Goal: Task Accomplishment & Management: Complete application form

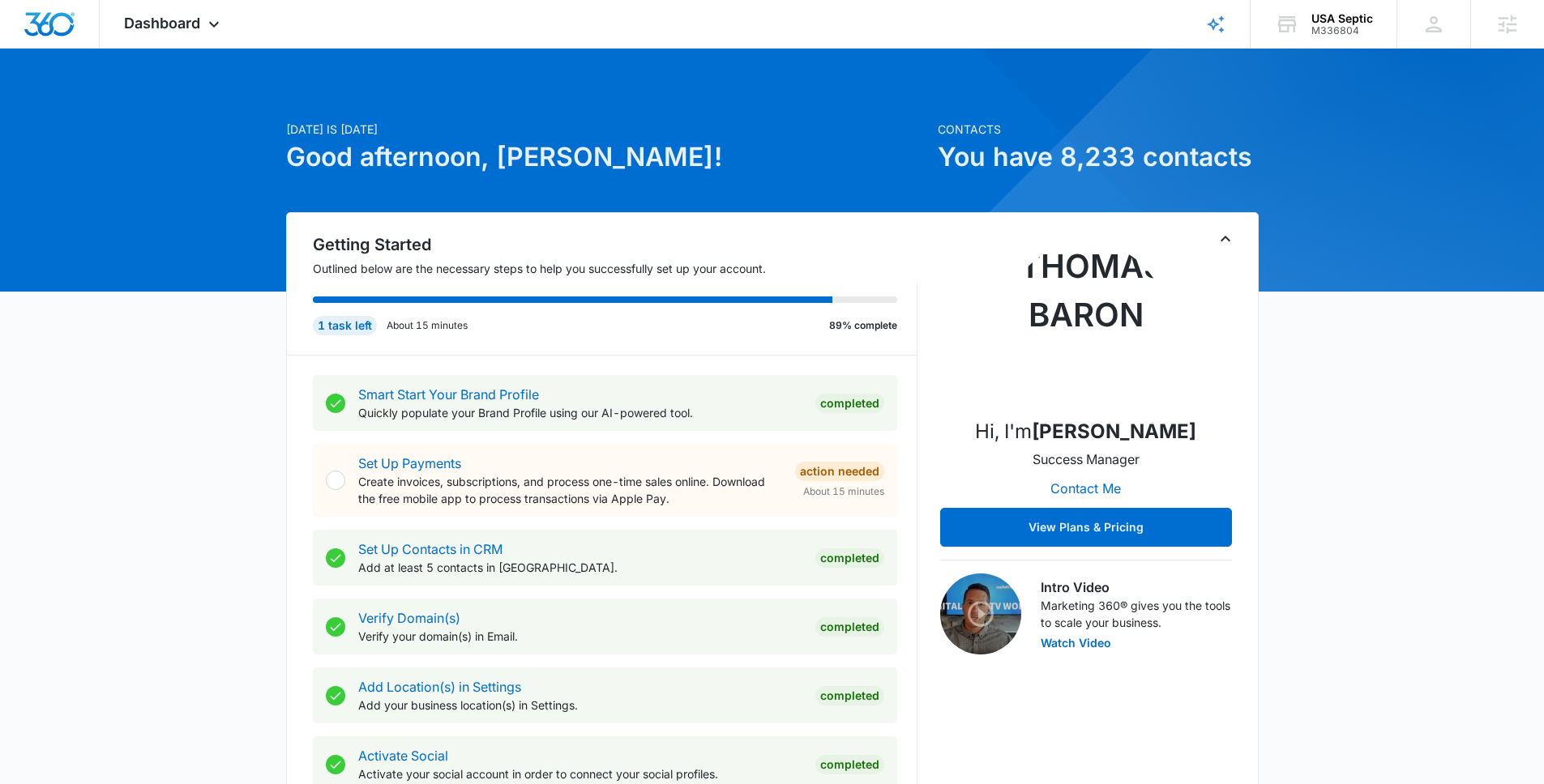
click at [1225, 238] on icon "Toggle Collapse" at bounding box center [1225, 238] width 19 height 19
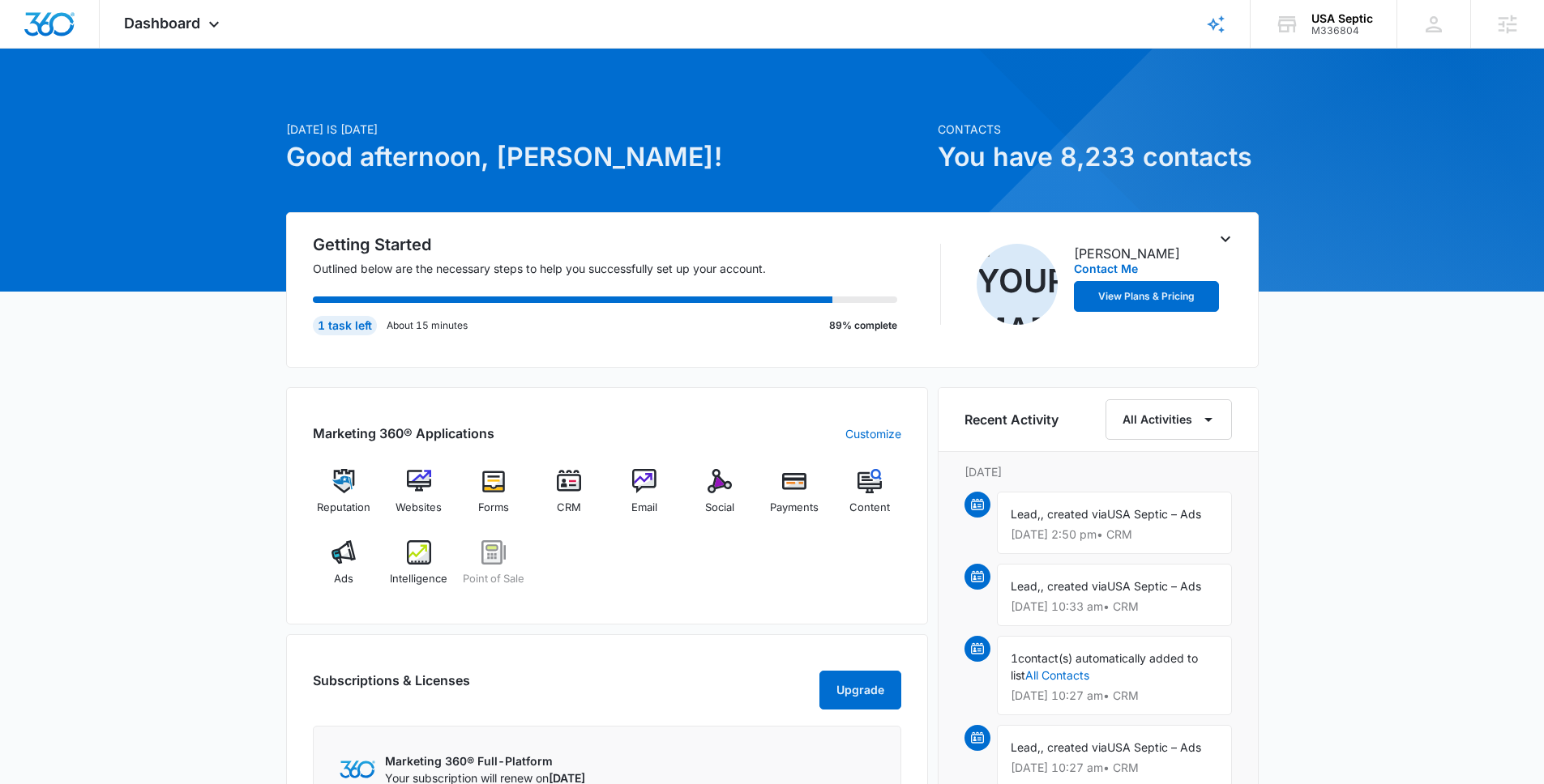
click at [1225, 238] on icon "Toggle Collapse" at bounding box center [1225, 238] width 19 height 19
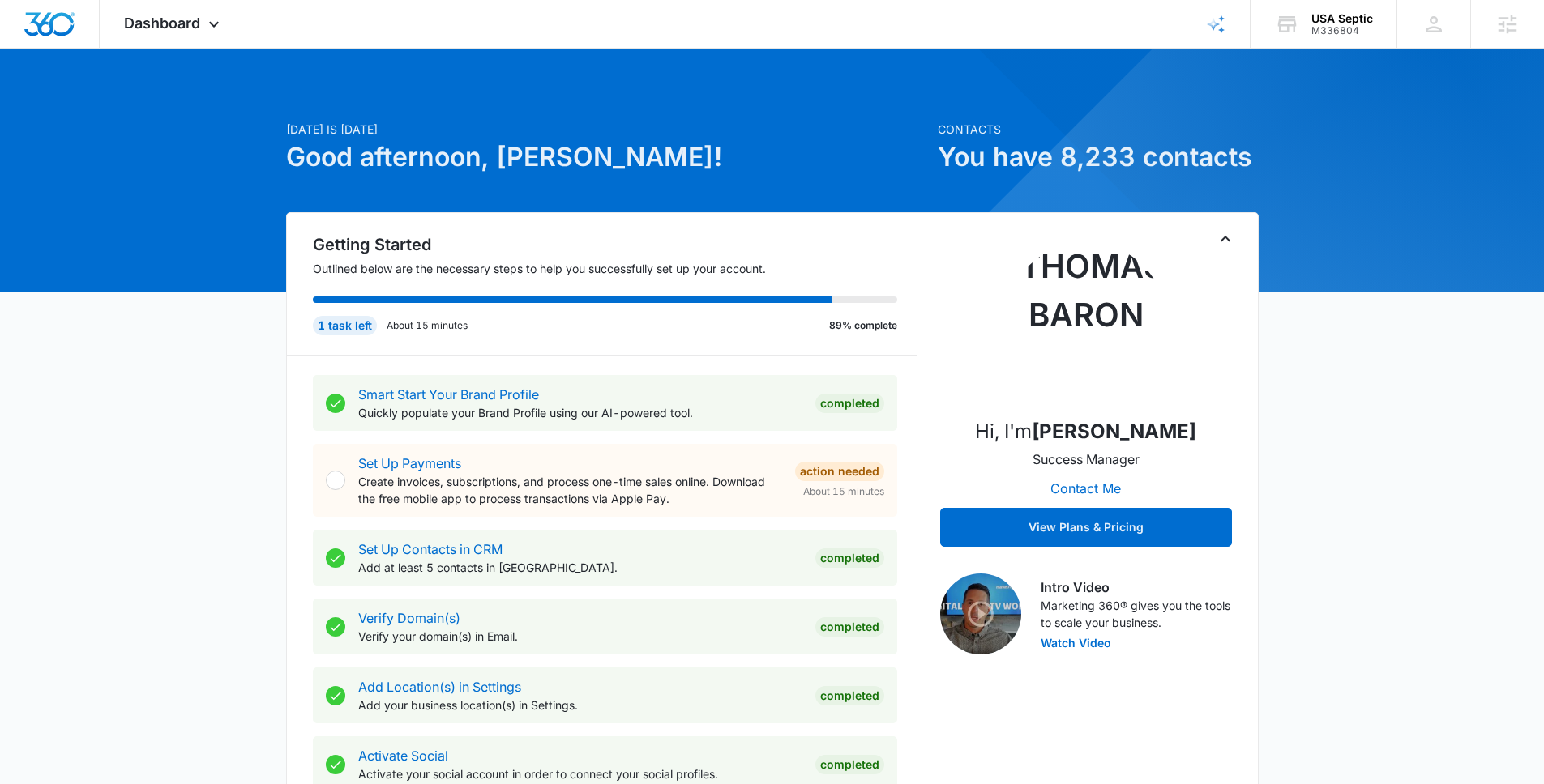
click at [1225, 238] on icon "Toggle Collapse" at bounding box center [1225, 238] width 19 height 19
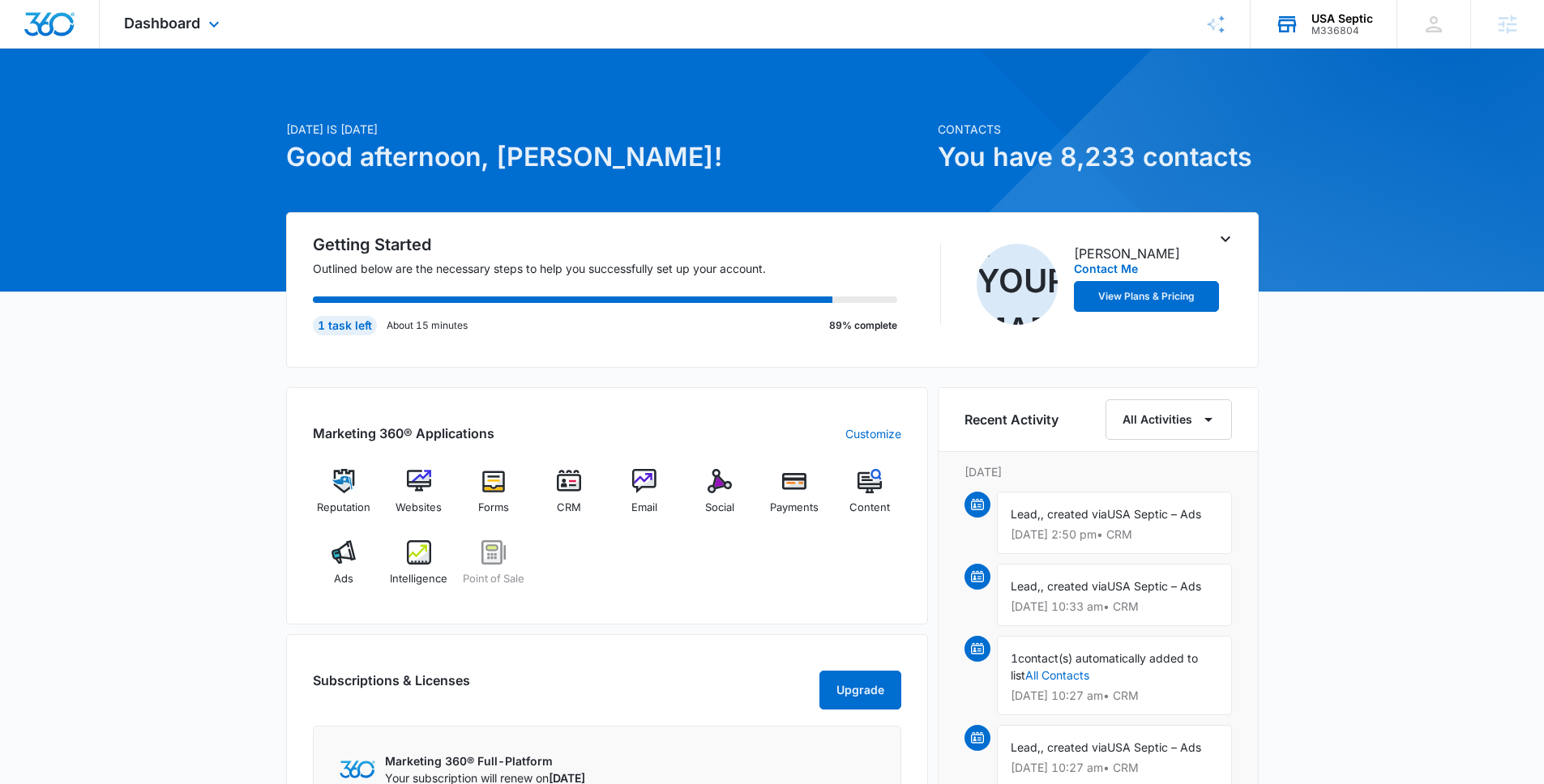
click at [1288, 27] on icon at bounding box center [1287, 25] width 18 height 13
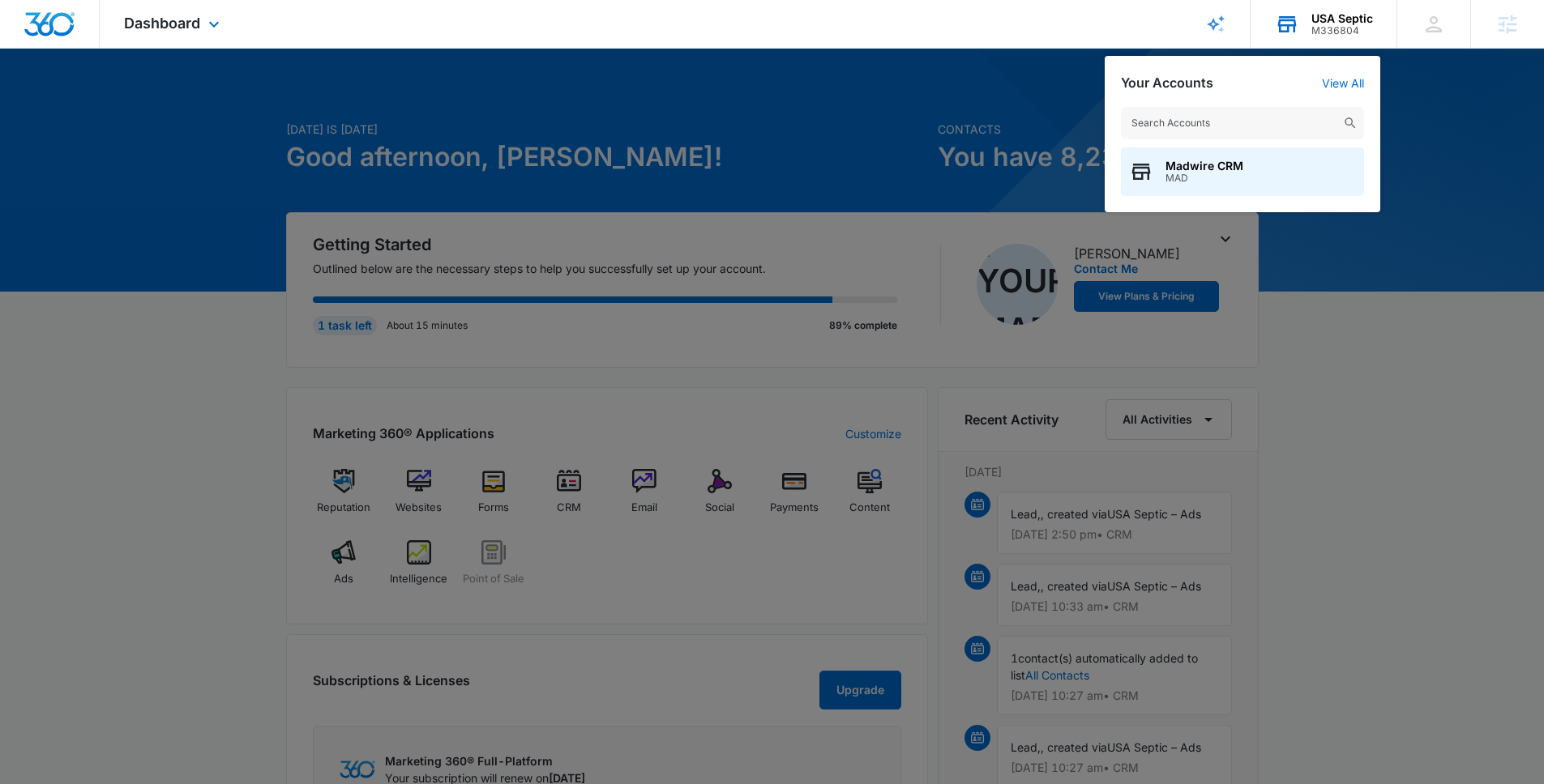
click at [1288, 111] on input "text" at bounding box center [1242, 122] width 243 height 32
type input "lotto alaska"
click at [1287, 169] on div "Lotto Alaska M35948" at bounding box center [1242, 171] width 243 height 48
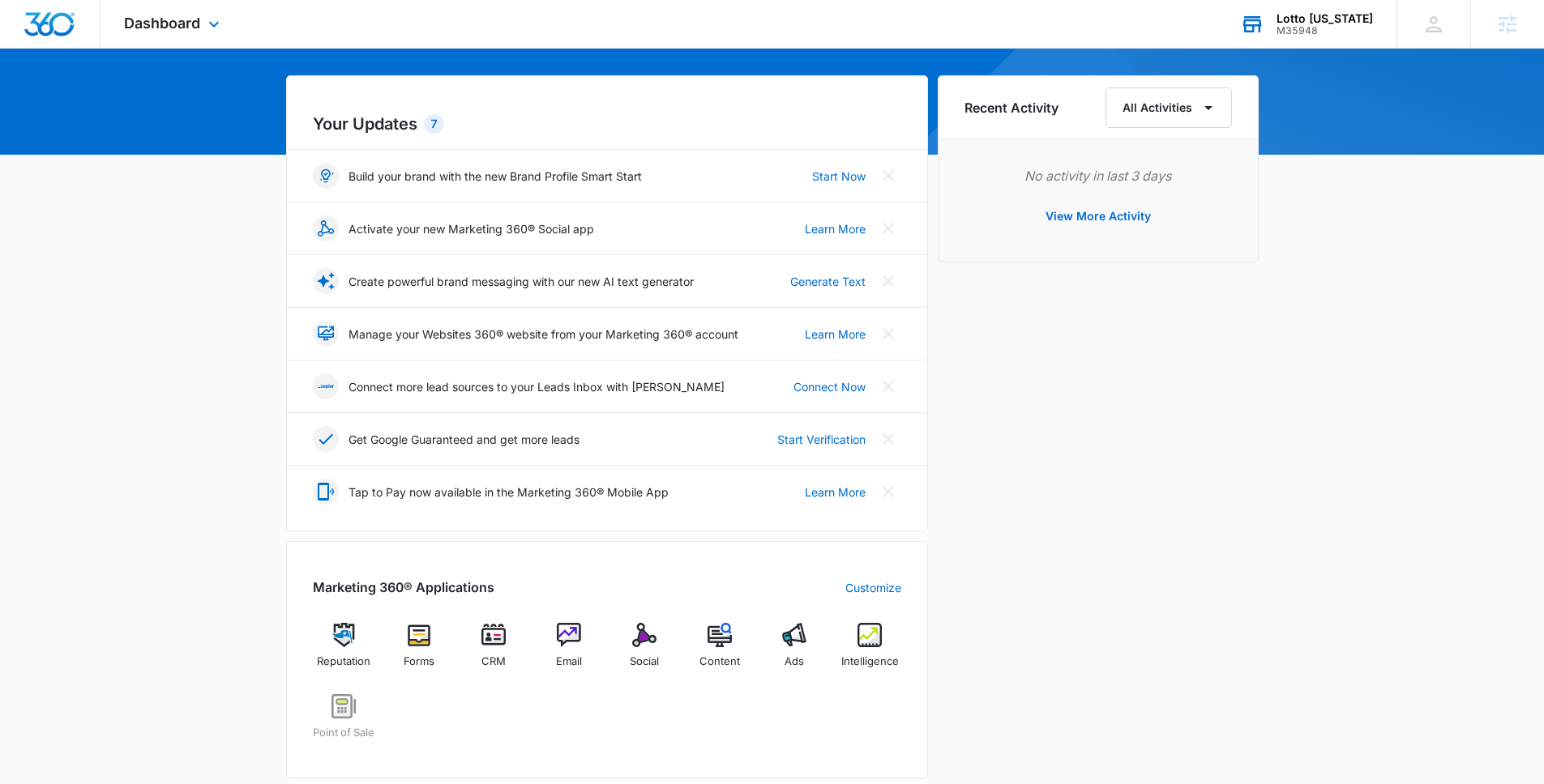
scroll to position [514, 0]
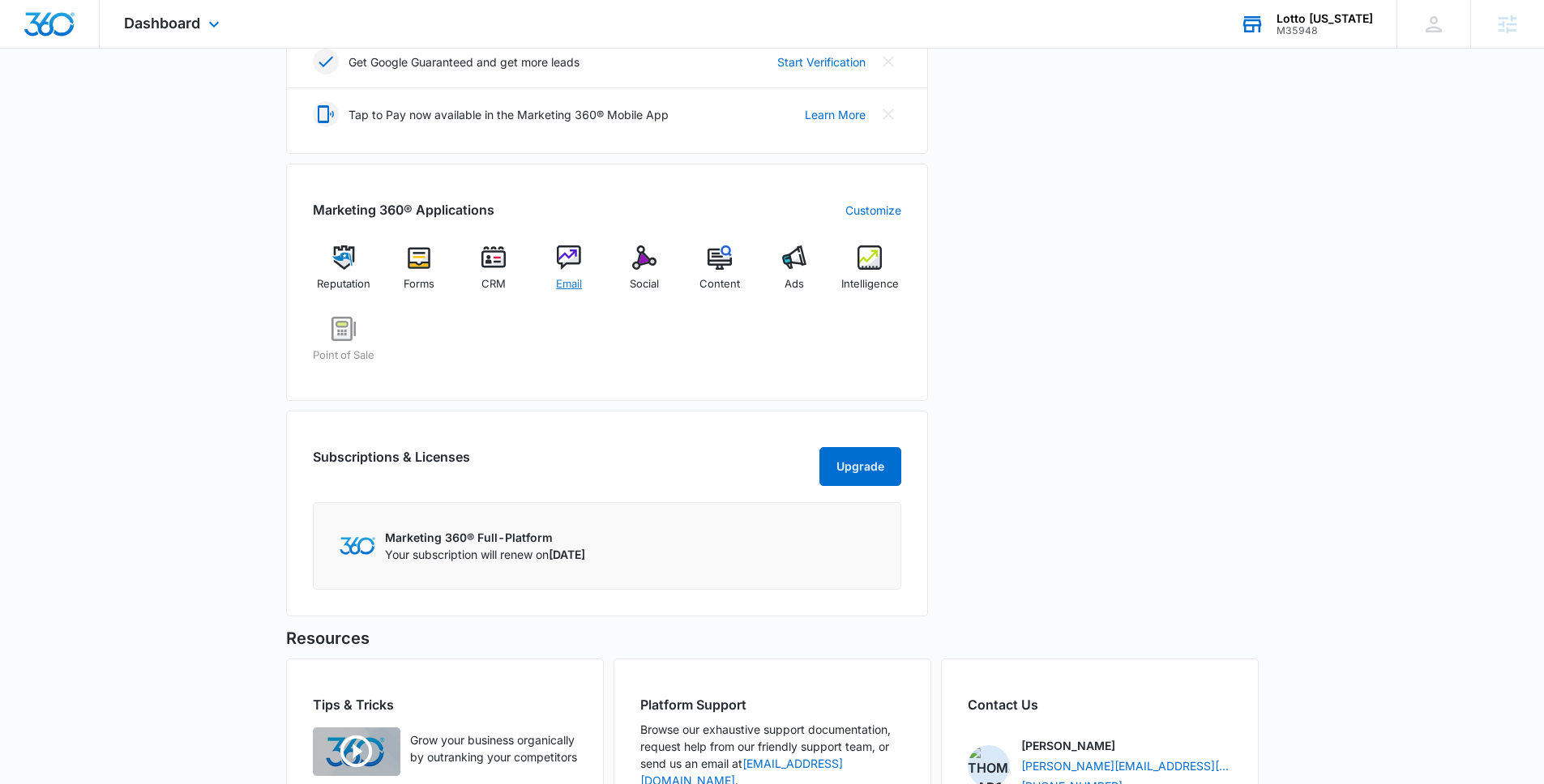
click at [562, 282] on span "Email" at bounding box center [569, 284] width 26 height 16
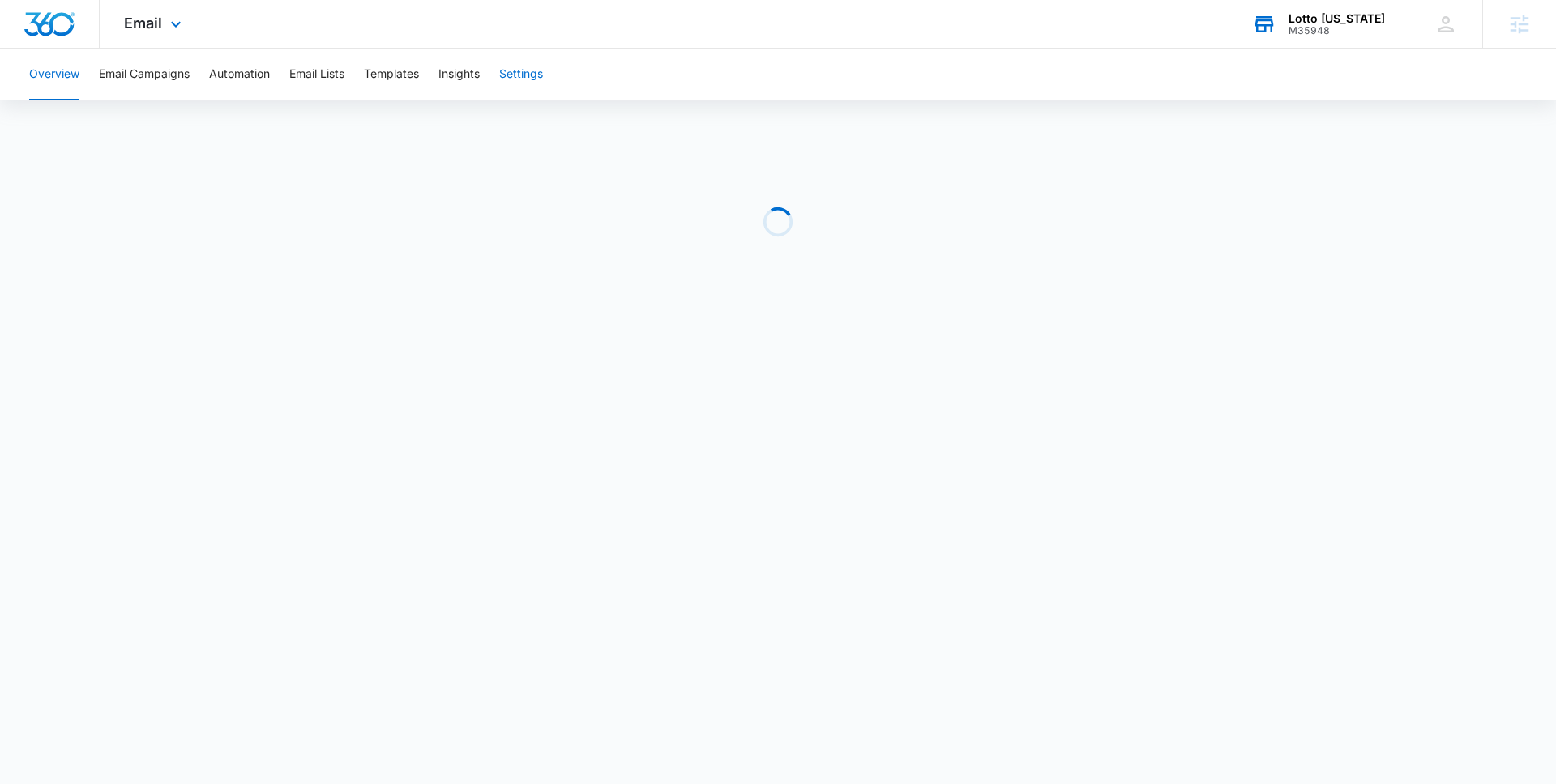
click at [518, 72] on button "Settings" at bounding box center [521, 74] width 44 height 52
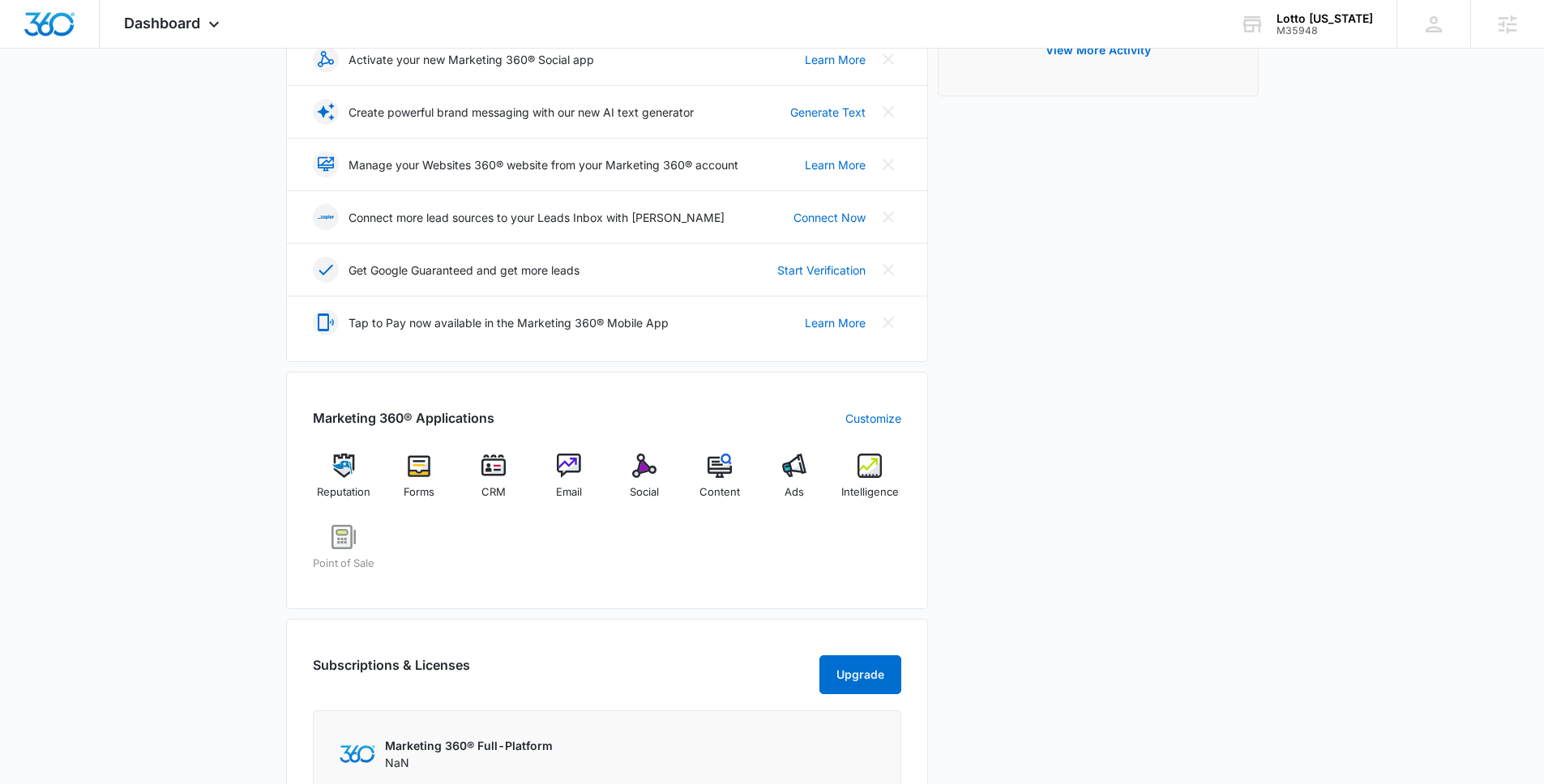
scroll to position [351, 0]
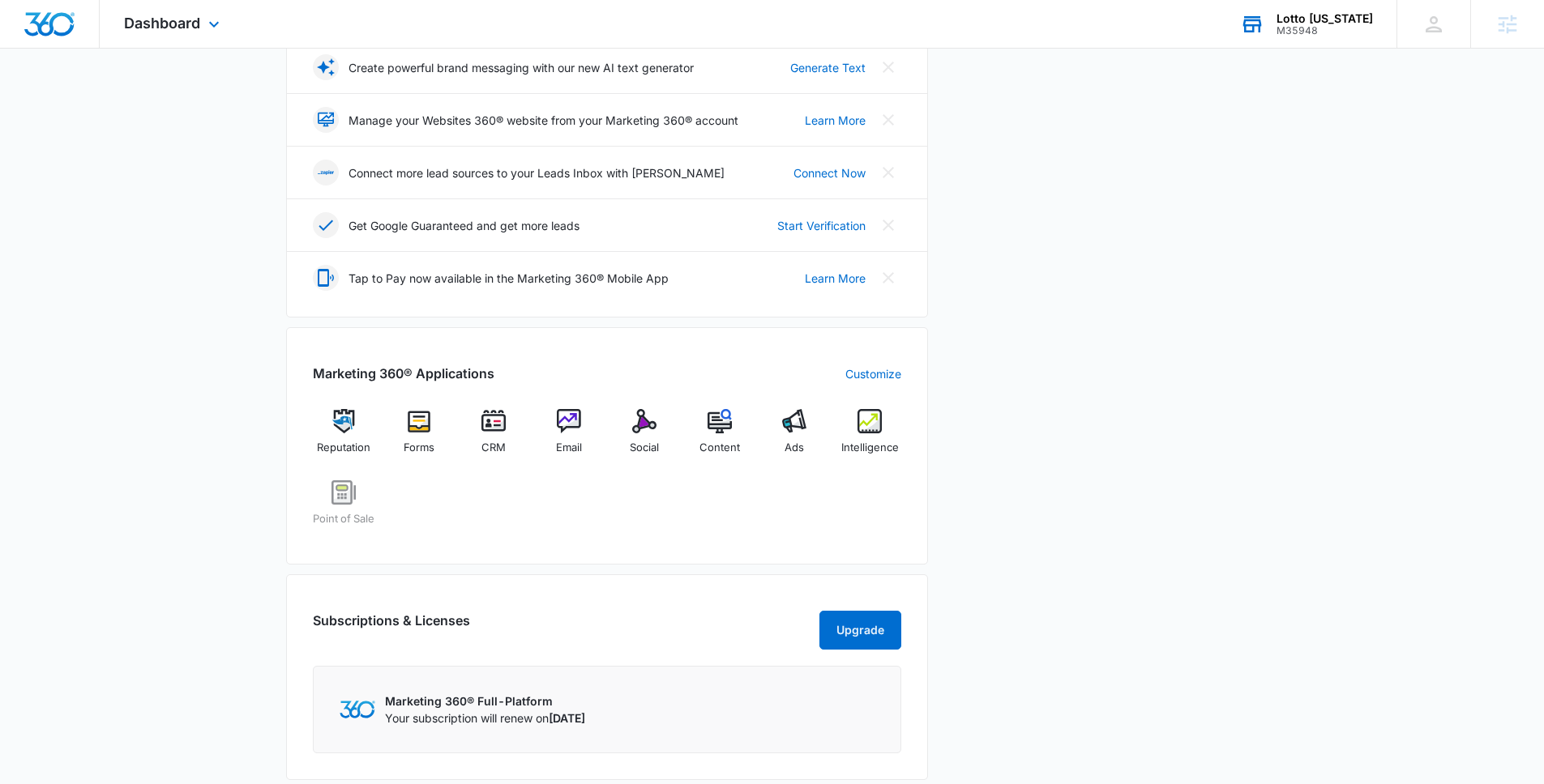
click at [1353, 39] on div "Lotto Alaska M35948 Your Accounts View All" at bounding box center [1306, 24] width 181 height 48
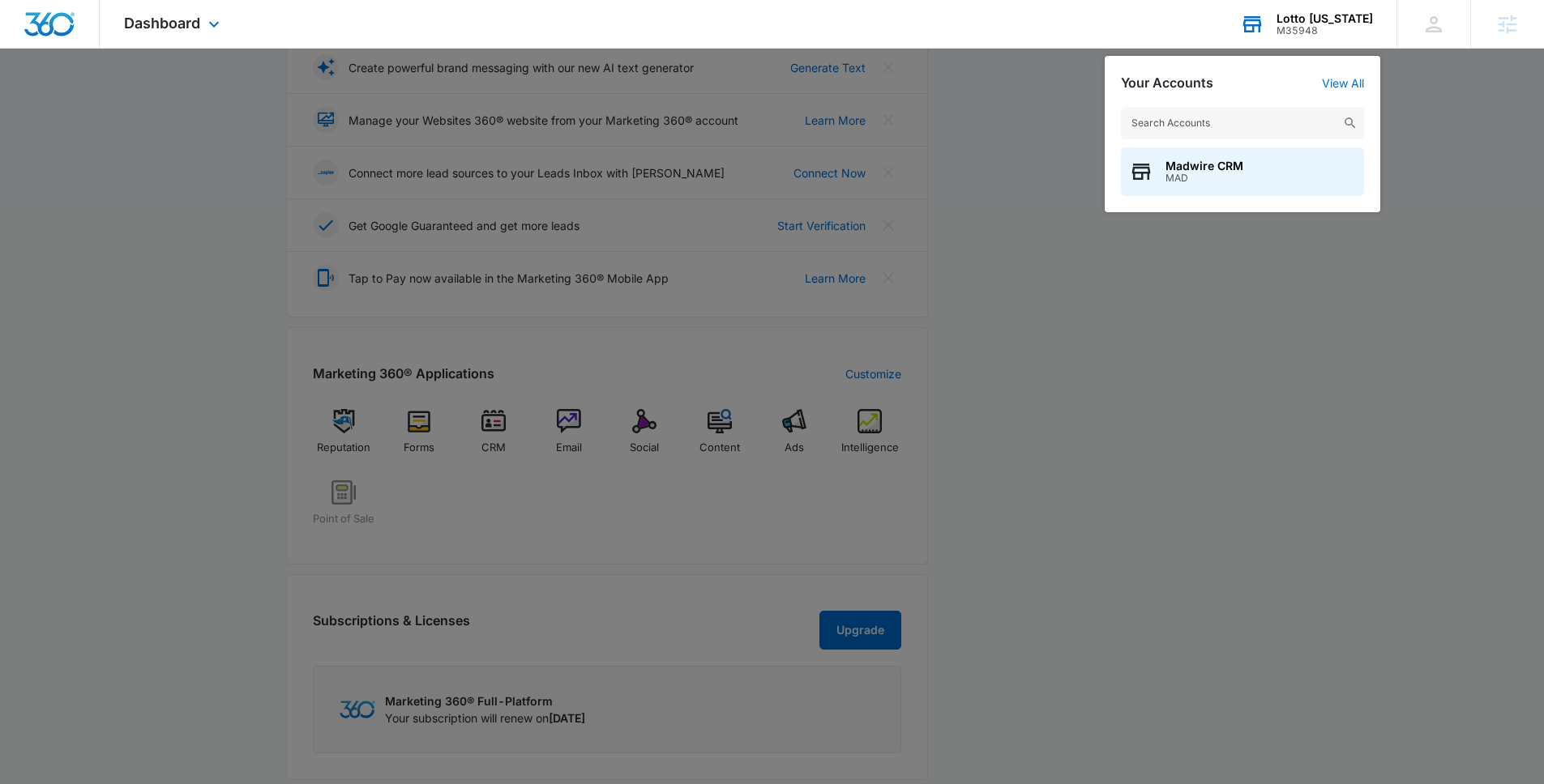
click at [1268, 105] on div "Madwire CRM MAD" at bounding box center [1241, 151] width 275 height 122
click at [1245, 124] on input "text" at bounding box center [1242, 122] width 243 height 32
type input "webb plastic"
click at [1247, 174] on span "M29035" at bounding box center [1256, 178] width 182 height 11
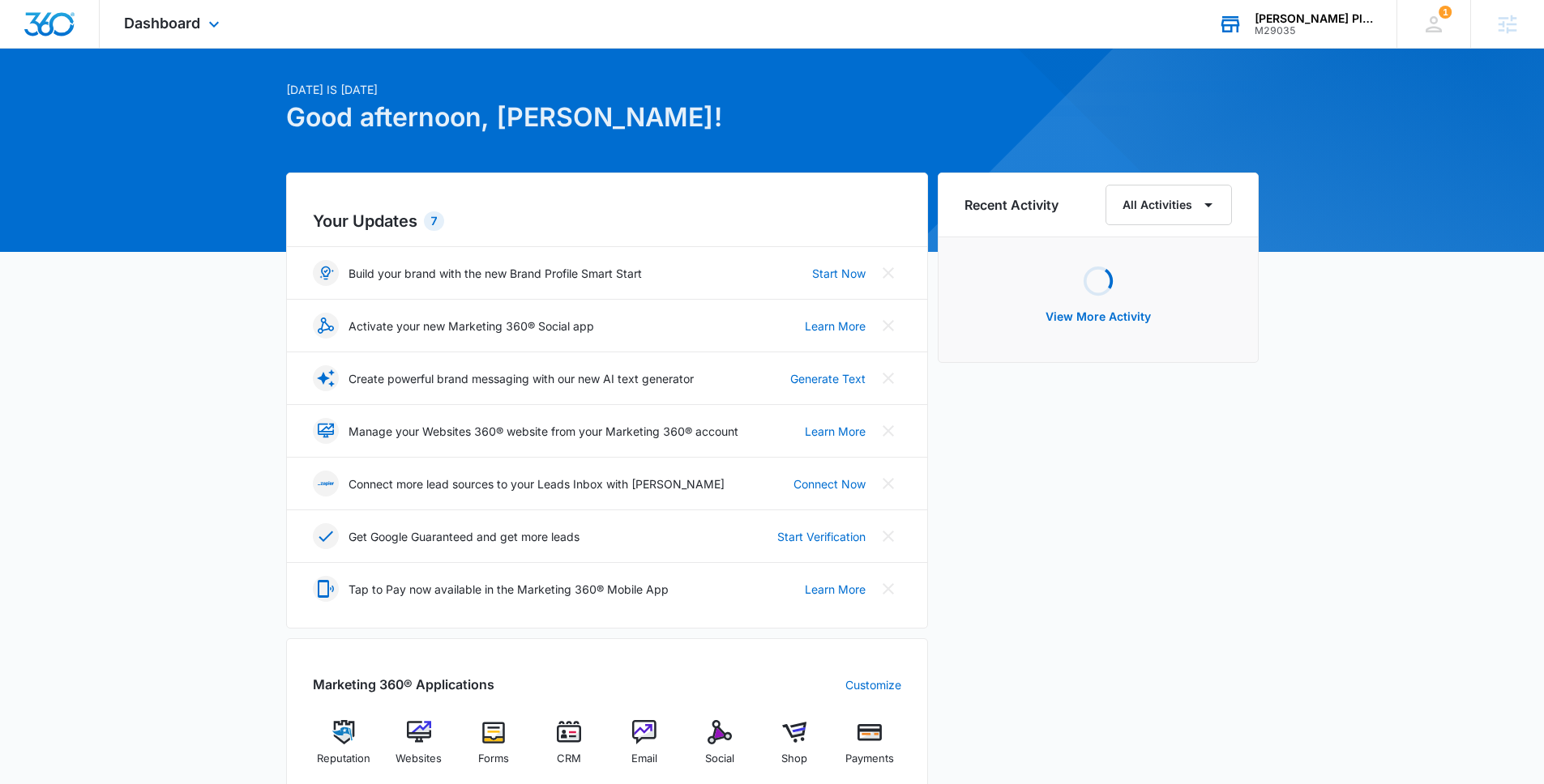
scroll to position [149, 0]
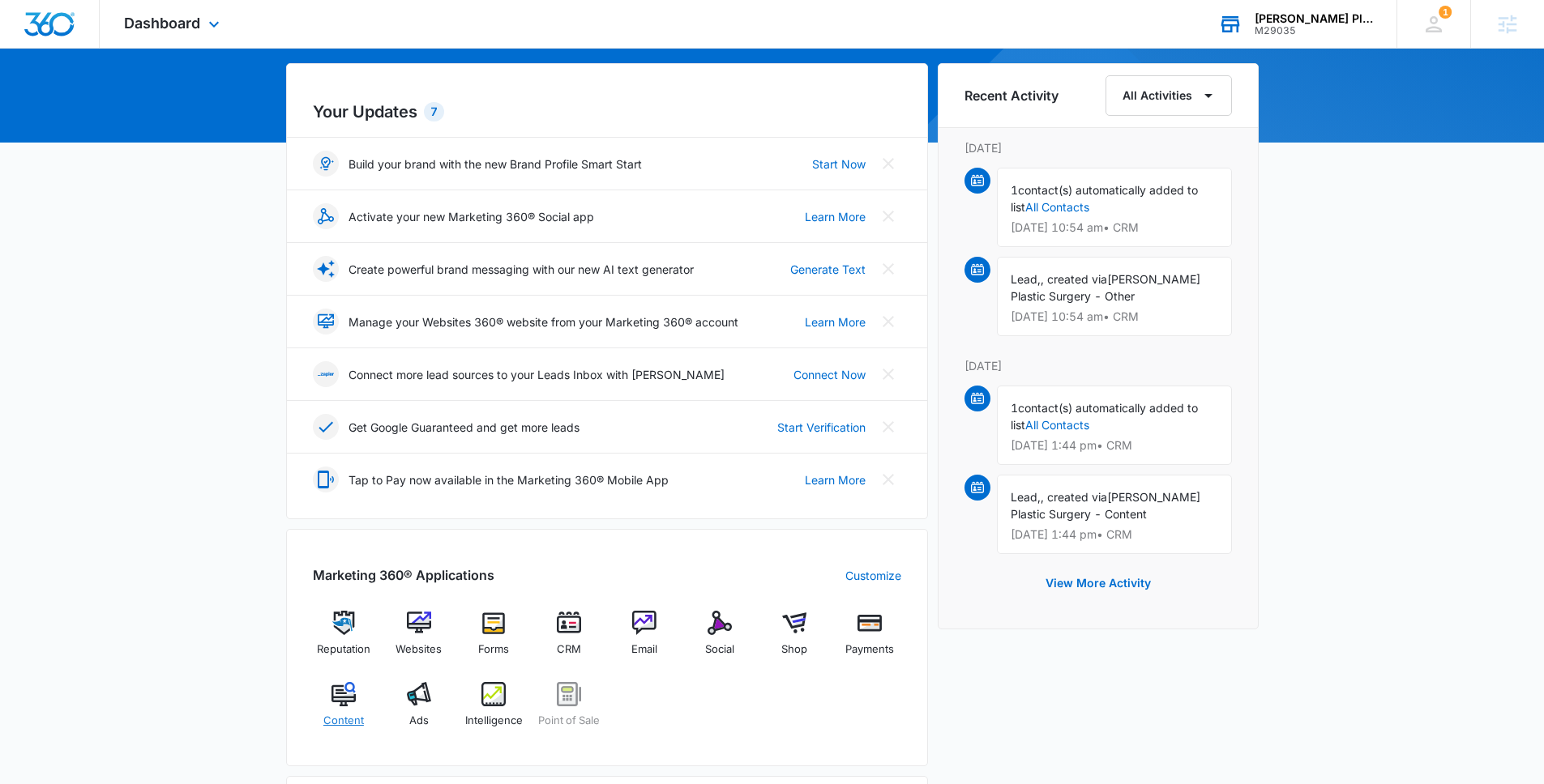
click at [347, 724] on span "Content" at bounding box center [344, 721] width 40 height 16
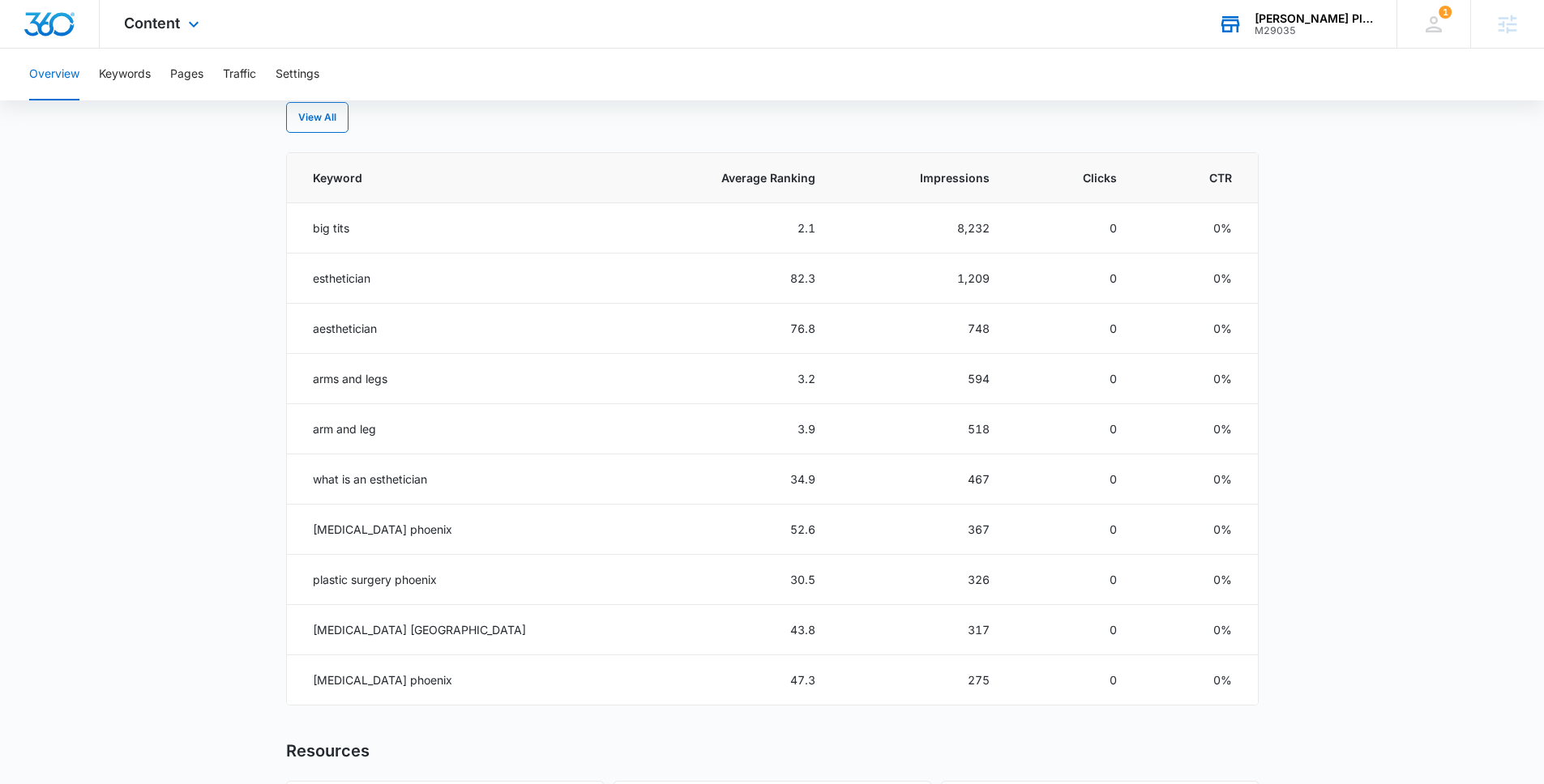
scroll to position [682, 0]
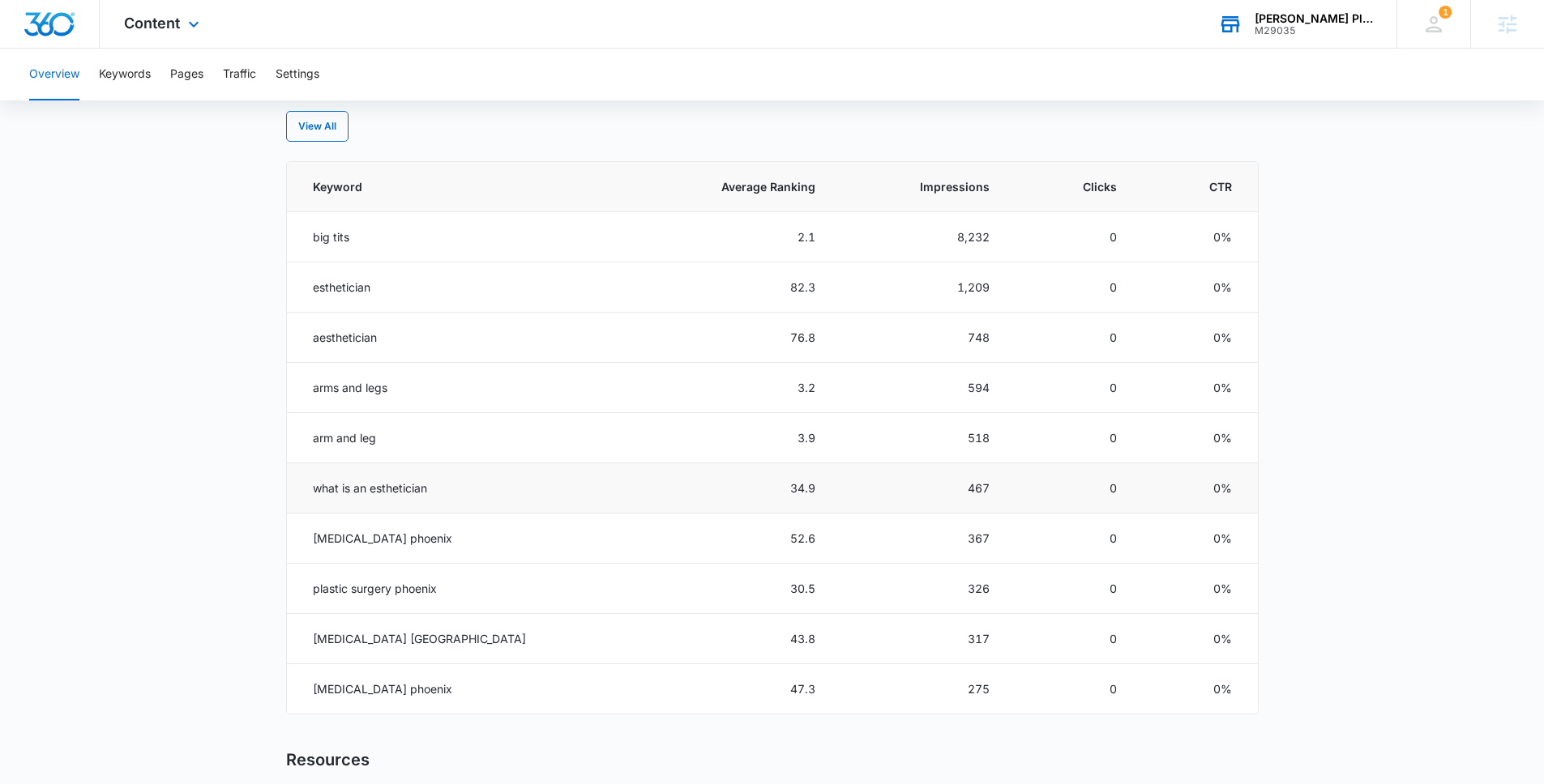
click at [346, 481] on td "what is an esthetician" at bounding box center [457, 488] width 341 height 50
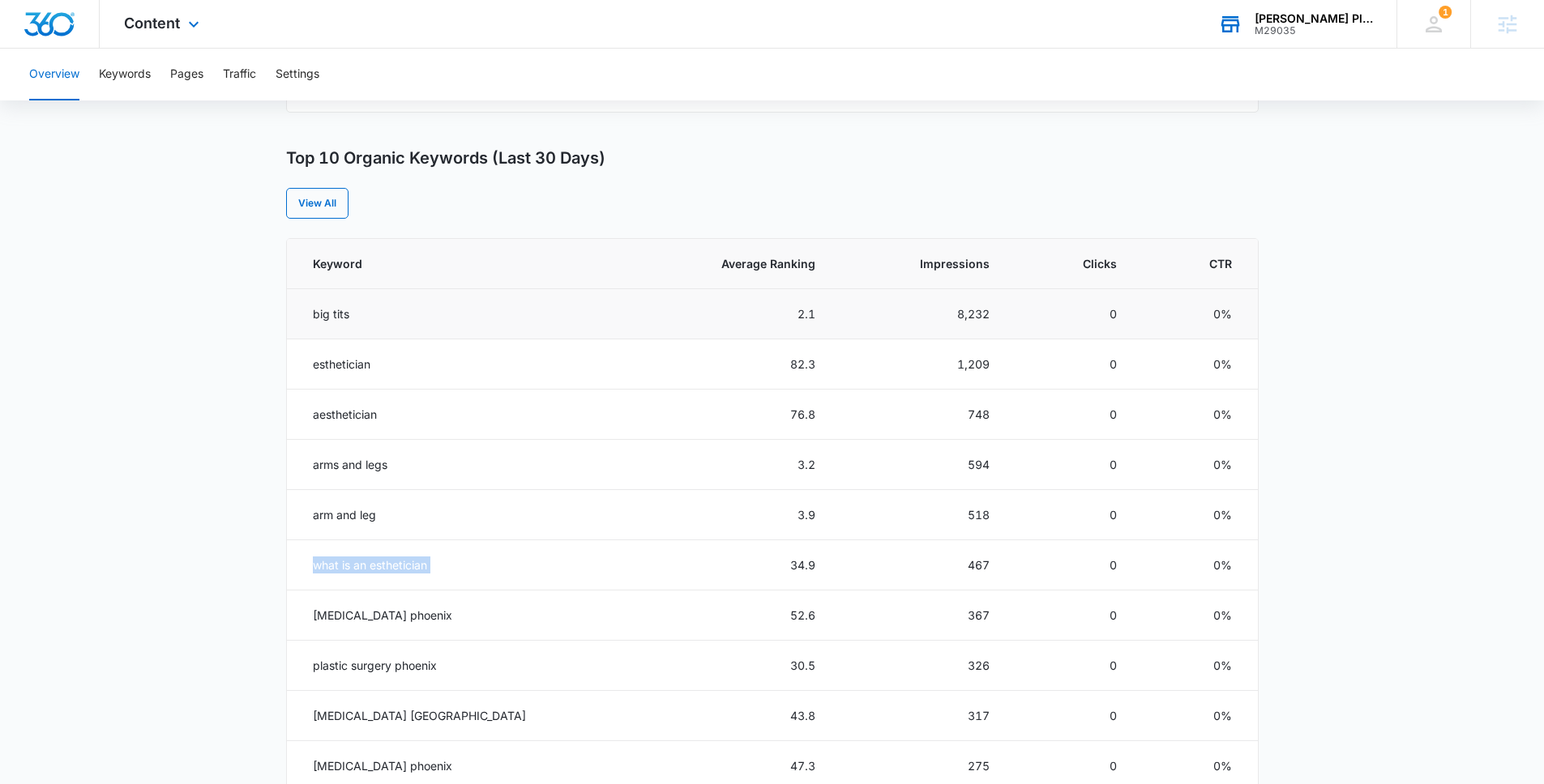
scroll to position [524, 0]
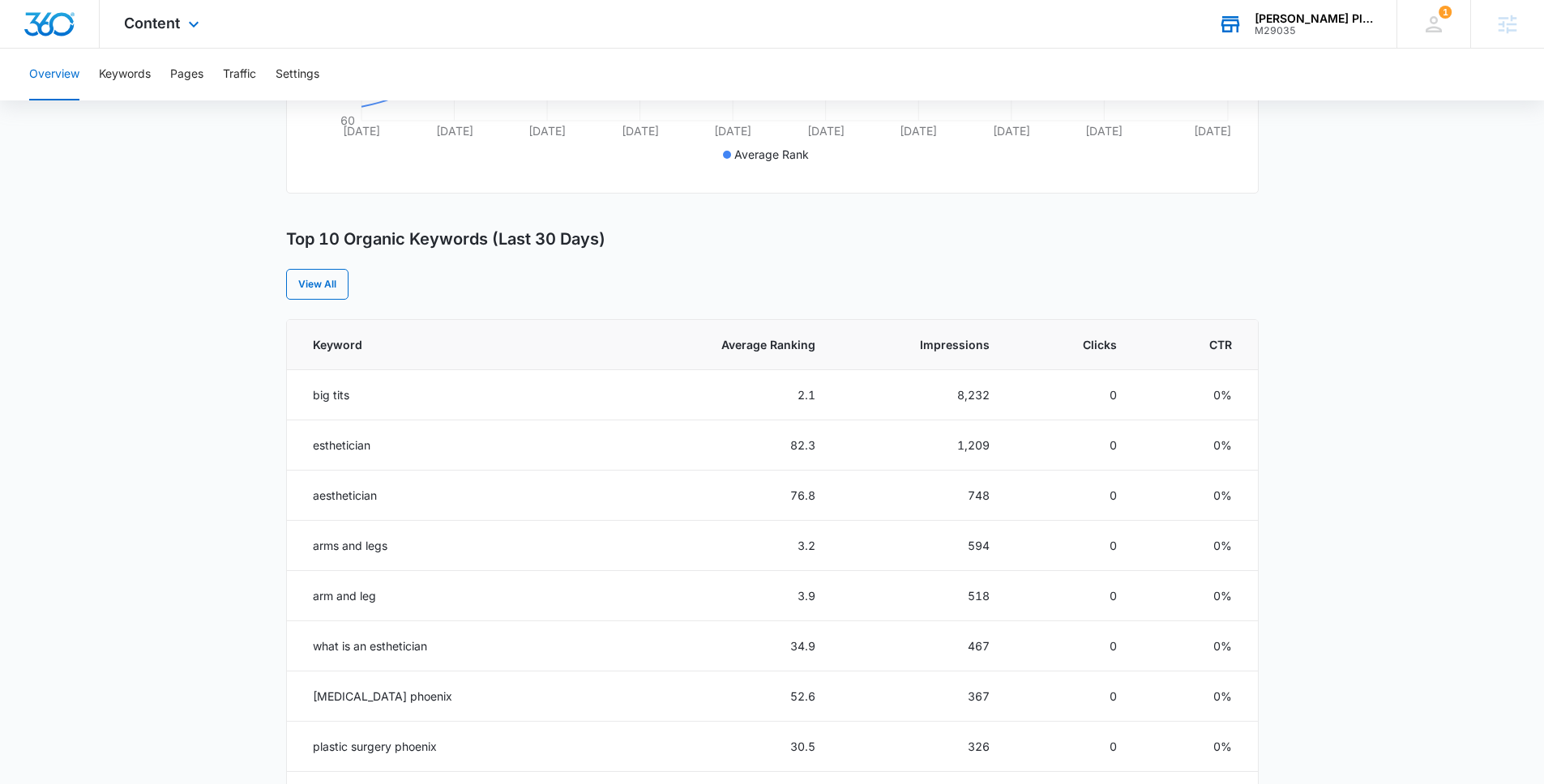
click at [345, 303] on div "Overview Overall Organic Performance (Last 30 Days) Compared to: Aug 4, 2025 - …" at bounding box center [772, 414] width 973 height 1570
click at [342, 296] on link "View All" at bounding box center [317, 284] width 62 height 31
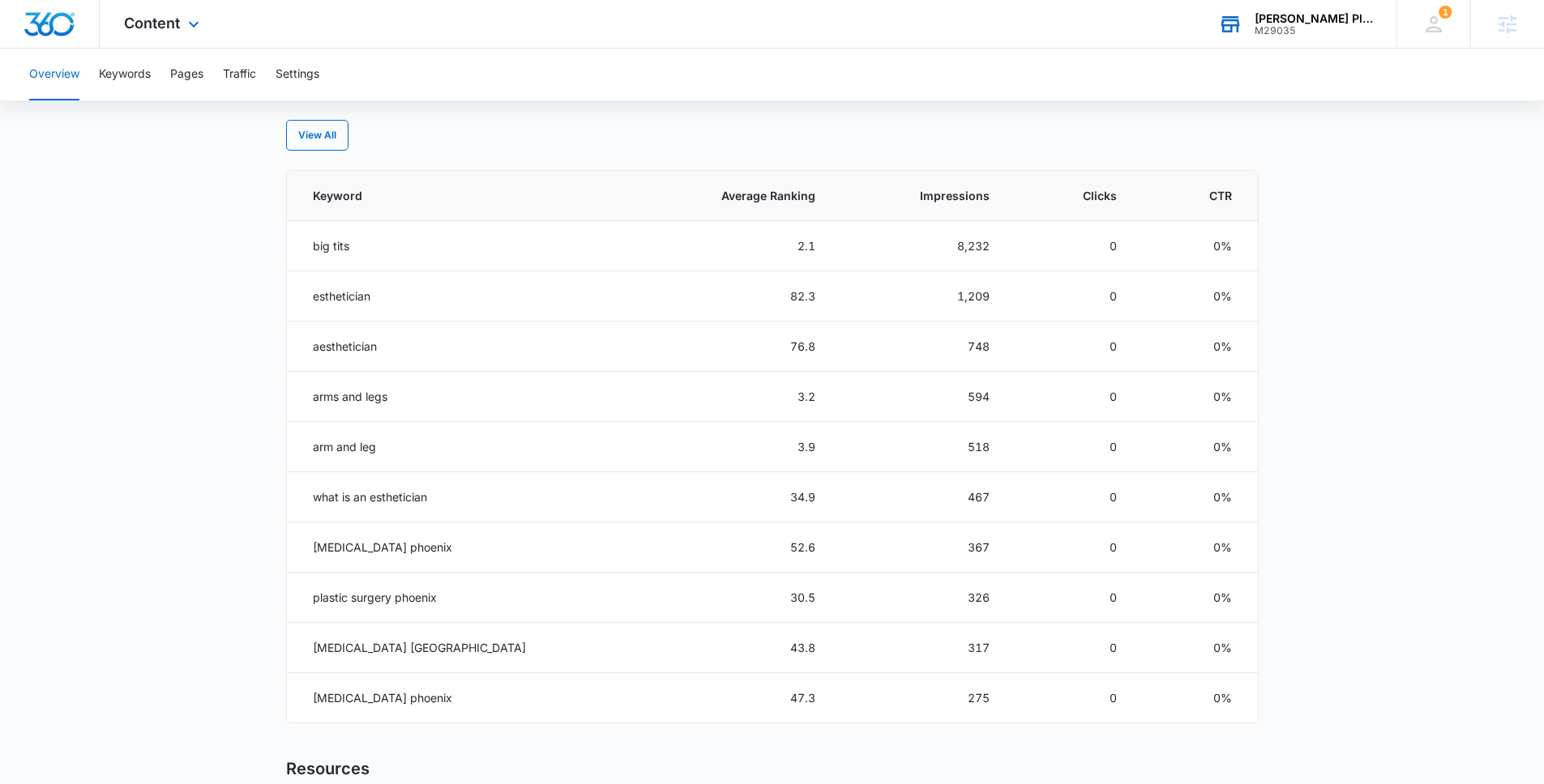
scroll to position [671, 0]
click at [311, 146] on link "View All" at bounding box center [317, 137] width 62 height 31
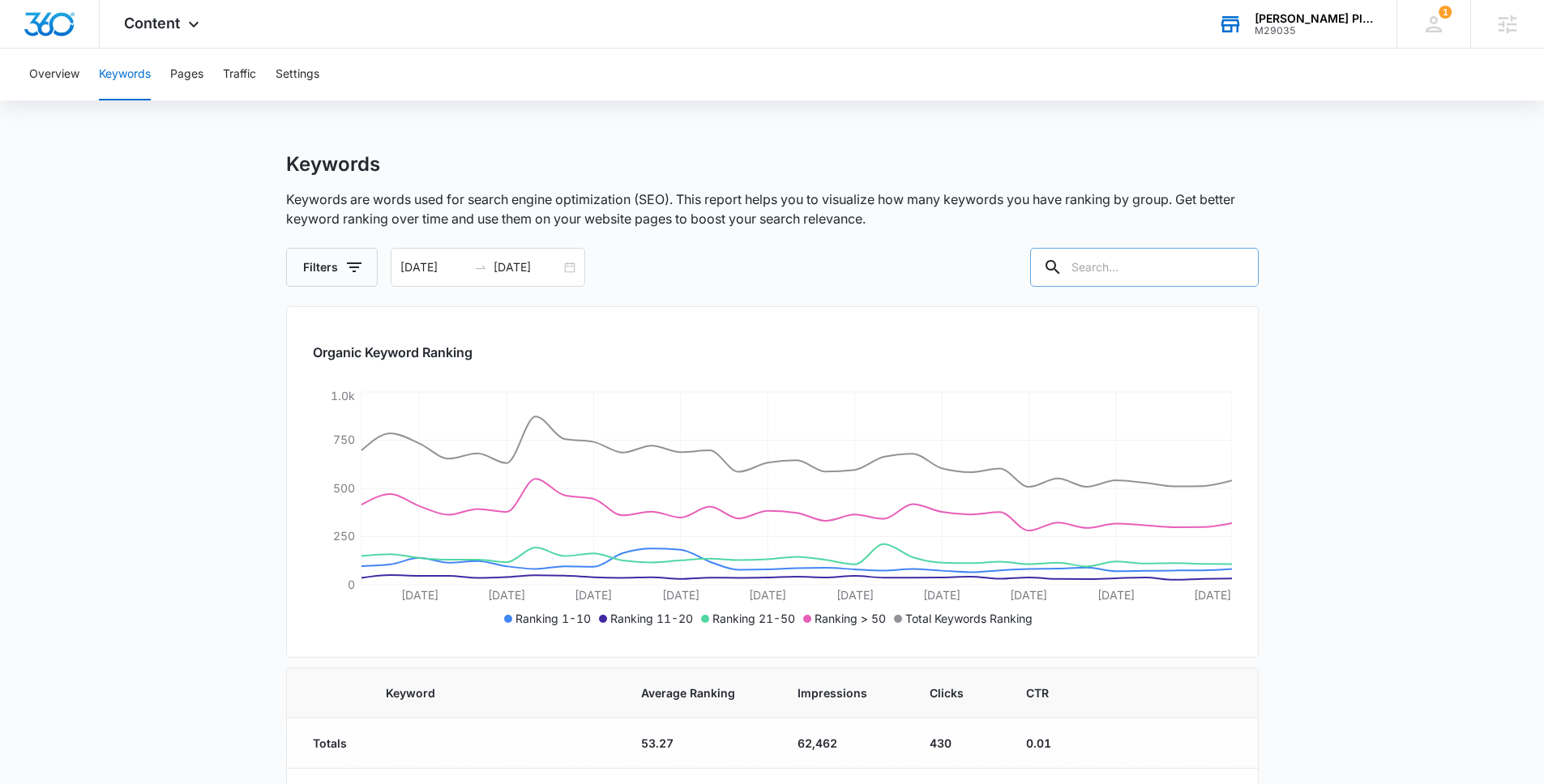
click at [1155, 265] on input "text" at bounding box center [1145, 267] width 229 height 39
type input "what"
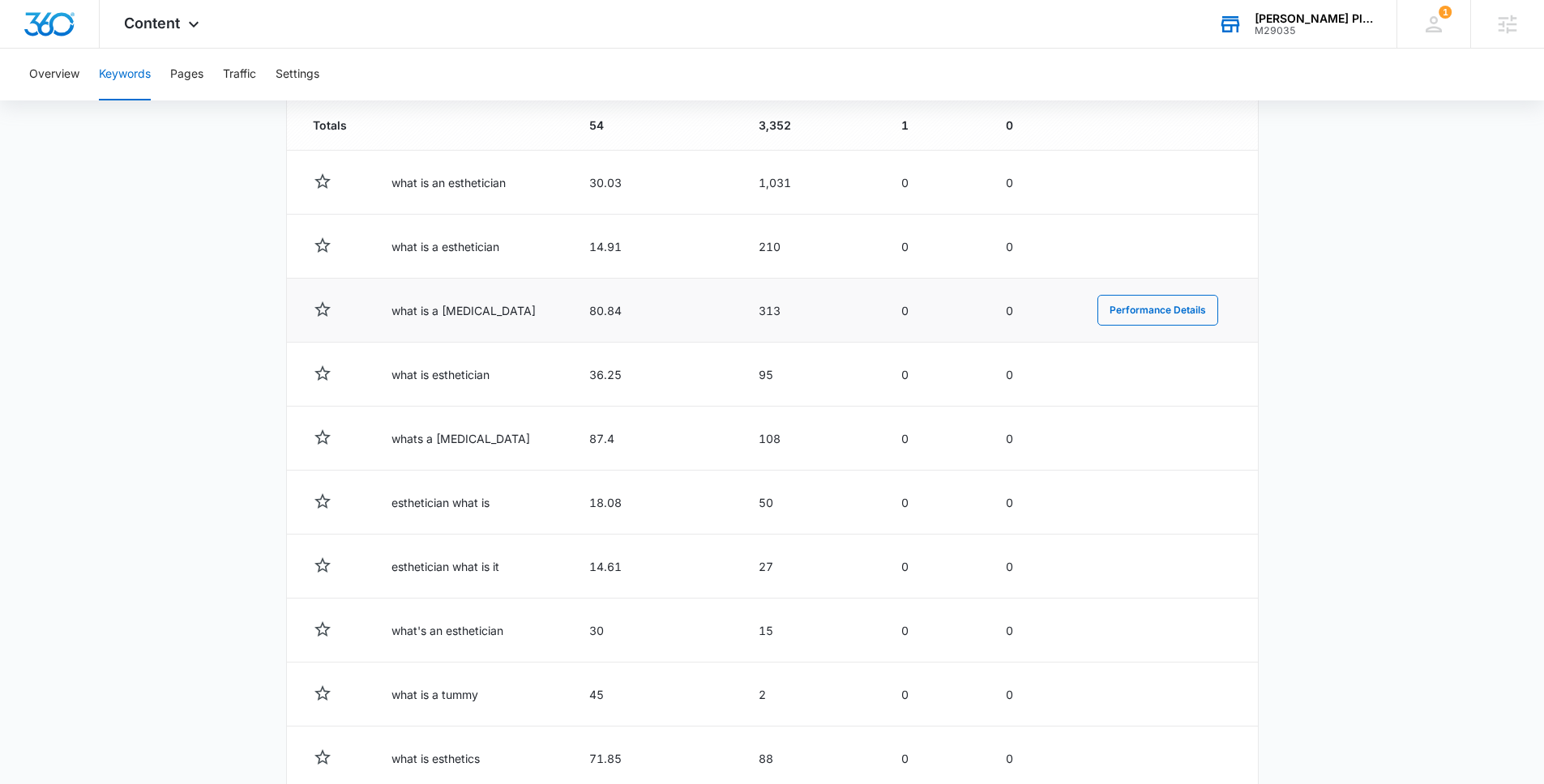
scroll to position [610, 0]
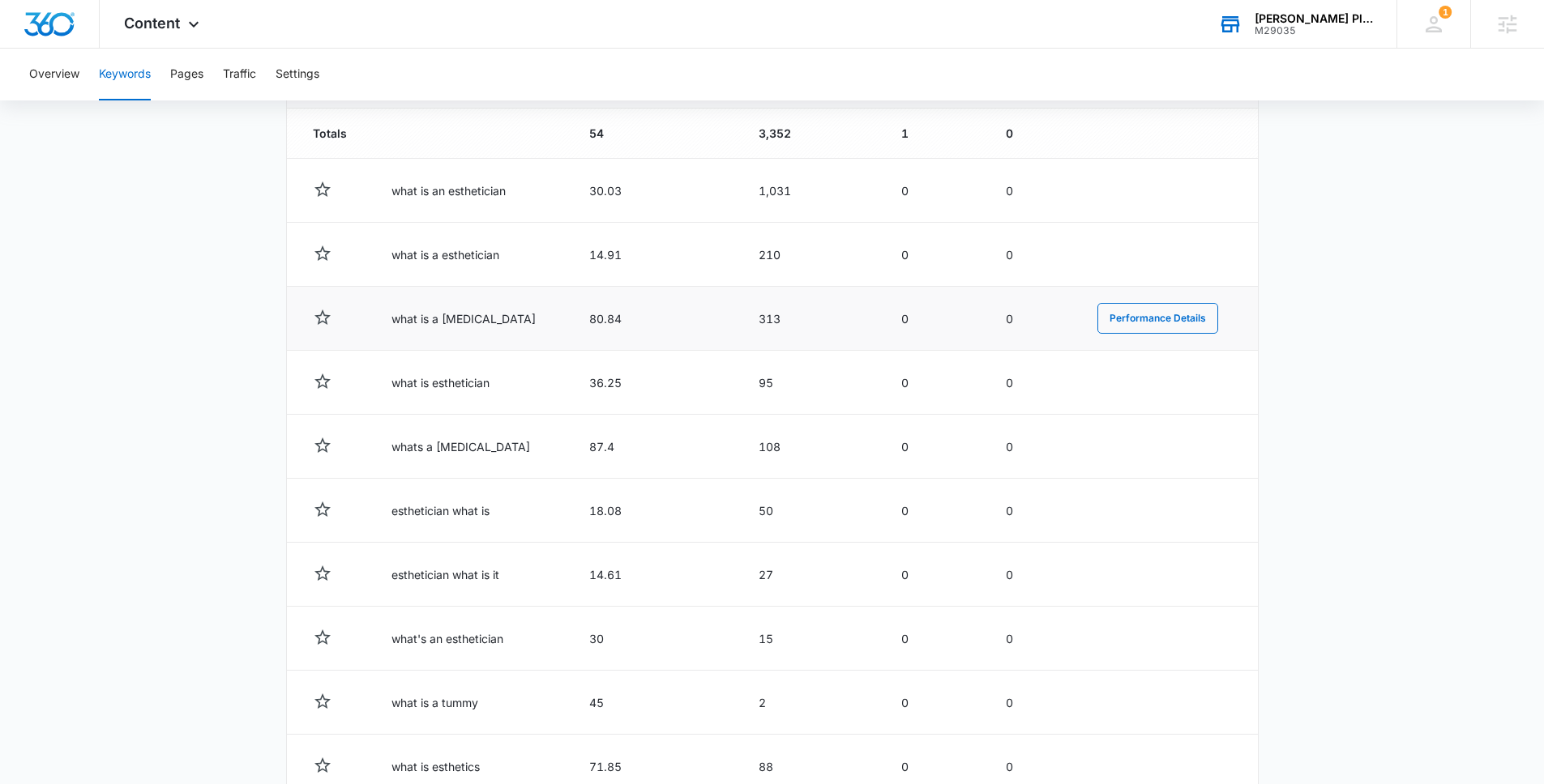
click at [468, 322] on td "what is a tummy tuck" at bounding box center [471, 319] width 197 height 64
copy td "what is a tummy tuck"
click at [1302, 36] on div "M29035" at bounding box center [1313, 30] width 118 height 11
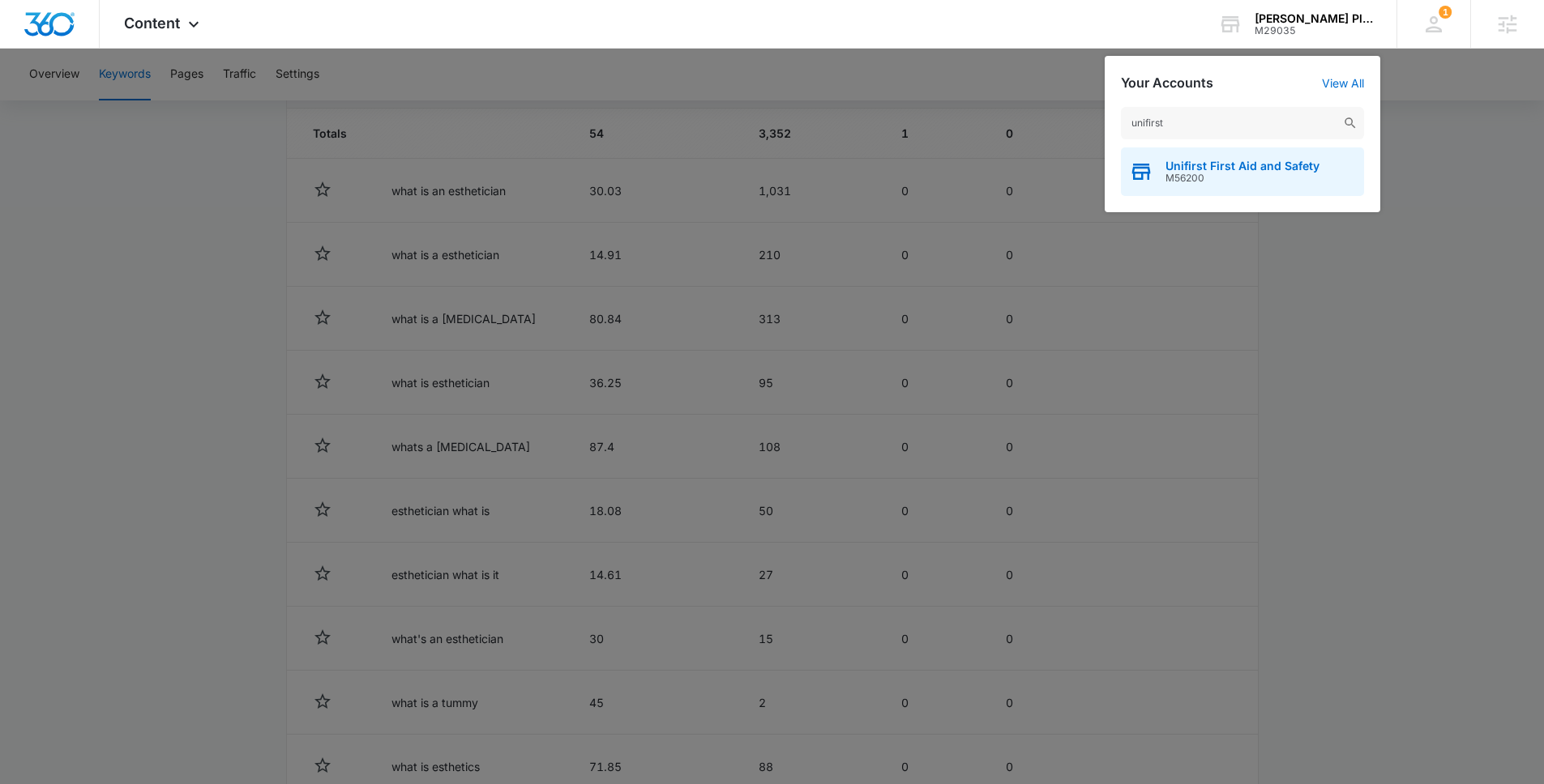
type input "unifirst"
click at [1211, 164] on span "Unifirst First Aid and Safety" at bounding box center [1242, 166] width 154 height 13
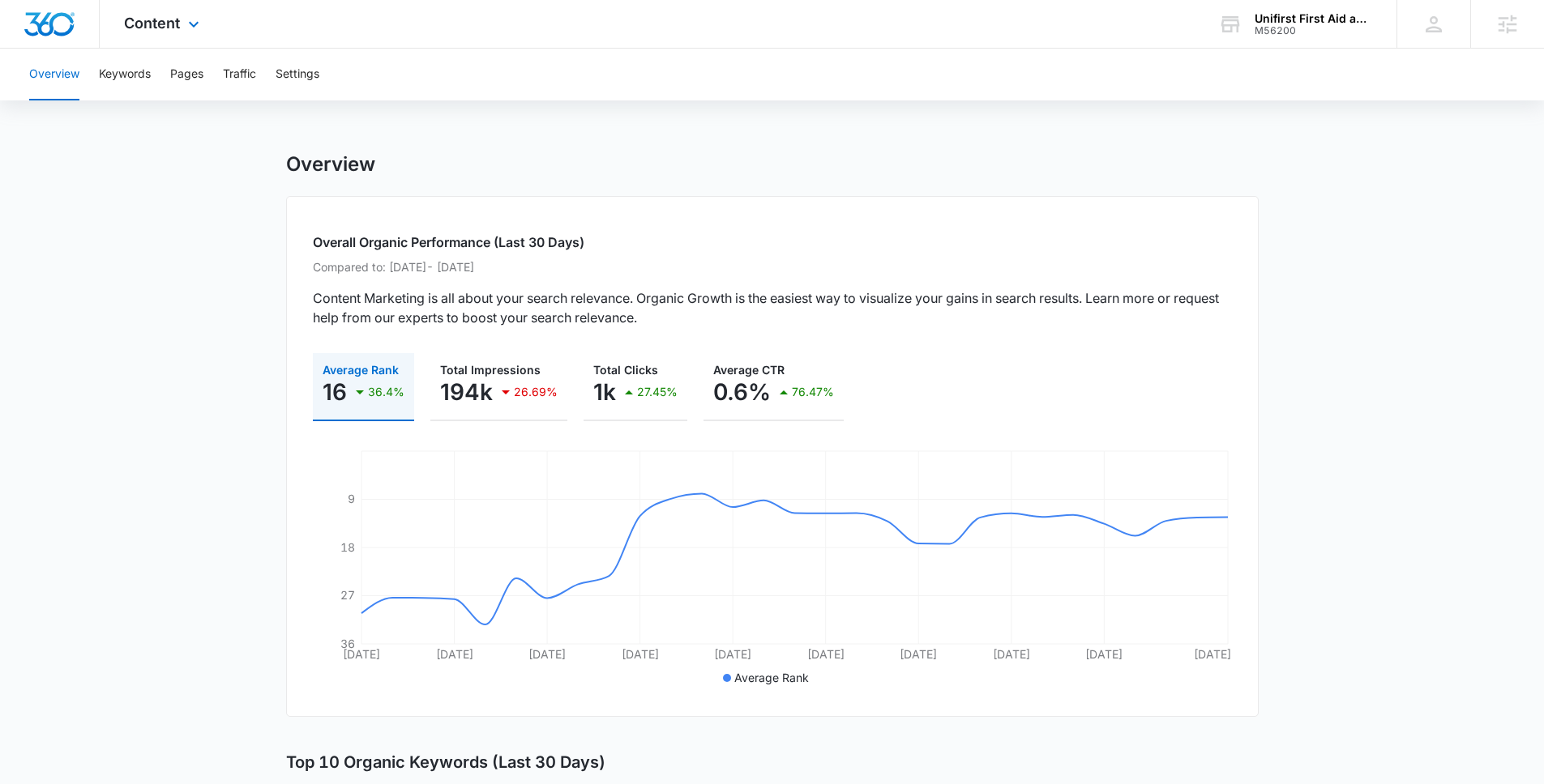
click at [142, 8] on div "Content Apps Reputation Forms CRM Email Social Payments POS Content Ads Intelli…" at bounding box center [164, 24] width 128 height 48
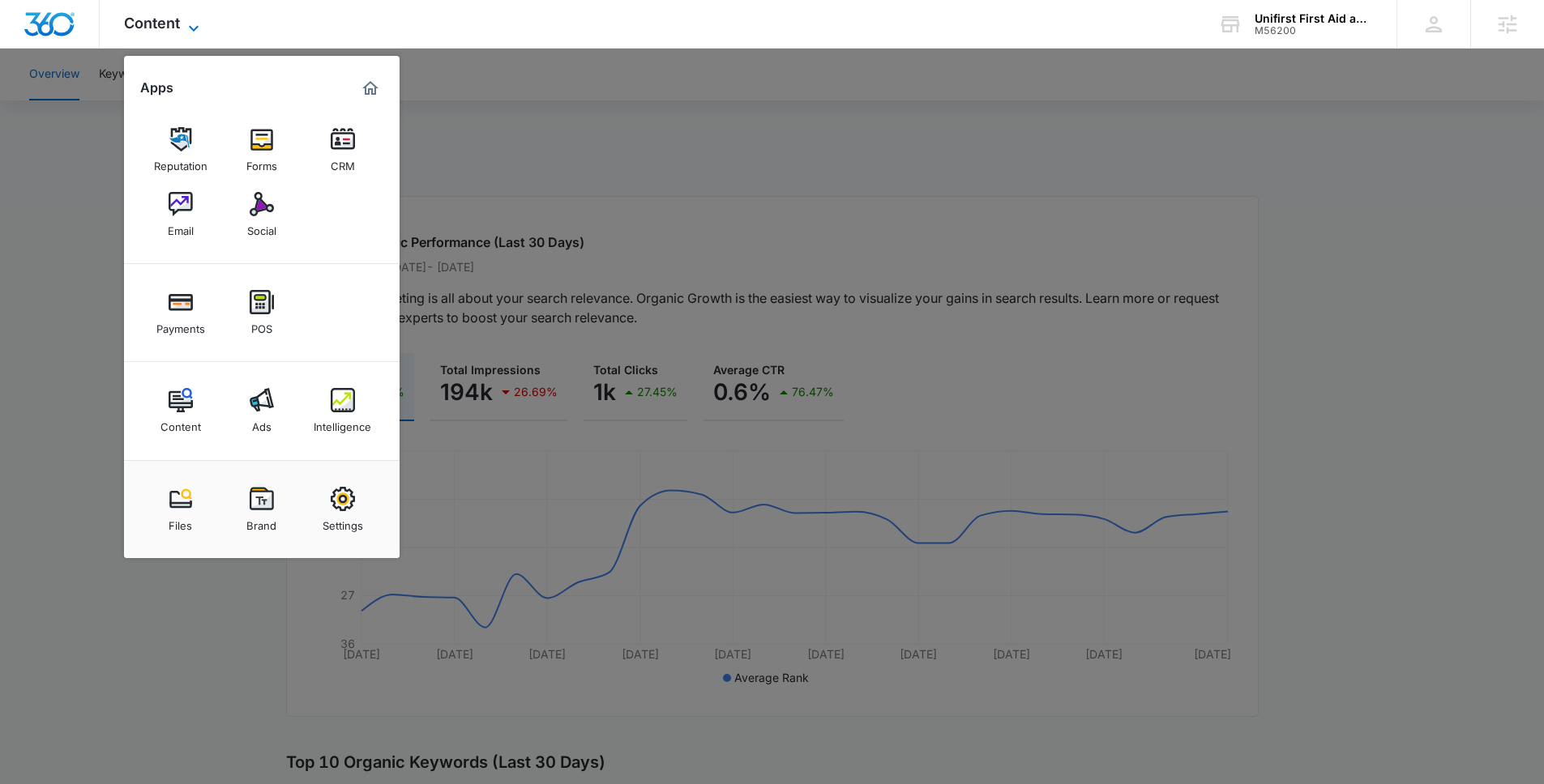
click at [151, 20] on span "Content" at bounding box center [152, 23] width 56 height 17
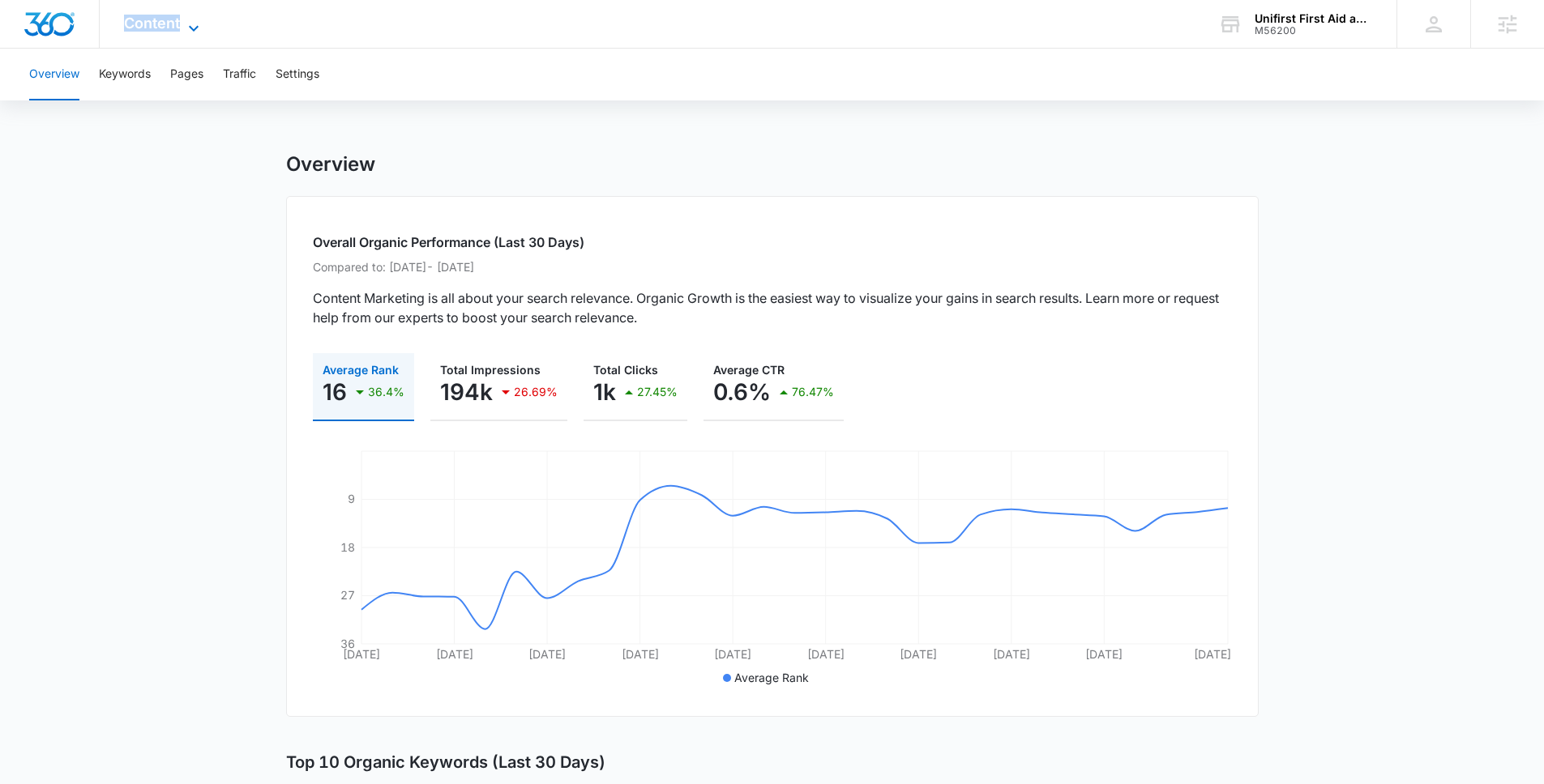
click at [151, 20] on span "Content" at bounding box center [152, 23] width 56 height 17
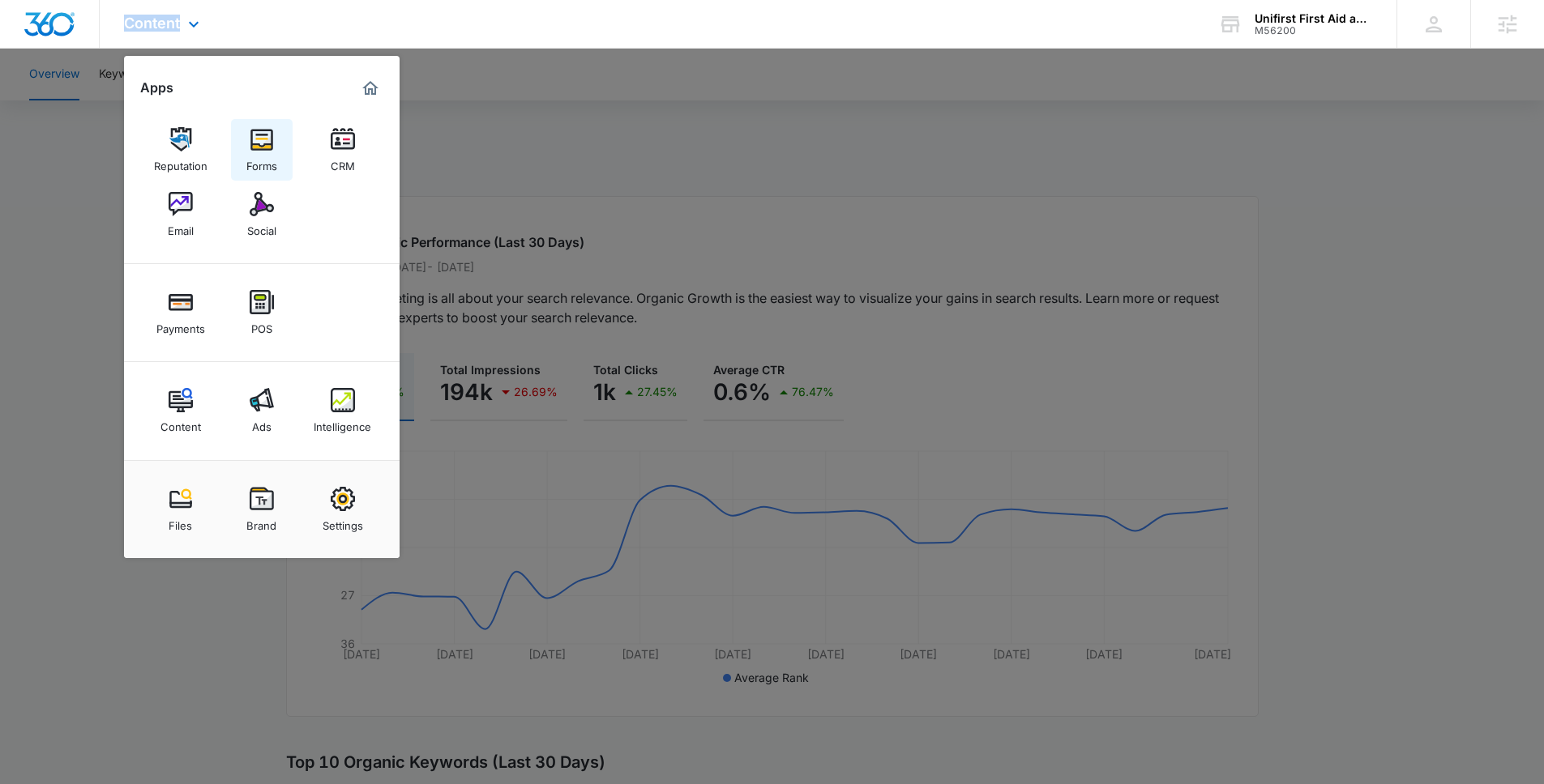
click at [250, 160] on div "Forms" at bounding box center [262, 162] width 31 height 21
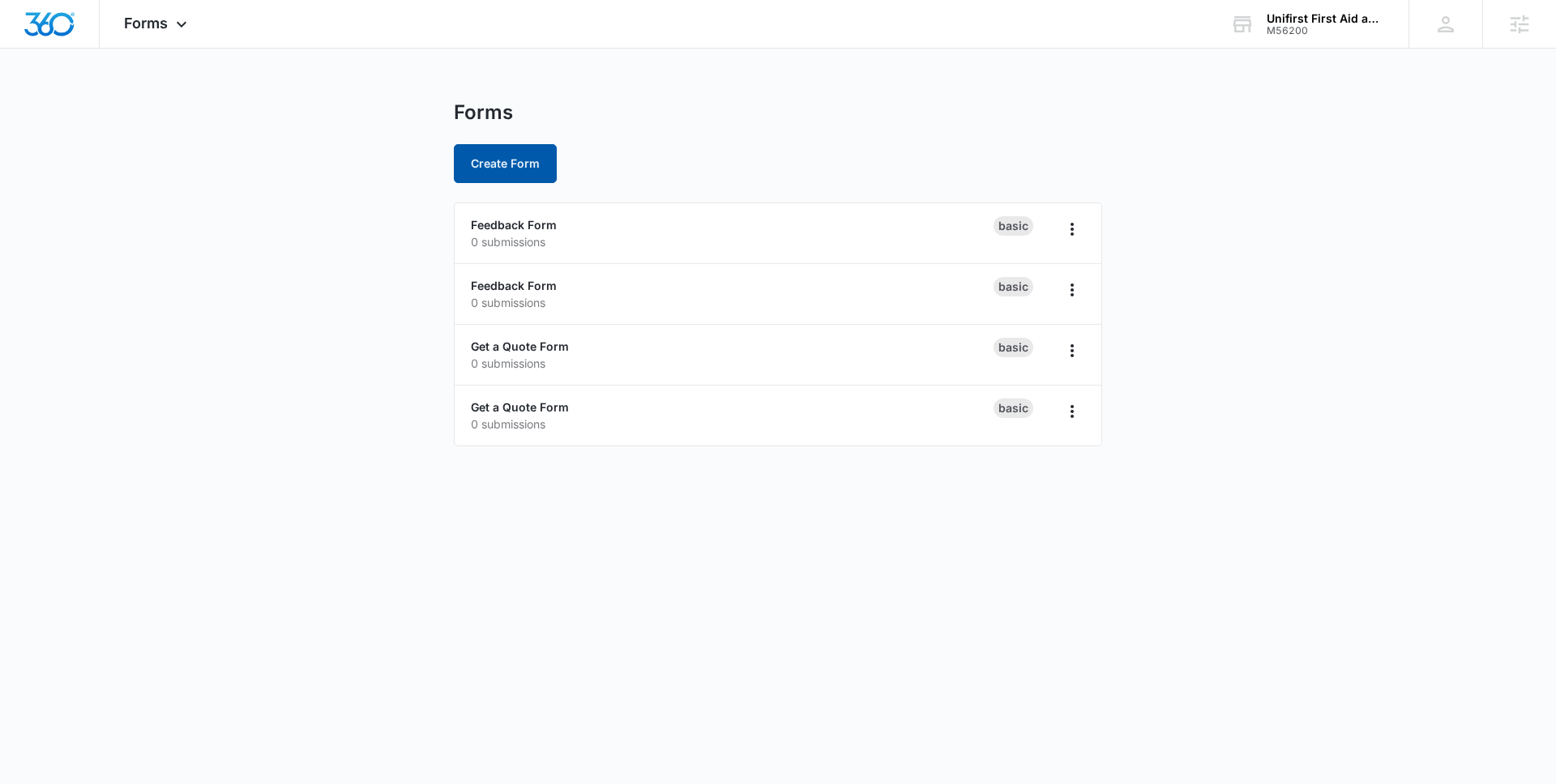
click at [470, 153] on button "Create Form" at bounding box center [505, 164] width 103 height 39
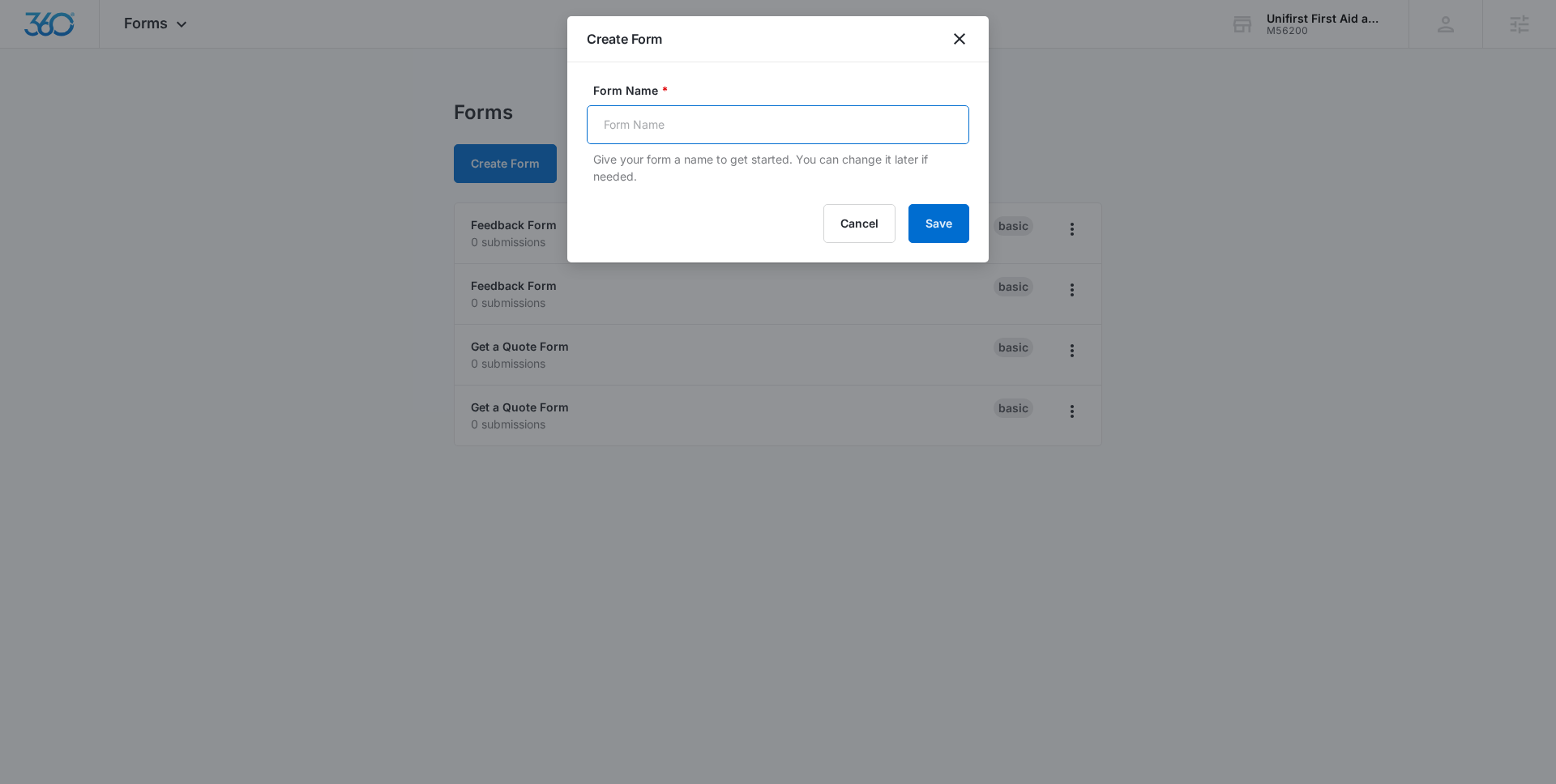
click at [657, 126] on input "Form Name *" at bounding box center [778, 124] width 382 height 39
type input "Updated Contact Information"
click at [966, 213] on button "Save" at bounding box center [939, 223] width 60 height 39
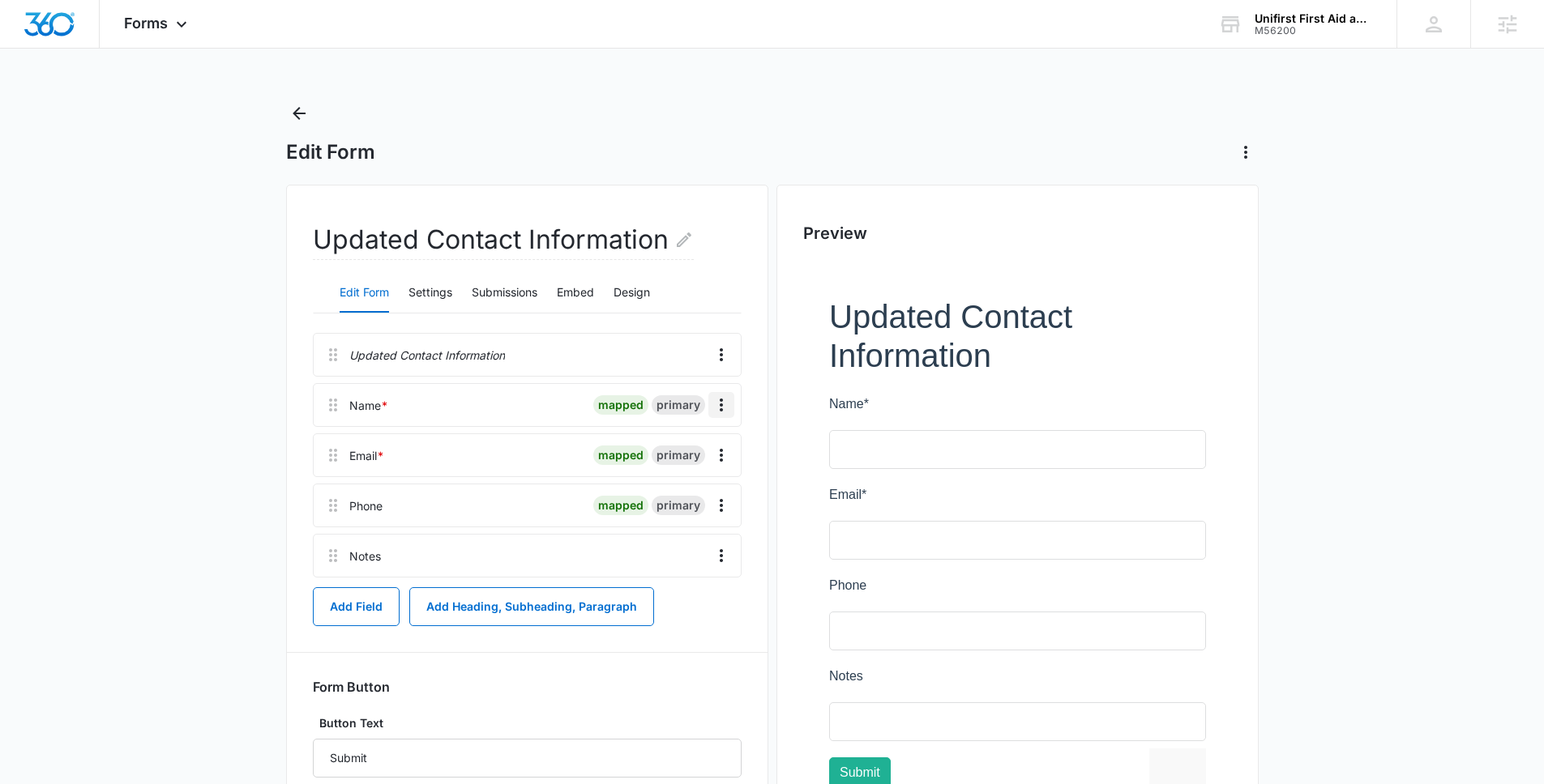
click at [719, 407] on icon "Overflow Menu" at bounding box center [720, 405] width 19 height 19
click at [704, 471] on button "Delete" at bounding box center [687, 474] width 92 height 25
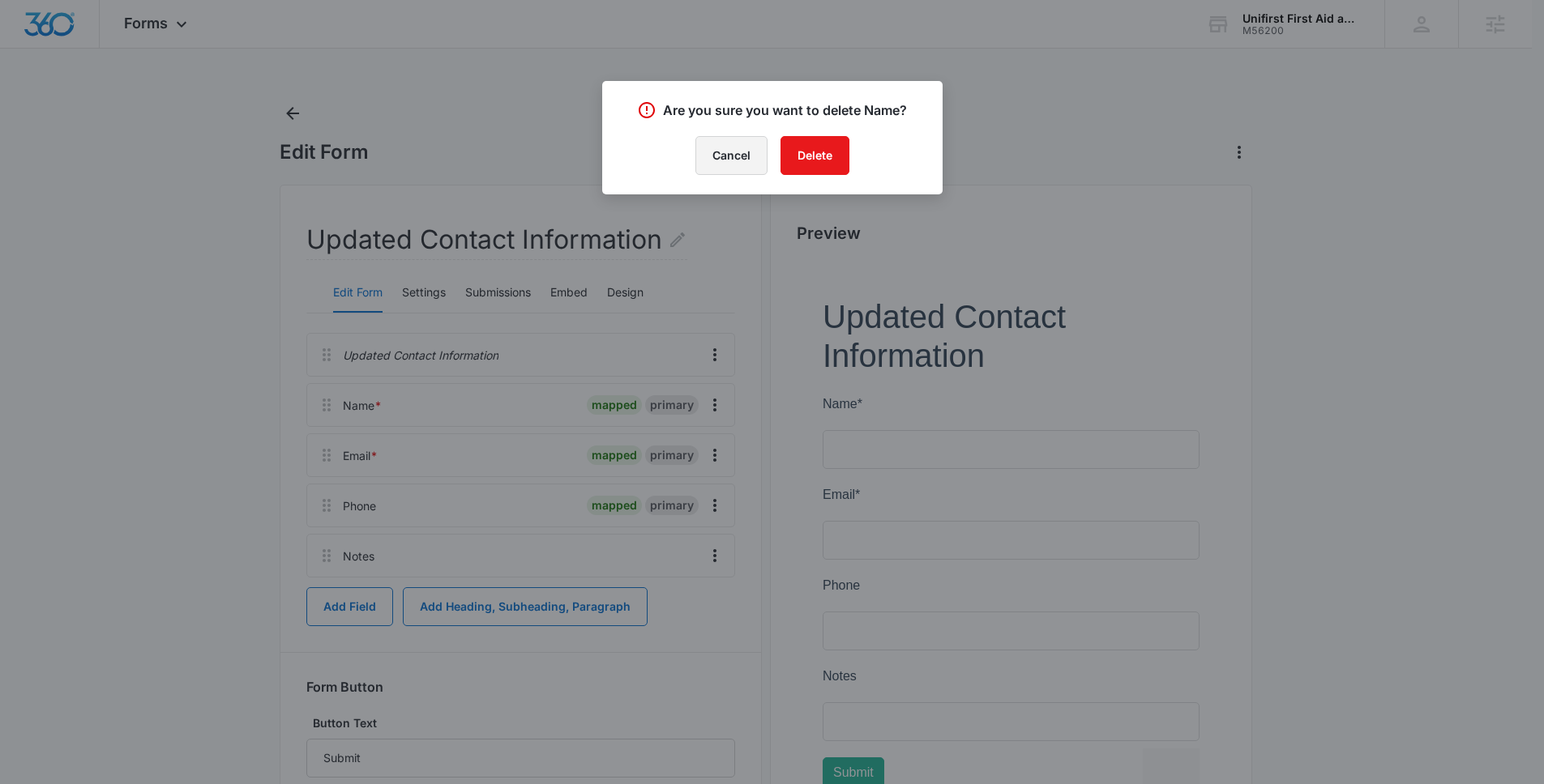
click at [751, 165] on button "Cancel" at bounding box center [731, 155] width 72 height 39
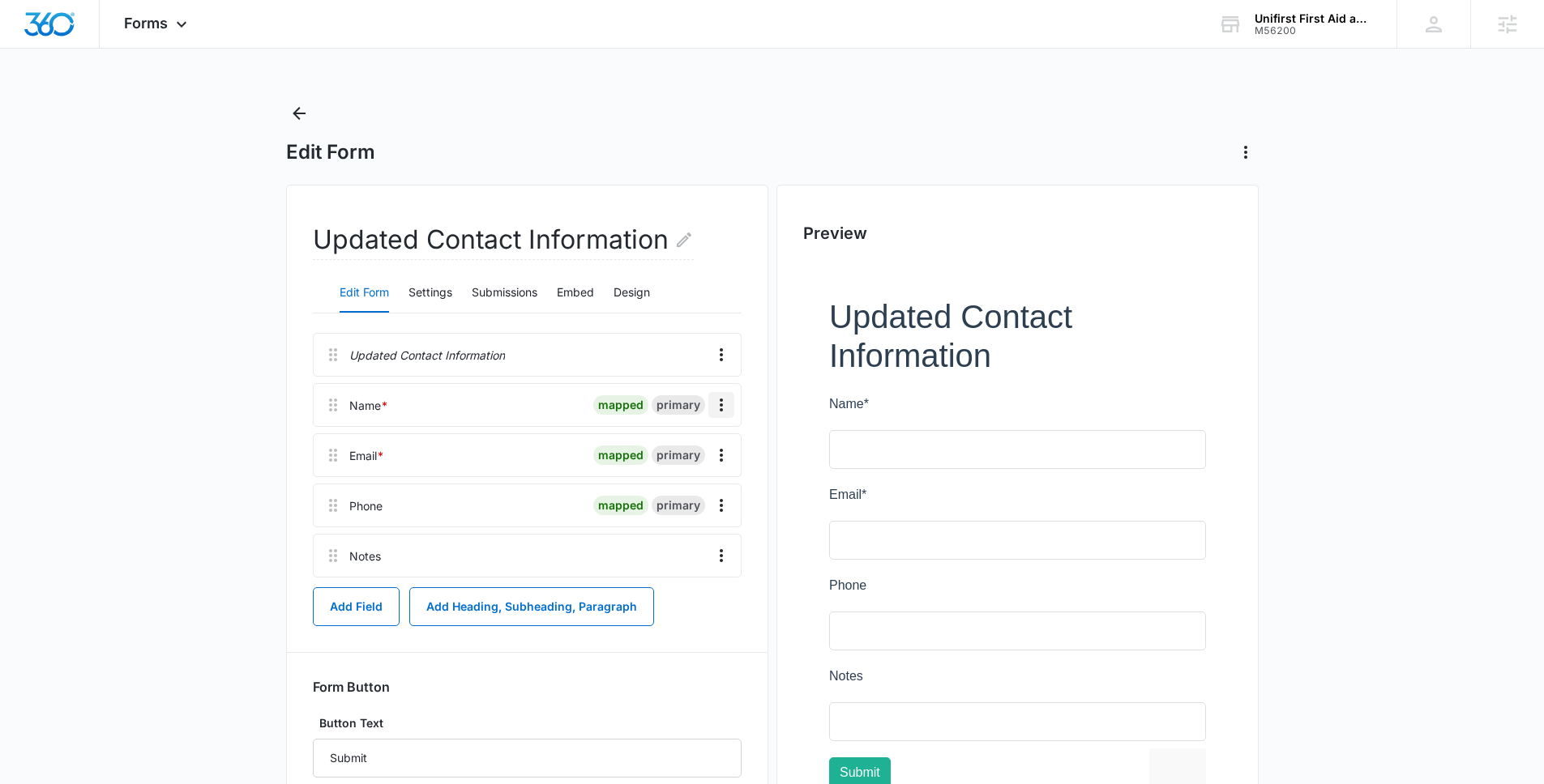
click at [713, 404] on icon "Overflow Menu" at bounding box center [720, 405] width 19 height 19
click at [708, 450] on button "Edit" at bounding box center [687, 450] width 92 height 25
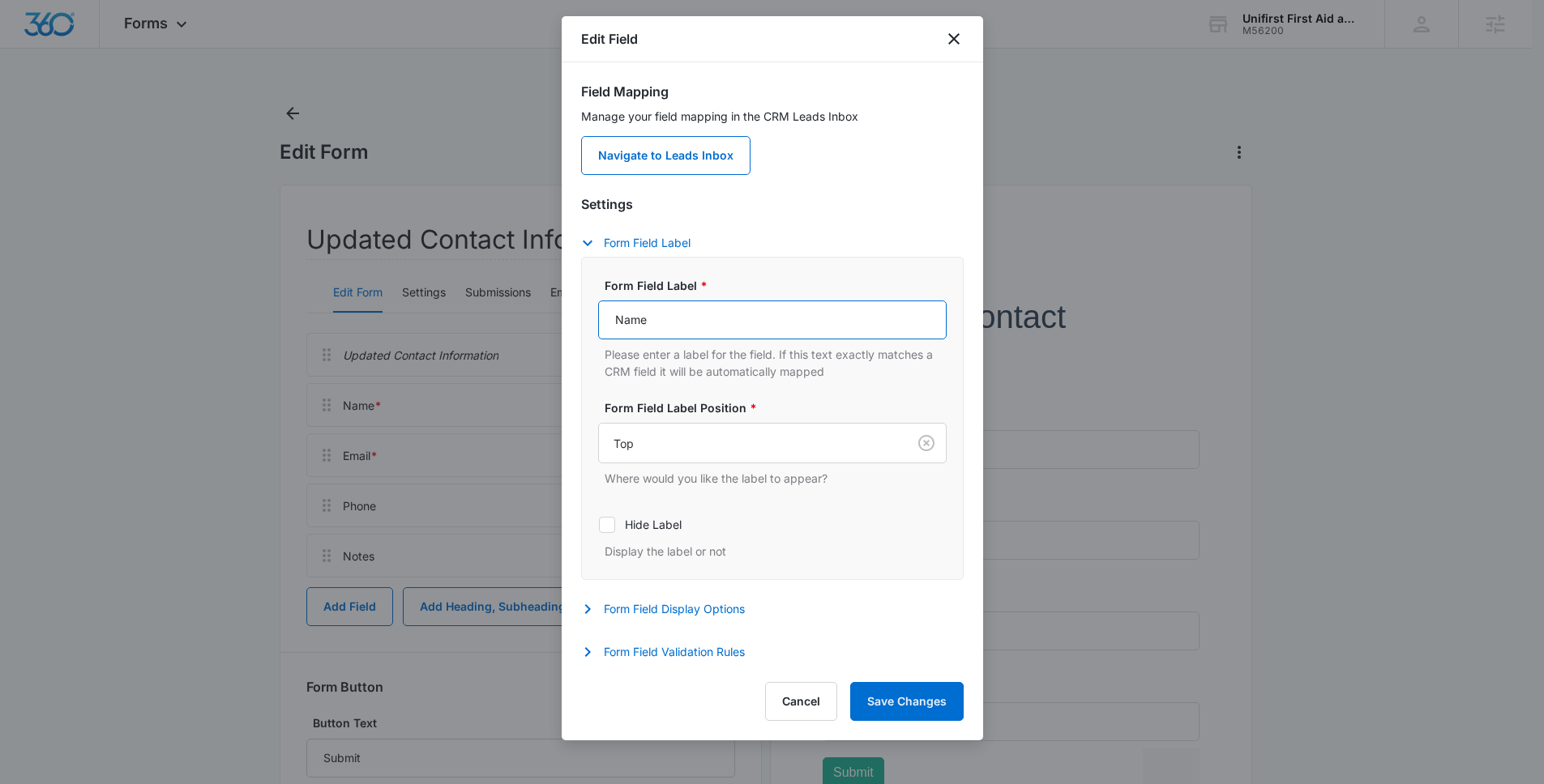
click at [609, 328] on input "Name" at bounding box center [772, 320] width 348 height 39
type input "Contacts Name"
click at [935, 690] on button "Save Changes" at bounding box center [907, 701] width 113 height 39
click at [935, 690] on div "Cancel Loading Save Changes" at bounding box center [852, 701] width 225 height 39
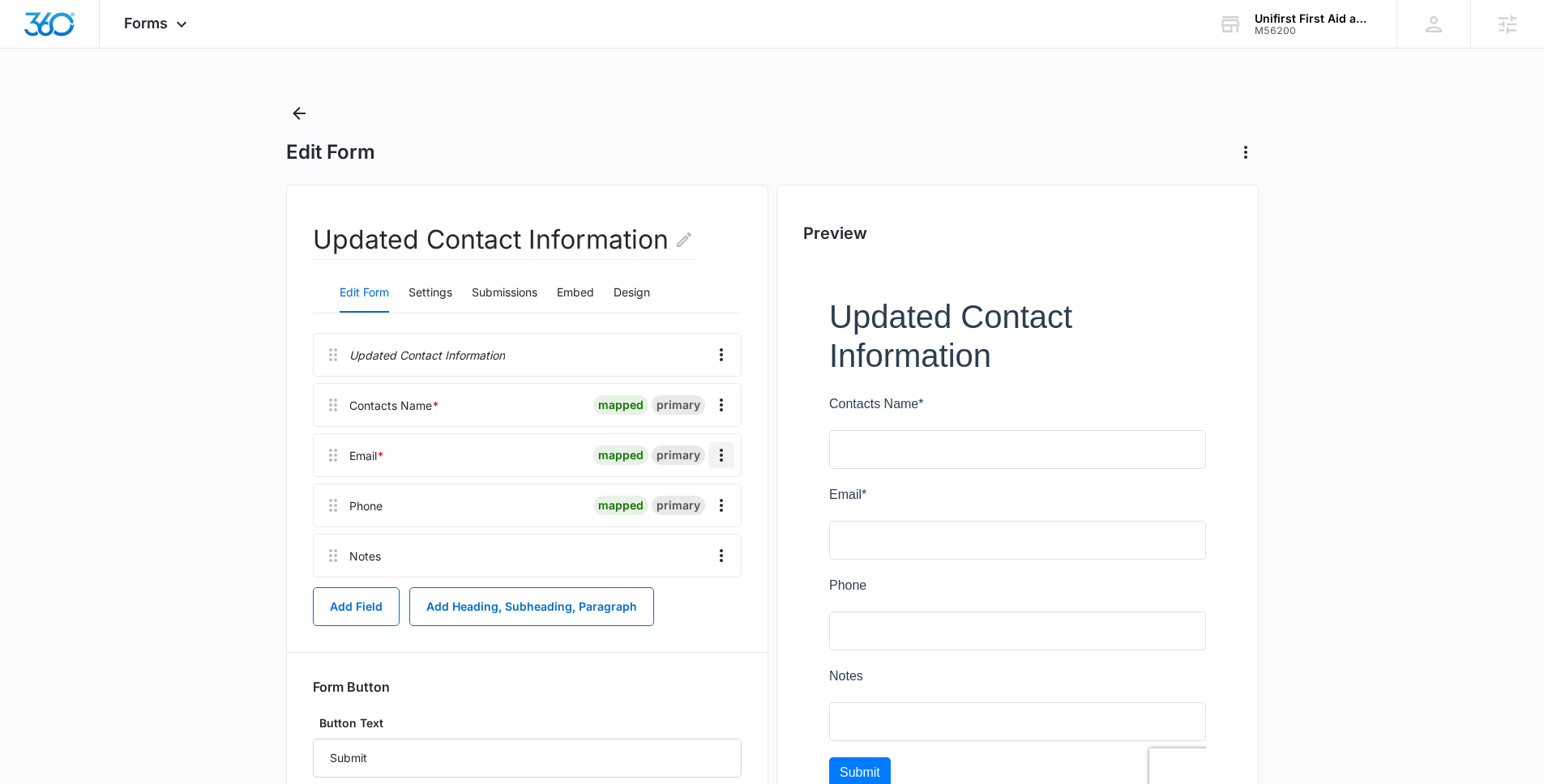
click at [723, 446] on icon "Overflow Menu" at bounding box center [720, 455] width 19 height 19
click at [706, 482] on div "Edit Delete" at bounding box center [687, 513] width 94 height 76
click at [705, 489] on div "Phone mapped primary" at bounding box center [527, 505] width 429 height 44
click at [707, 450] on div "mapped primary" at bounding box center [664, 455] width 141 height 26
click at [715, 455] on icon "Overflow Menu" at bounding box center [720, 455] width 19 height 19
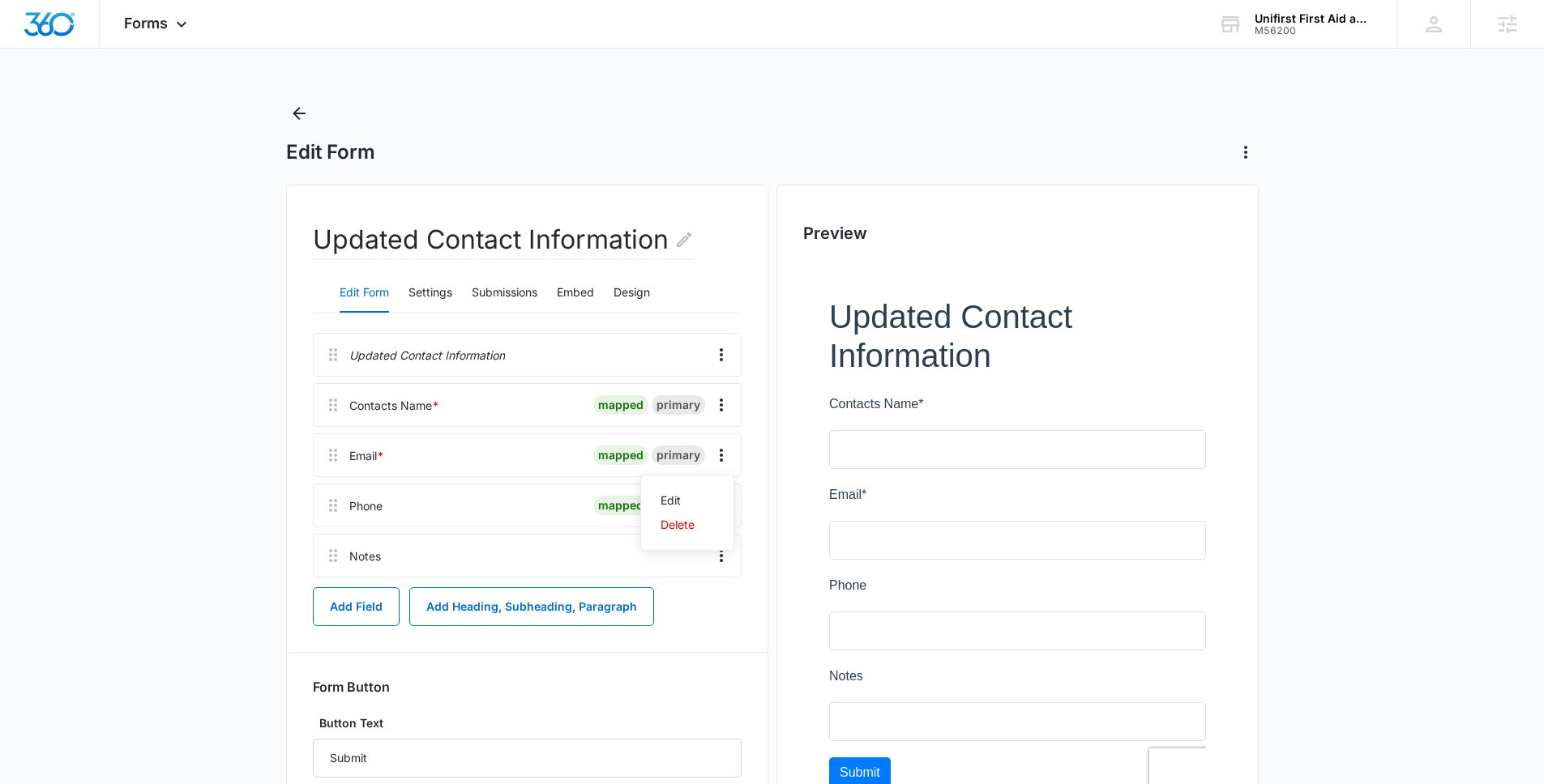
click at [719, 483] on div "Edit Delete" at bounding box center [687, 513] width 94 height 76
click at [695, 489] on div "Phone mapped primary" at bounding box center [527, 505] width 429 height 44
click at [713, 456] on icon "Overflow Menu" at bounding box center [720, 455] width 19 height 19
click at [693, 493] on button "Edit" at bounding box center [687, 501] width 92 height 25
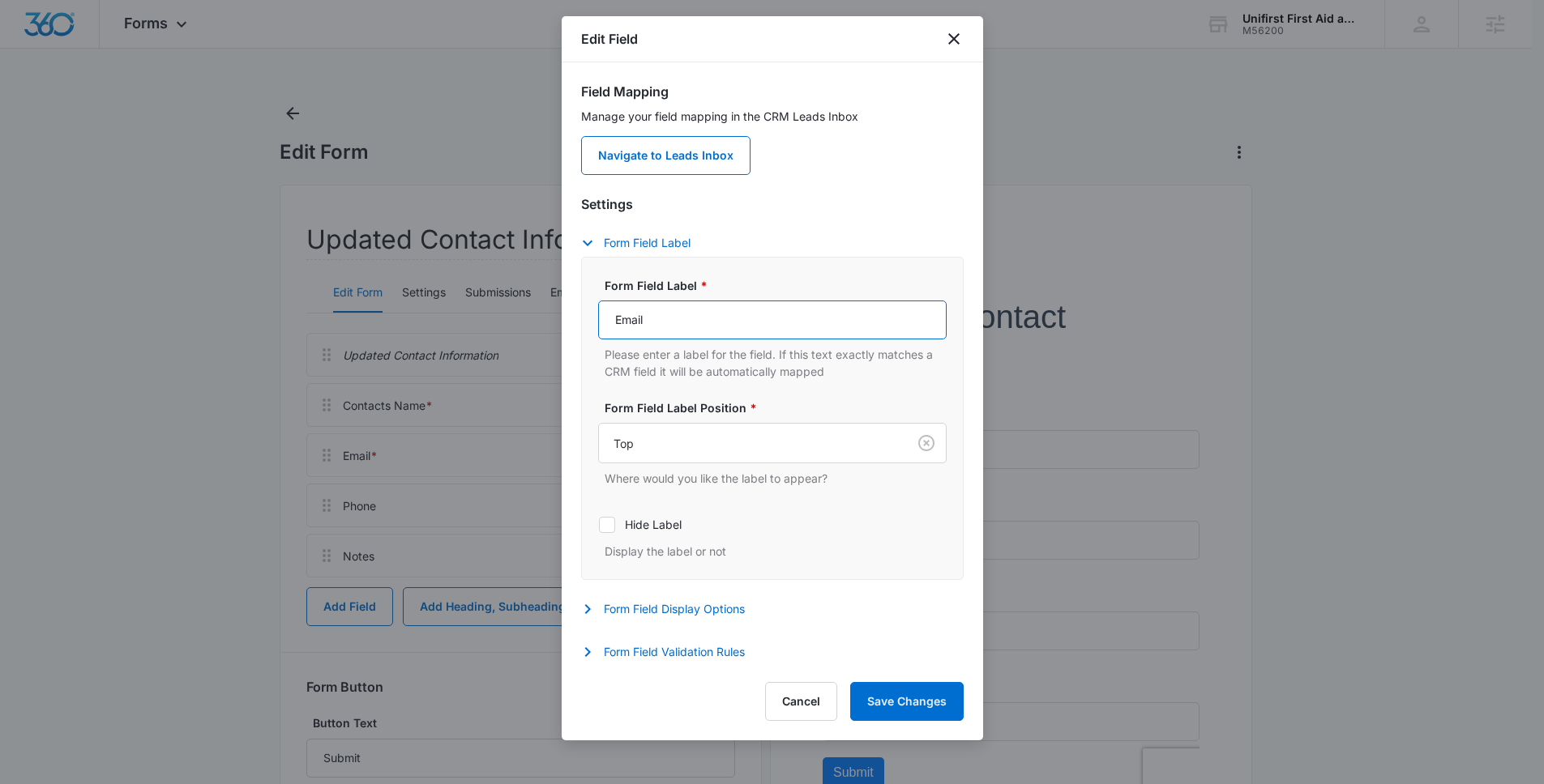
click at [611, 321] on input "Email" at bounding box center [772, 320] width 348 height 39
type input "Contacts Email"
click at [948, 714] on button "Save Changes" at bounding box center [907, 701] width 113 height 39
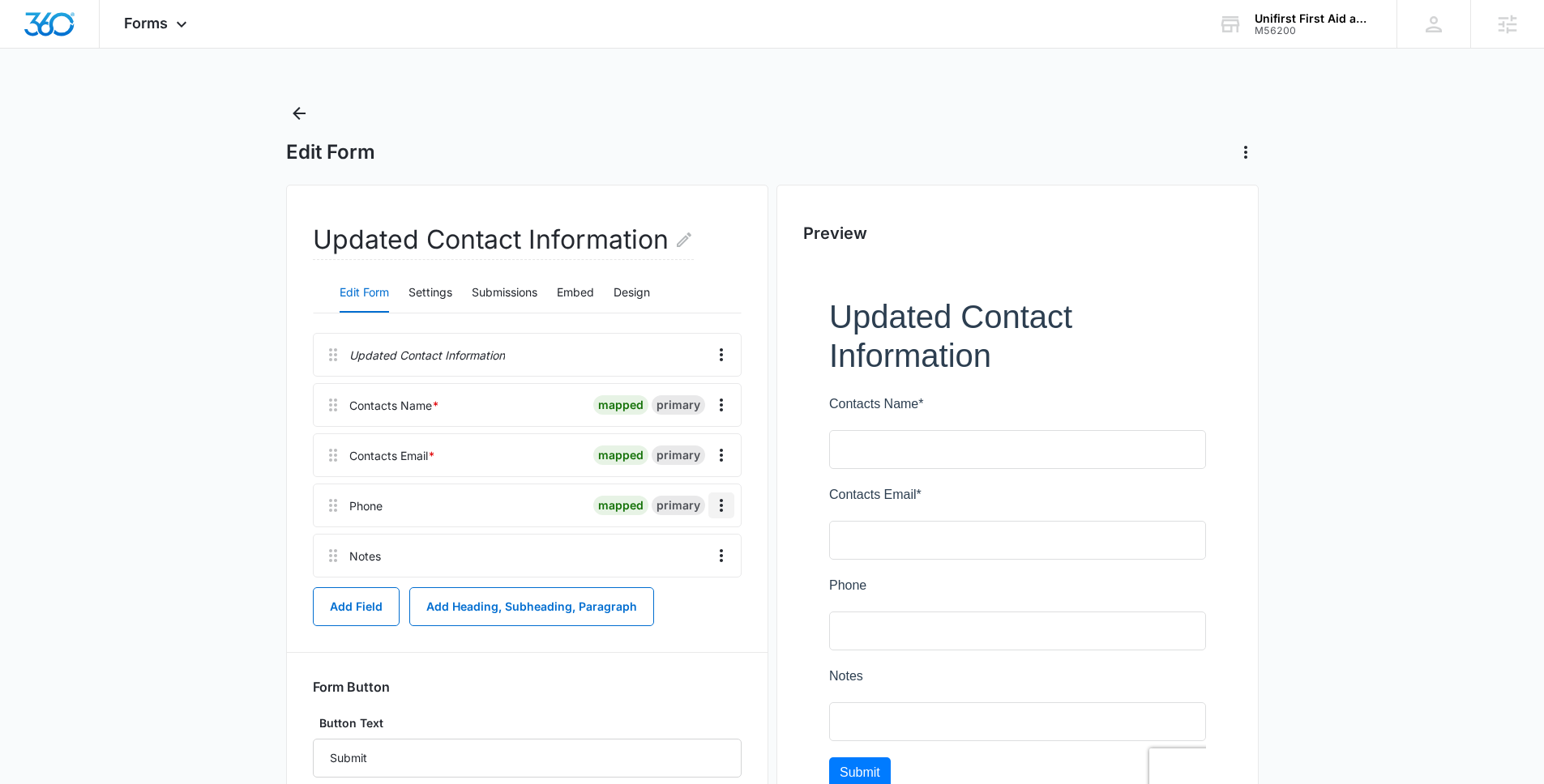
click at [719, 503] on icon "Overflow Menu" at bounding box center [720, 505] width 19 height 19
click at [712, 539] on button "Edit" at bounding box center [687, 551] width 92 height 25
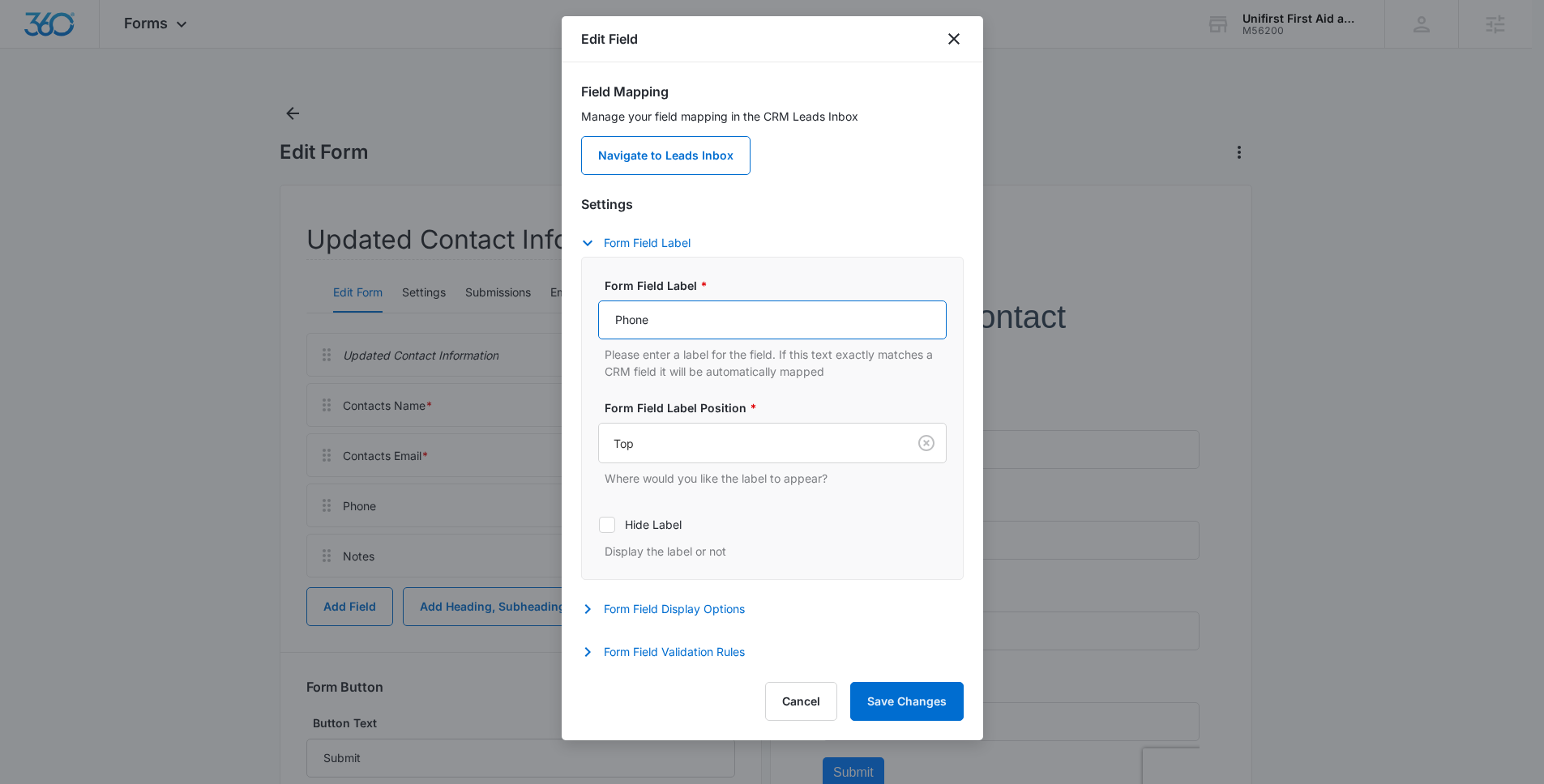
click at [612, 323] on input "Phone" at bounding box center [772, 320] width 348 height 39
type input "Contacts Phone"
click at [704, 650] on button "Form Field Validation Rules" at bounding box center [671, 652] width 180 height 19
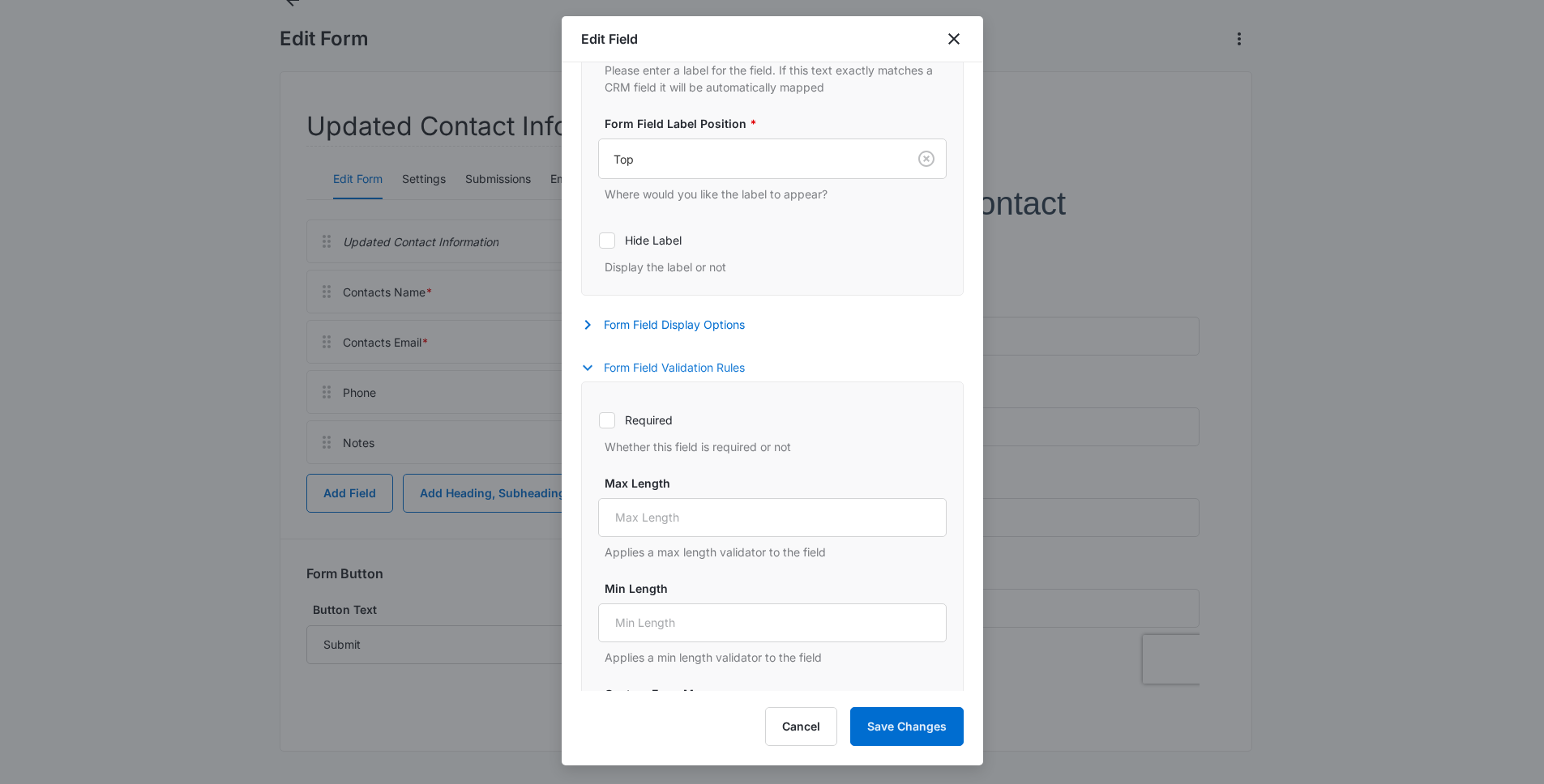
scroll to position [172, 0]
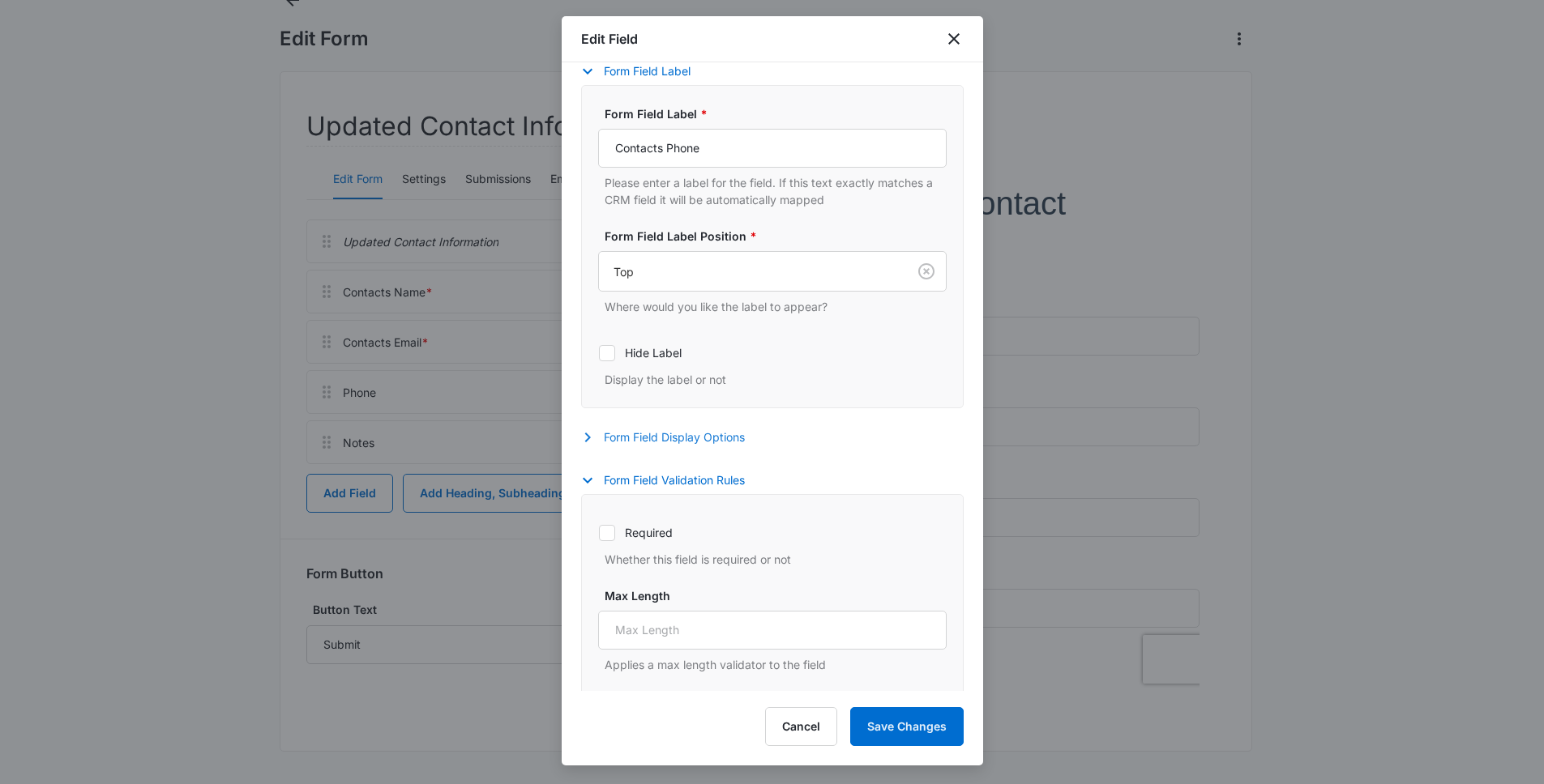
click at [657, 436] on button "Form Field Display Options" at bounding box center [671, 437] width 180 height 19
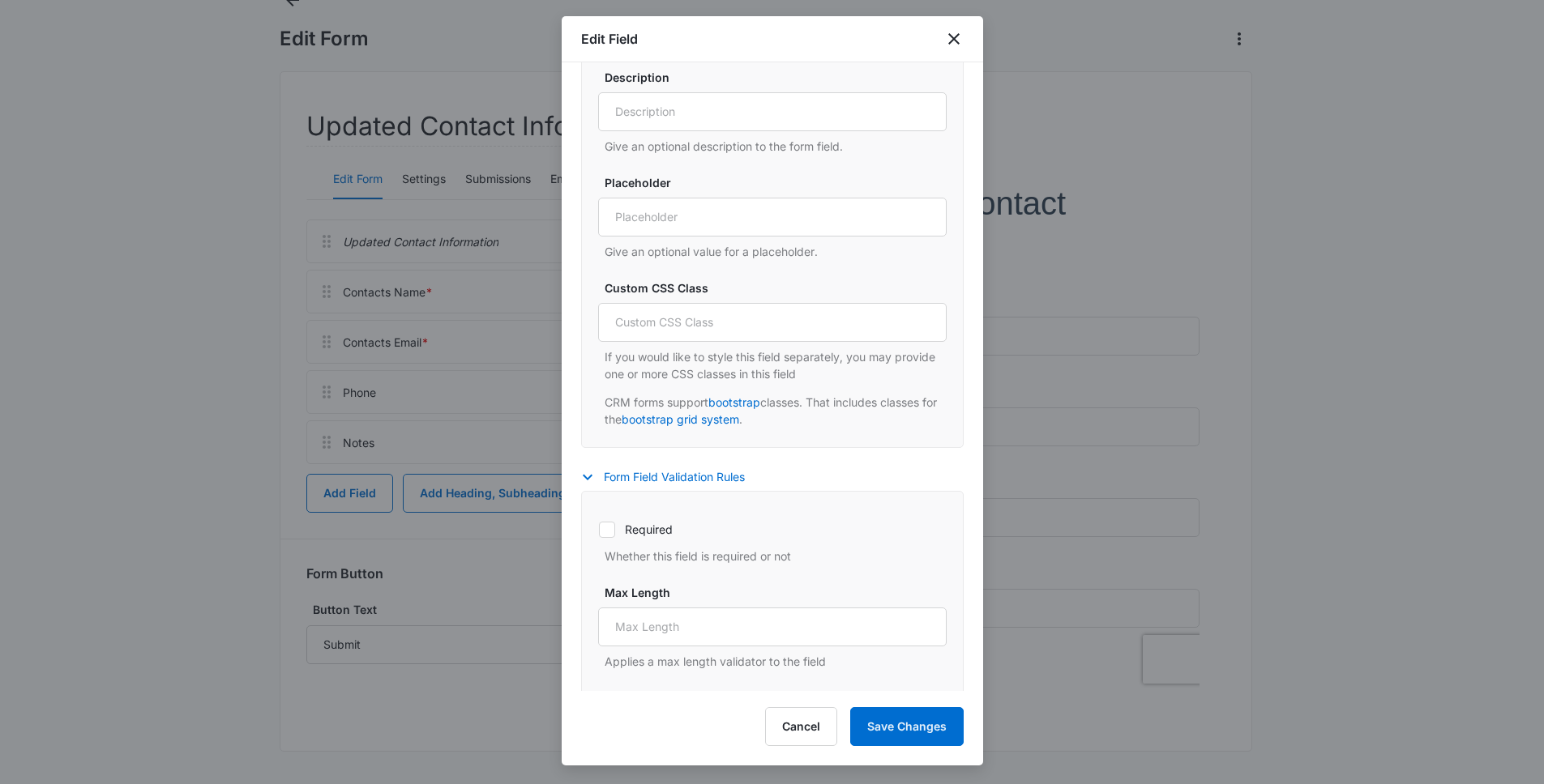
scroll to position [906, 0]
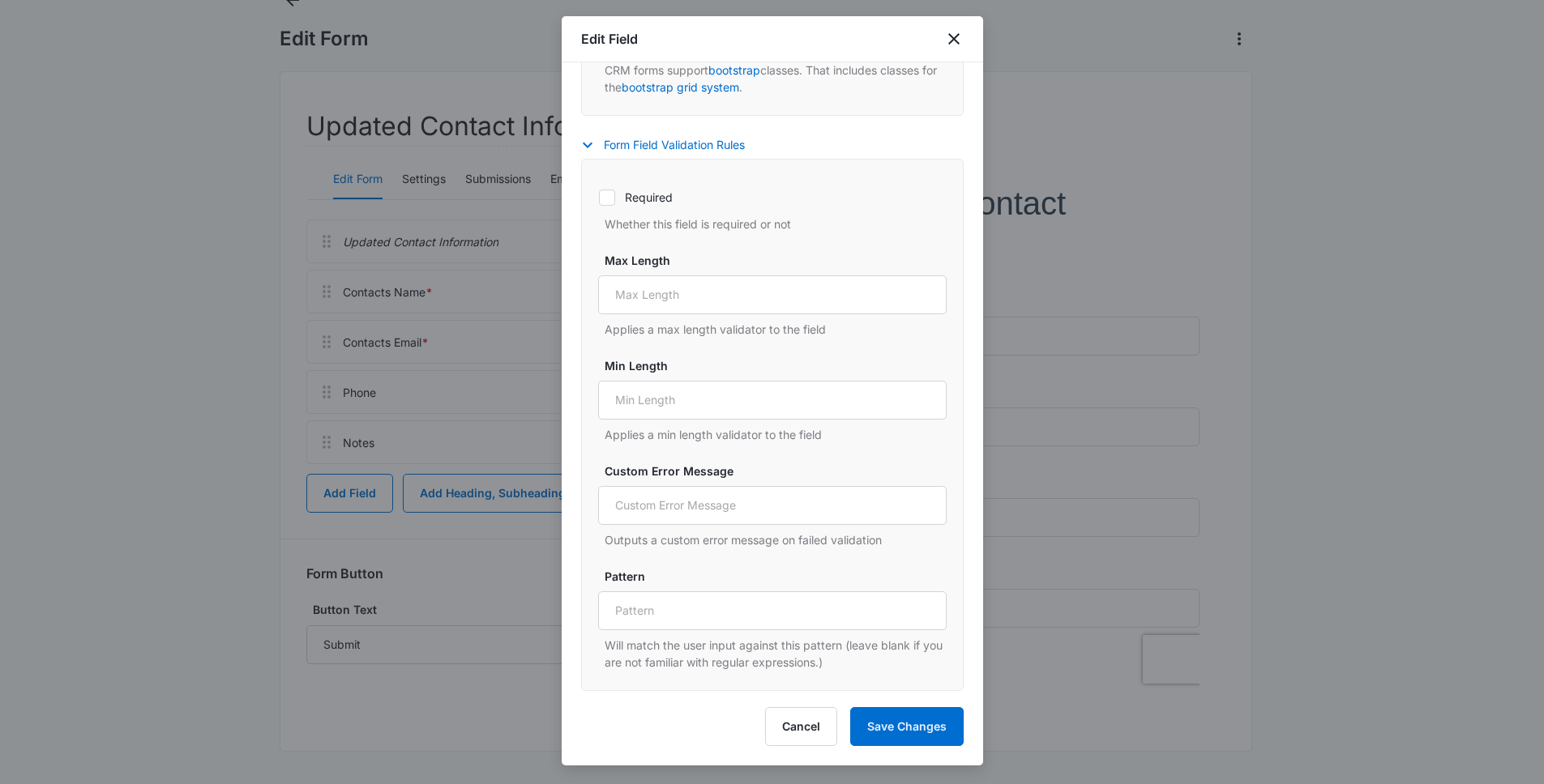
click at [645, 203] on label "Required" at bounding box center [772, 197] width 348 height 17
click at [599, 197] on input "Required" at bounding box center [598, 196] width 1 height 1
checkbox input "true"
click at [921, 721] on button "Save Changes" at bounding box center [907, 726] width 113 height 39
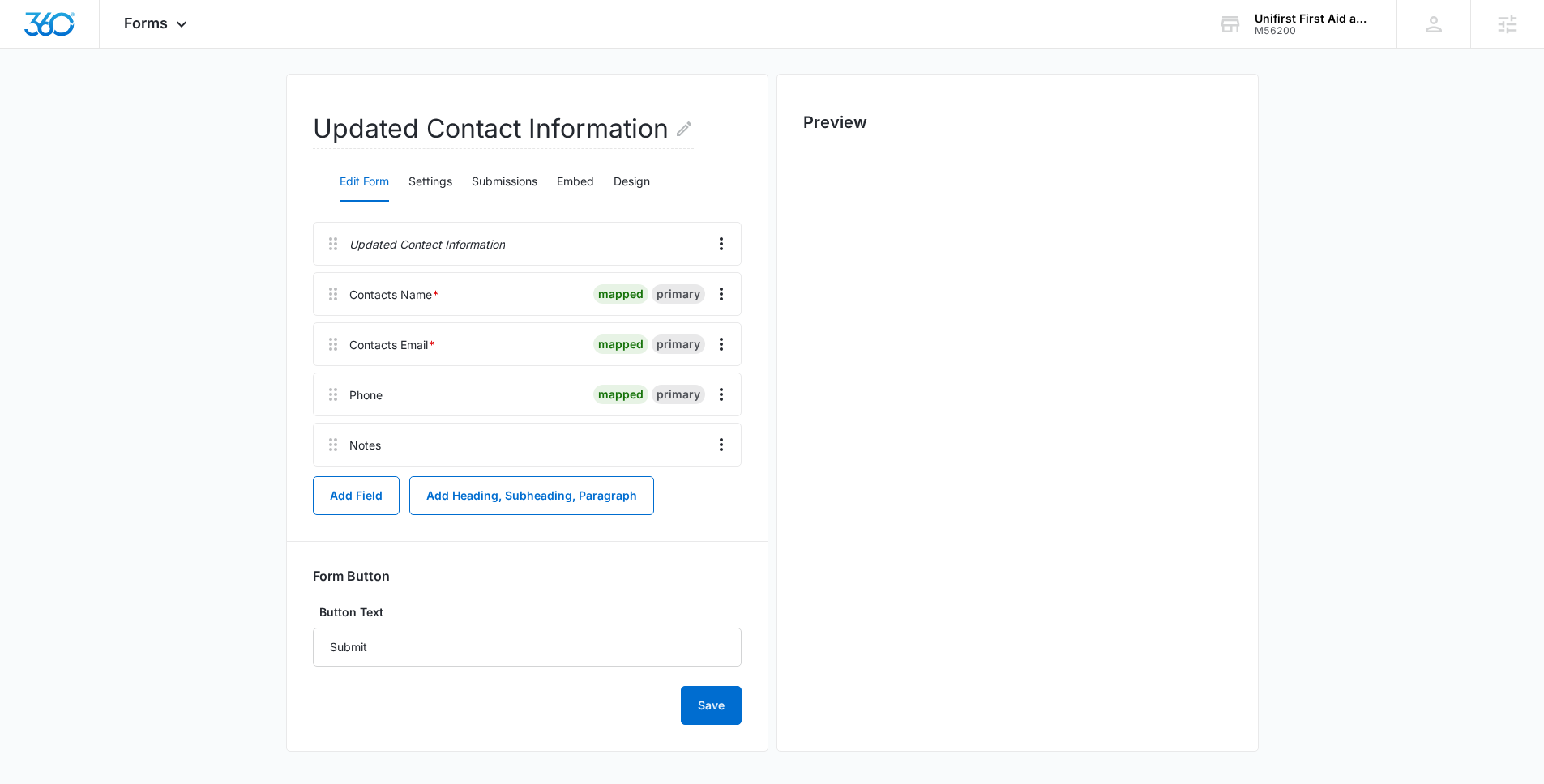
scroll to position [0, 0]
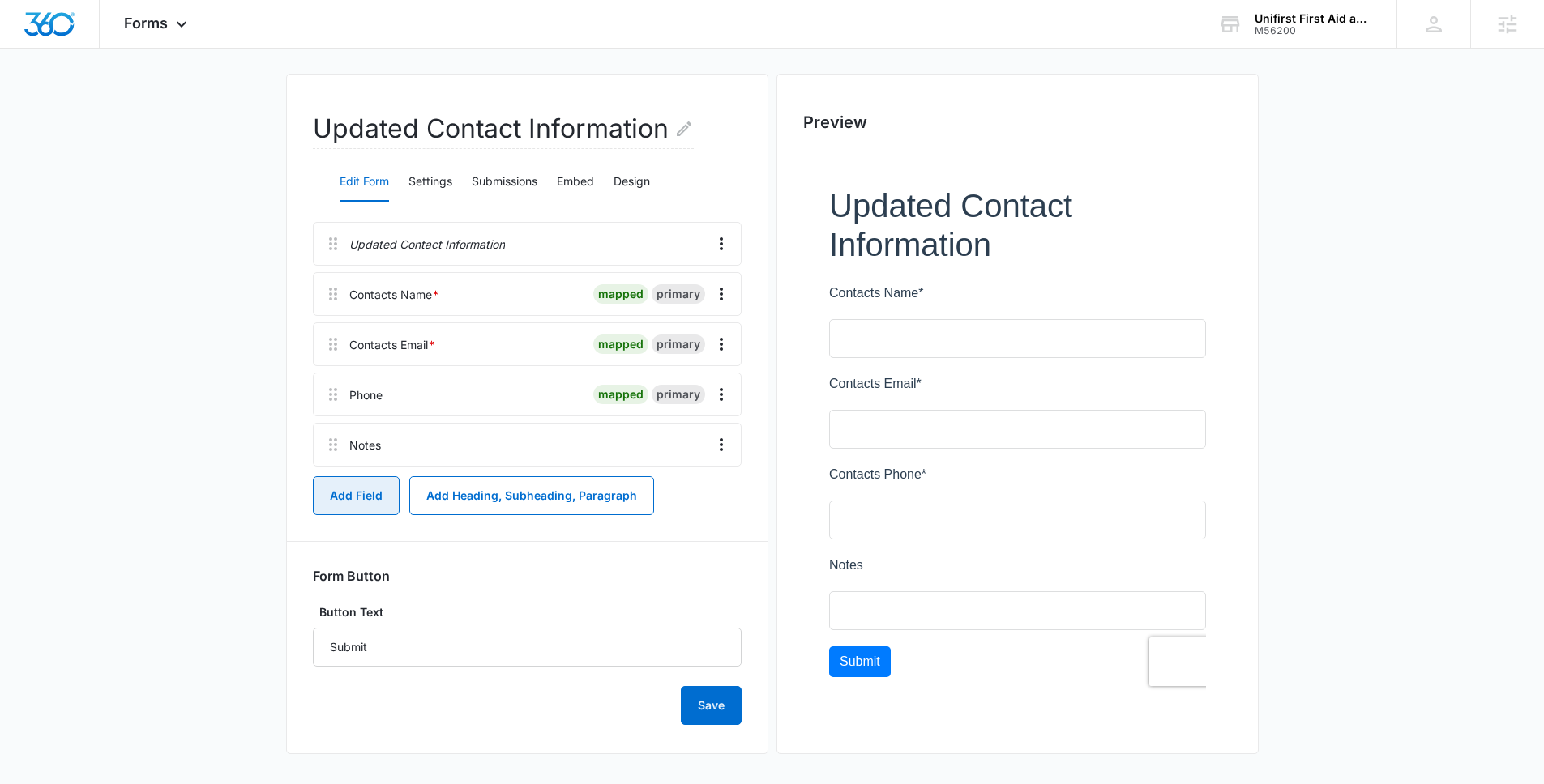
click at [334, 499] on button "Add Field" at bounding box center [356, 495] width 87 height 39
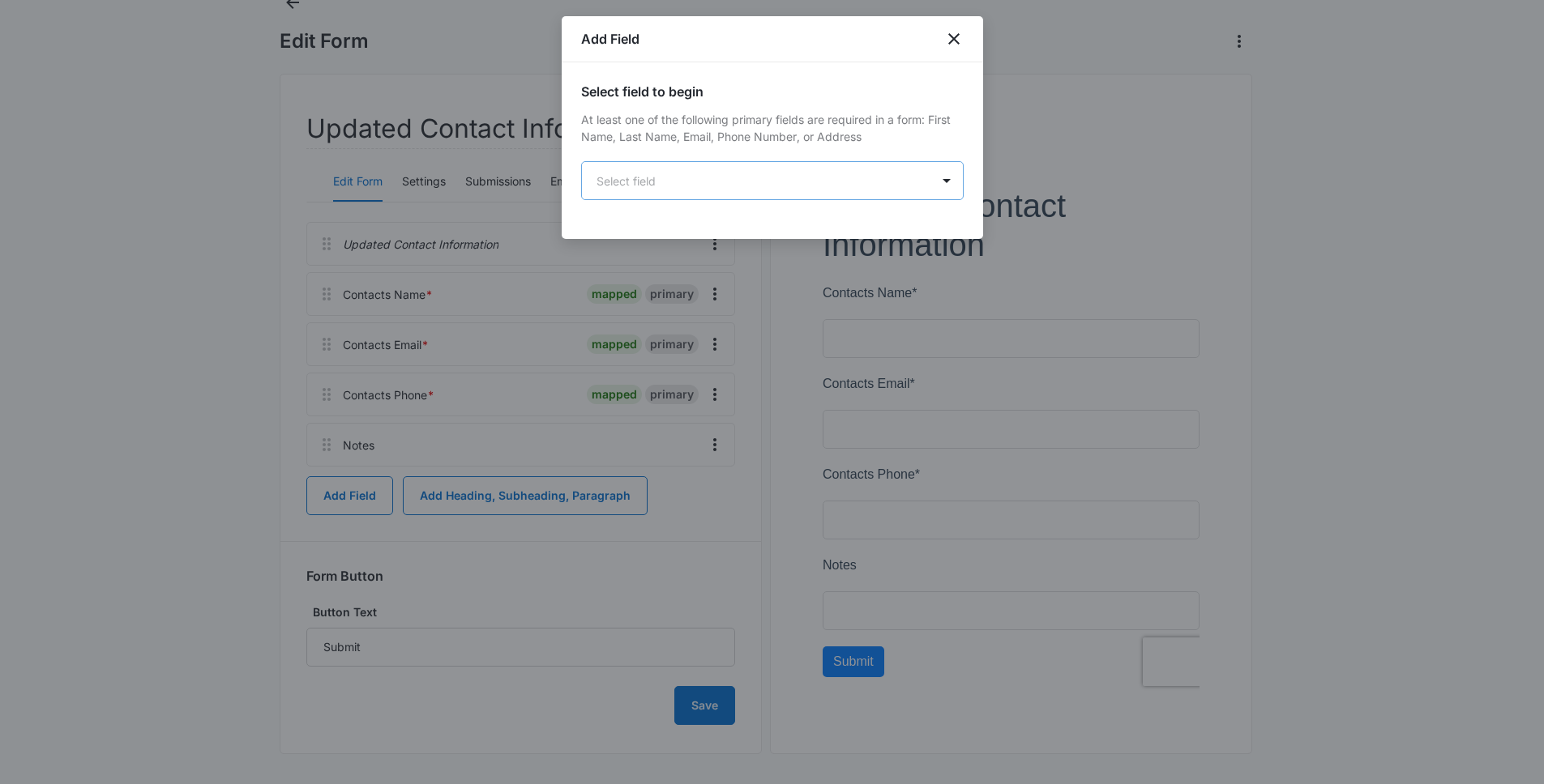
click at [703, 186] on body "Forms Apps Reputation Forms CRM Email Social Payments POS Content Ads Intellige…" at bounding box center [772, 338] width 1544 height 897
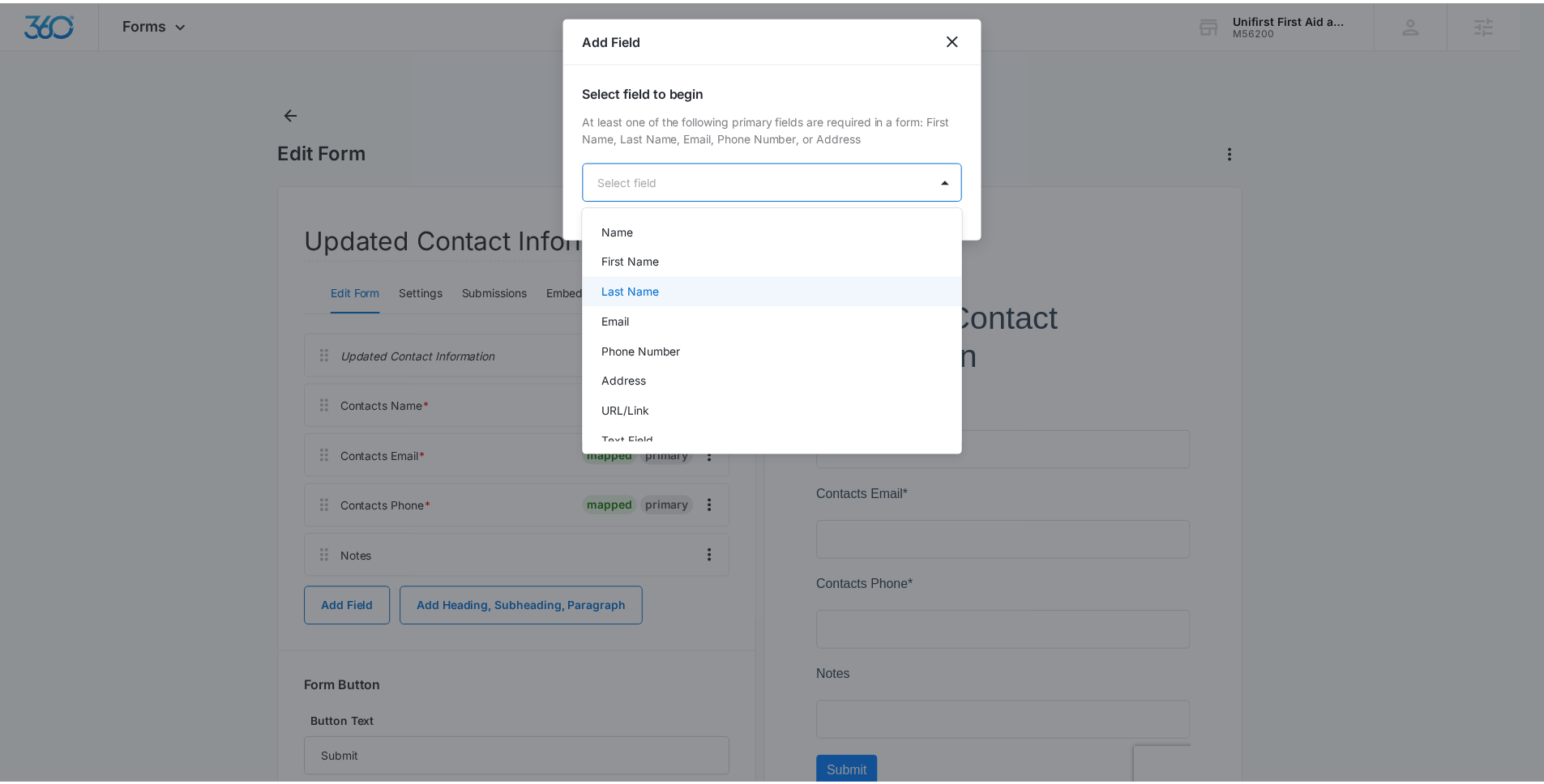
scroll to position [155, 0]
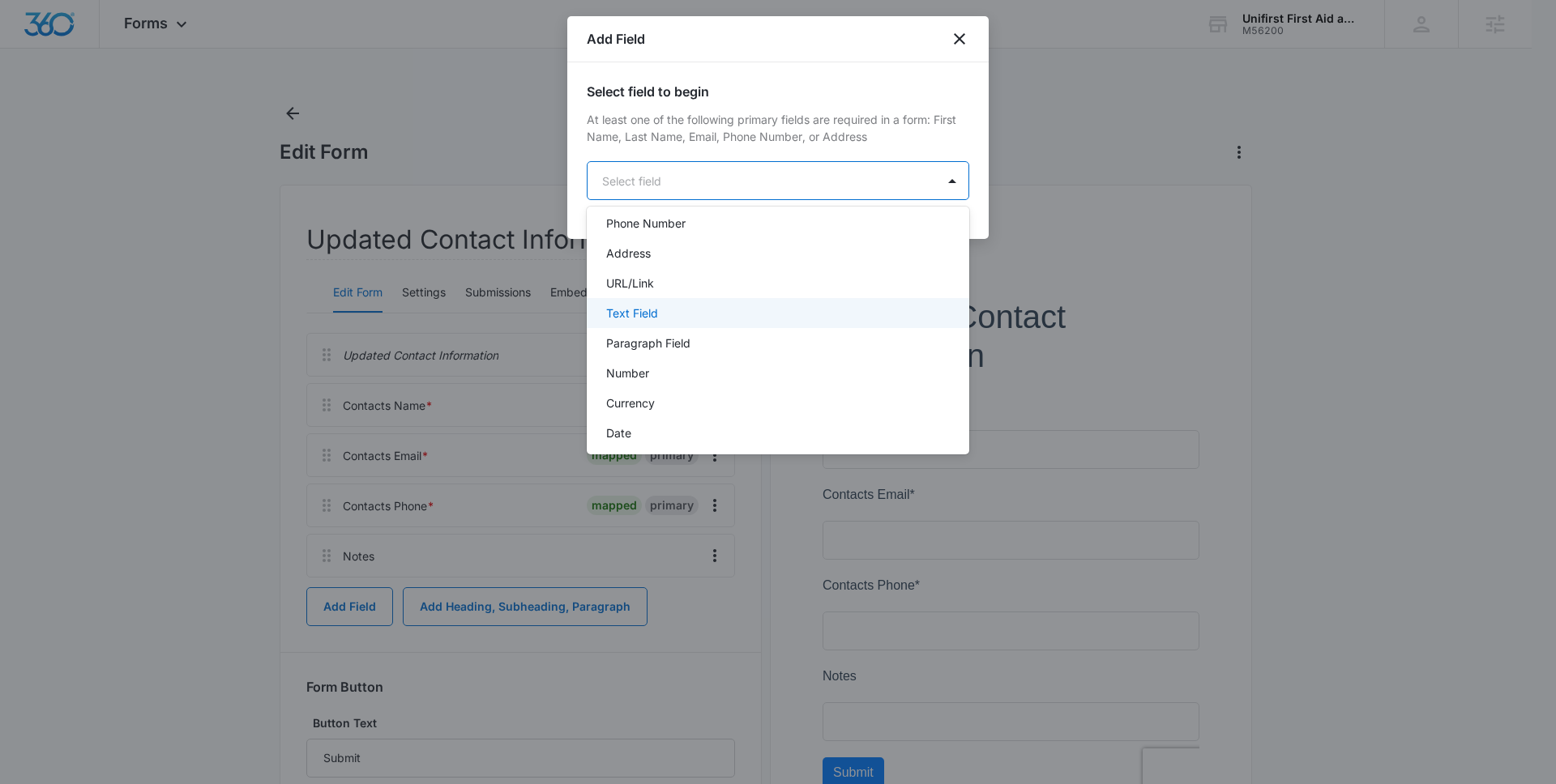
click at [718, 314] on div "Text Field" at bounding box center [776, 313] width 340 height 17
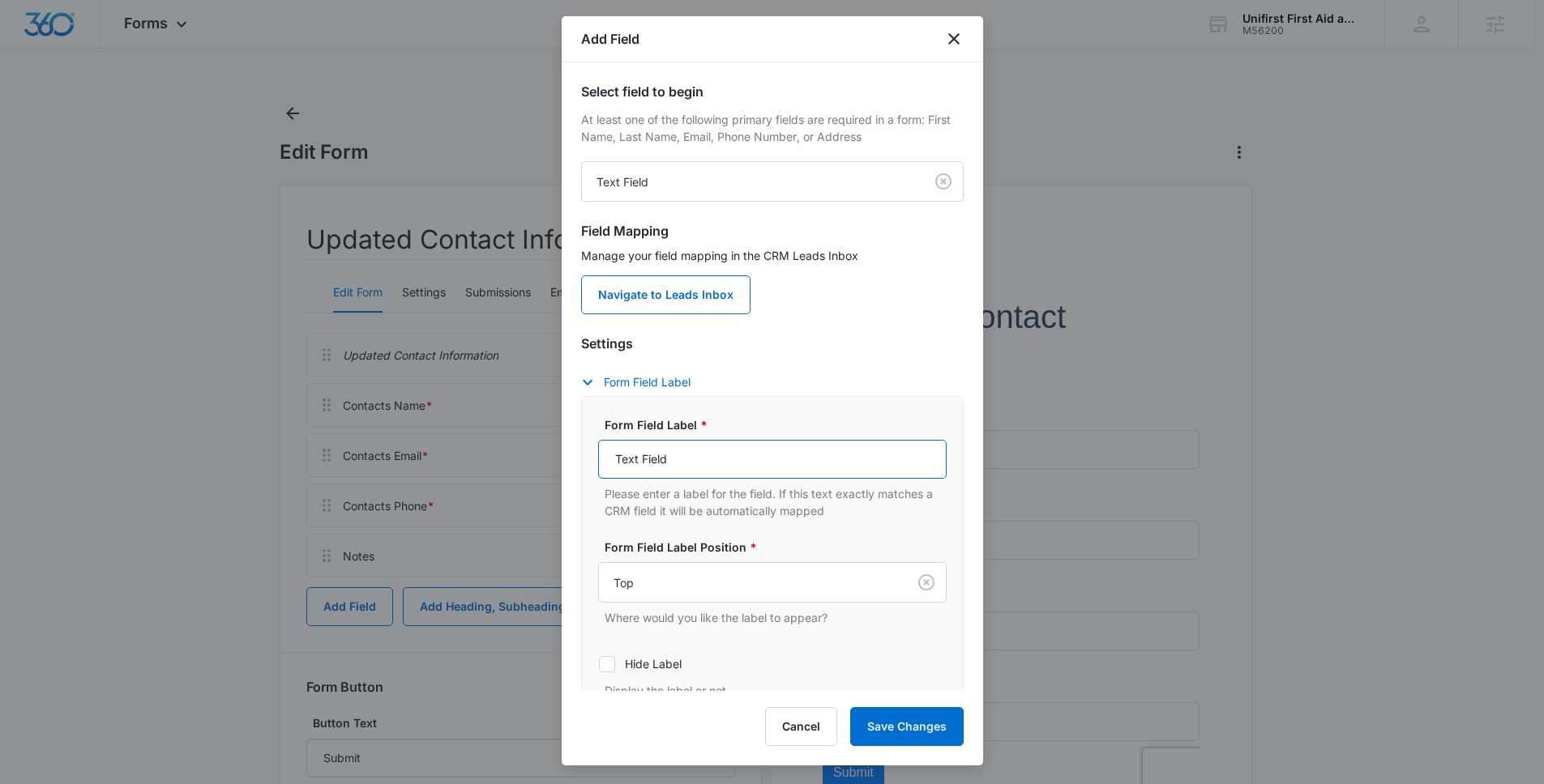
click at [701, 462] on input "Text Field" at bounding box center [772, 459] width 348 height 39
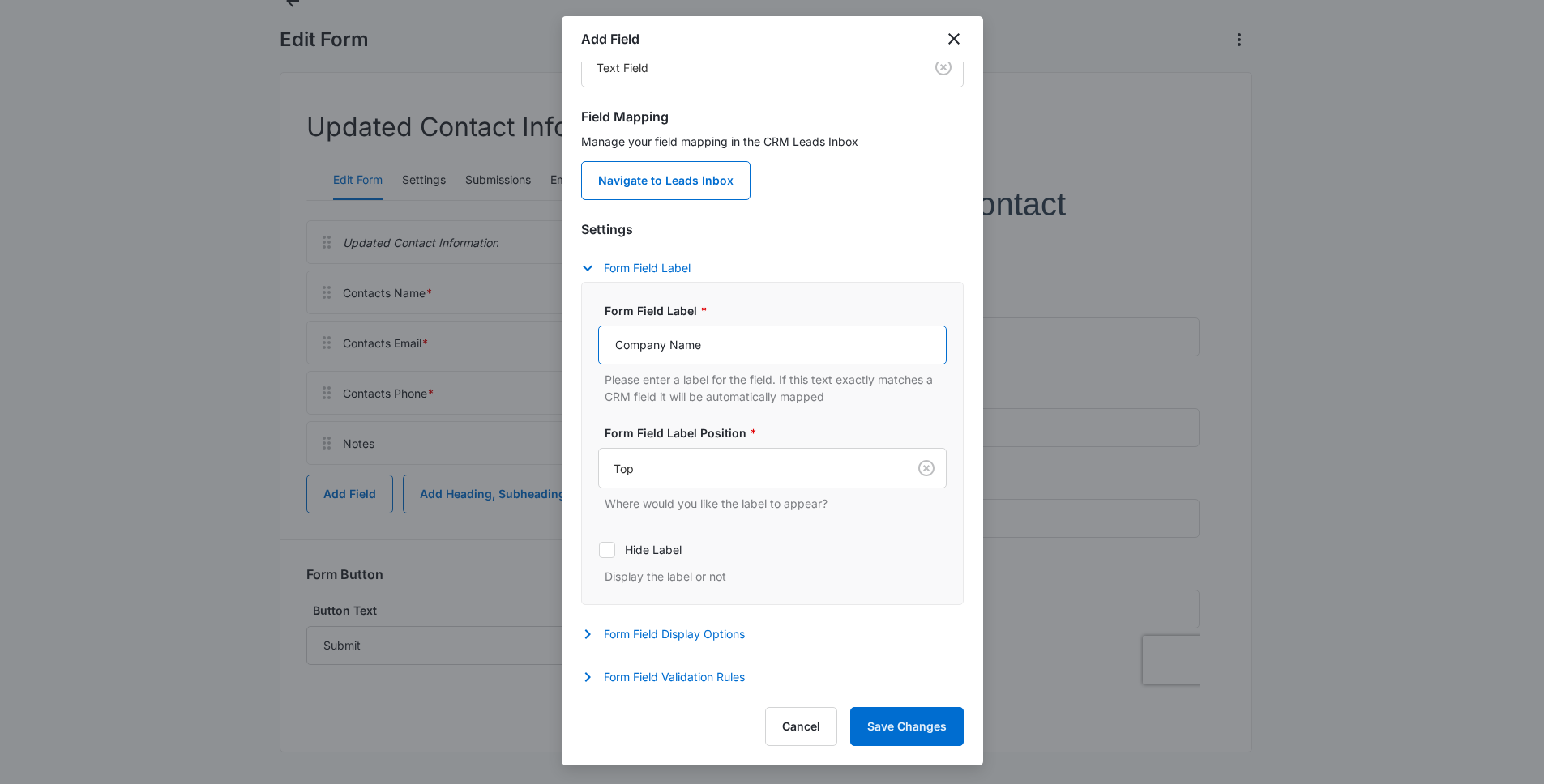
scroll to position [113, 0]
type input "Company Name"
click at [625, 636] on button "Form Field Display Options" at bounding box center [671, 634] width 180 height 19
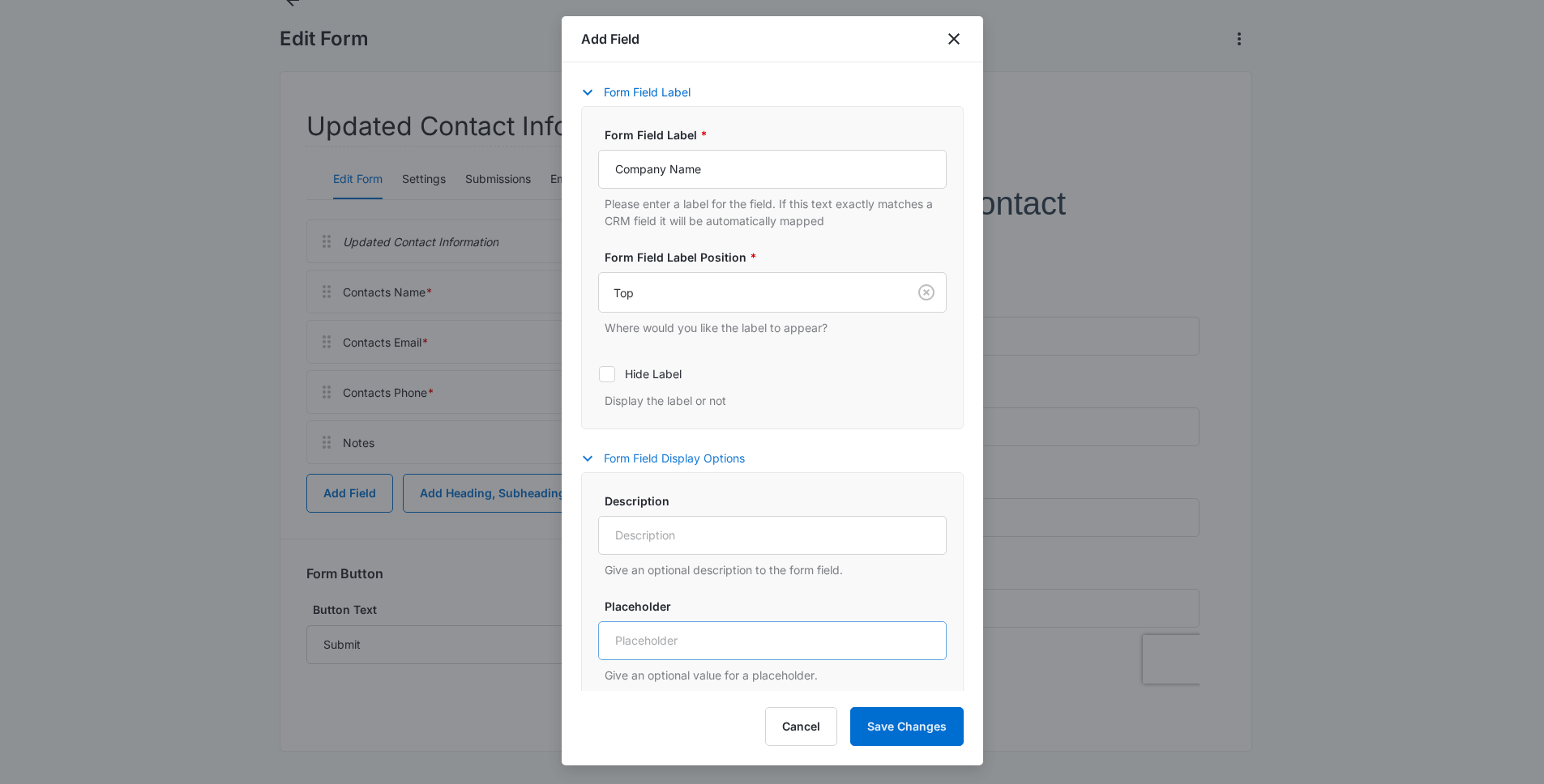
scroll to position [514, 0]
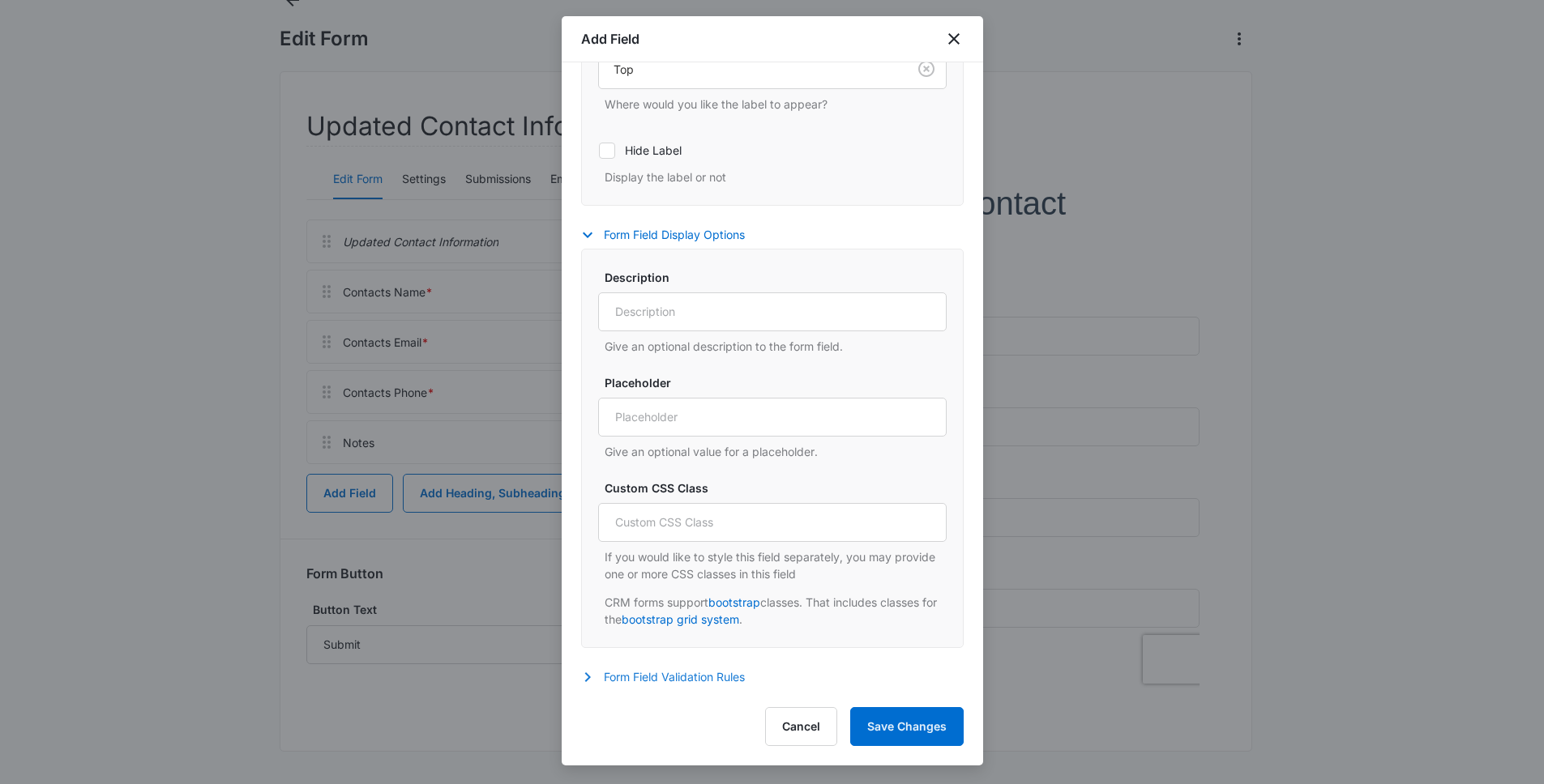
click at [654, 674] on button "Form Field Validation Rules" at bounding box center [671, 677] width 180 height 19
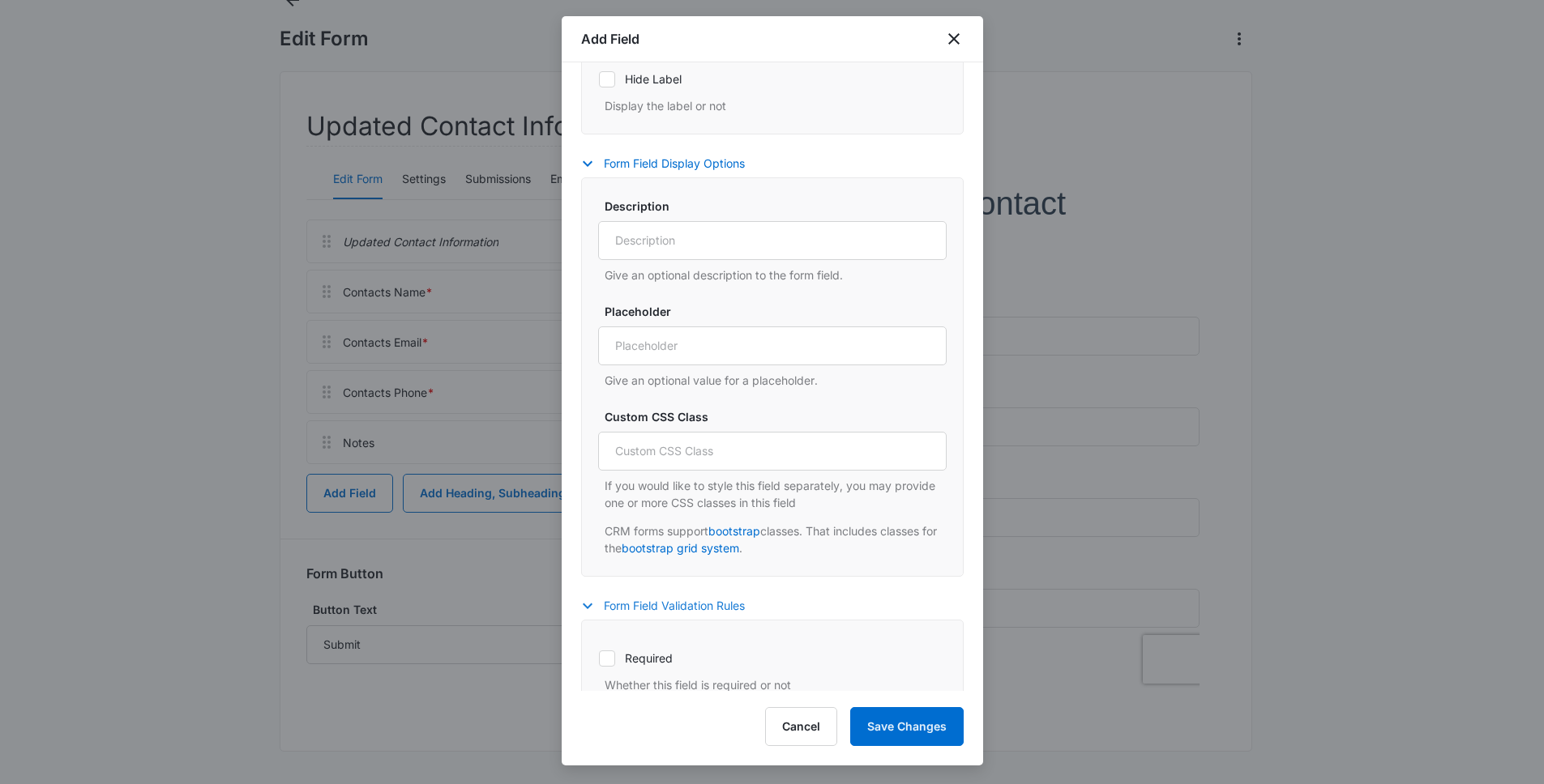
scroll to position [662, 0]
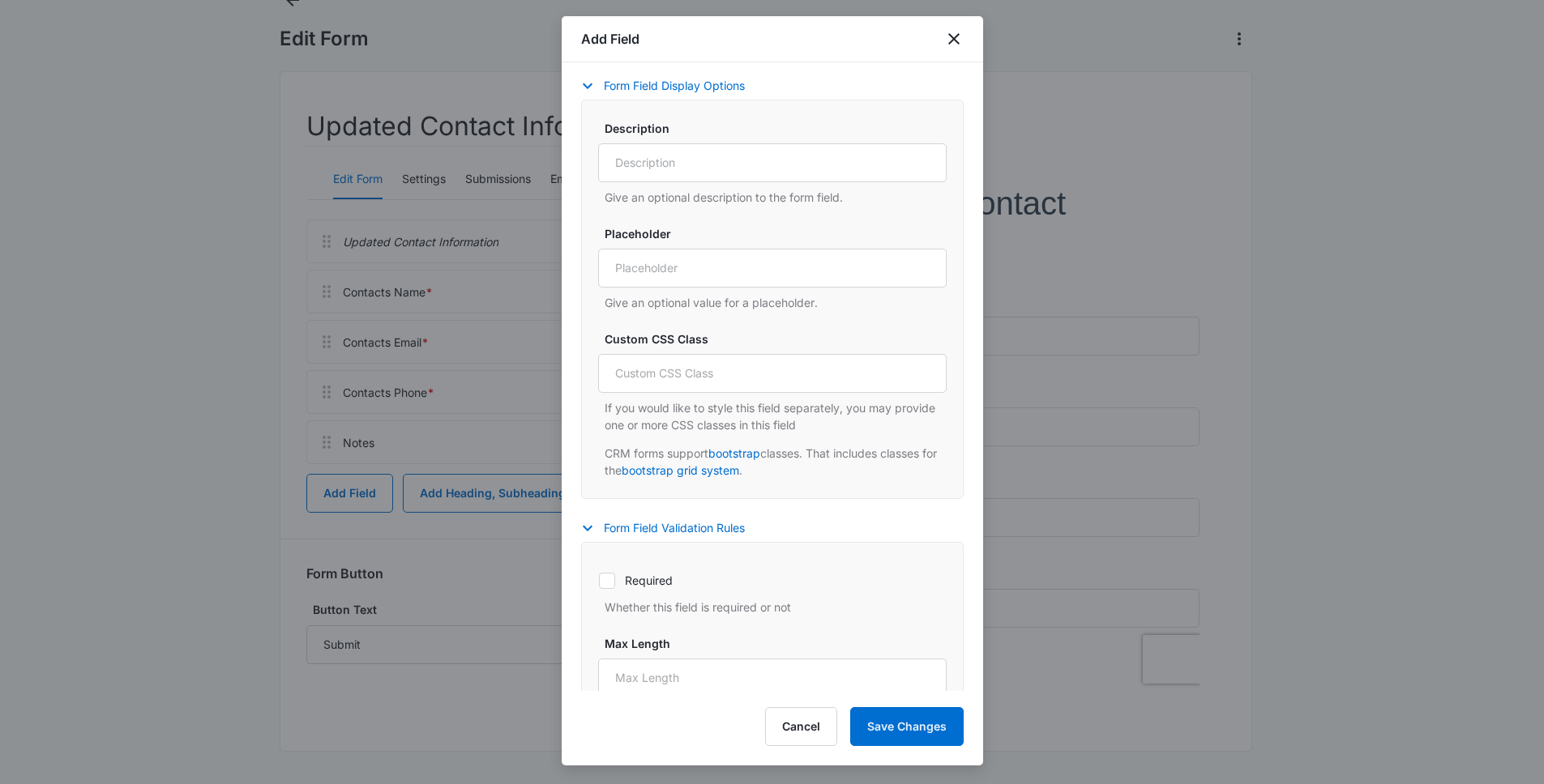
click at [629, 576] on label "Required" at bounding box center [772, 580] width 348 height 17
click at [599, 580] on input "Required" at bounding box center [598, 580] width 1 height 1
checkbox input "true"
click at [882, 705] on div "Add Field Select field to begin At least one of the following primary fields ar…" at bounding box center [772, 391] width 421 height 749
click at [883, 714] on button "Save Changes" at bounding box center [907, 726] width 113 height 39
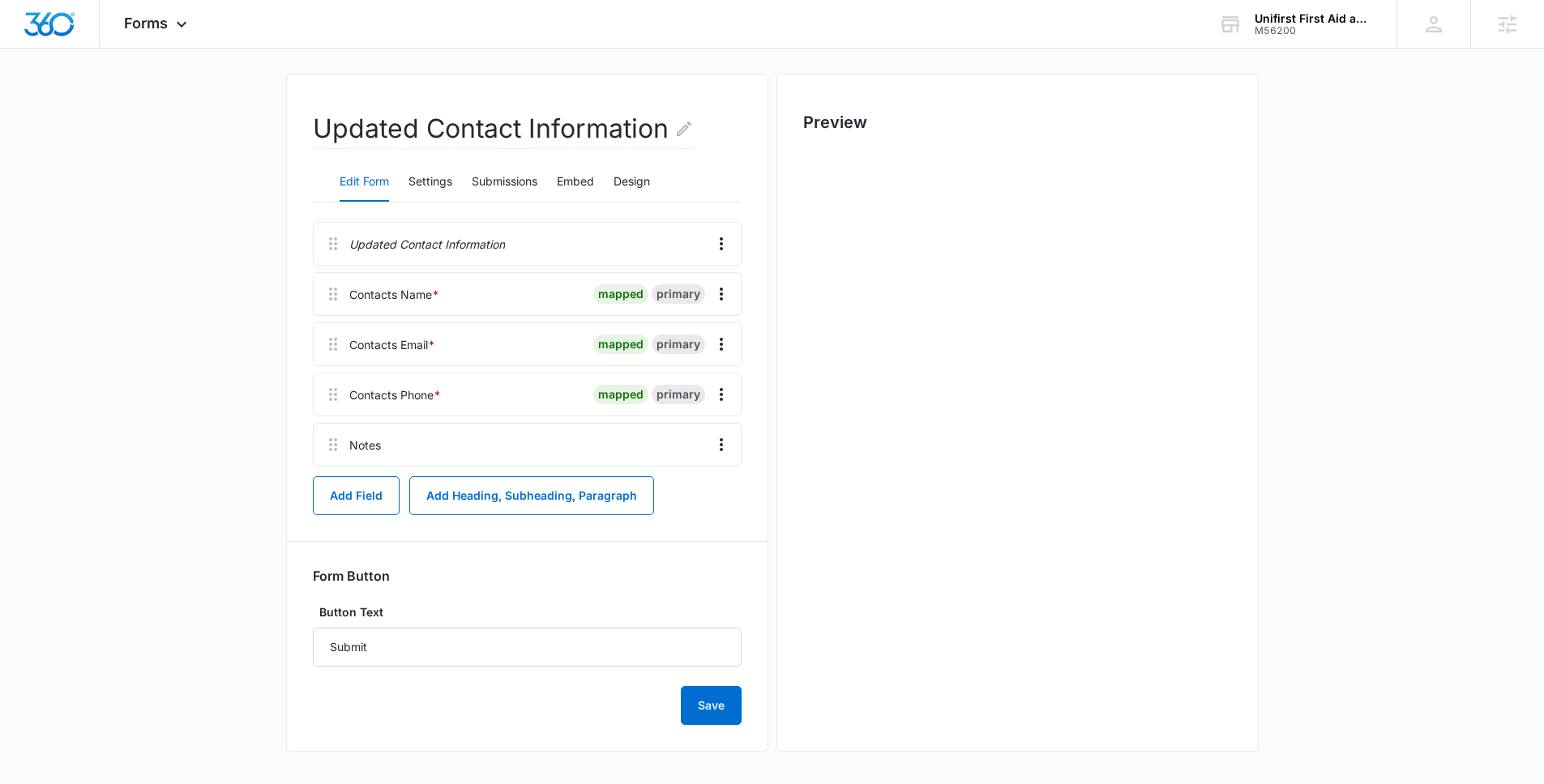
scroll to position [0, 0]
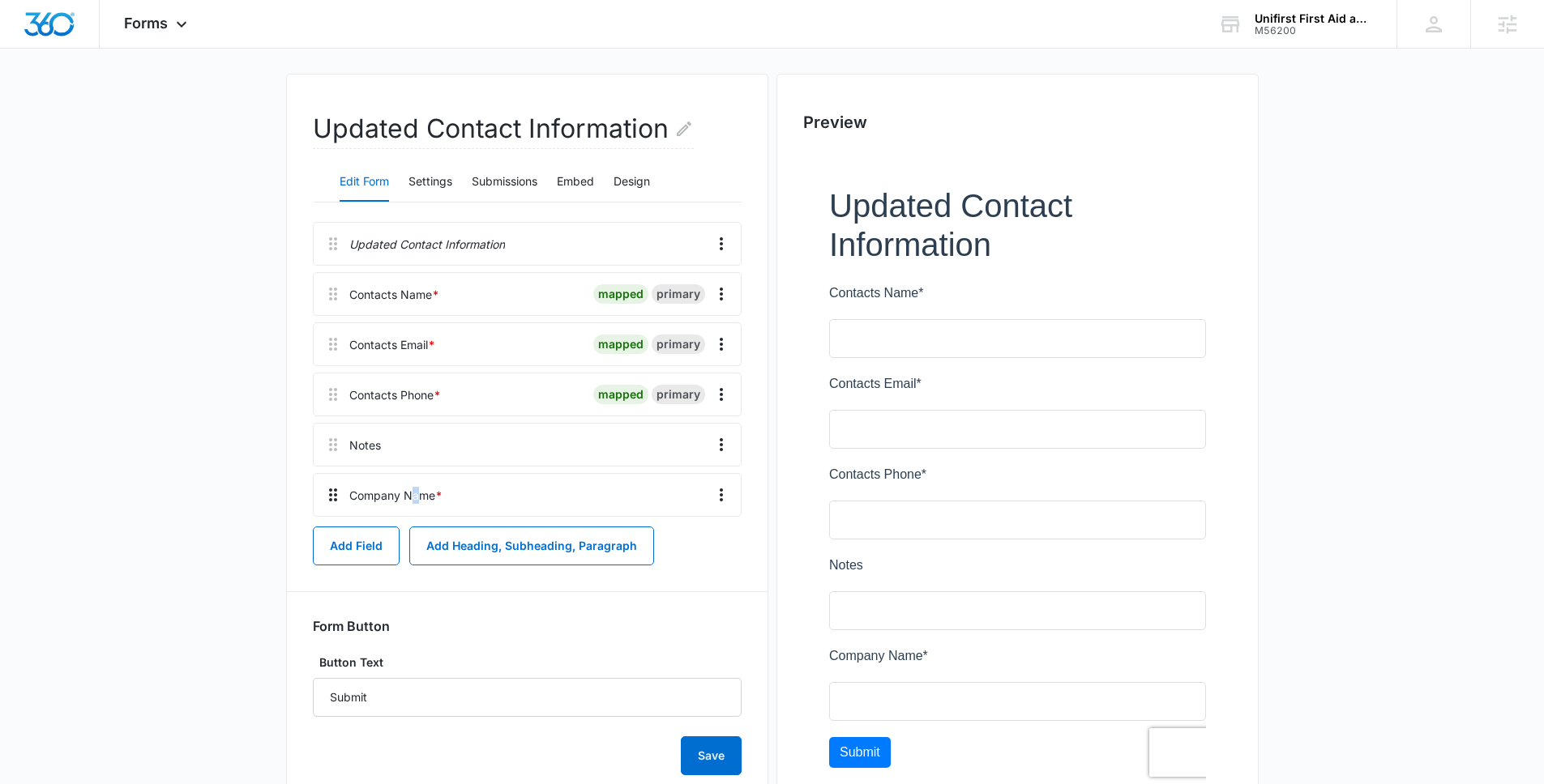
drag, startPoint x: 421, startPoint y: 495, endPoint x: 342, endPoint y: 478, distance: 80.8
click at [407, 482] on div "Company Name *" at bounding box center [527, 495] width 429 height 44
drag, startPoint x: 332, startPoint y: 447, endPoint x: 351, endPoint y: 268, distance: 180.0
click at [351, 268] on div "Updated Contact Information Contacts Name * mapped primary Contacts Email * map…" at bounding box center [527, 369] width 429 height 295
click at [345, 547] on button "Add Field" at bounding box center [356, 546] width 87 height 39
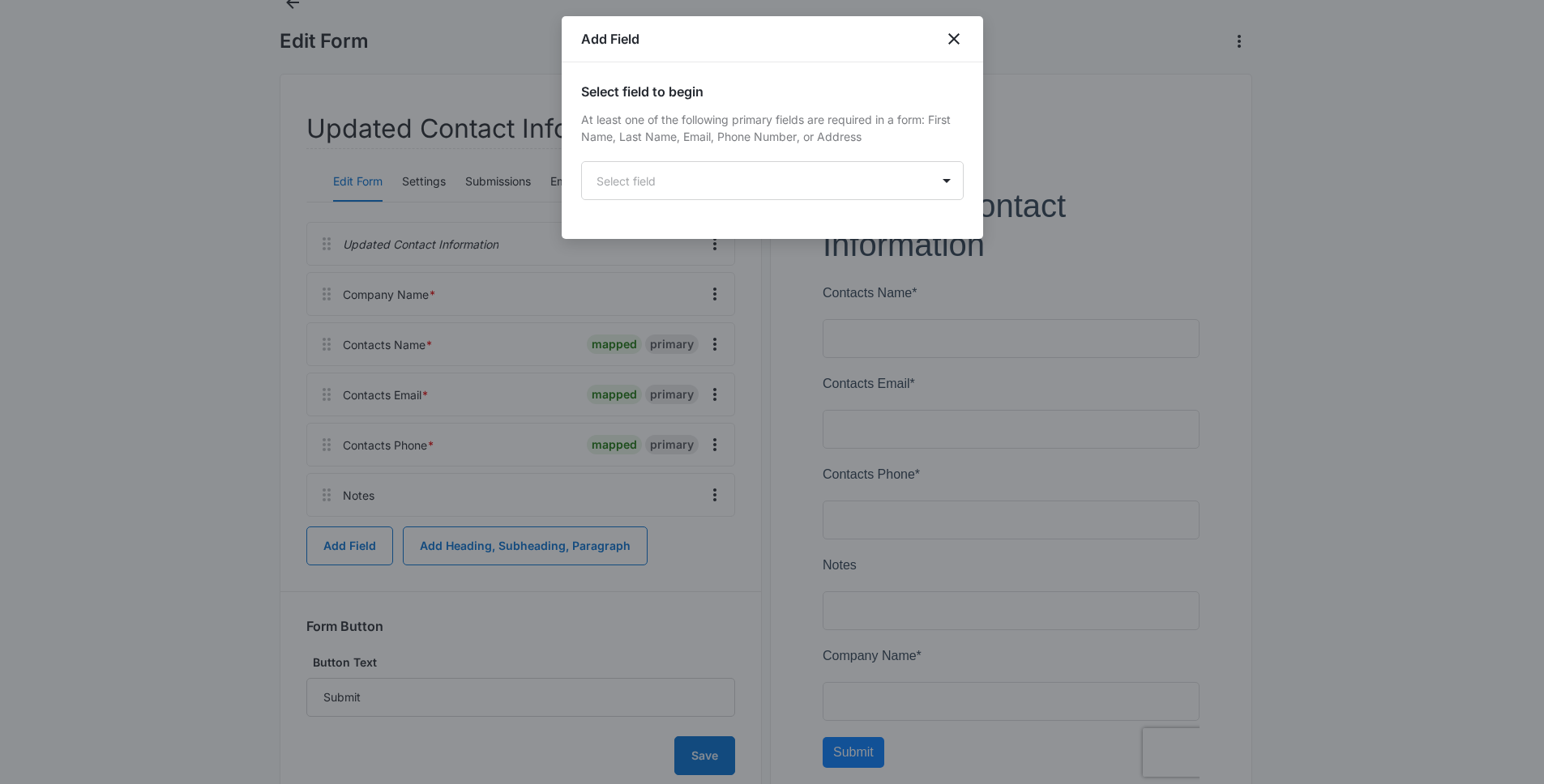
click at [758, 156] on div "Select field to begin At least one of the following primary fields are required…" at bounding box center [772, 141] width 382 height 118
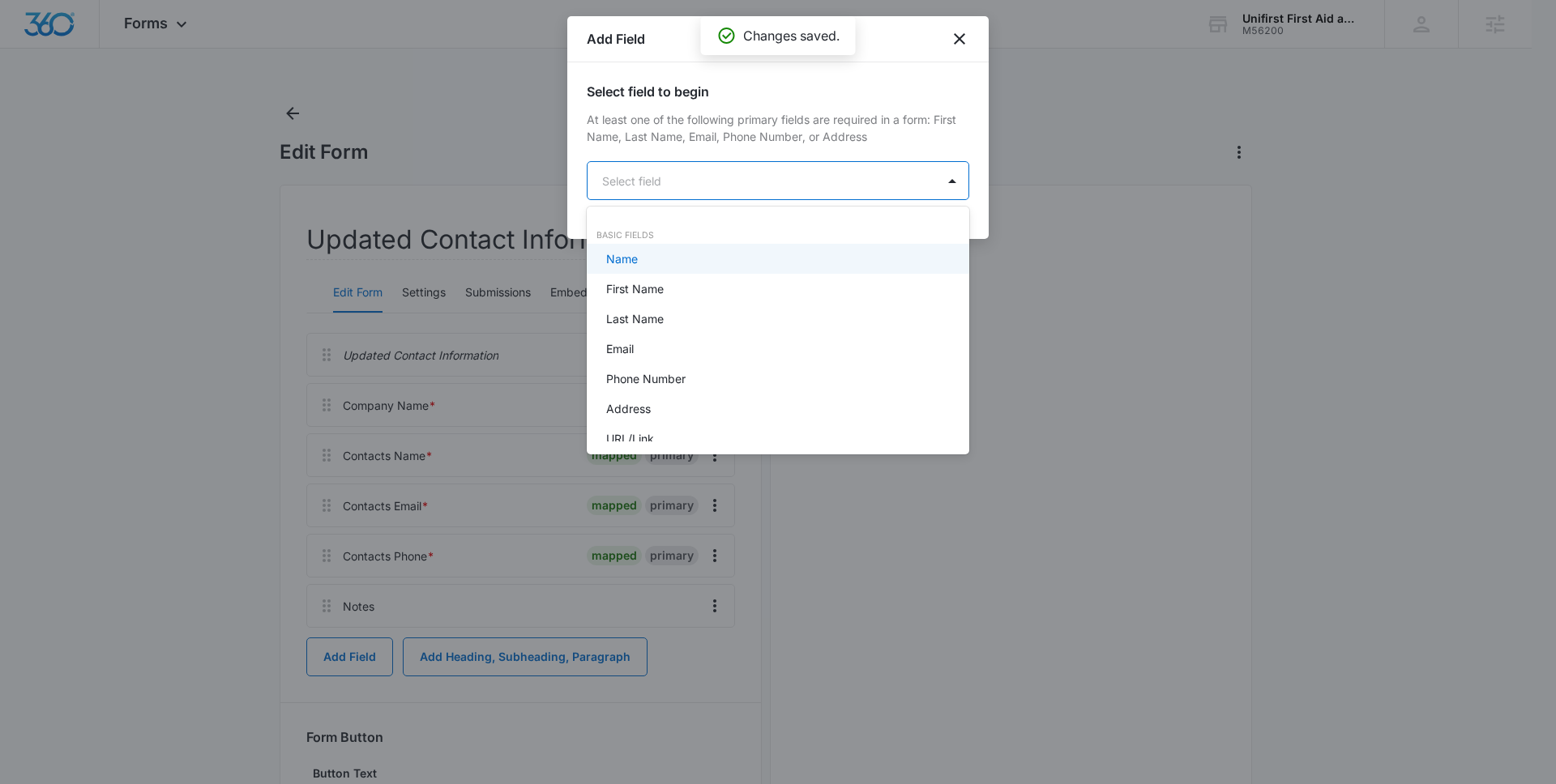
click at [754, 185] on body "Forms Apps Reputation Forms CRM Email Social Payments POS Content Ads Intellige…" at bounding box center [778, 392] width 1556 height 784
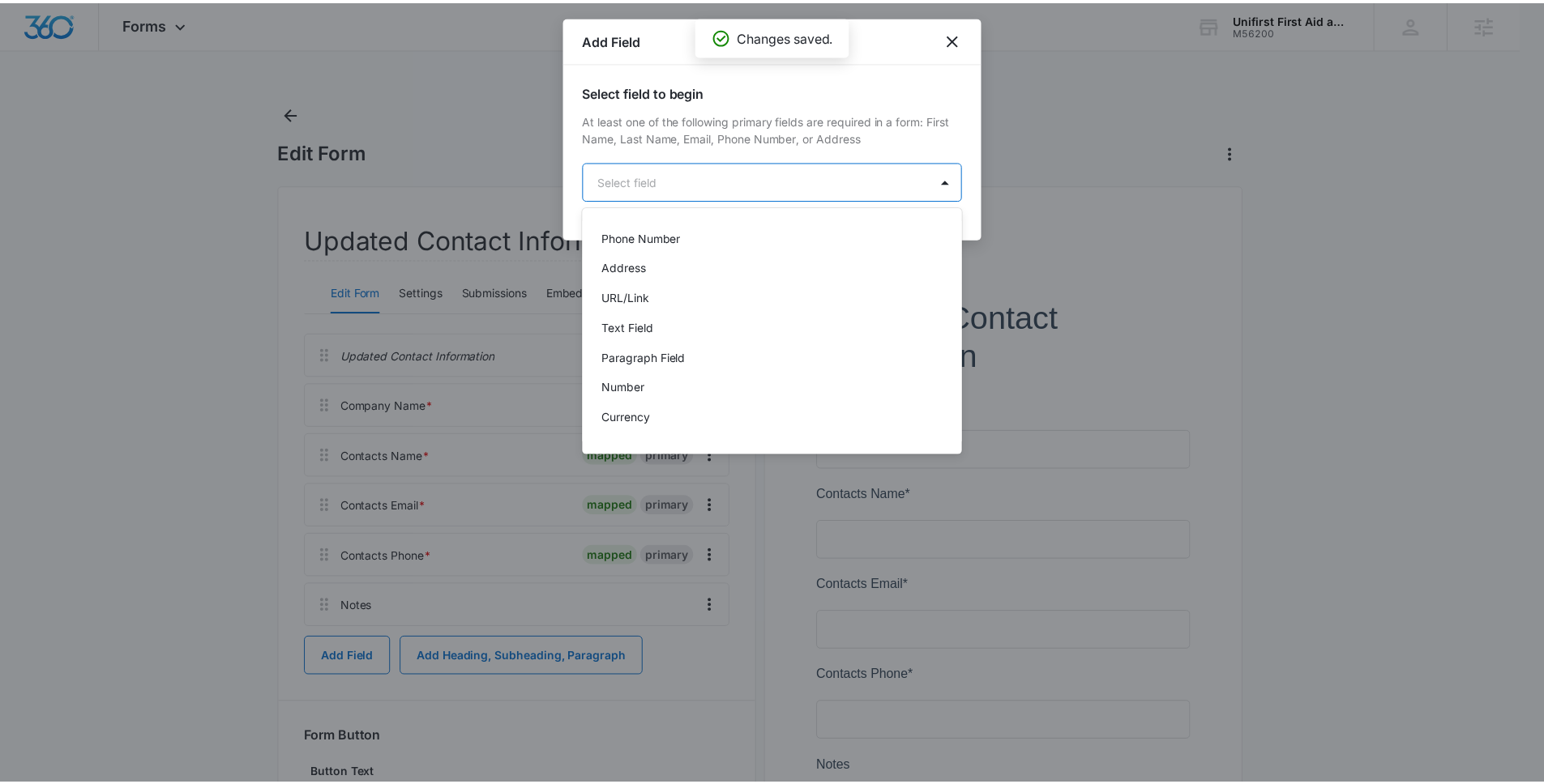
scroll to position [139, 0]
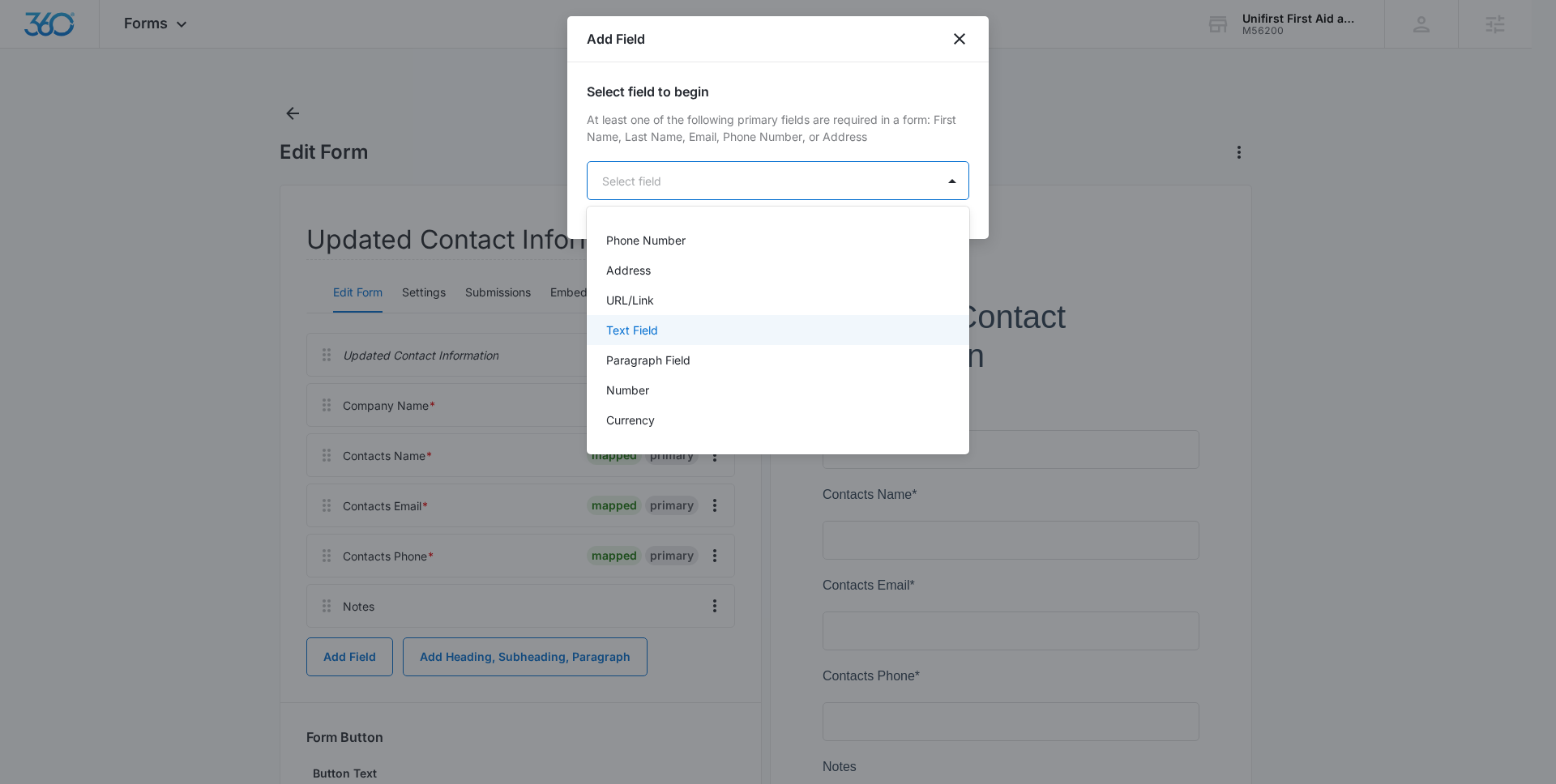
click at [722, 336] on div "Text Field" at bounding box center [776, 330] width 340 height 17
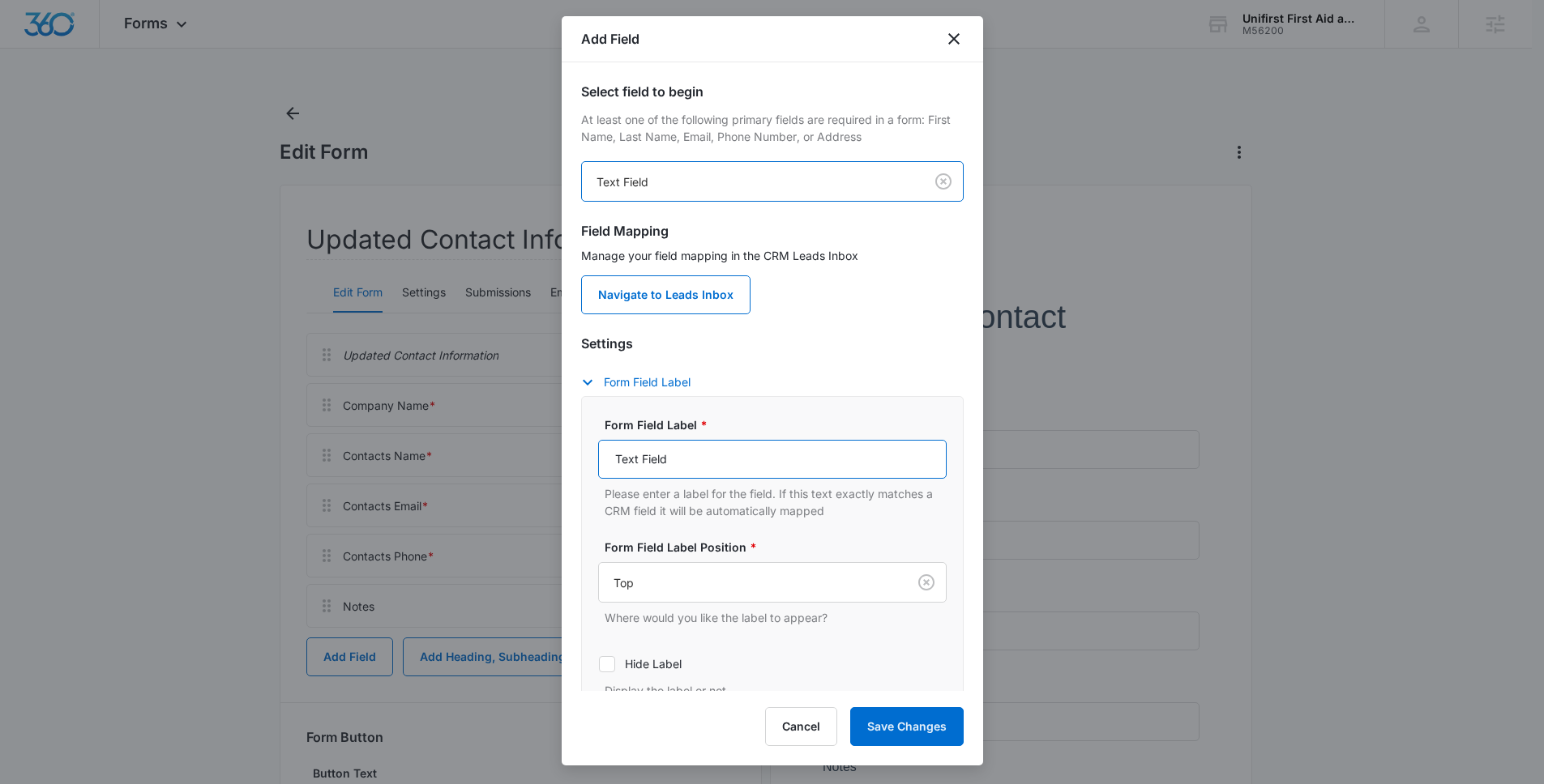
click at [760, 467] on input "Text Field" at bounding box center [772, 459] width 348 height 39
type input "Company Website"
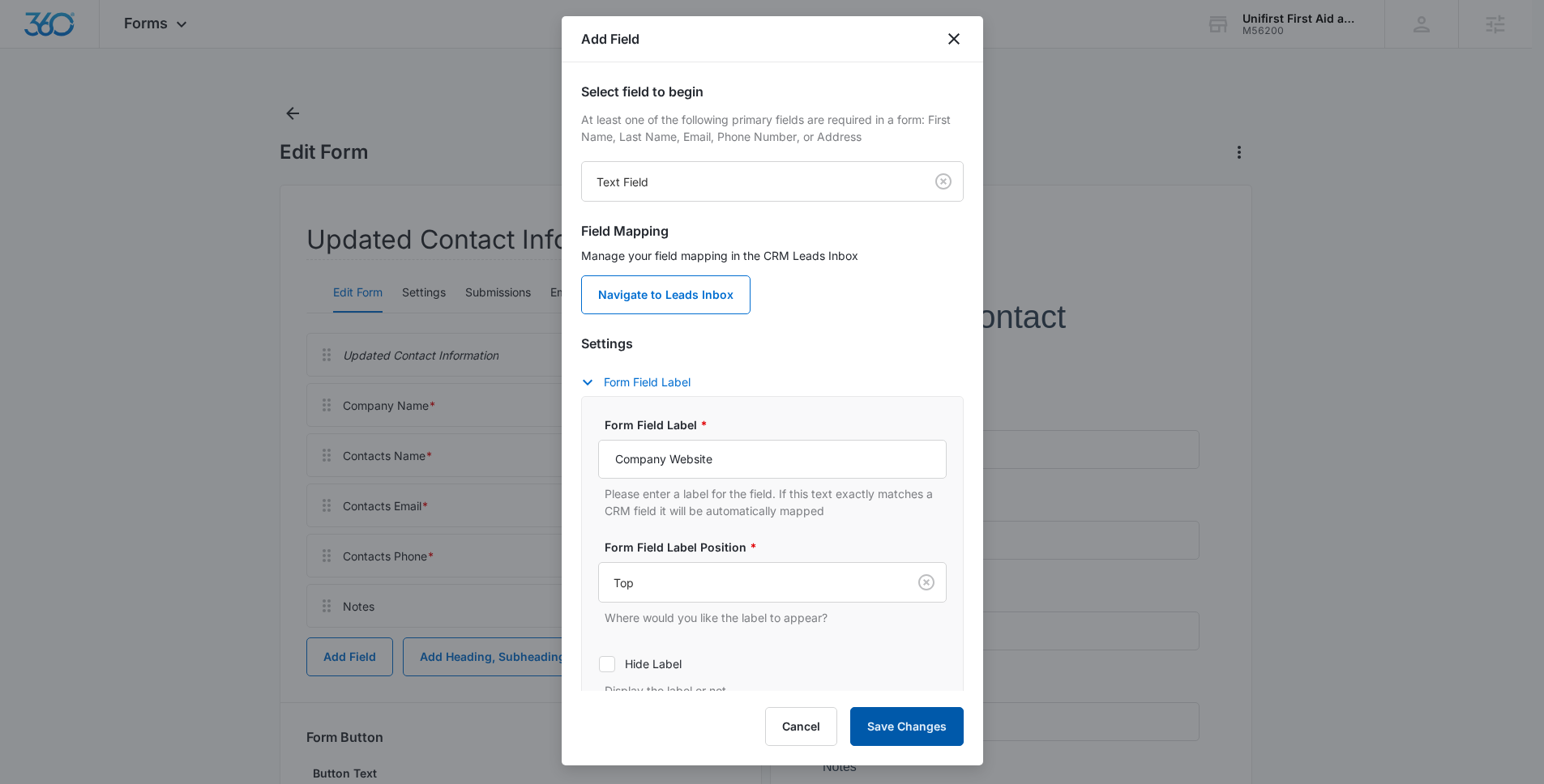
click at [894, 707] on button "Save Changes" at bounding box center [907, 726] width 113 height 39
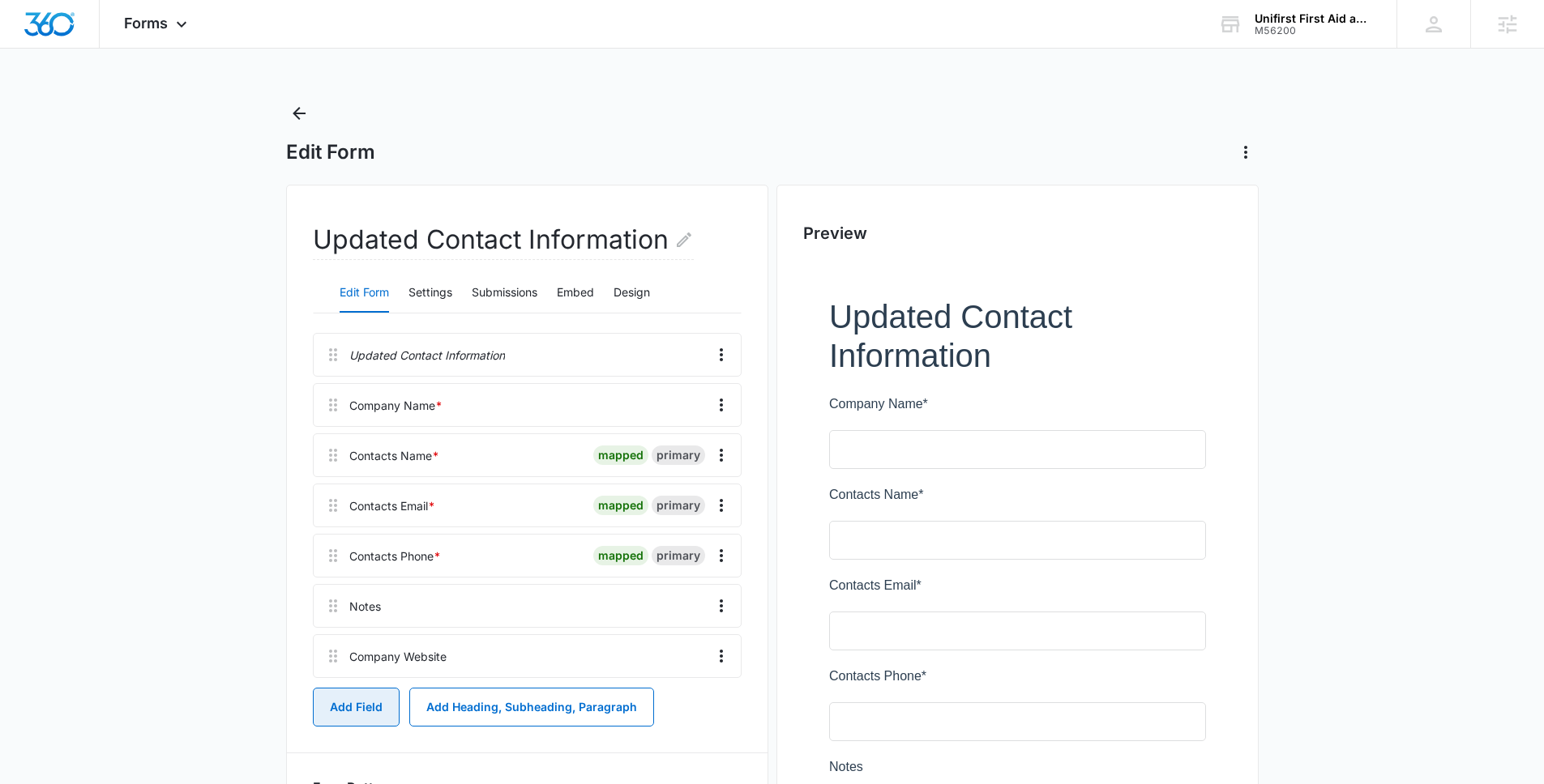
scroll to position [4, 0]
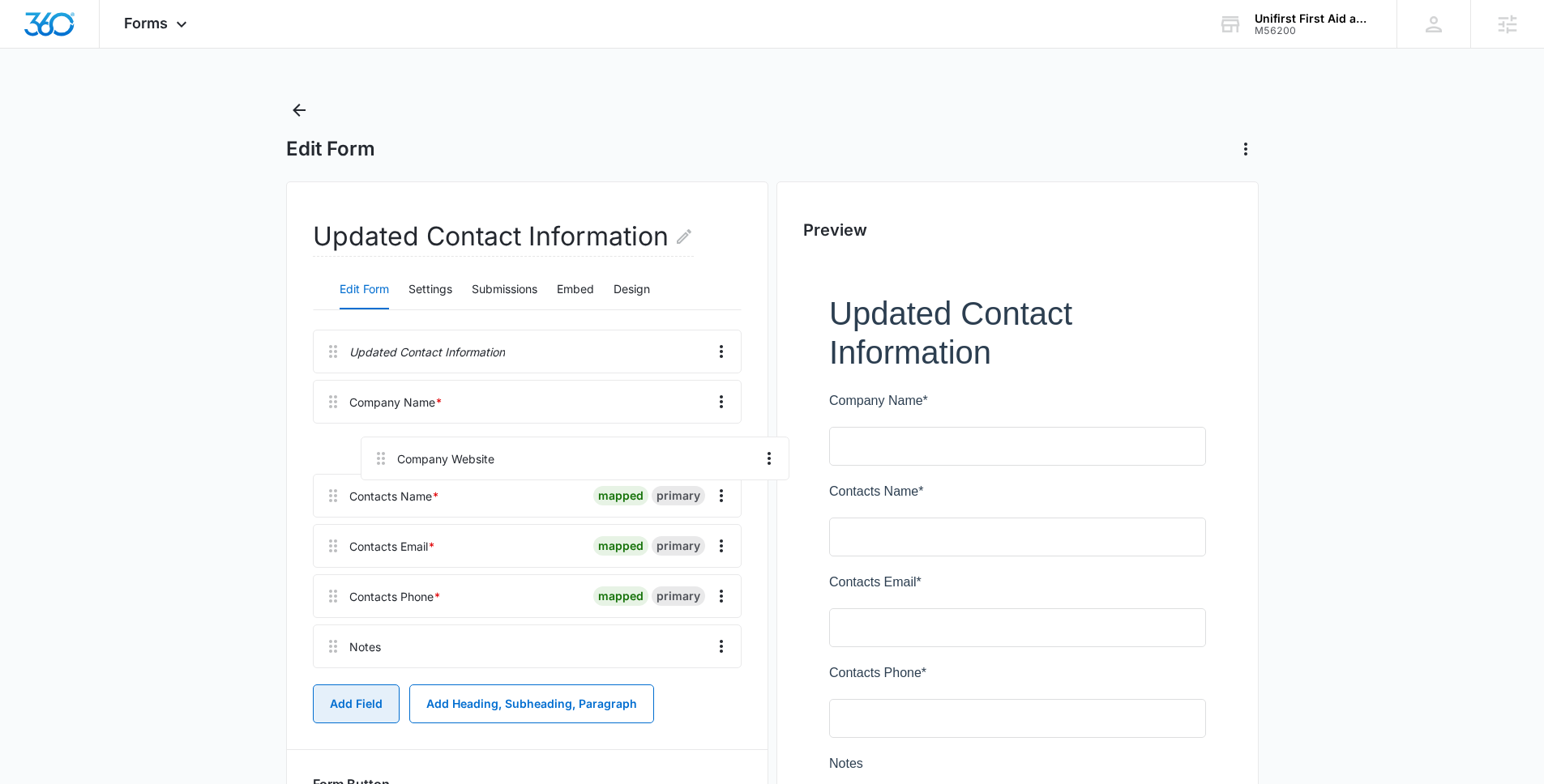
drag, startPoint x: 337, startPoint y: 653, endPoint x: 377, endPoint y: 439, distance: 217.7
click at [378, 440] on div "Updated Contact Information Company Name * Contacts Name * mapped primary Conta…" at bounding box center [527, 503] width 429 height 345
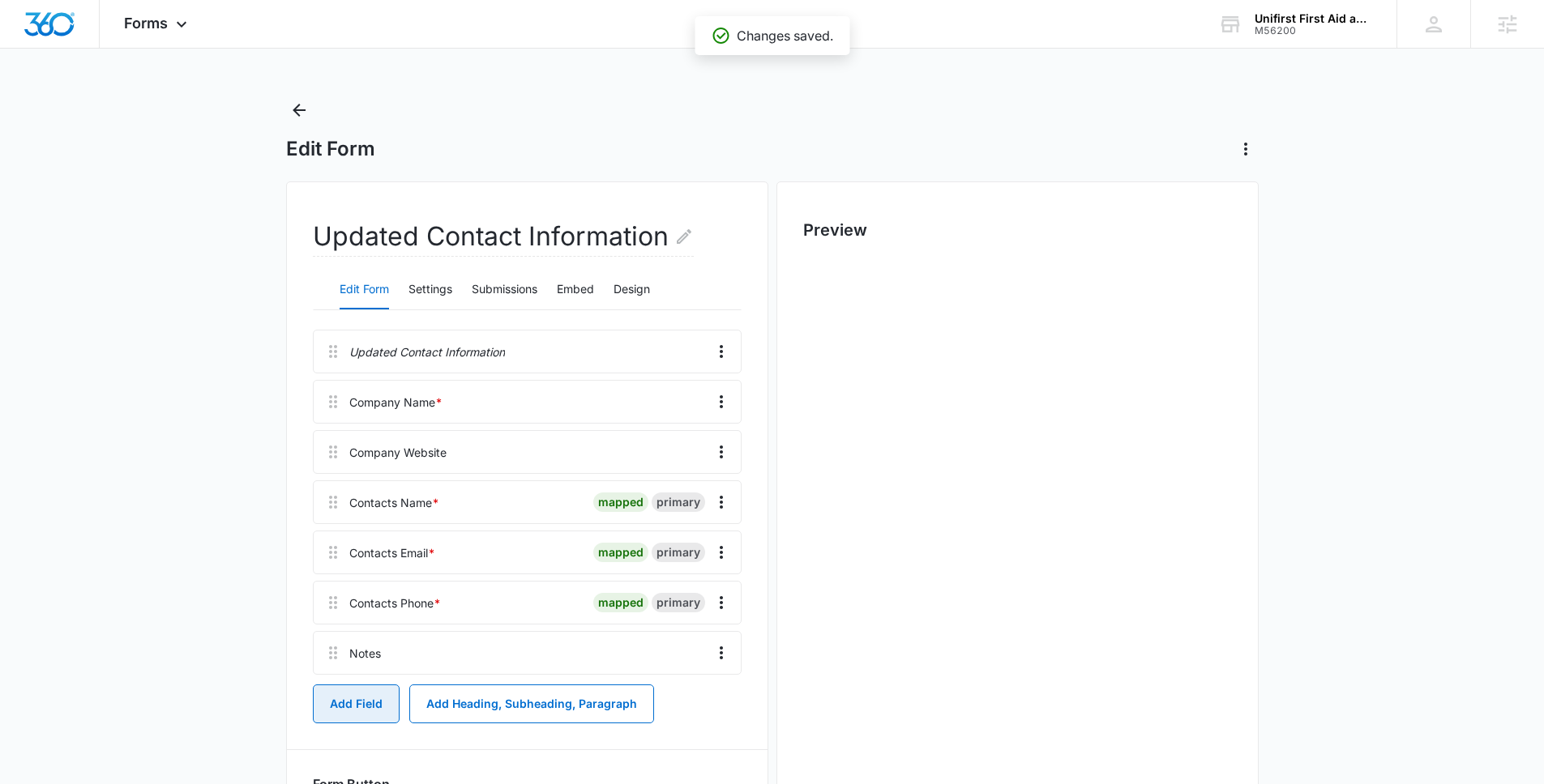
scroll to position [0, 0]
click at [728, 443] on icon "Overflow Menu" at bounding box center [720, 451] width 19 height 19
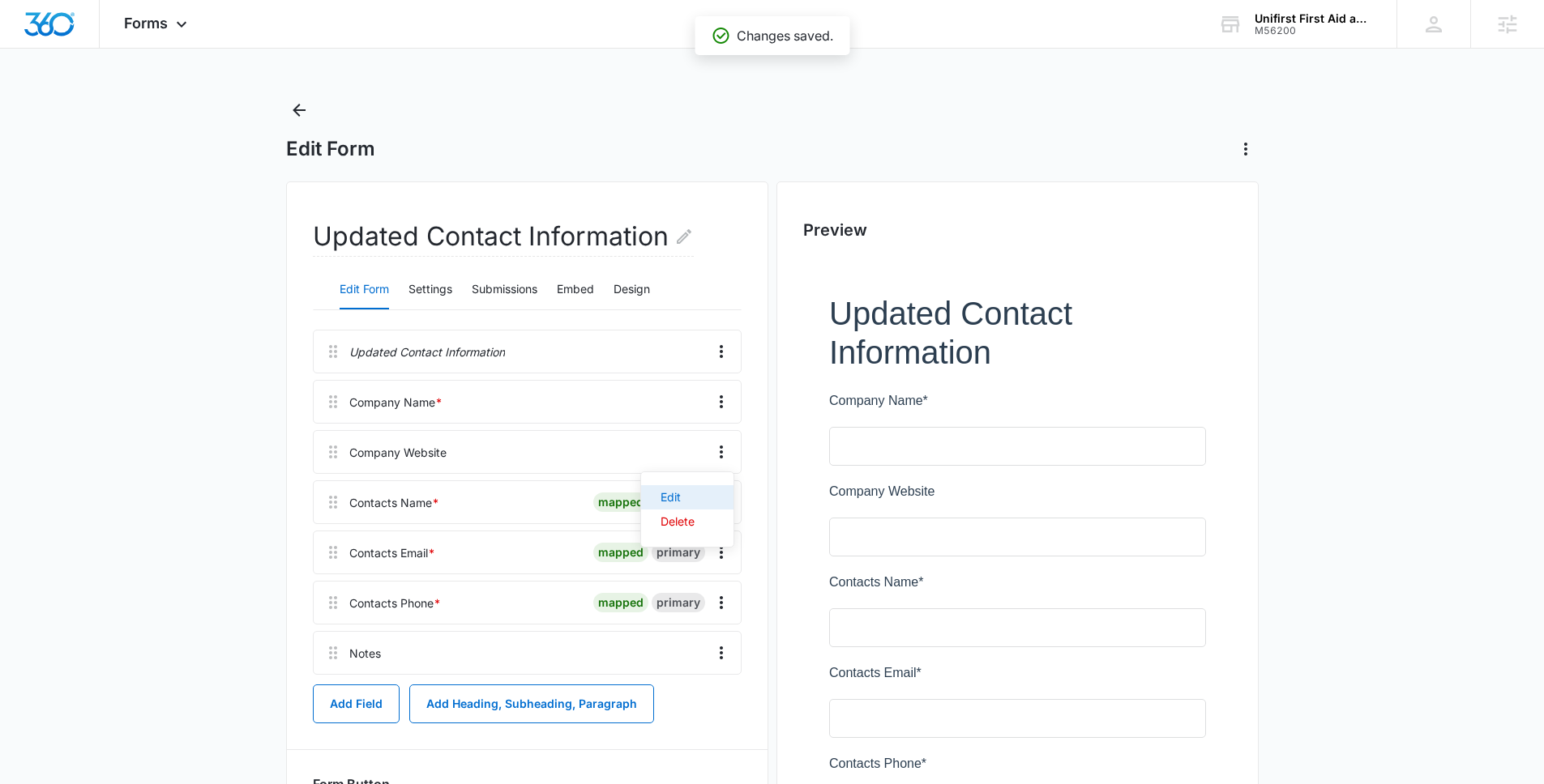
click at [682, 496] on div "Edit" at bounding box center [677, 497] width 34 height 11
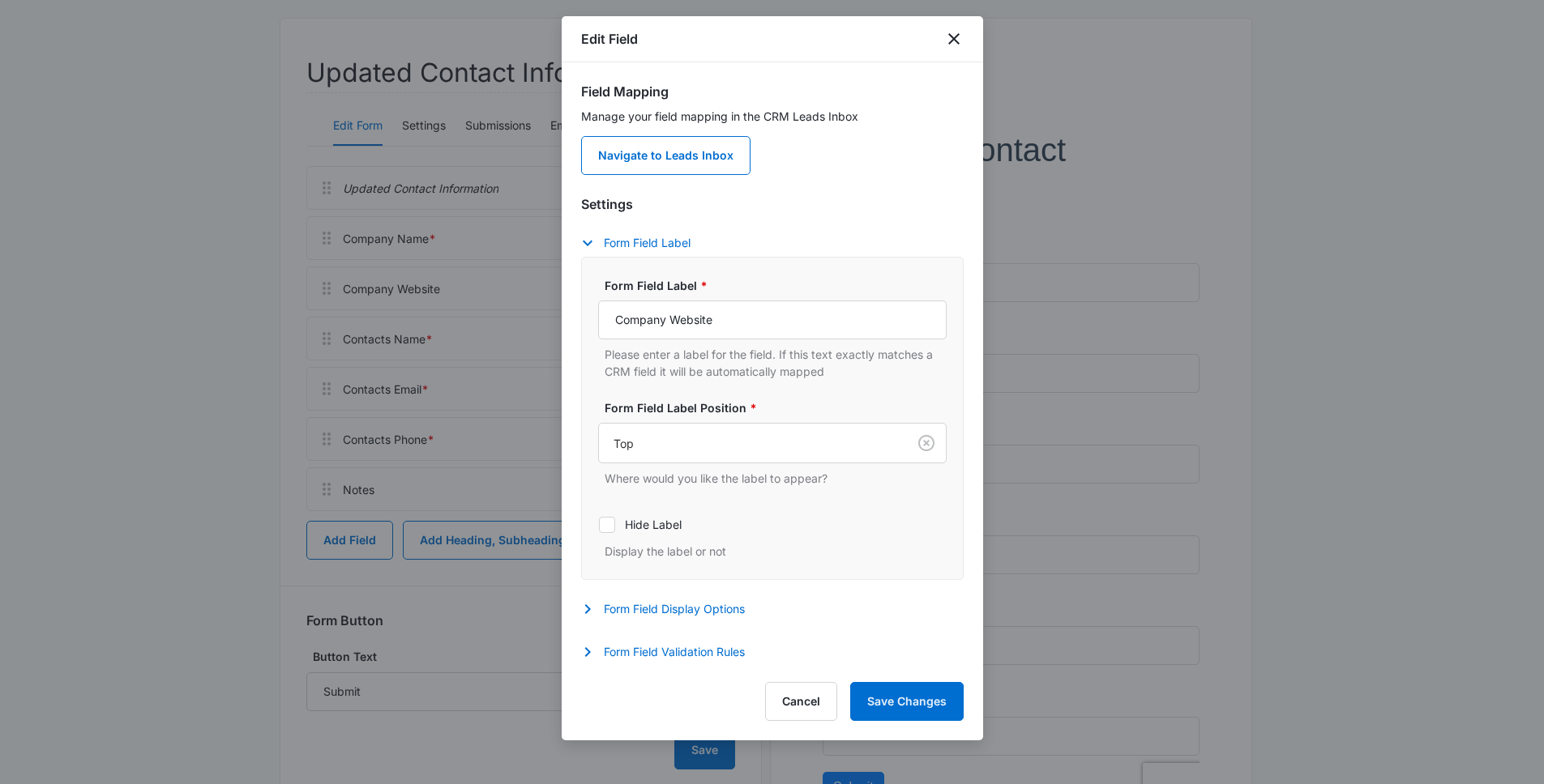
scroll to position [178, 0]
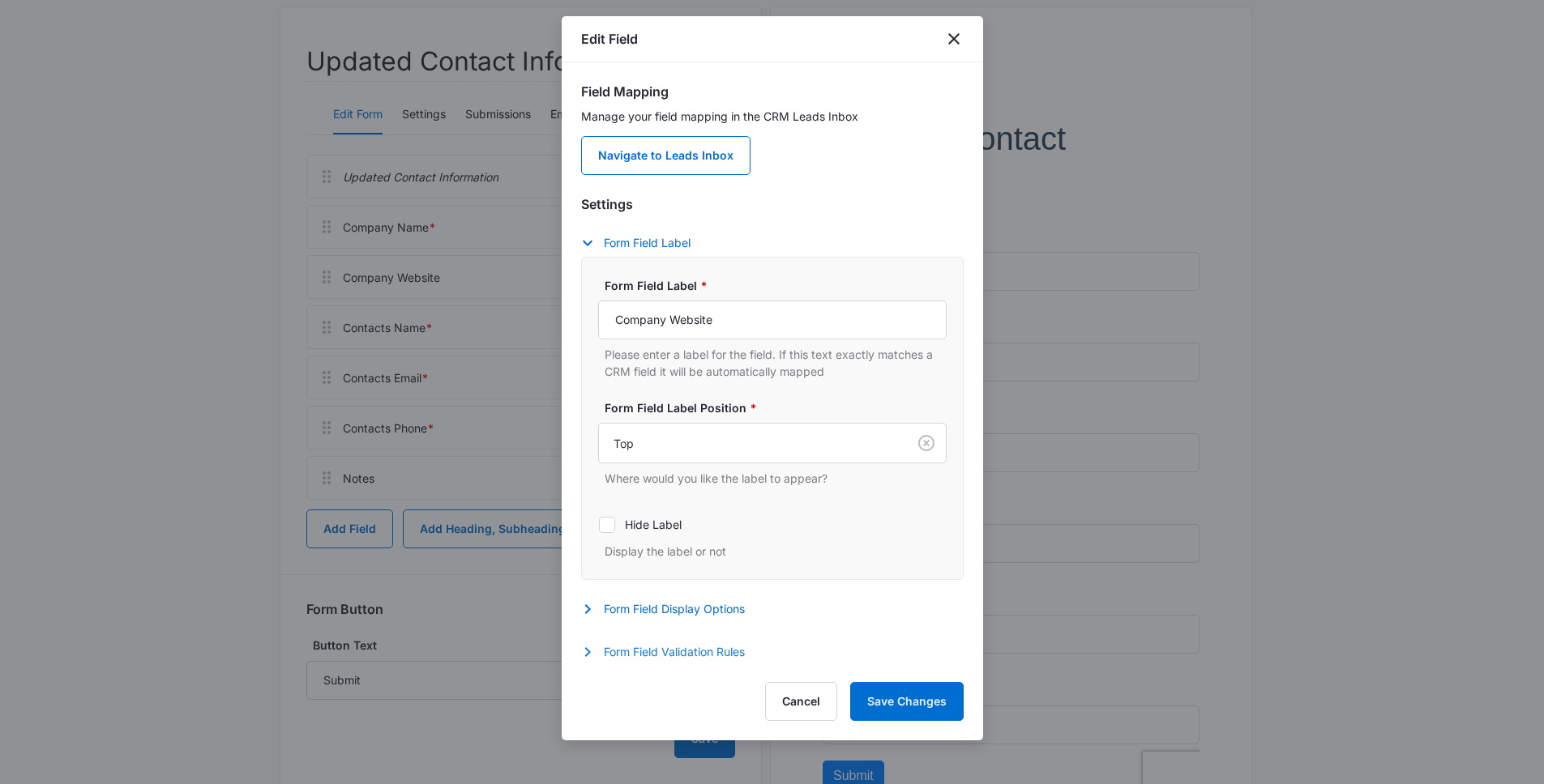
click at [719, 661] on button "Form Field Validation Rules" at bounding box center [671, 652] width 180 height 19
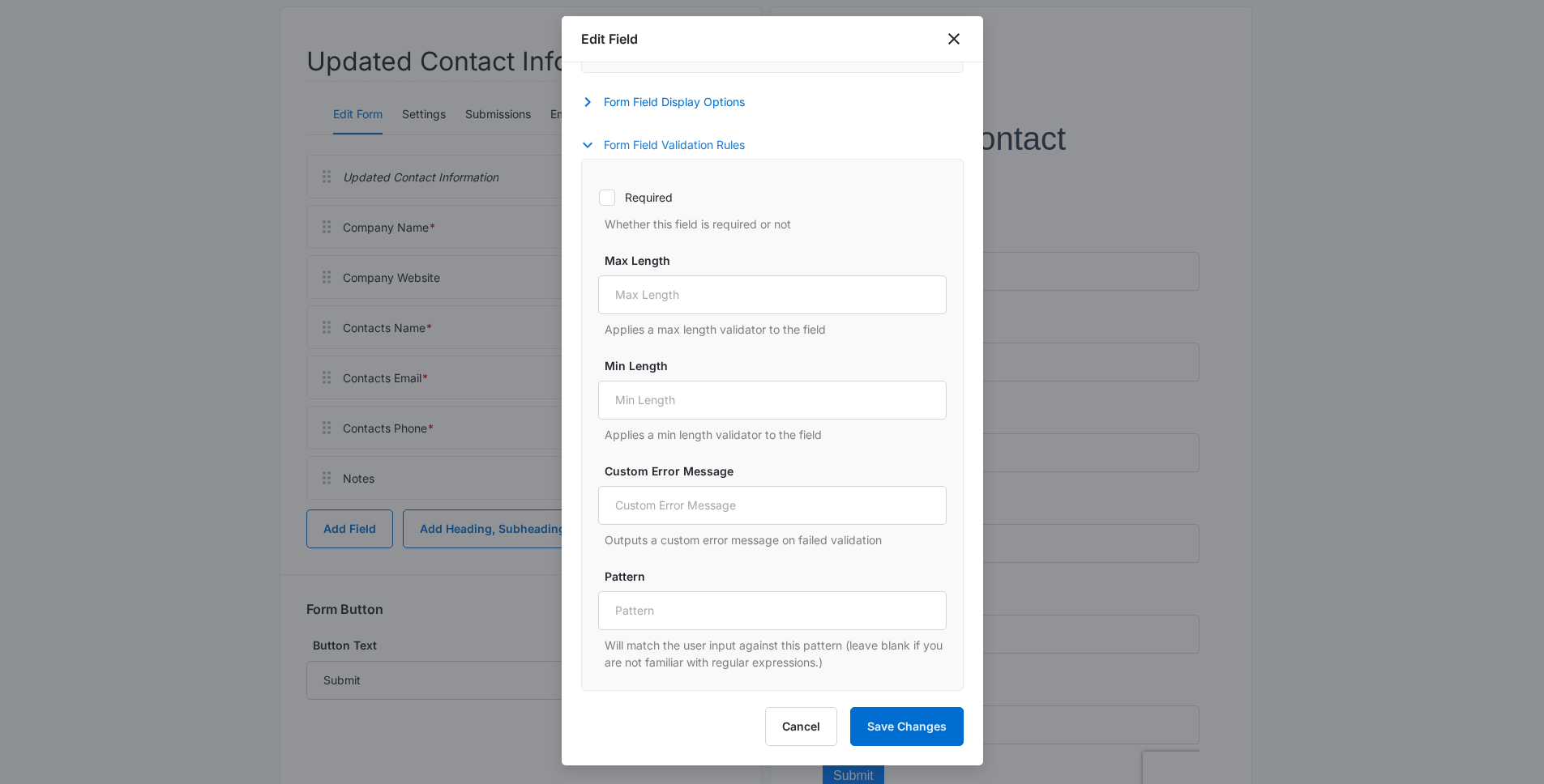
scroll to position [365, 0]
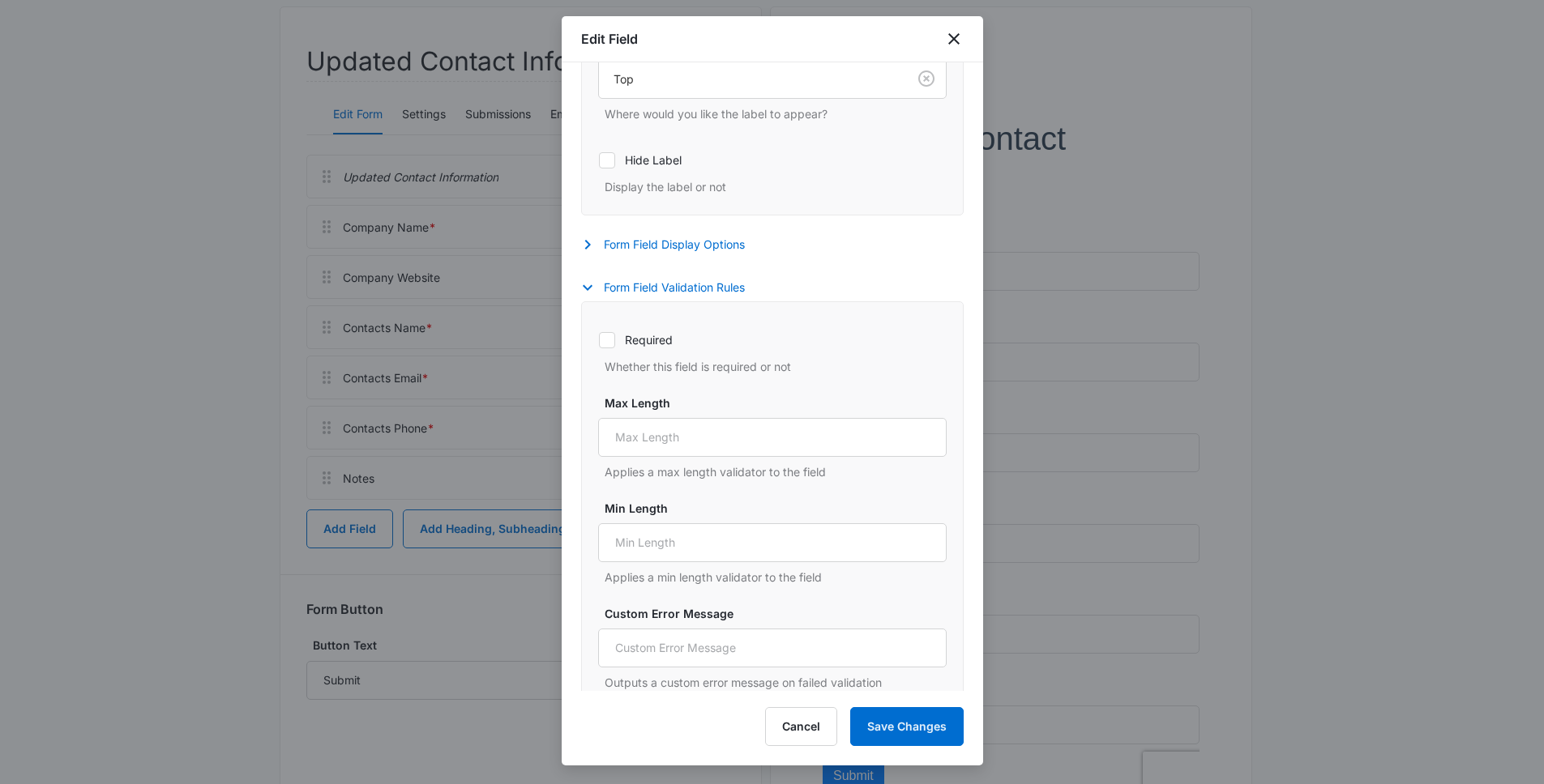
click at [647, 340] on label "Required" at bounding box center [772, 340] width 348 height 17
click at [599, 340] on input "Required" at bounding box center [598, 339] width 1 height 1
checkbox input "true"
click at [932, 729] on button "Save Changes" at bounding box center [907, 726] width 113 height 39
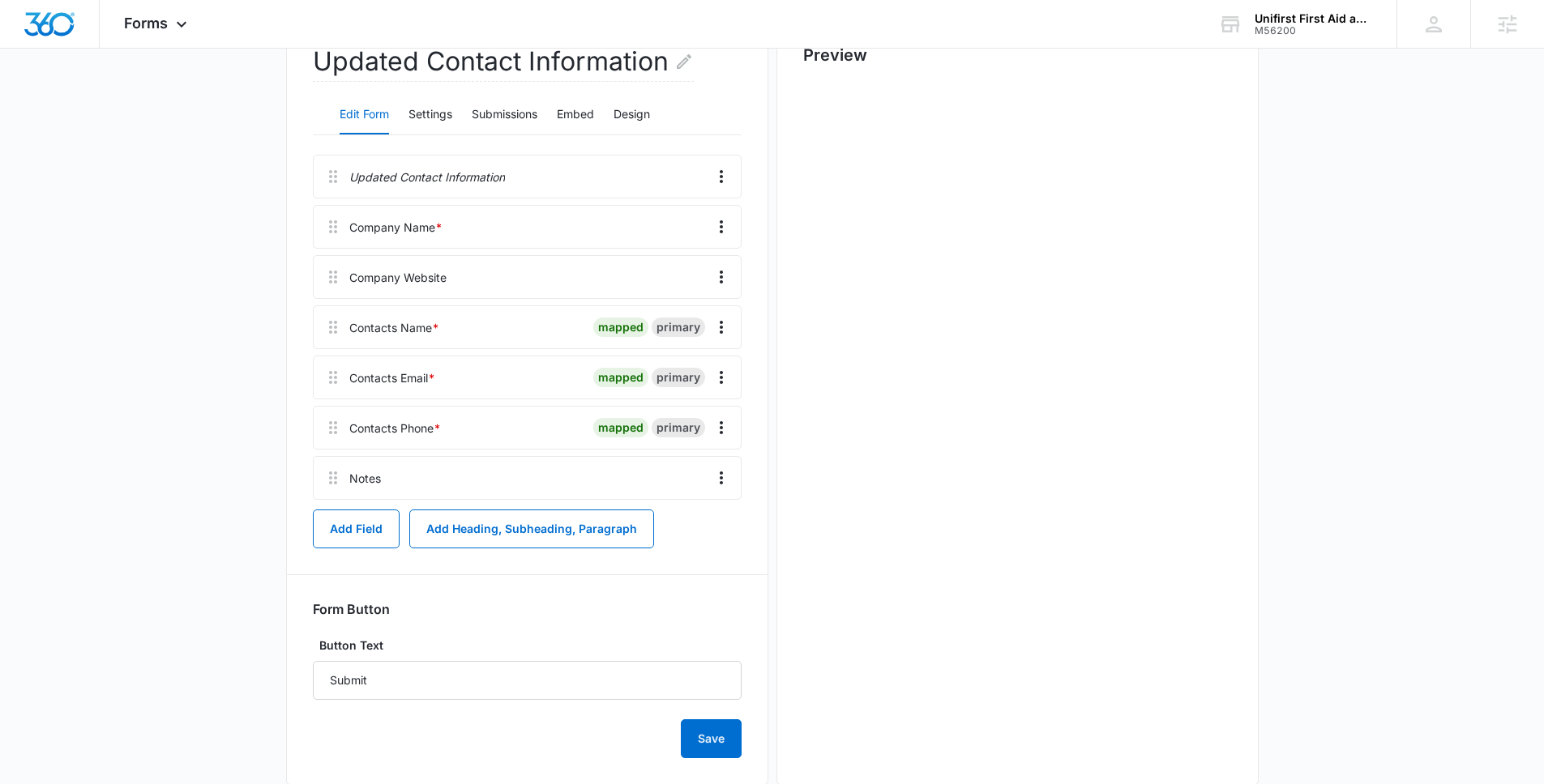
scroll to position [0, 0]
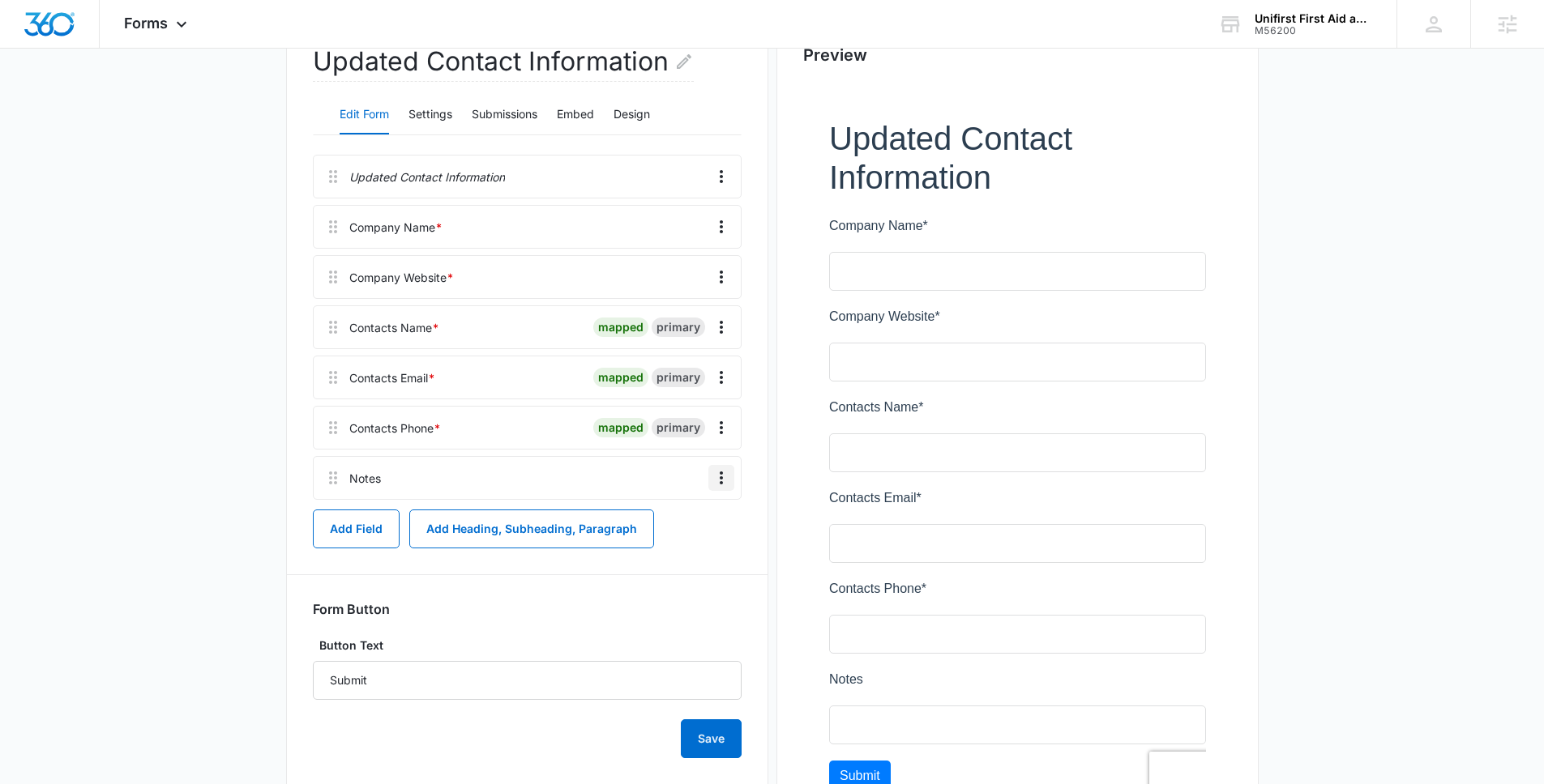
click at [718, 480] on icon "Overflow Menu" at bounding box center [720, 477] width 19 height 19
click at [702, 547] on button "Delete" at bounding box center [687, 547] width 92 height 25
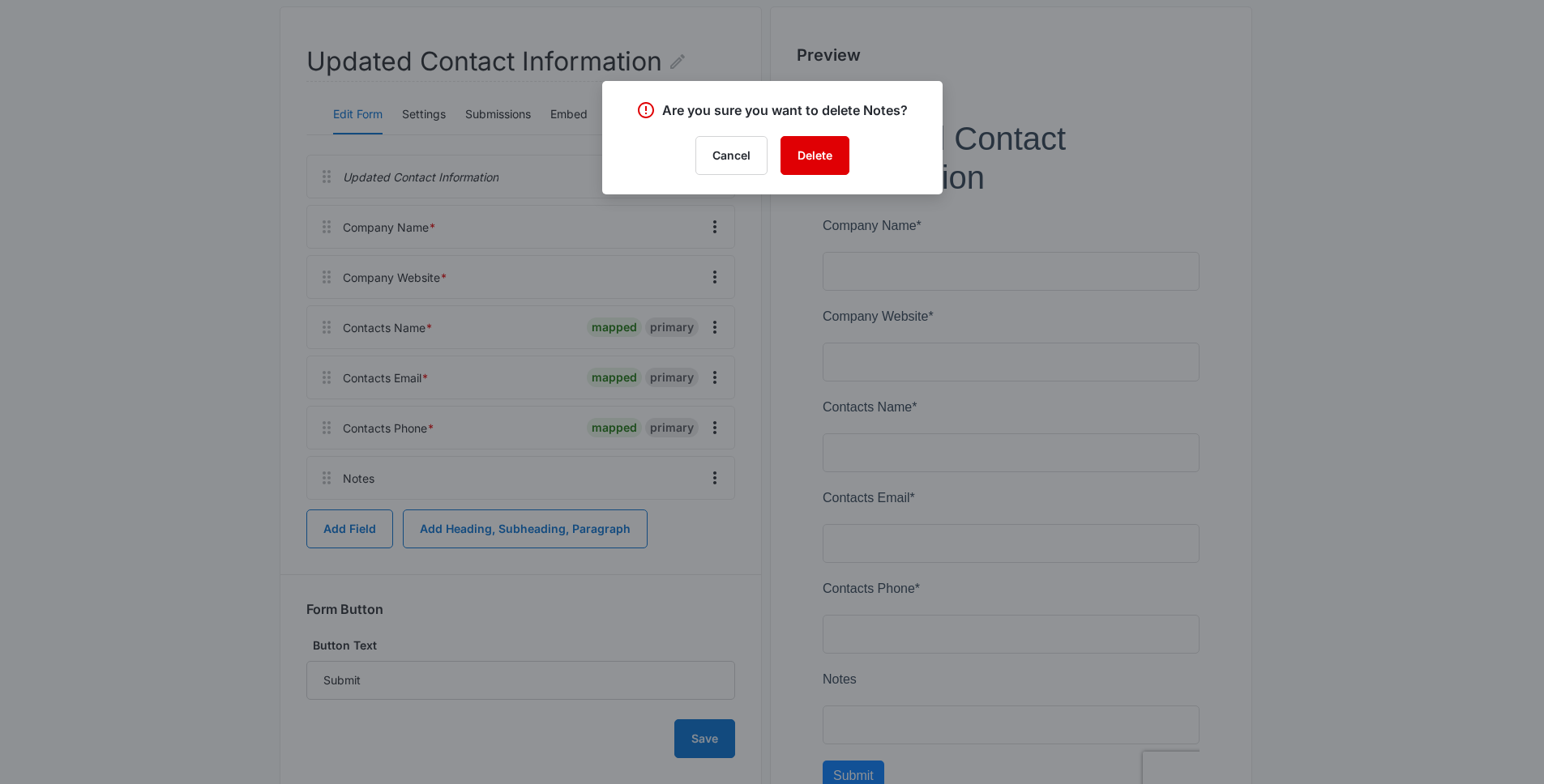
click at [825, 166] on button "Delete" at bounding box center [815, 155] width 69 height 39
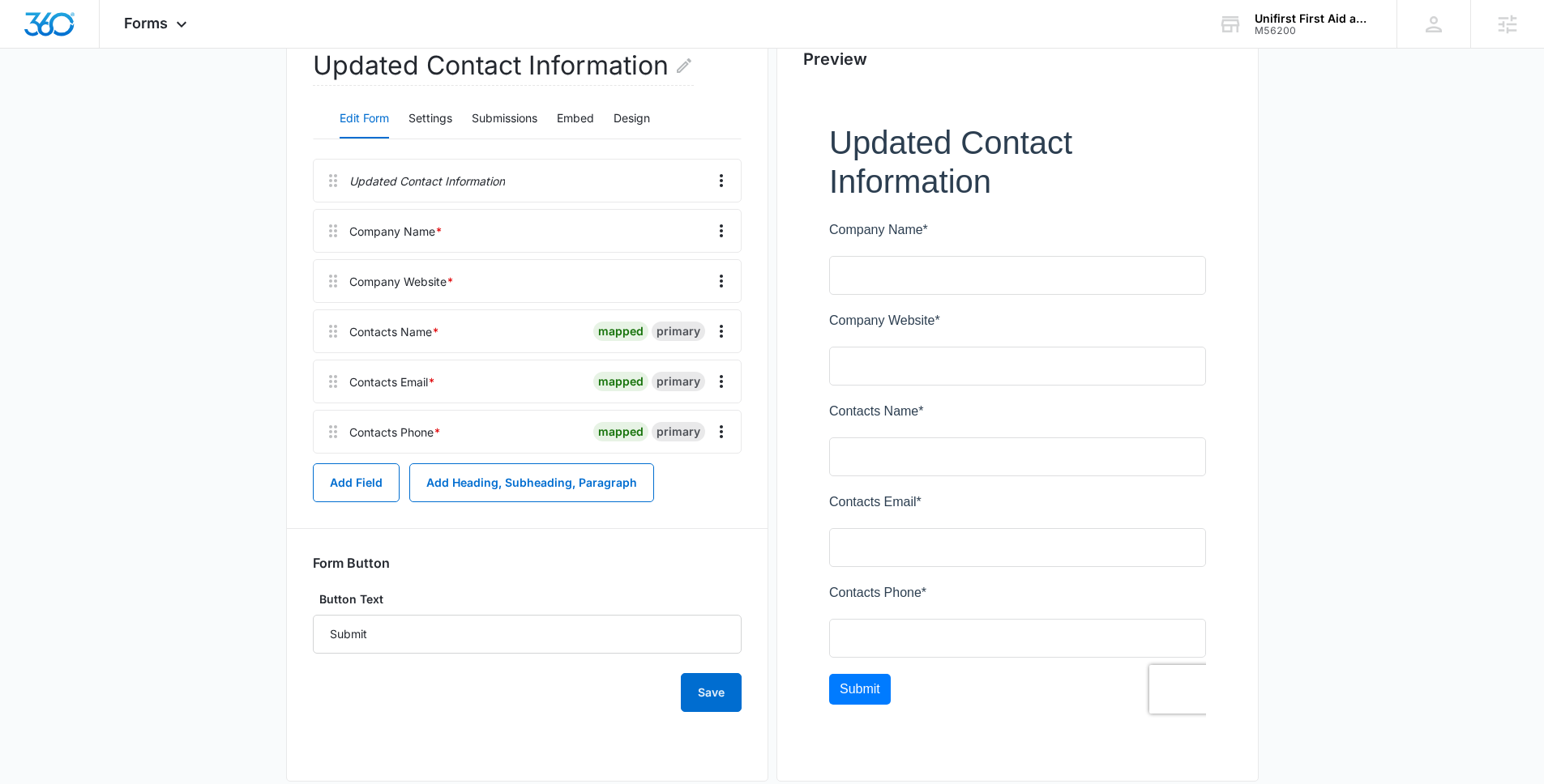
scroll to position [168, 0]
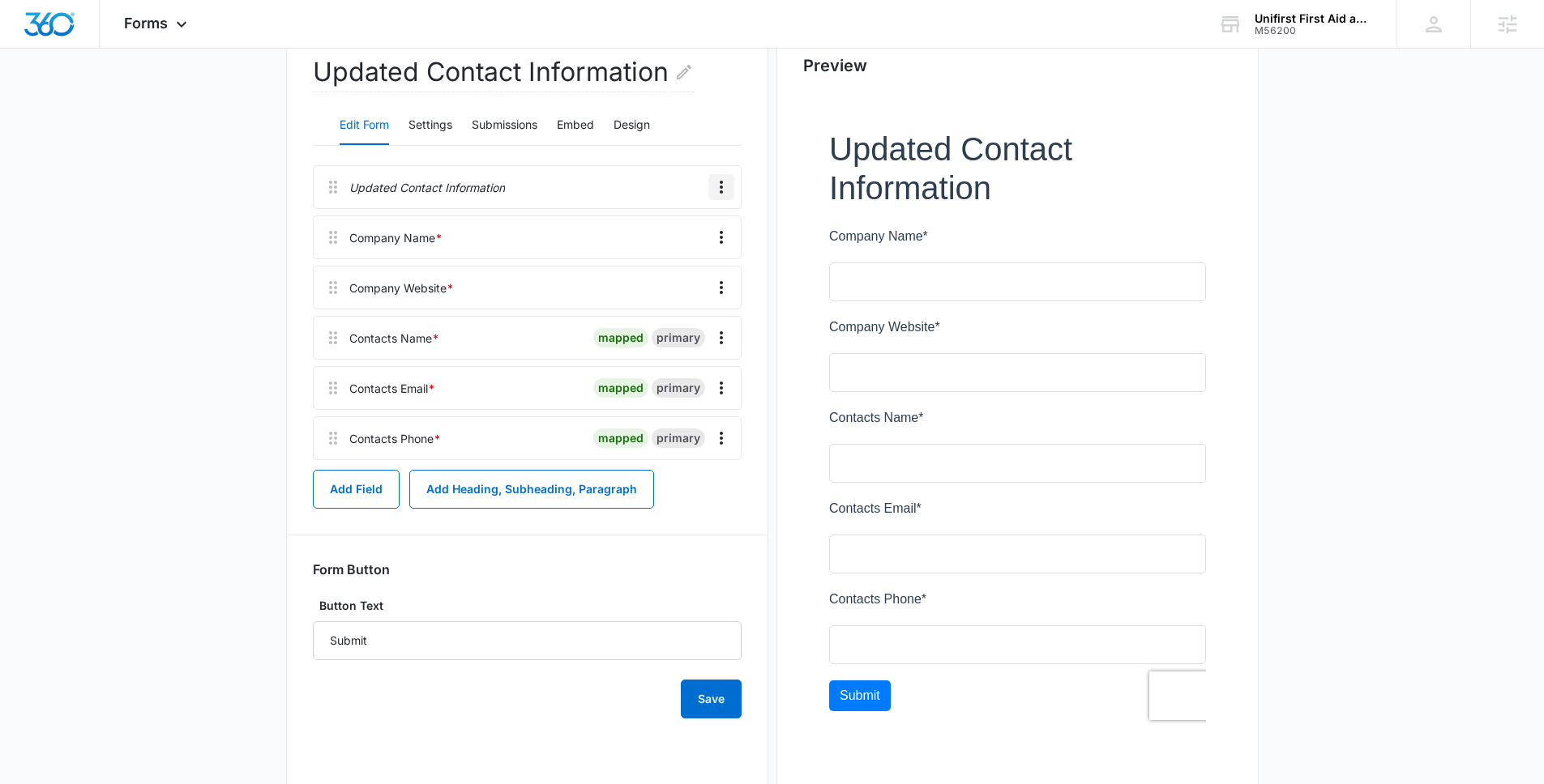
click at [716, 177] on icon "Overflow Menu" at bounding box center [720, 186] width 19 height 19
click at [699, 236] on button "Edit" at bounding box center [687, 232] width 92 height 25
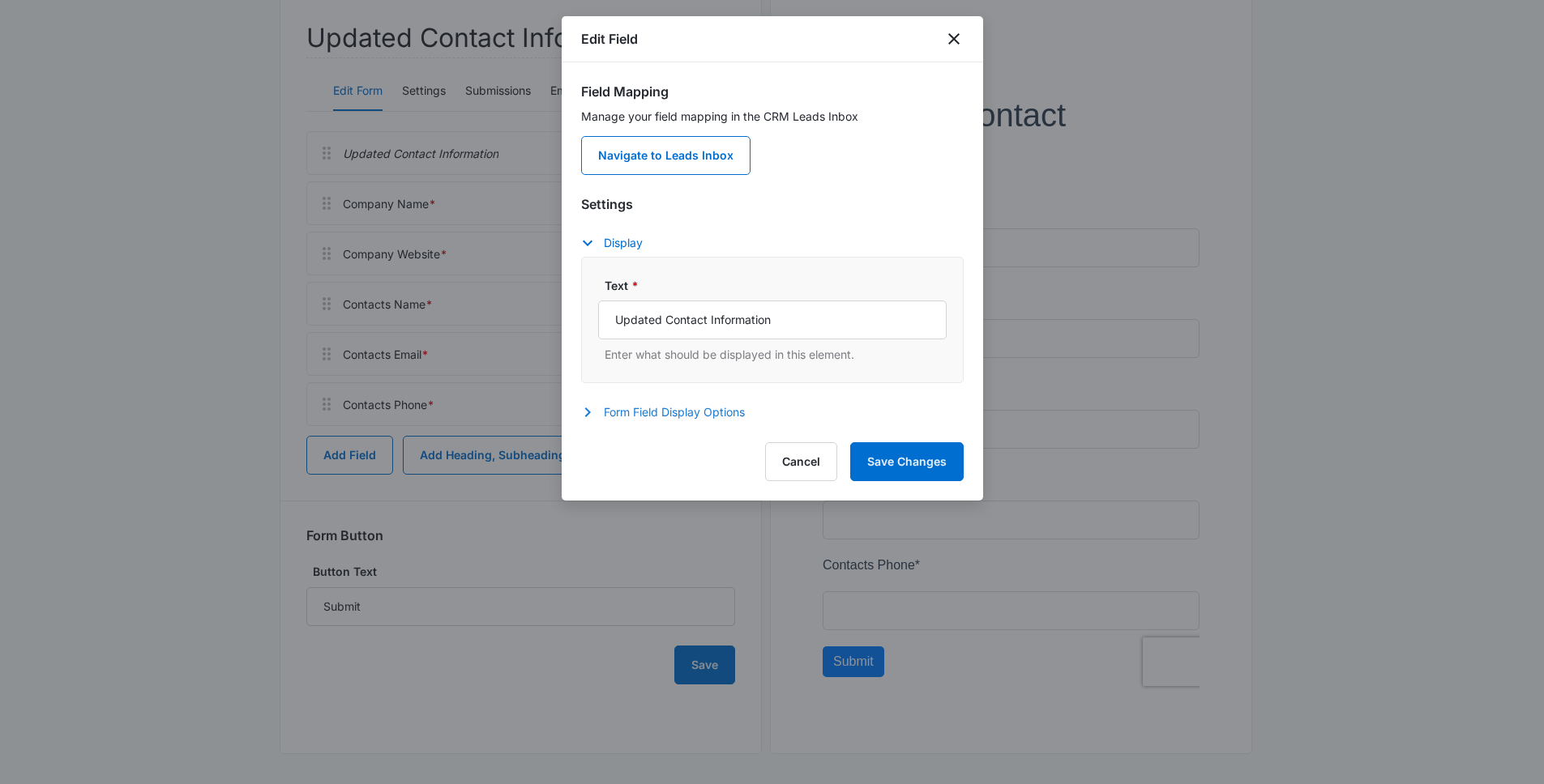
scroll to position [204, 0]
click at [715, 419] on button "Form Field Display Options" at bounding box center [671, 412] width 180 height 19
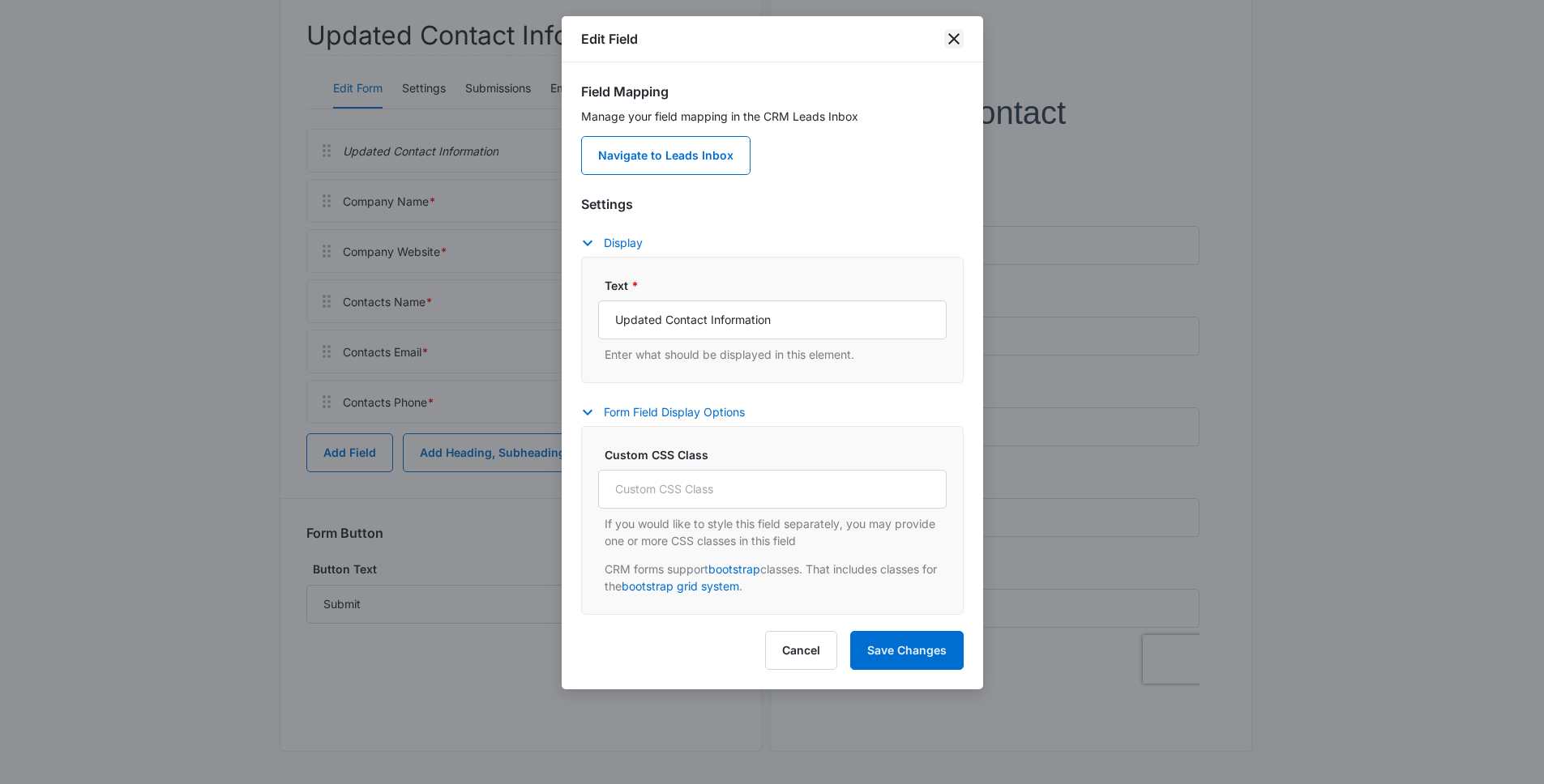
click at [950, 37] on icon "close" at bounding box center [953, 38] width 19 height 19
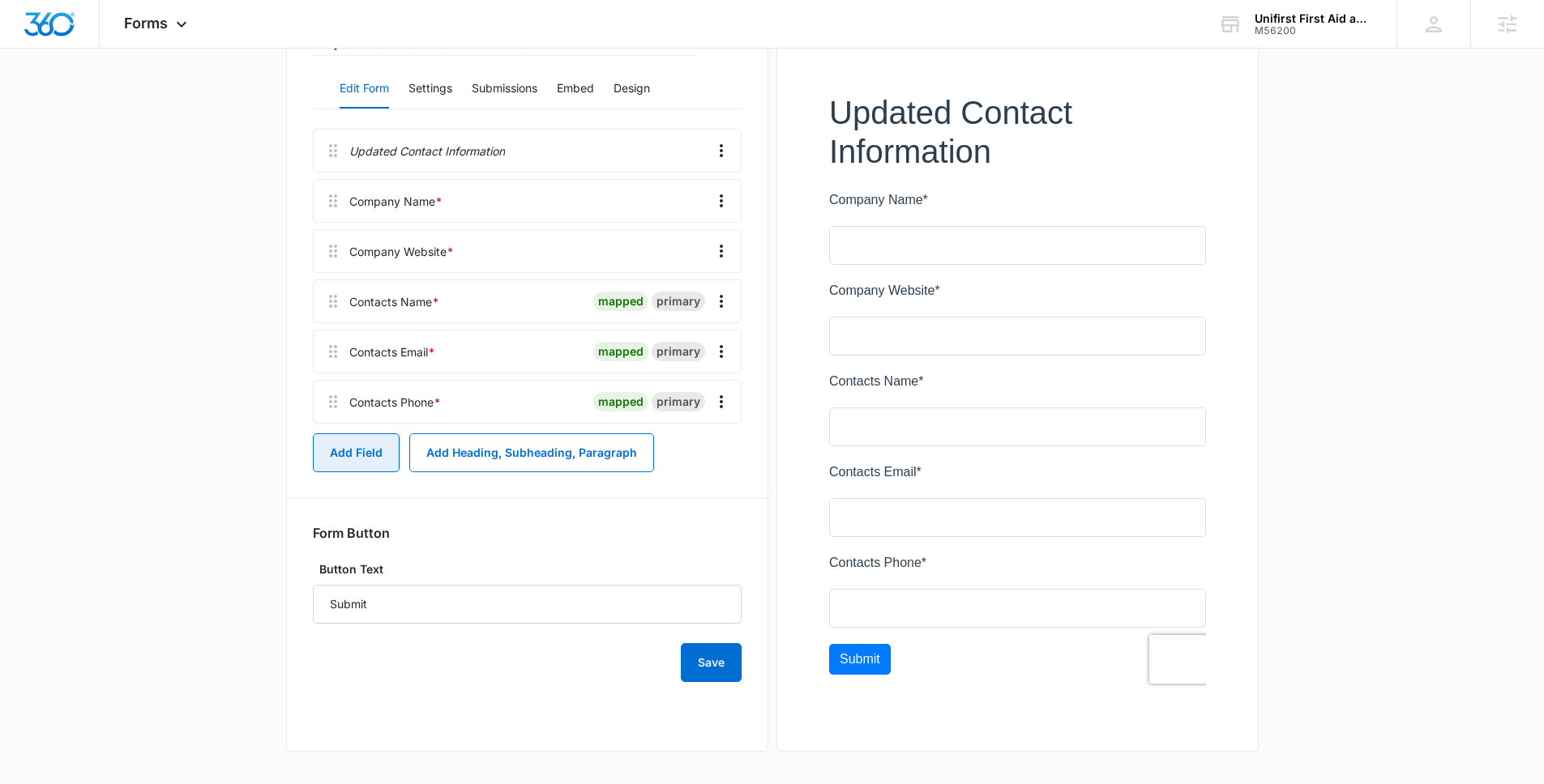
click at [379, 465] on button "Add Field" at bounding box center [356, 452] width 87 height 39
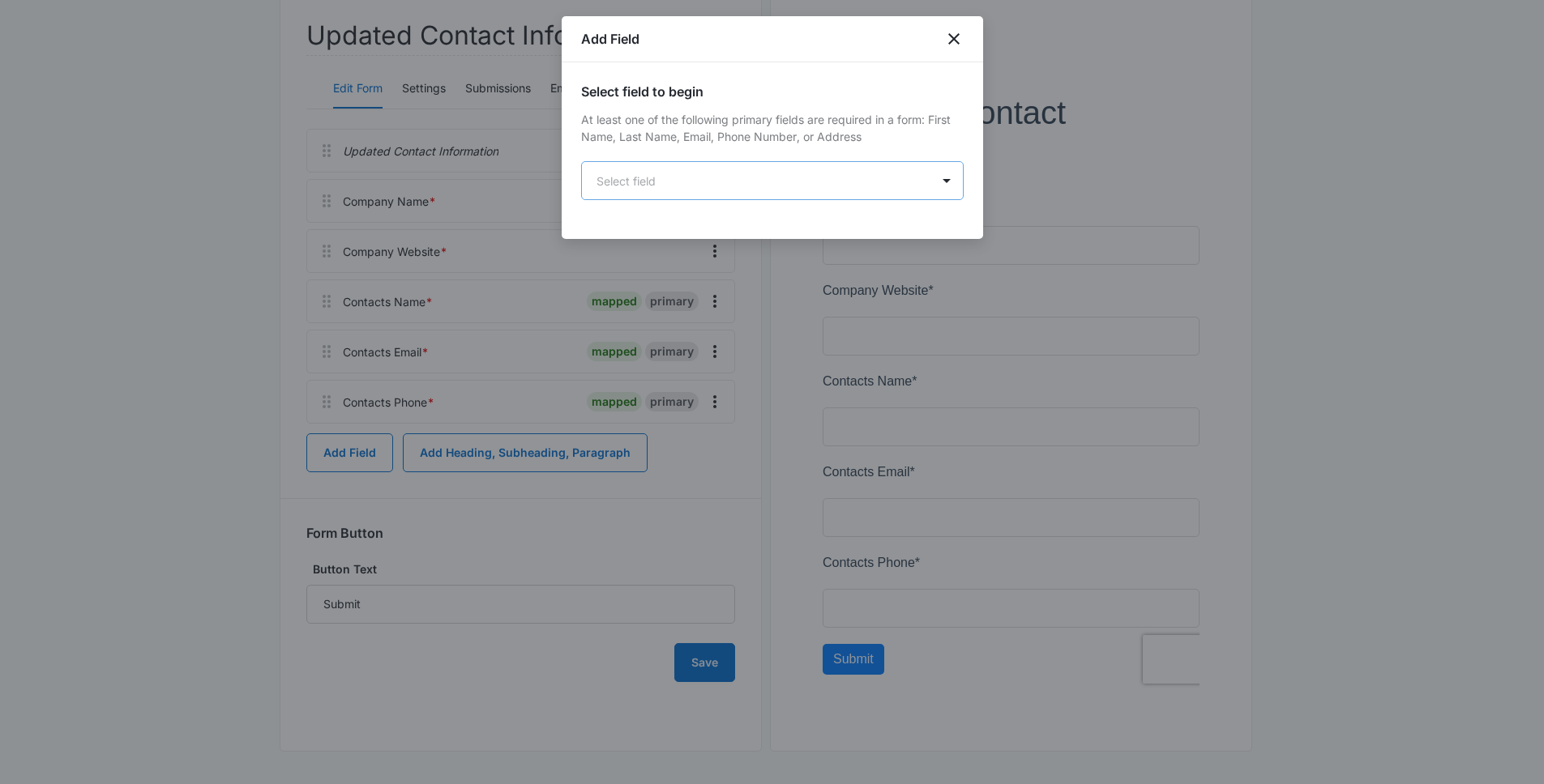
click at [654, 168] on div "Select field to begin At least one of the following primary fields are required…" at bounding box center [772, 141] width 382 height 118
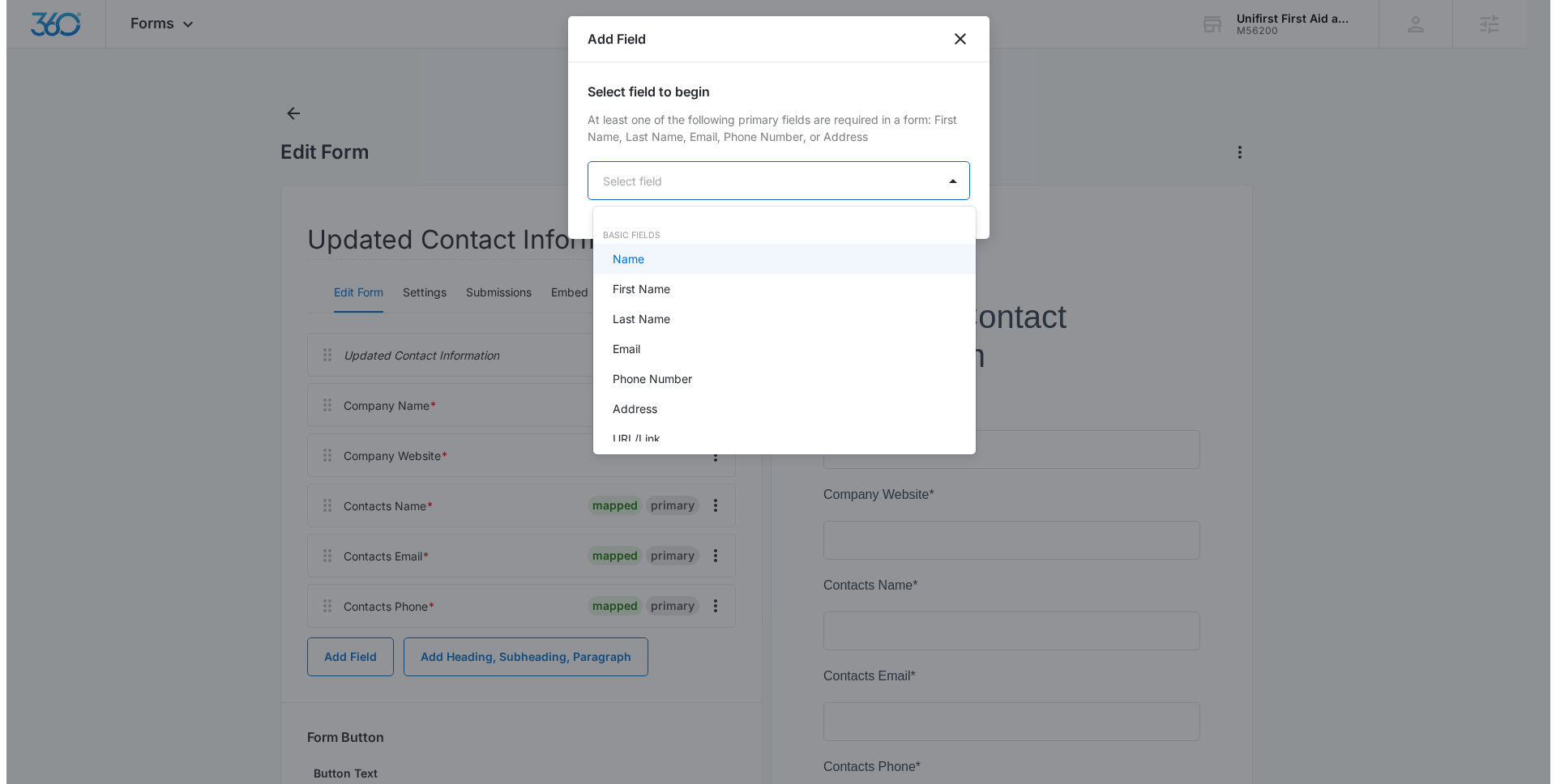
scroll to position [0, 0]
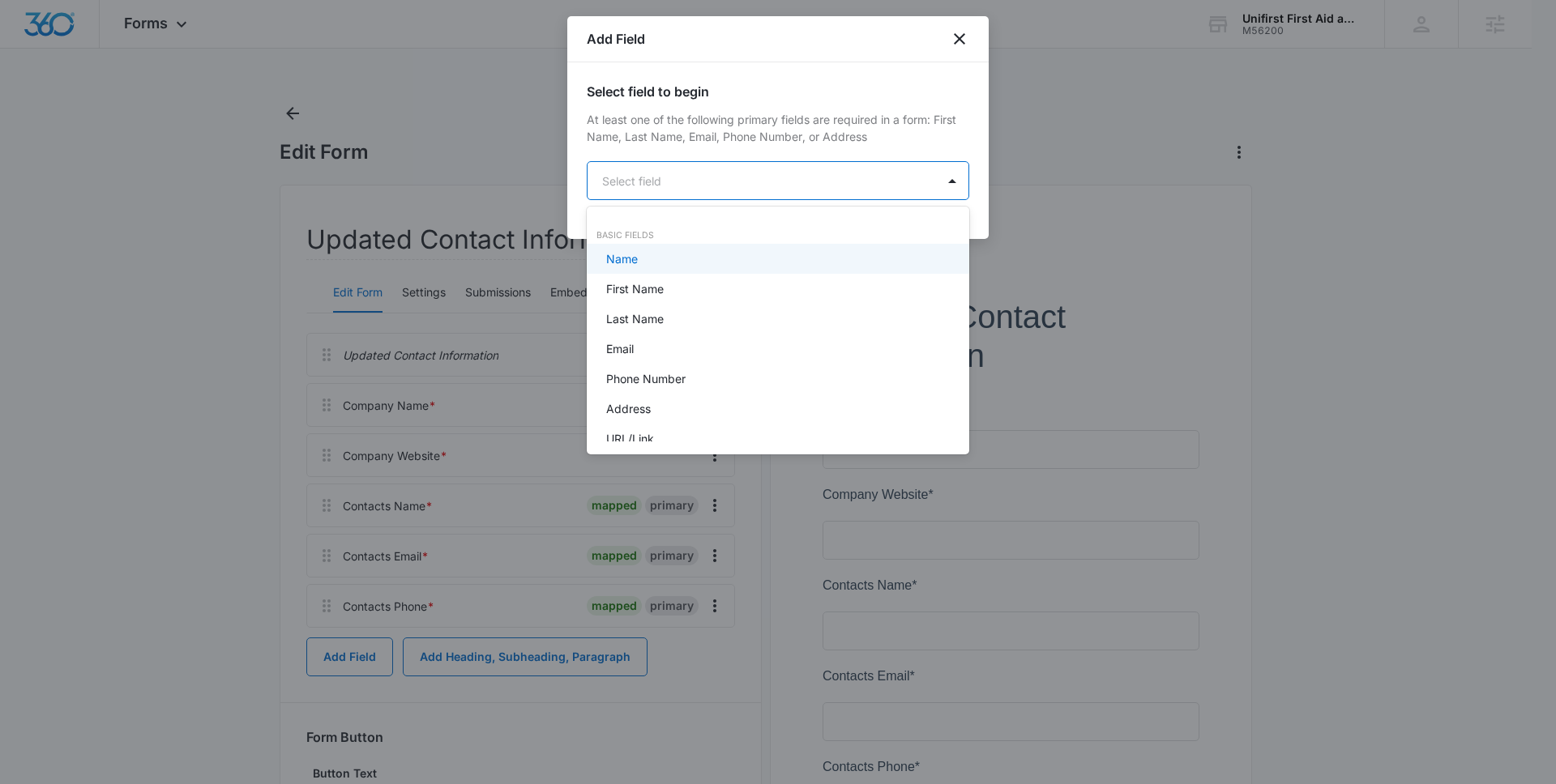
click at [654, 174] on body "Forms Apps Reputation Forms CRM Email Social Payments POS Content Ads Intellige…" at bounding box center [778, 392] width 1556 height 784
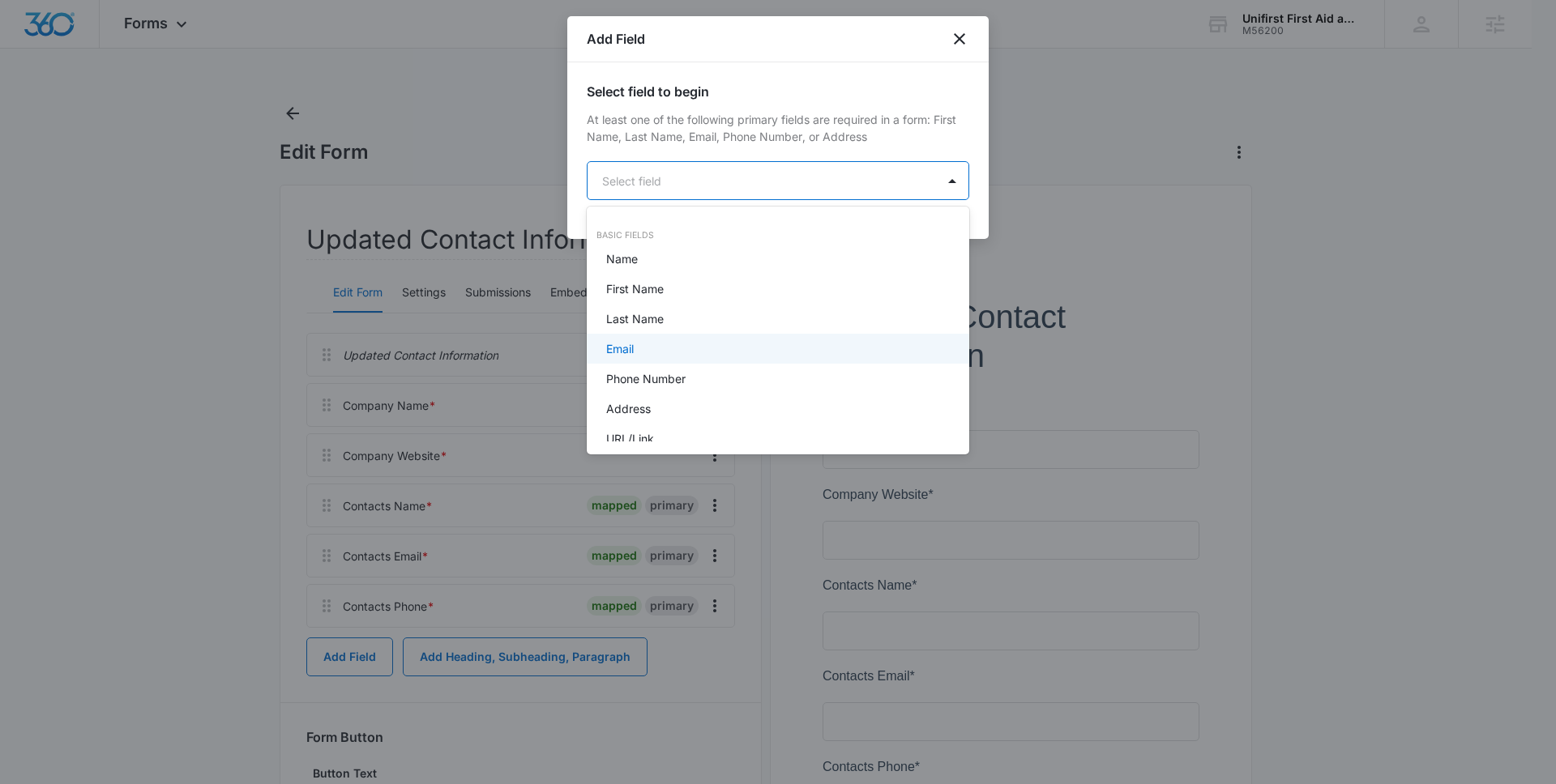
click at [955, 31] on div at bounding box center [778, 392] width 1556 height 784
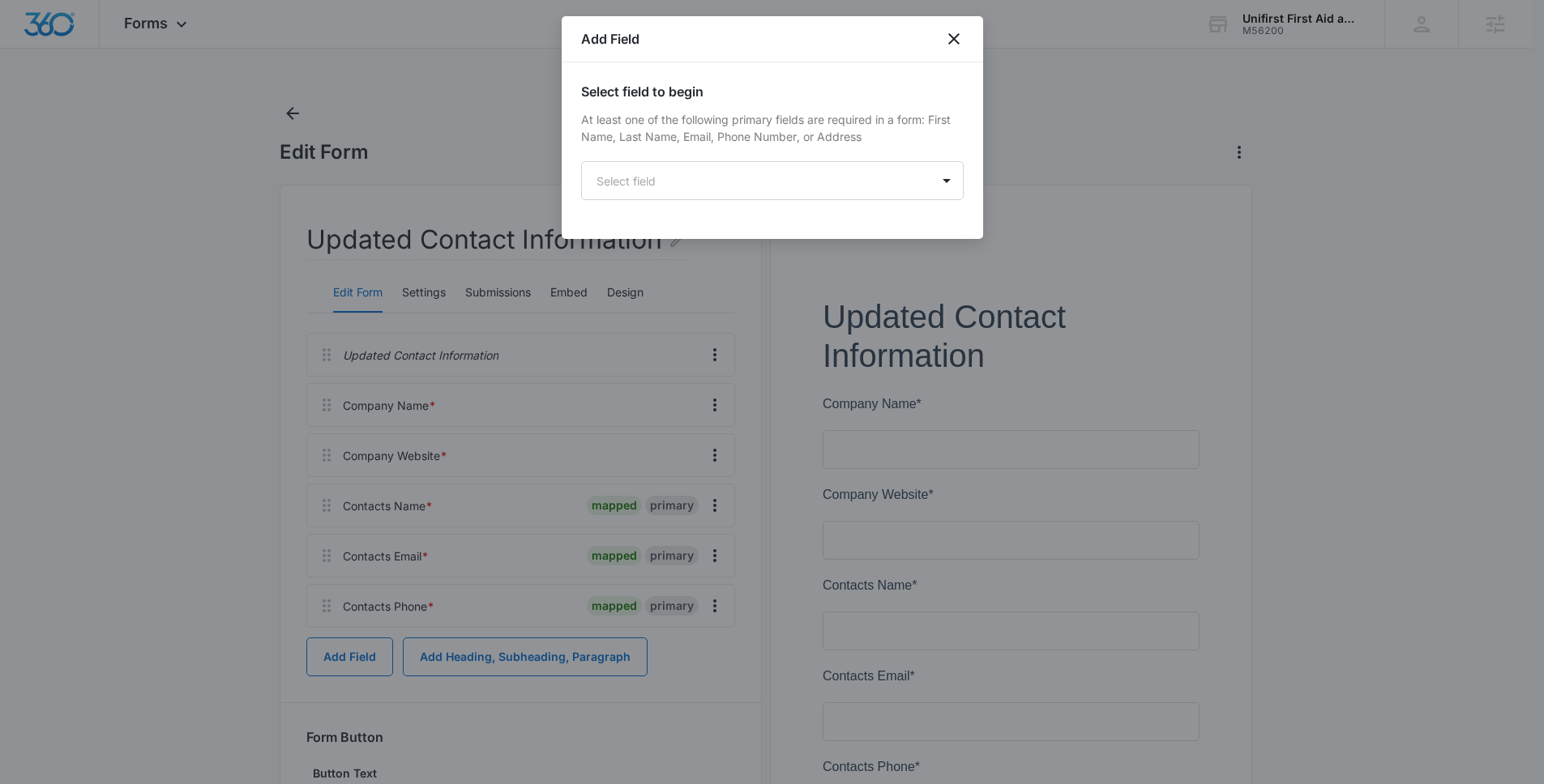
click at [591, 625] on div at bounding box center [772, 392] width 1544 height 784
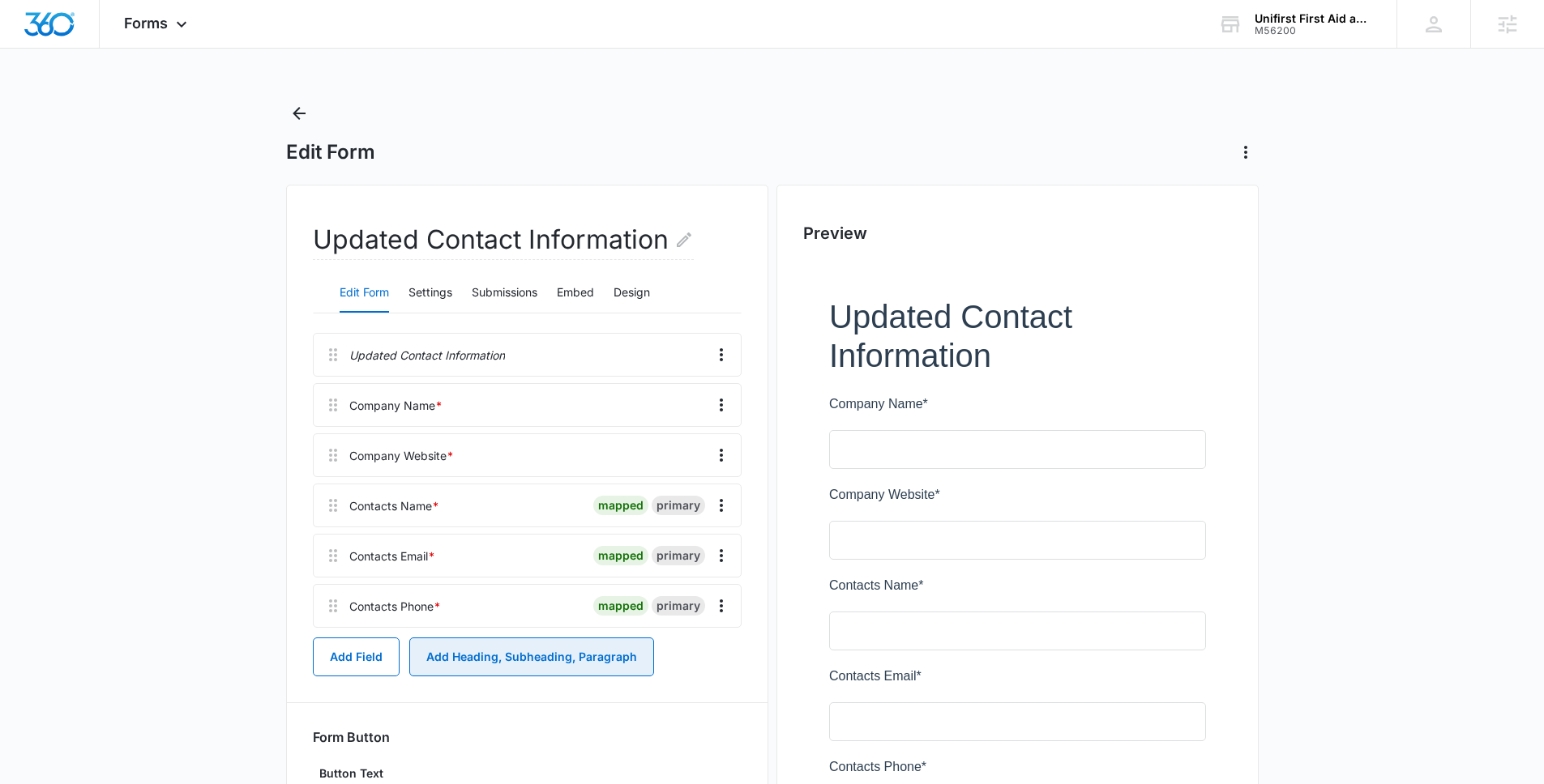
click at [540, 660] on button "Add Heading, Subheading, Paragraph" at bounding box center [532, 657] width 245 height 39
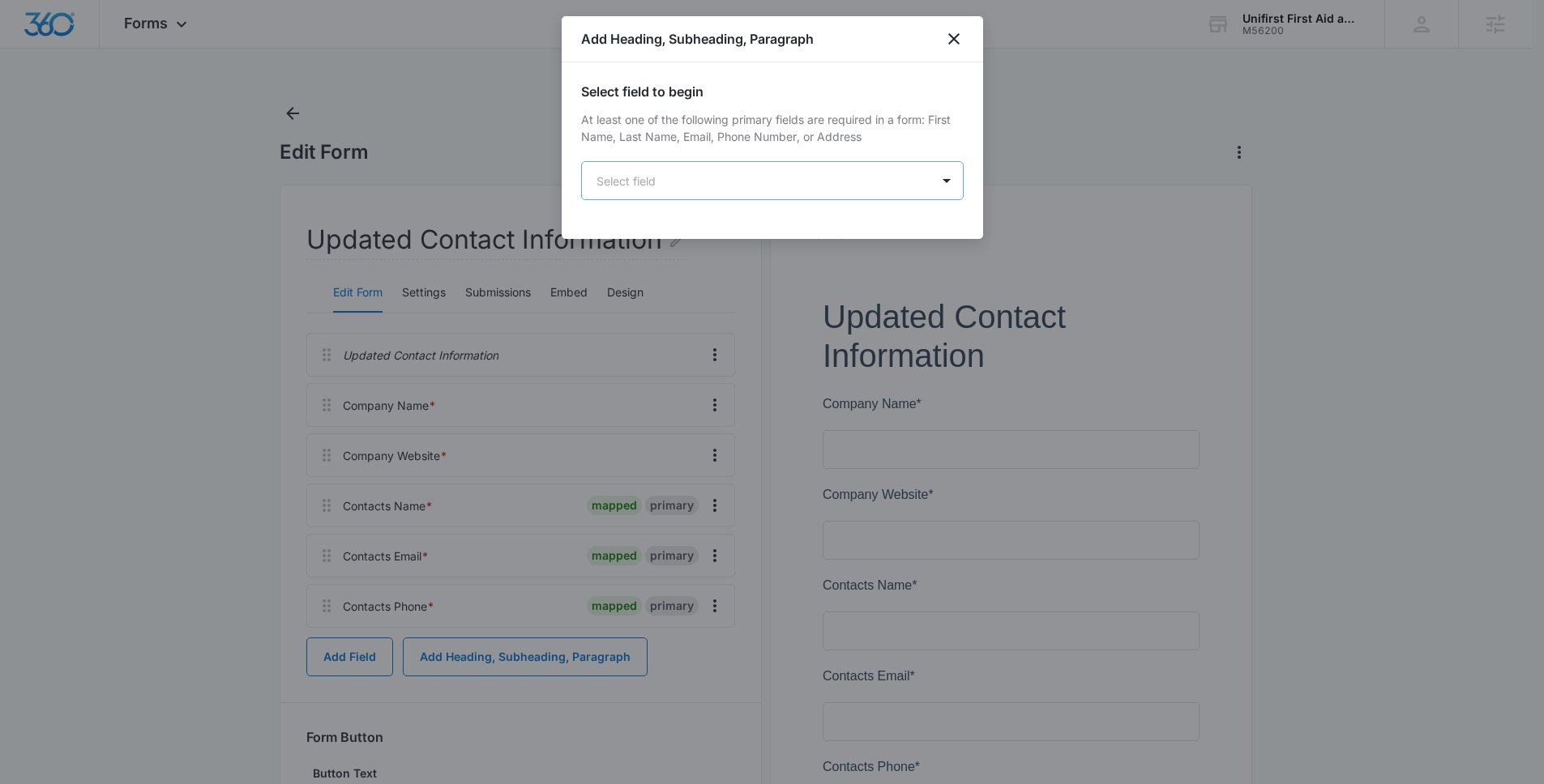
click at [728, 180] on body "Forms Apps Reputation Forms CRM Email Social Payments POS Content Ads Intellige…" at bounding box center [772, 494] width 1544 height 989
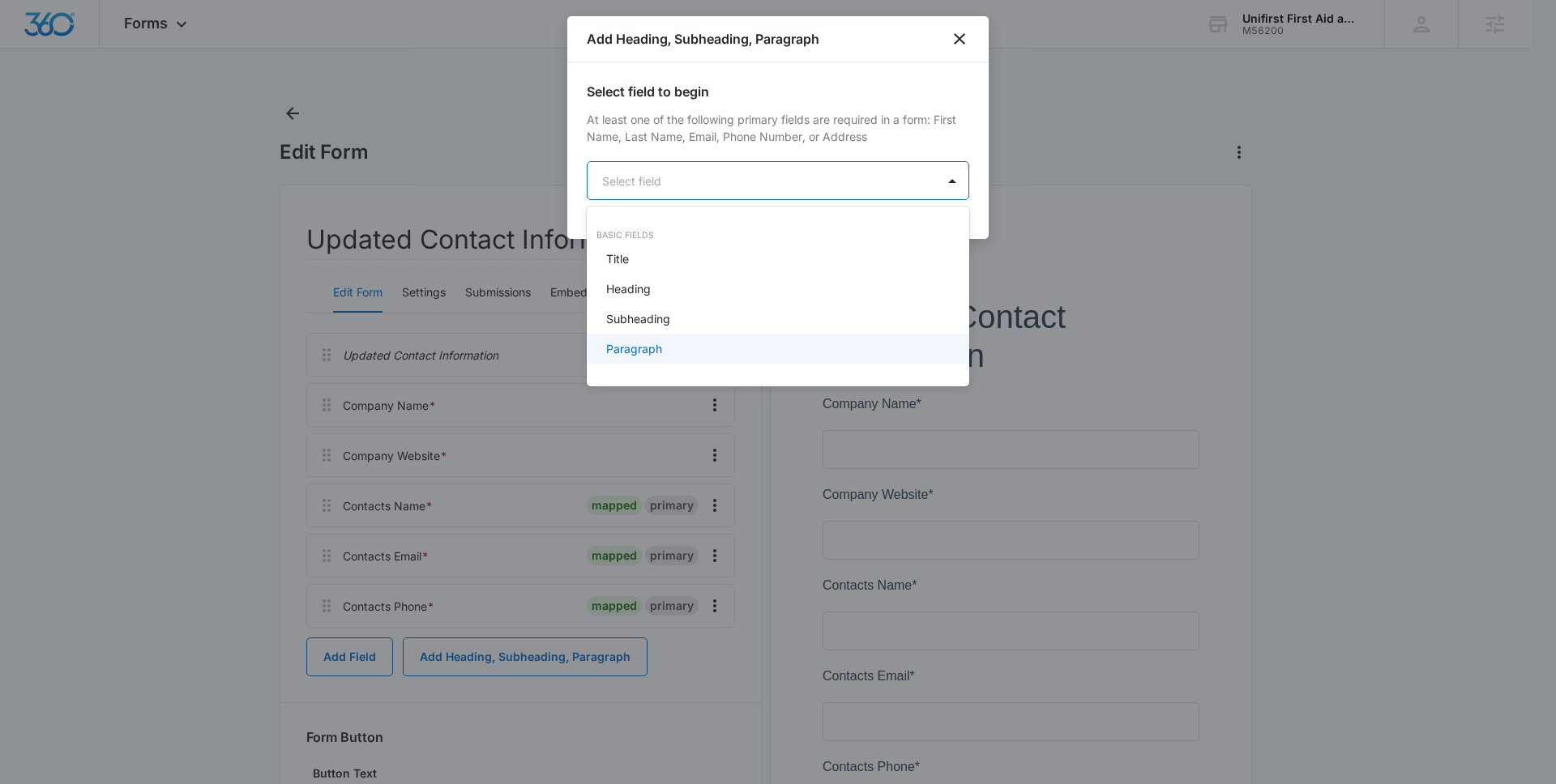
click at [701, 353] on div "Paragraph" at bounding box center [776, 348] width 340 height 17
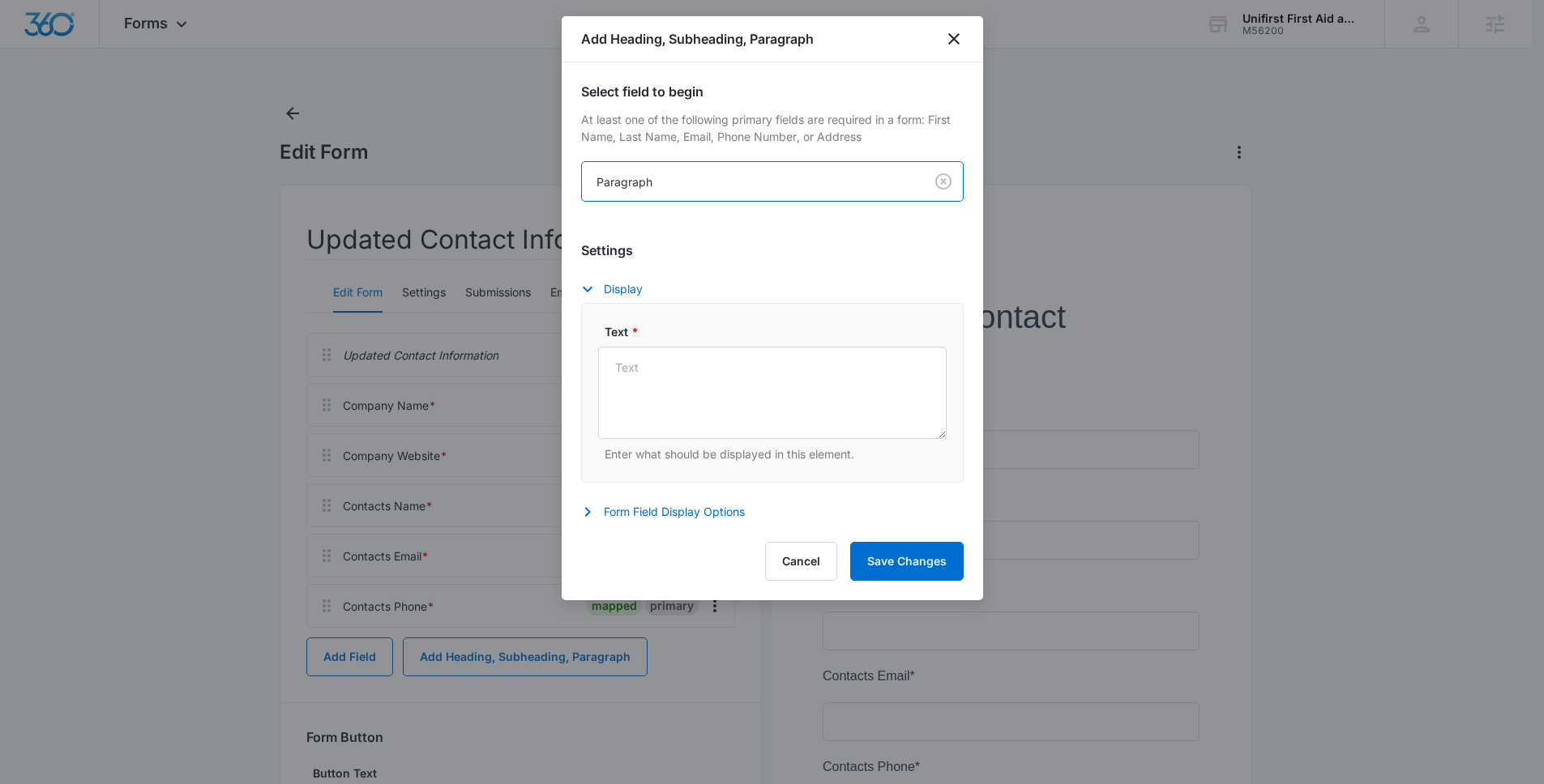
click at [761, 339] on label "Text *" at bounding box center [778, 332] width 348 height 17
click at [761, 346] on textarea "Text *" at bounding box center [772, 392] width 348 height 92
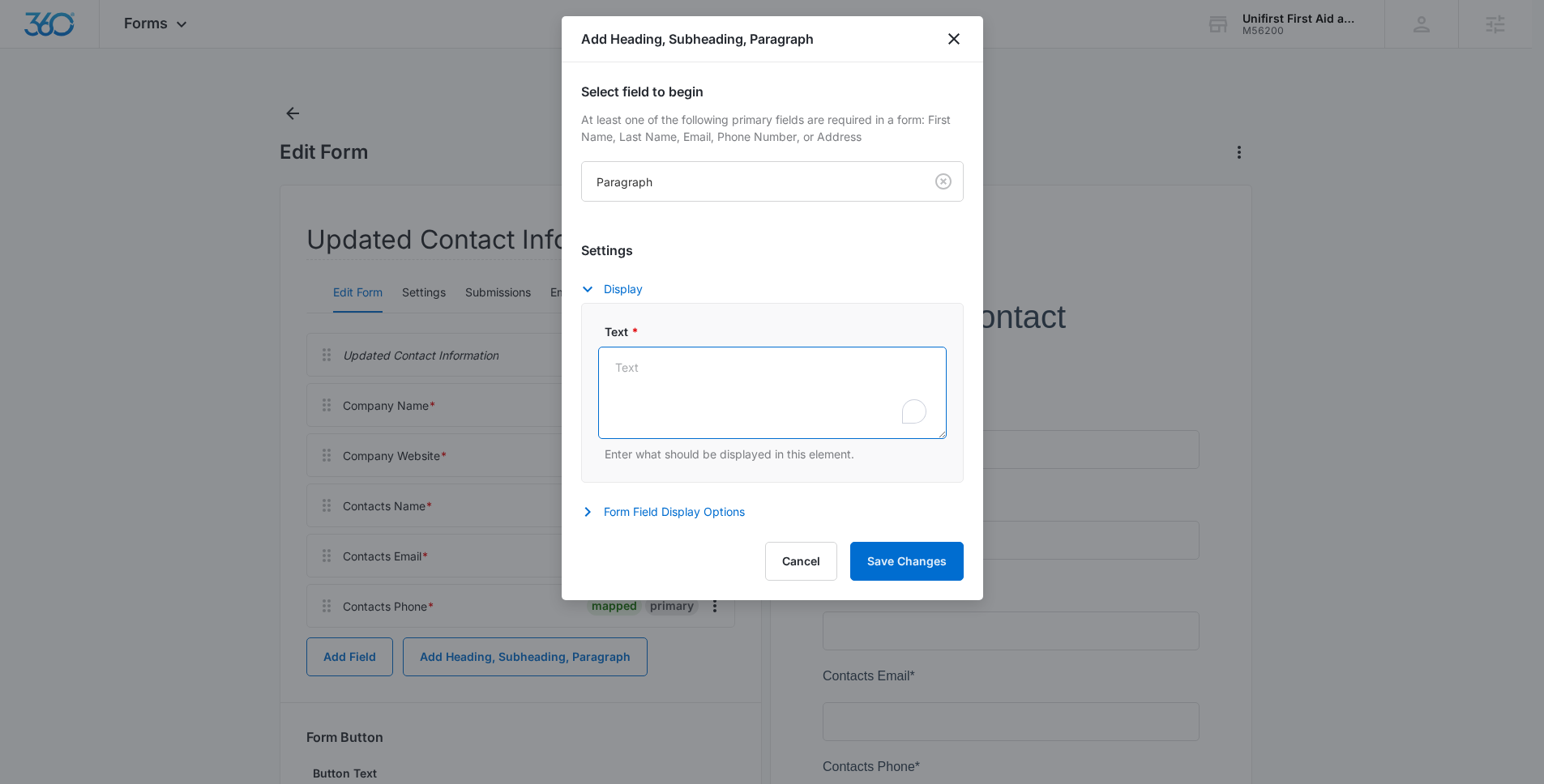
click at [762, 385] on textarea "Text *" at bounding box center [772, 392] width 348 height 92
paste textarea "We kindly request you take one minute to designate the primary contact for your…"
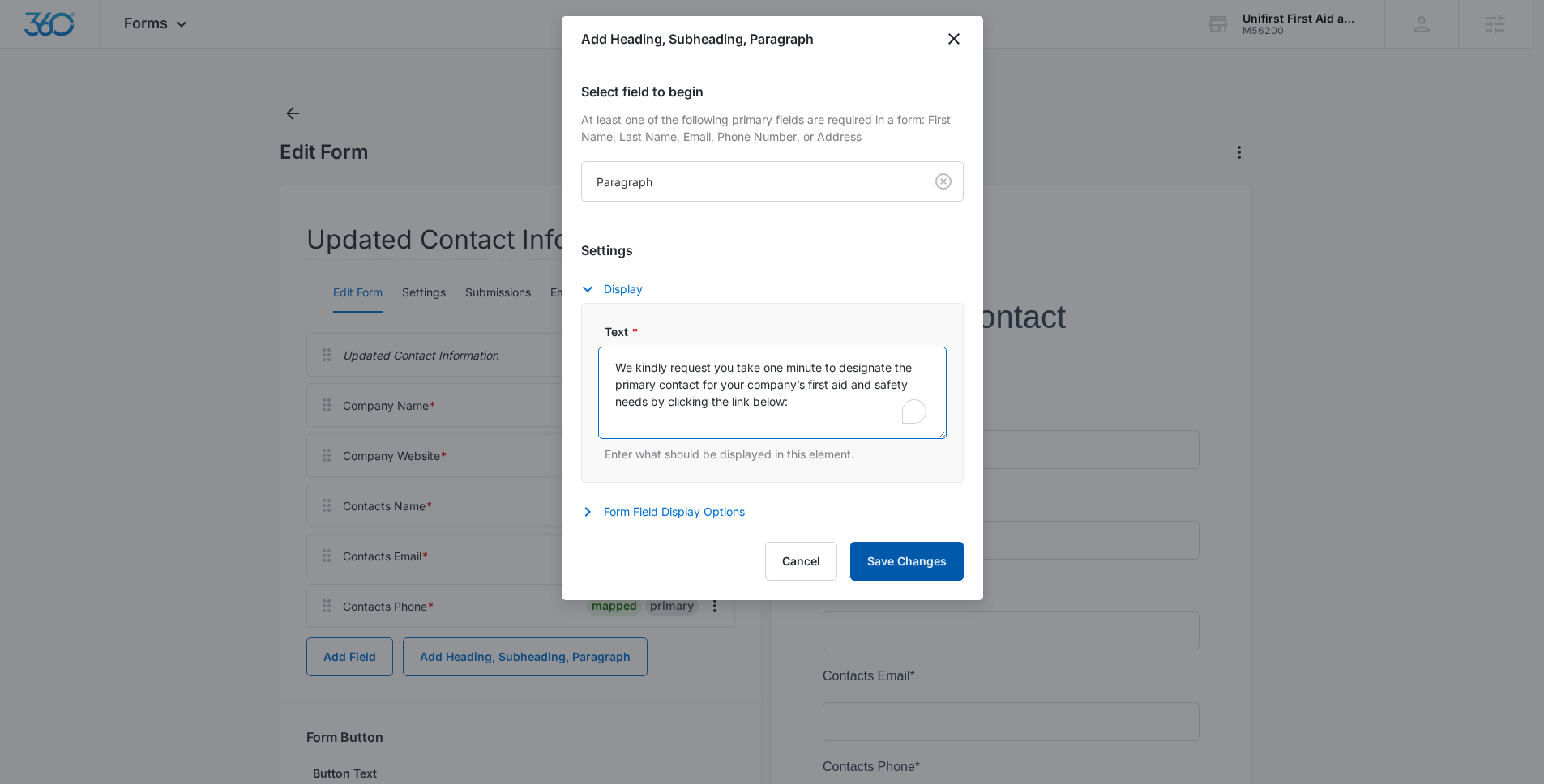
scroll to position [4, 0]
type textarea "We kindly request you take one minute to designate the primary contact for your…"
click at [920, 557] on button "Save Changes" at bounding box center [907, 561] width 113 height 39
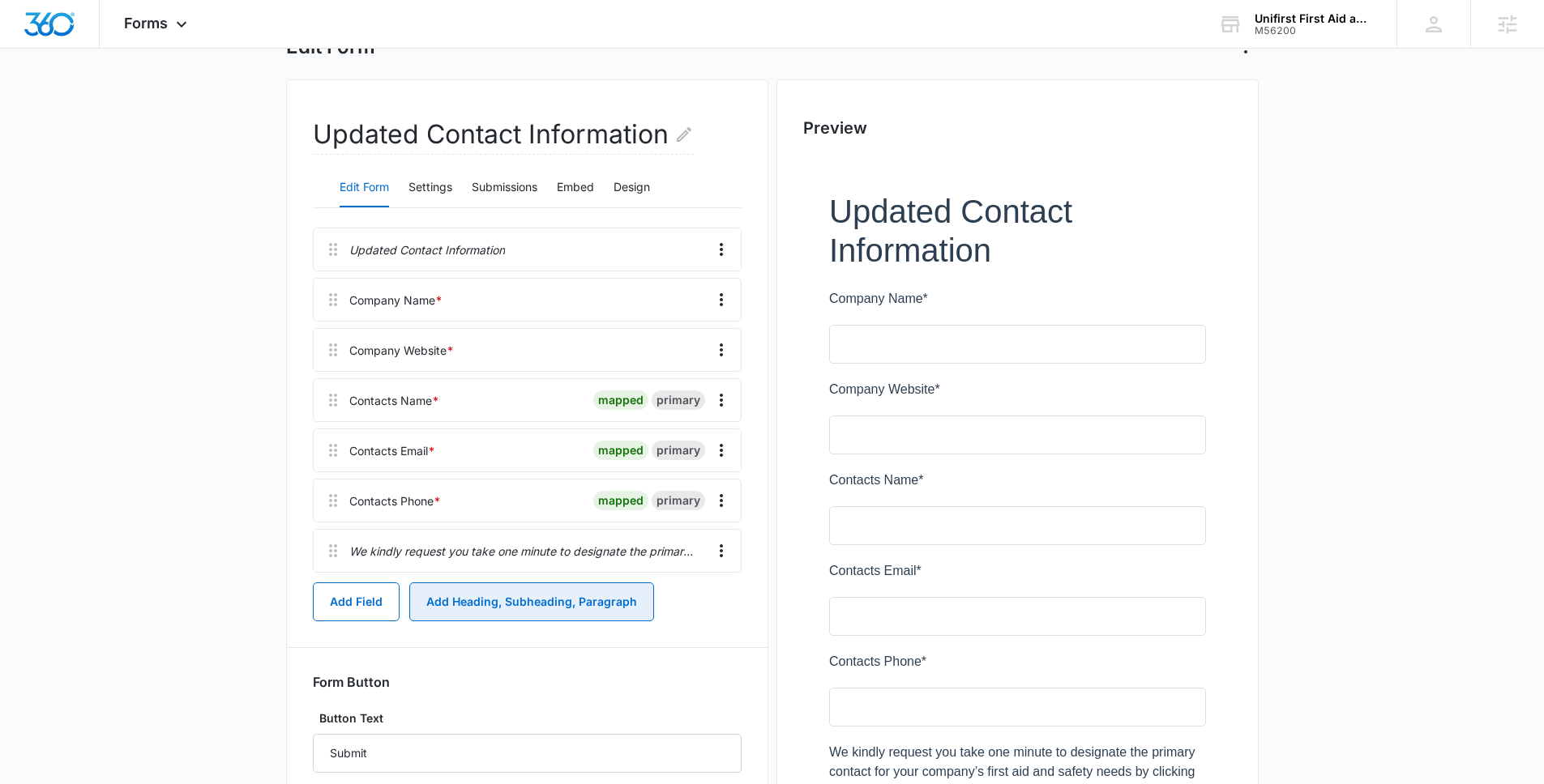
scroll to position [111, 0]
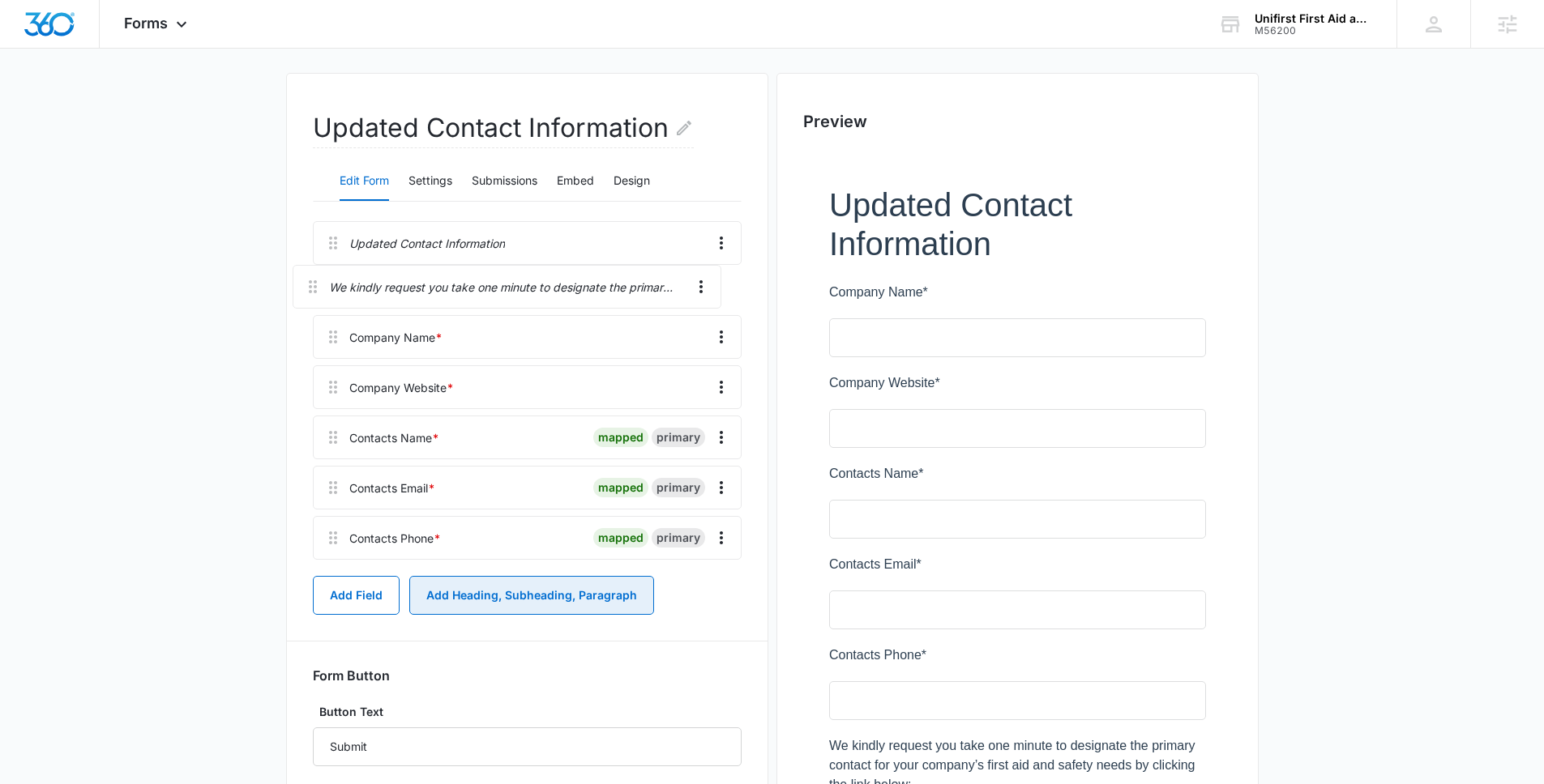
drag, startPoint x: 335, startPoint y: 536, endPoint x: 318, endPoint y: 260, distance: 276.5
click at [318, 260] on div "Updated Contact Information Company Name * Company Website * Contacts Name * ma…" at bounding box center [527, 394] width 429 height 345
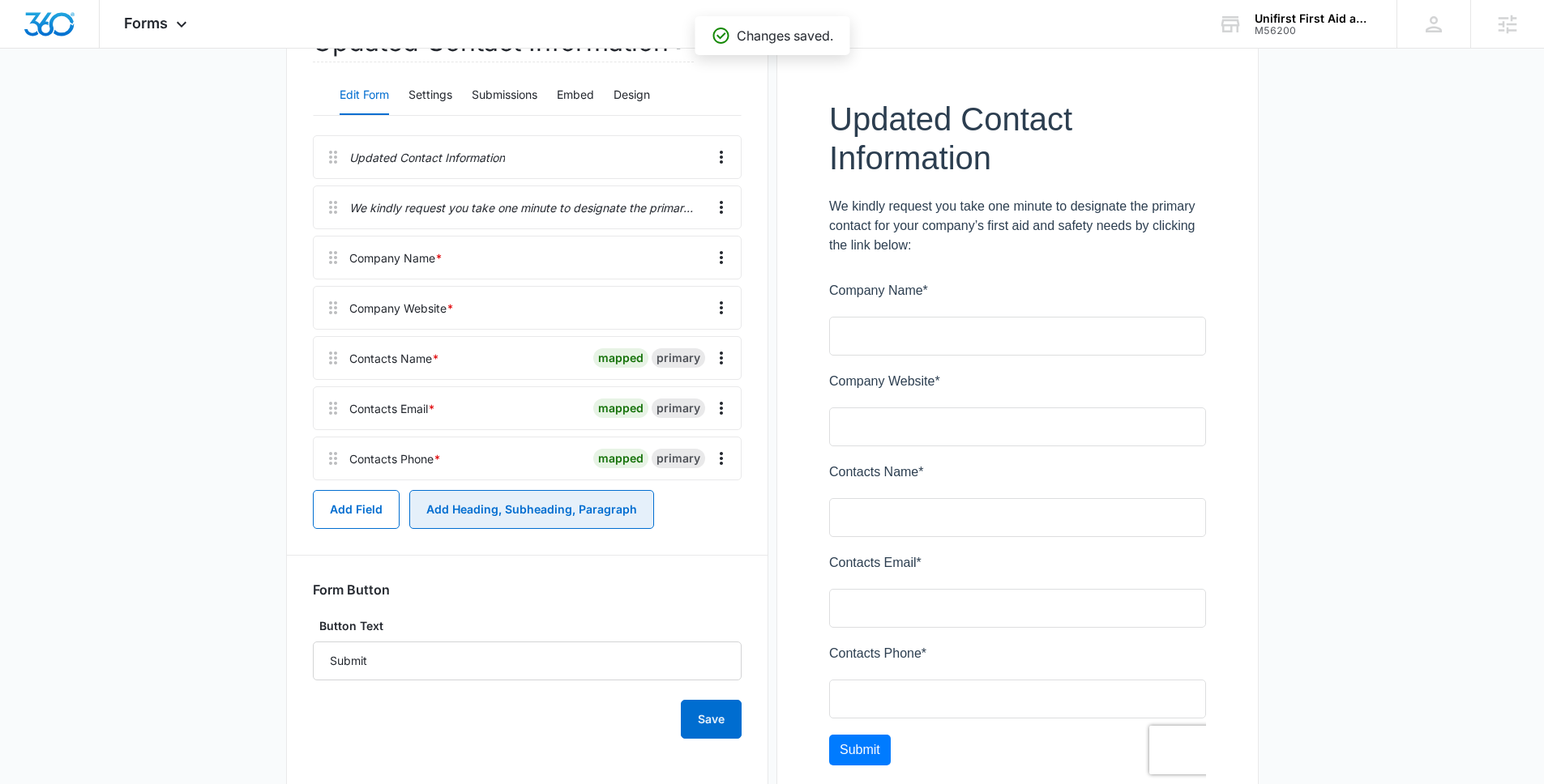
scroll to position [181, 0]
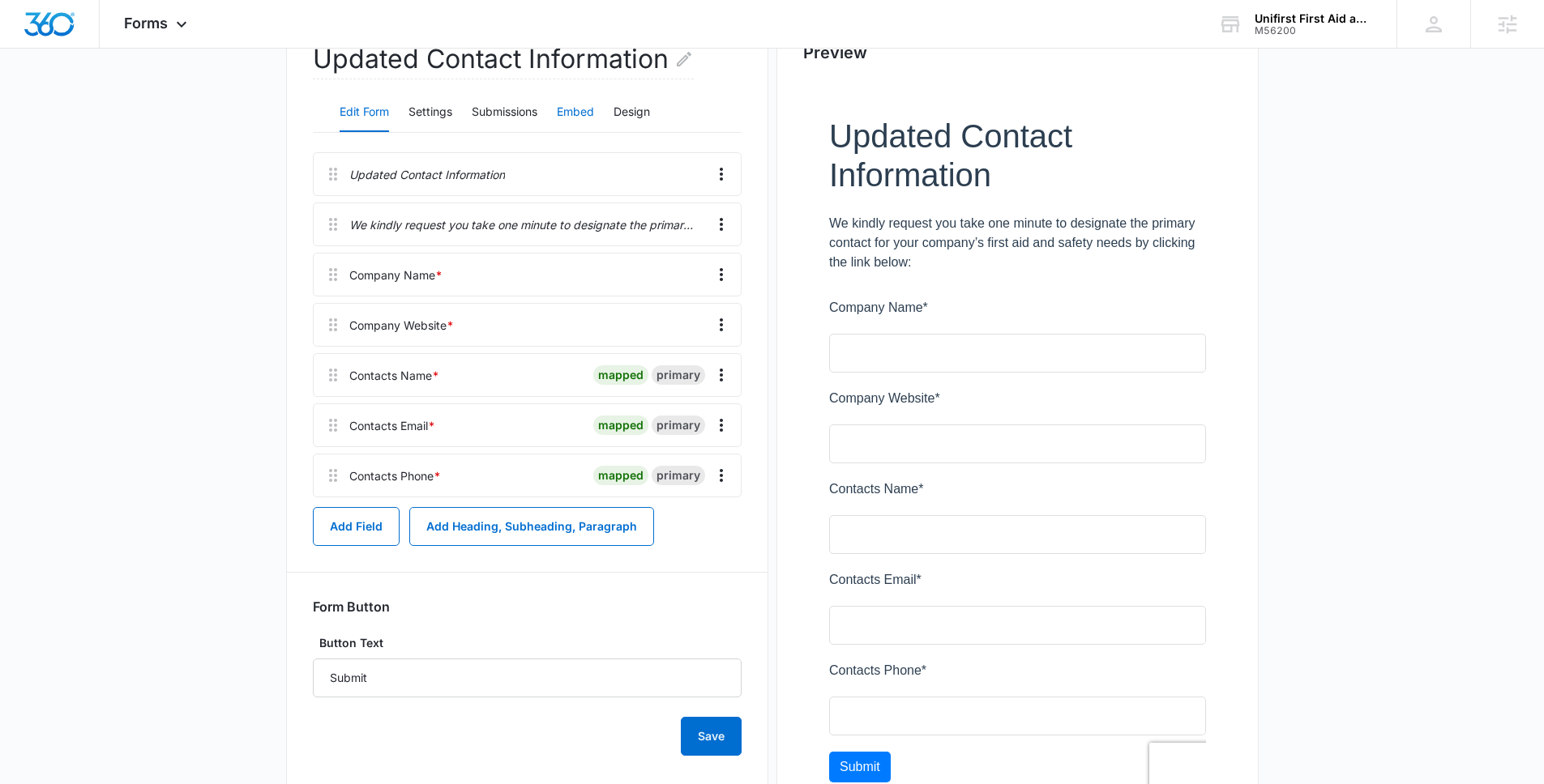
click at [586, 111] on button "Embed" at bounding box center [575, 112] width 37 height 39
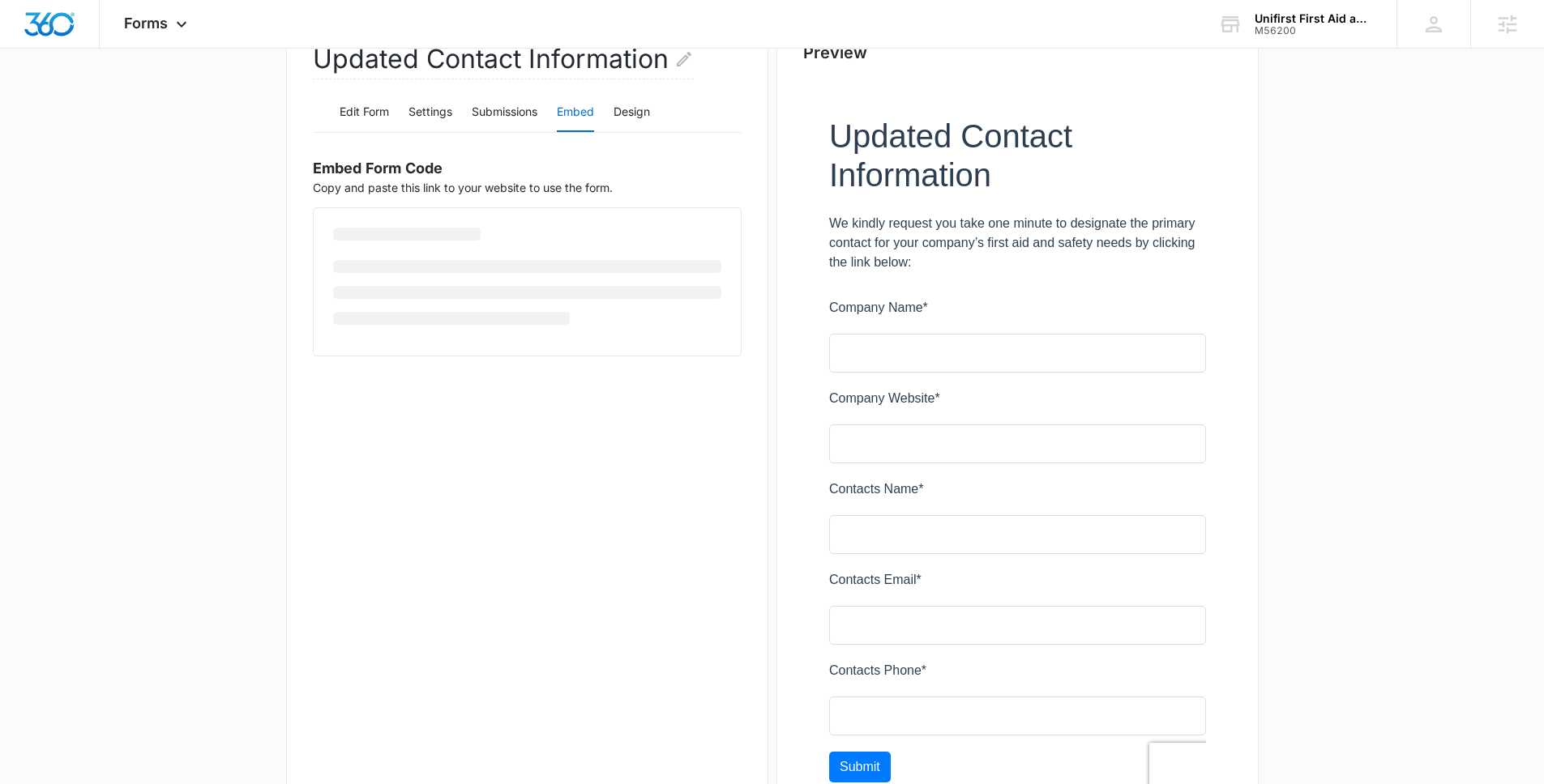
click at [586, 111] on button "Embed" at bounding box center [575, 112] width 37 height 39
drag, startPoint x: 404, startPoint y: 318, endPoint x: 489, endPoint y: 334, distance: 86.5
click at [404, 306] on span "Copy Embed Code" at bounding box center [398, 298] width 101 height 18
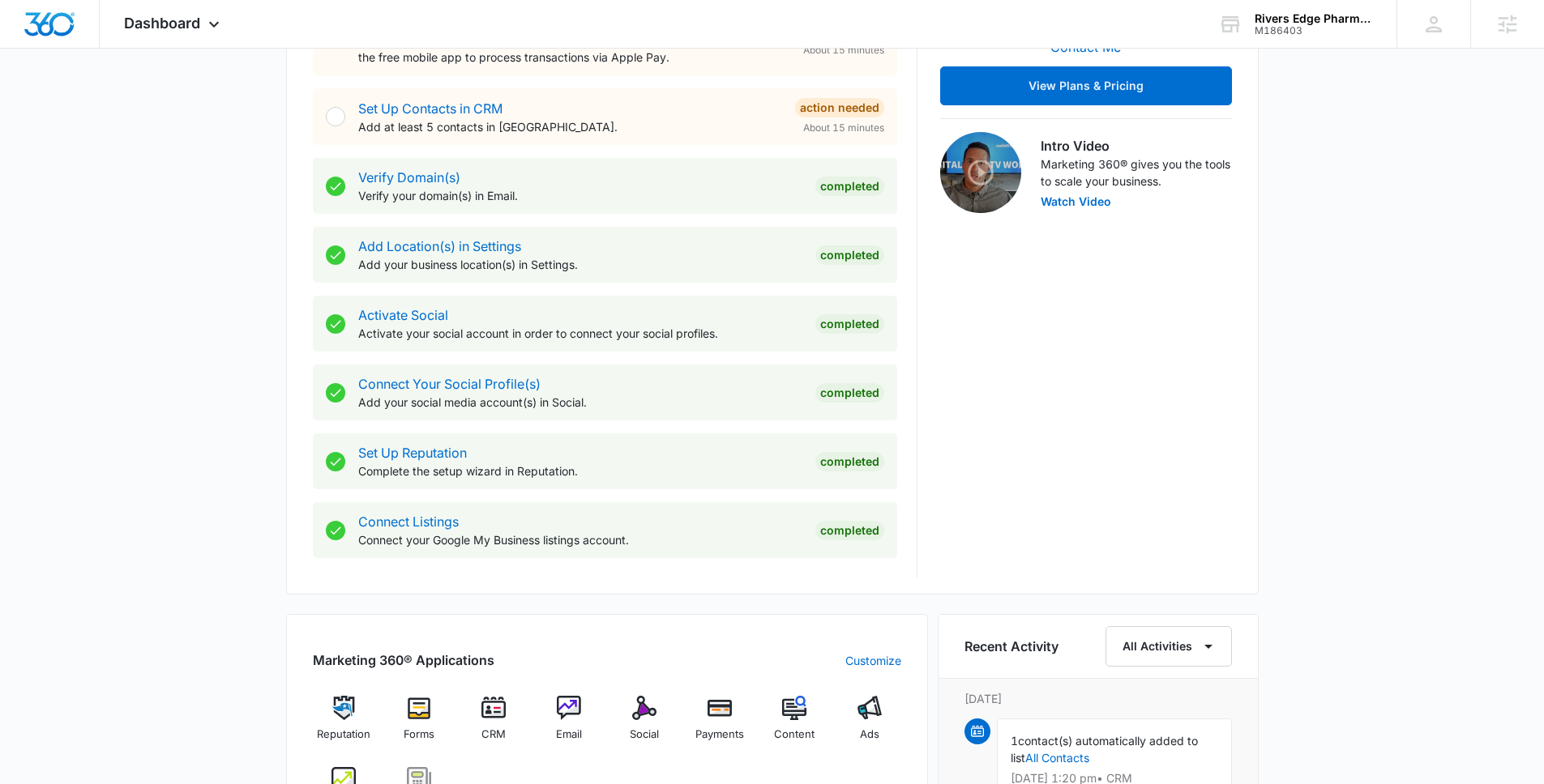
scroll to position [572, 0]
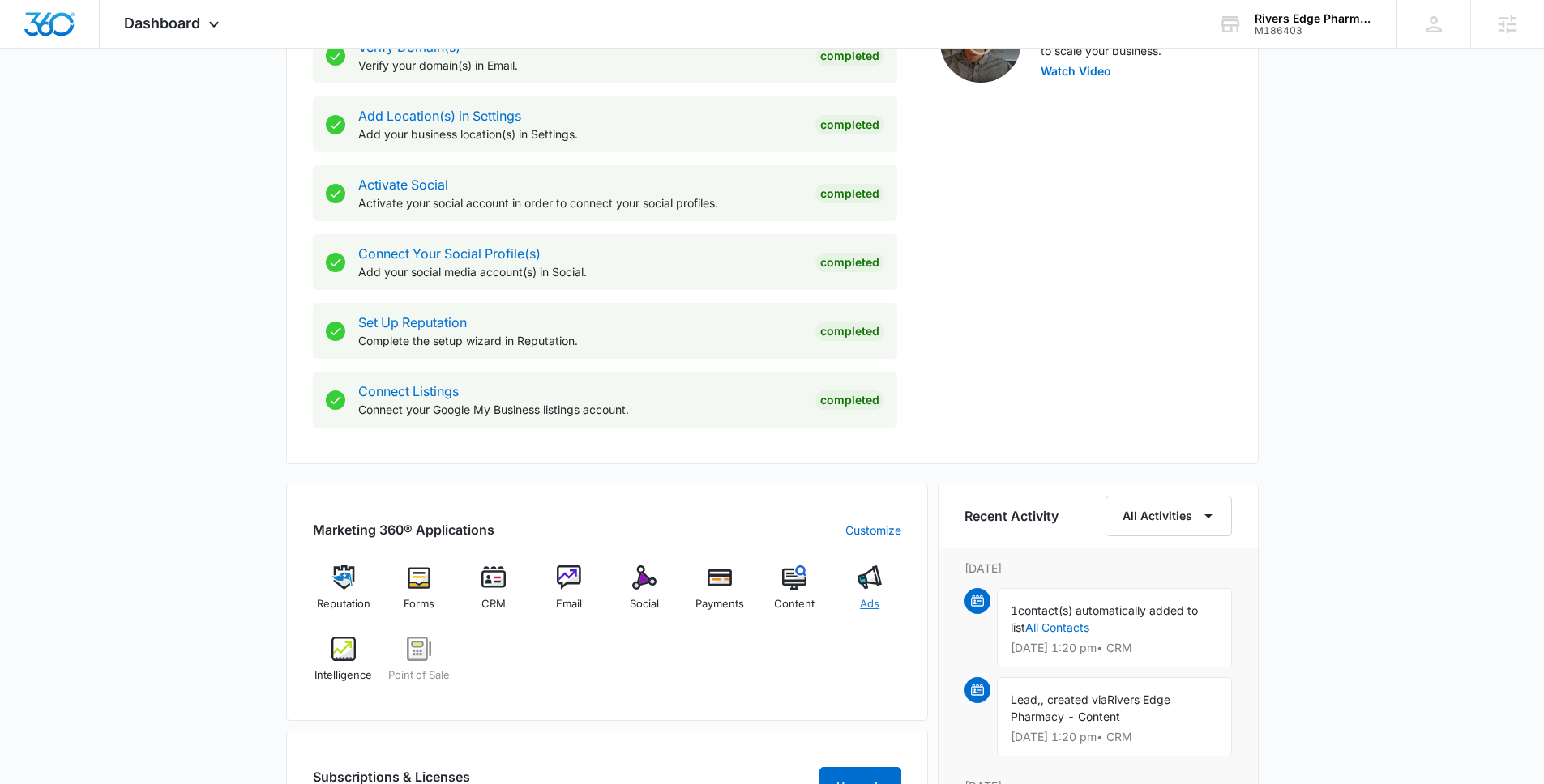
click at [875, 587] on img at bounding box center [869, 577] width 25 height 25
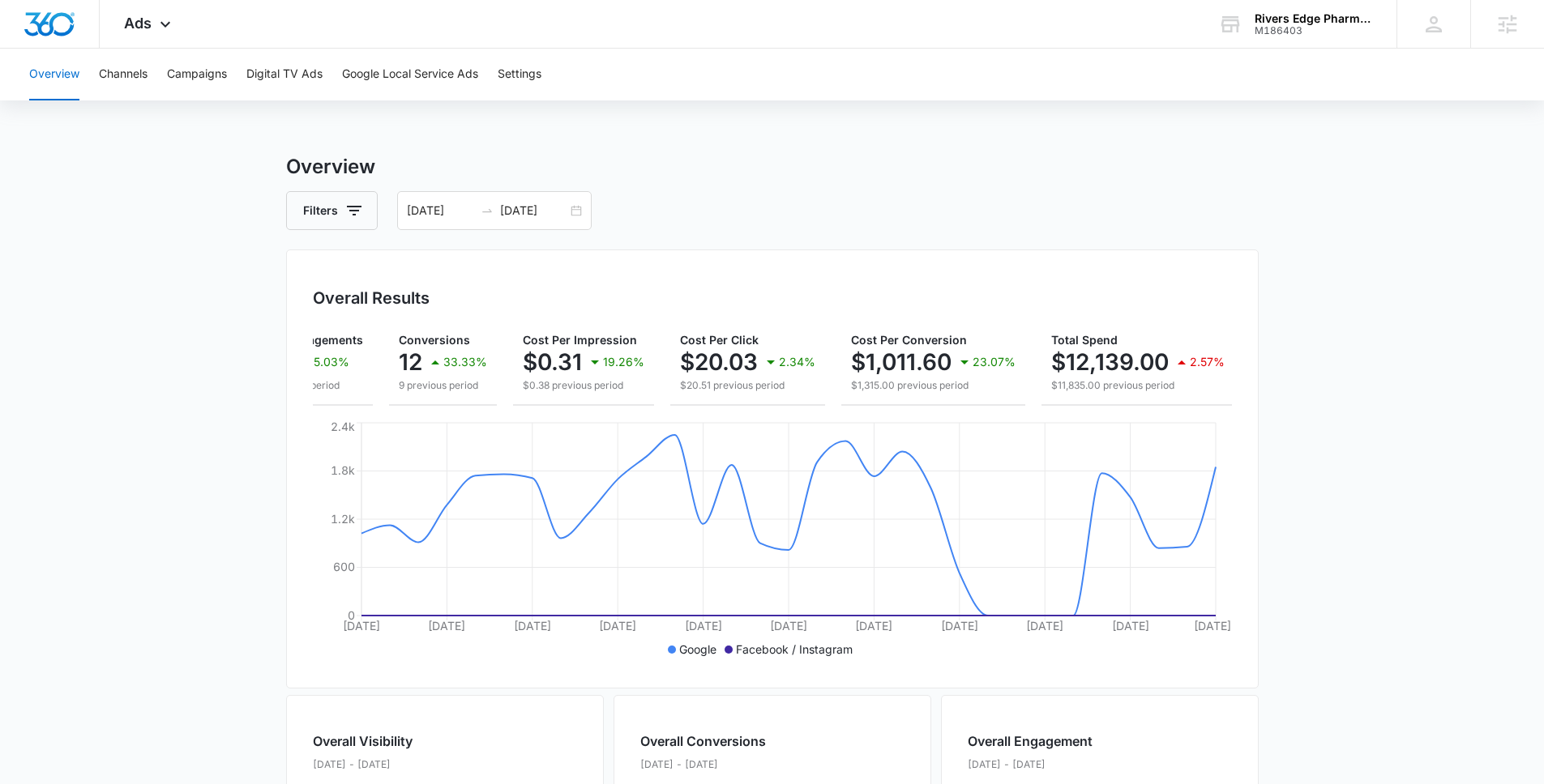
scroll to position [0, 240]
click at [539, 210] on input "09/29/2025" at bounding box center [534, 211] width 68 height 18
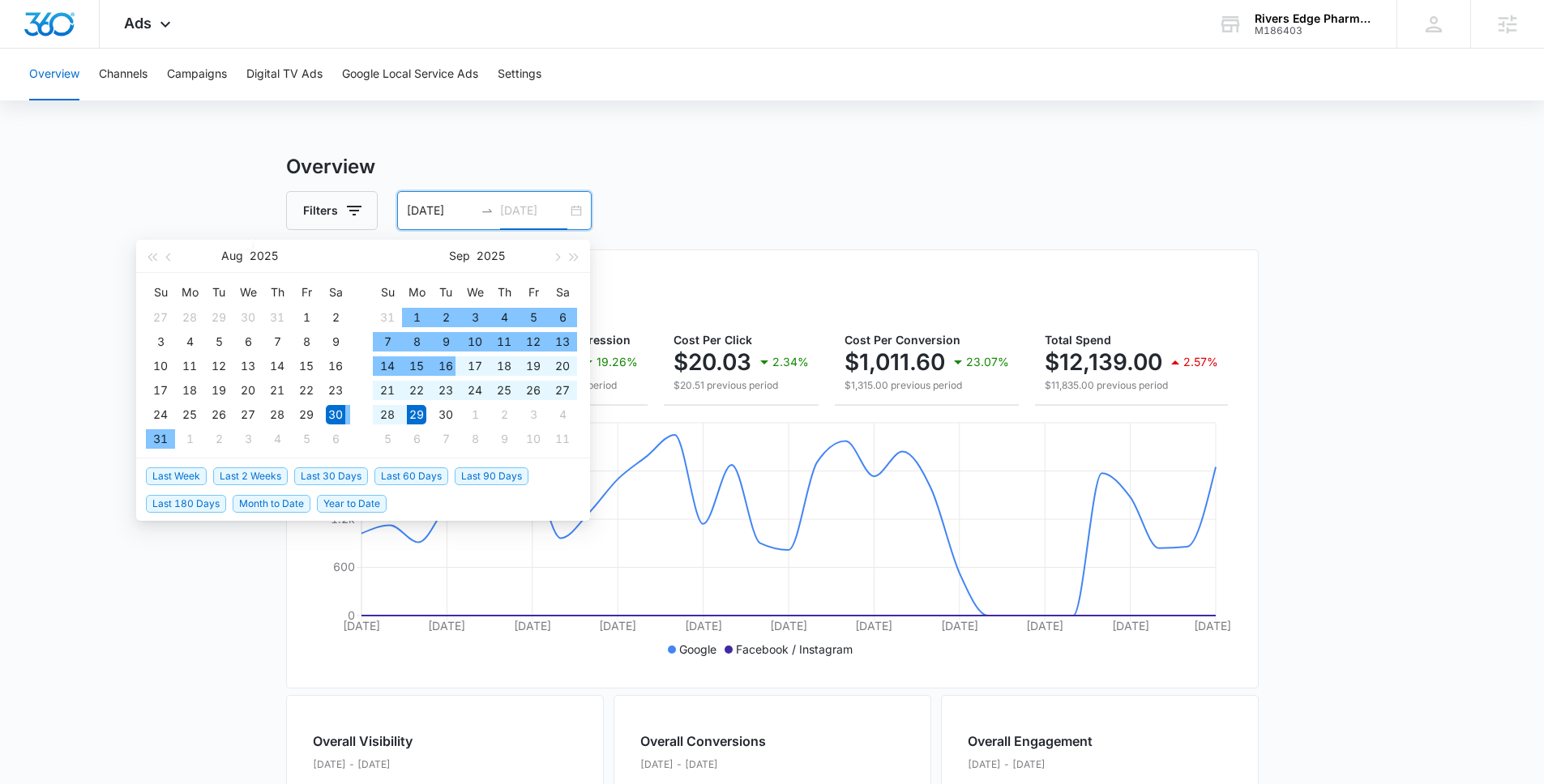
type input "09/29/2025"
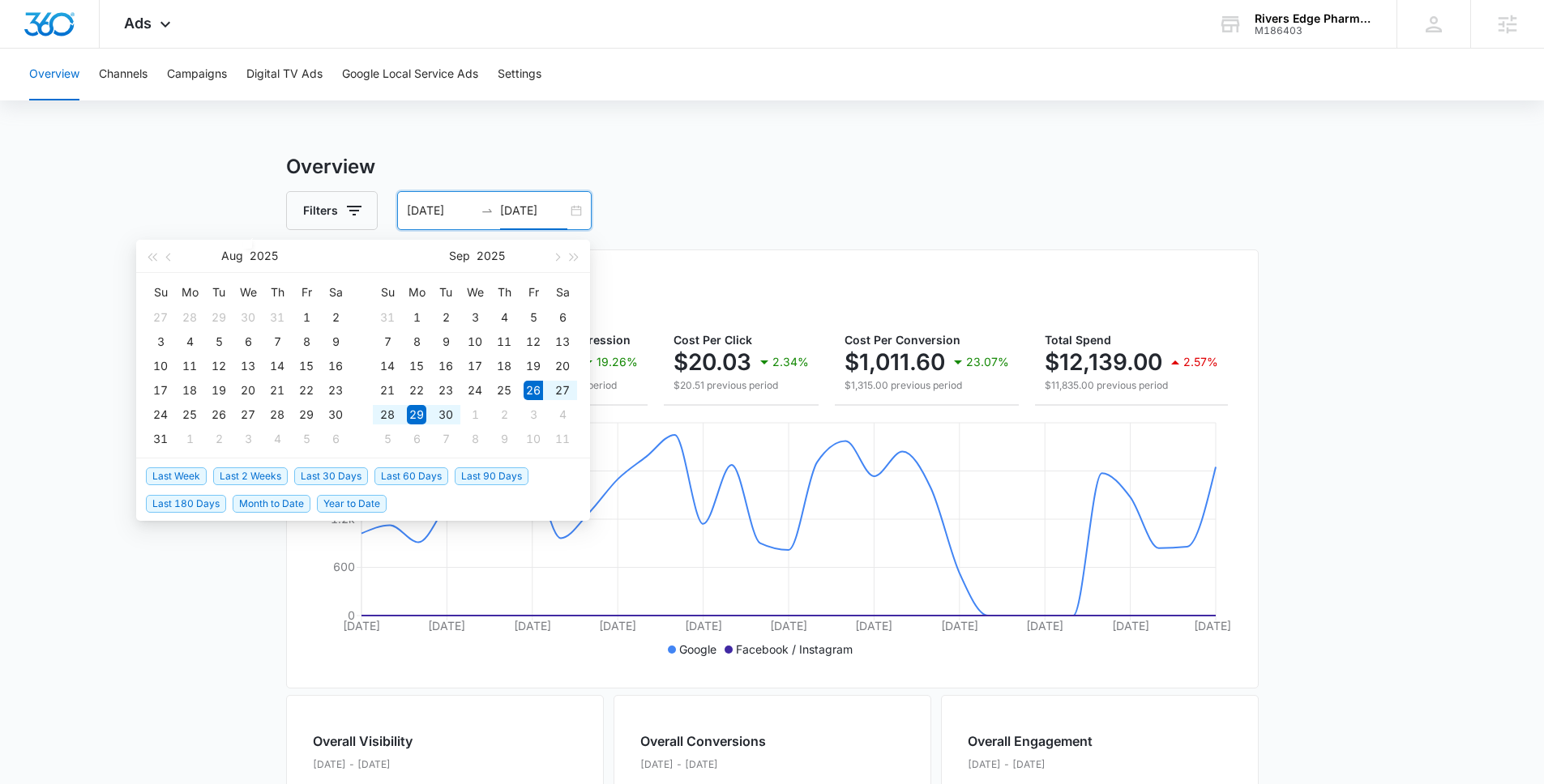
click at [183, 480] on span "Last Week" at bounding box center [176, 477] width 60 height 18
type input "09/26/2025"
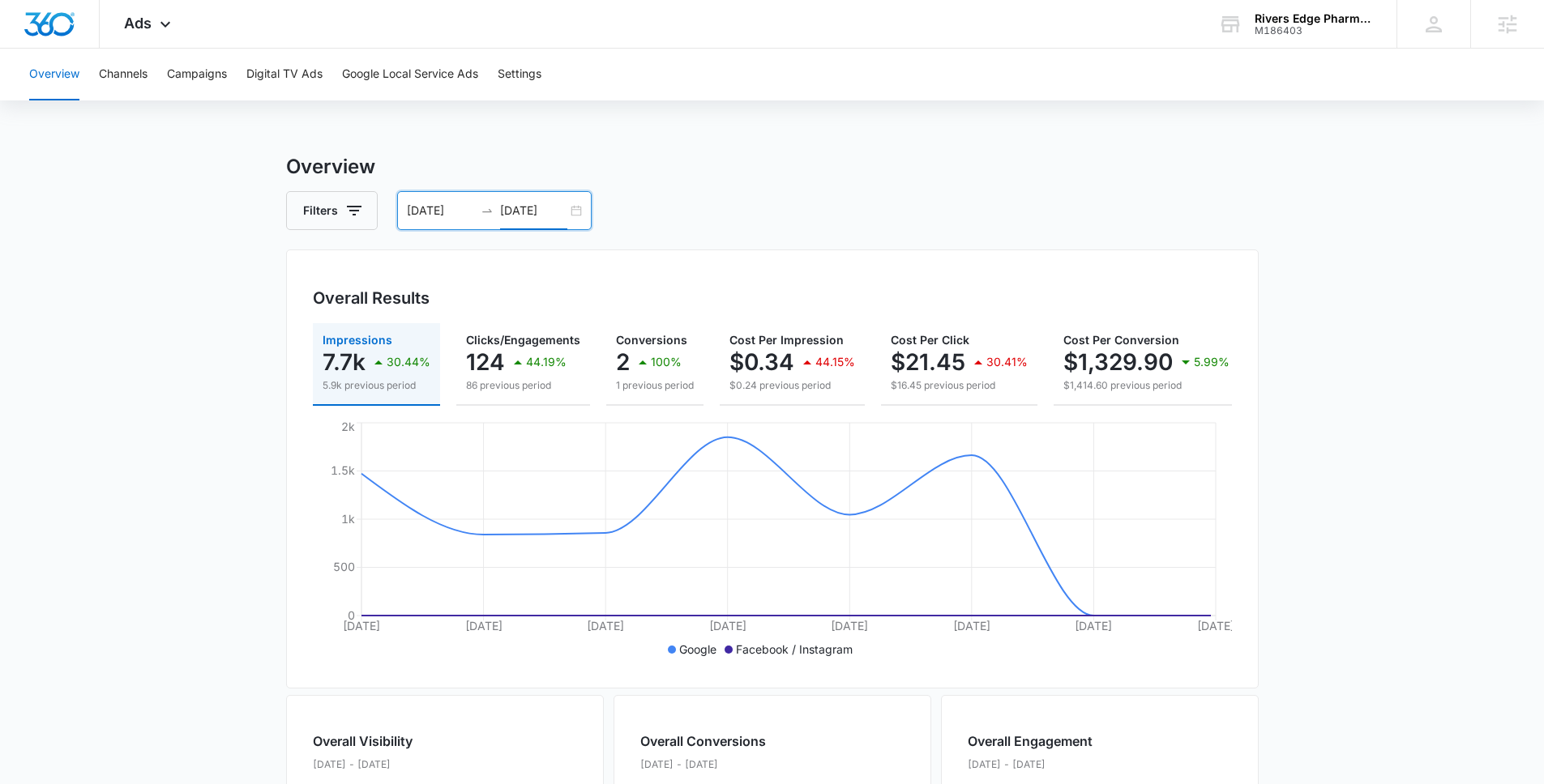
scroll to position [0, 227]
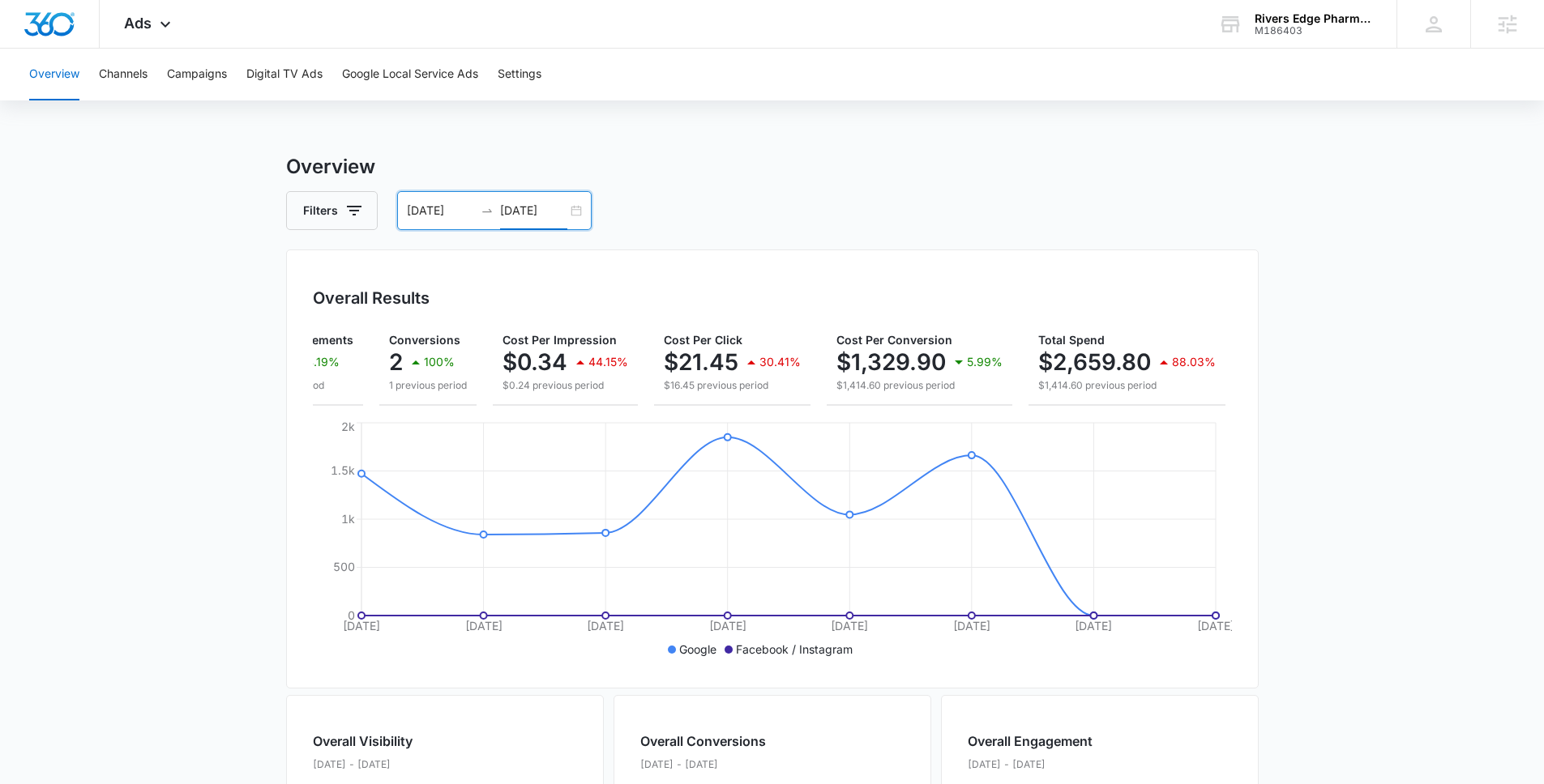
click at [505, 204] on input "[DATE]" at bounding box center [534, 211] width 68 height 18
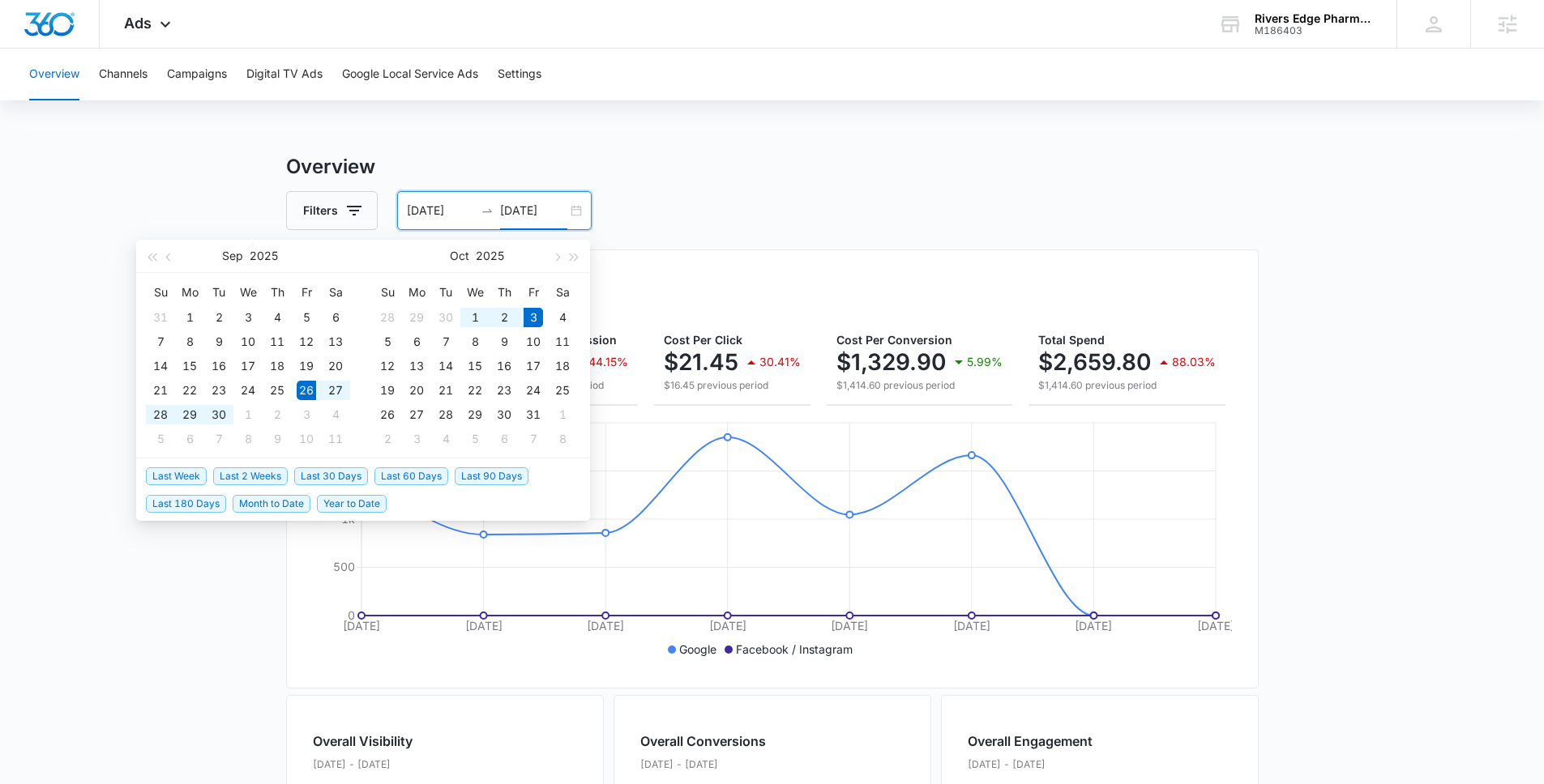
type input "[DATE]"
click at [234, 480] on span "Last 2 Weeks" at bounding box center [250, 477] width 75 height 18
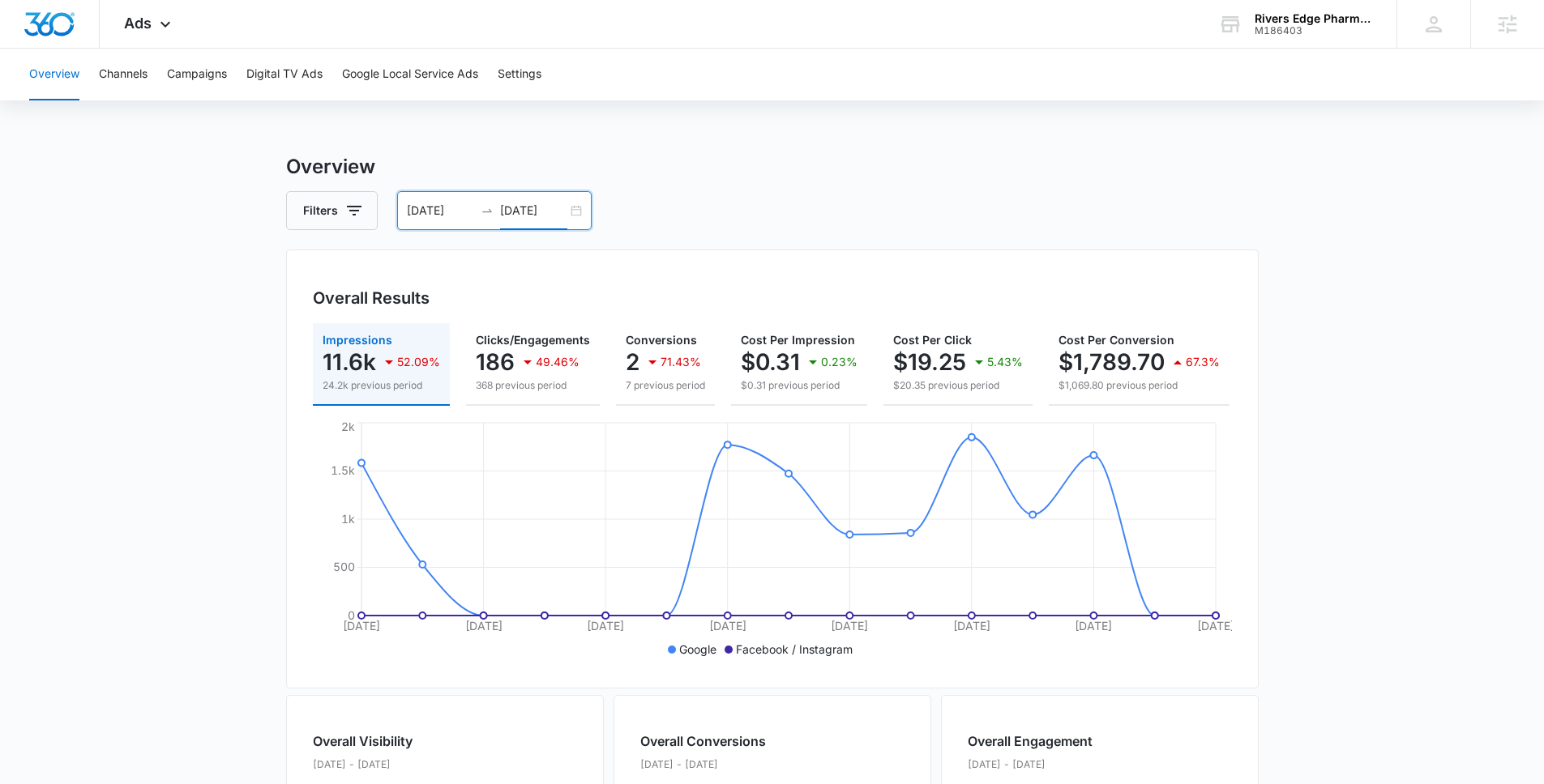
scroll to position [0, 208]
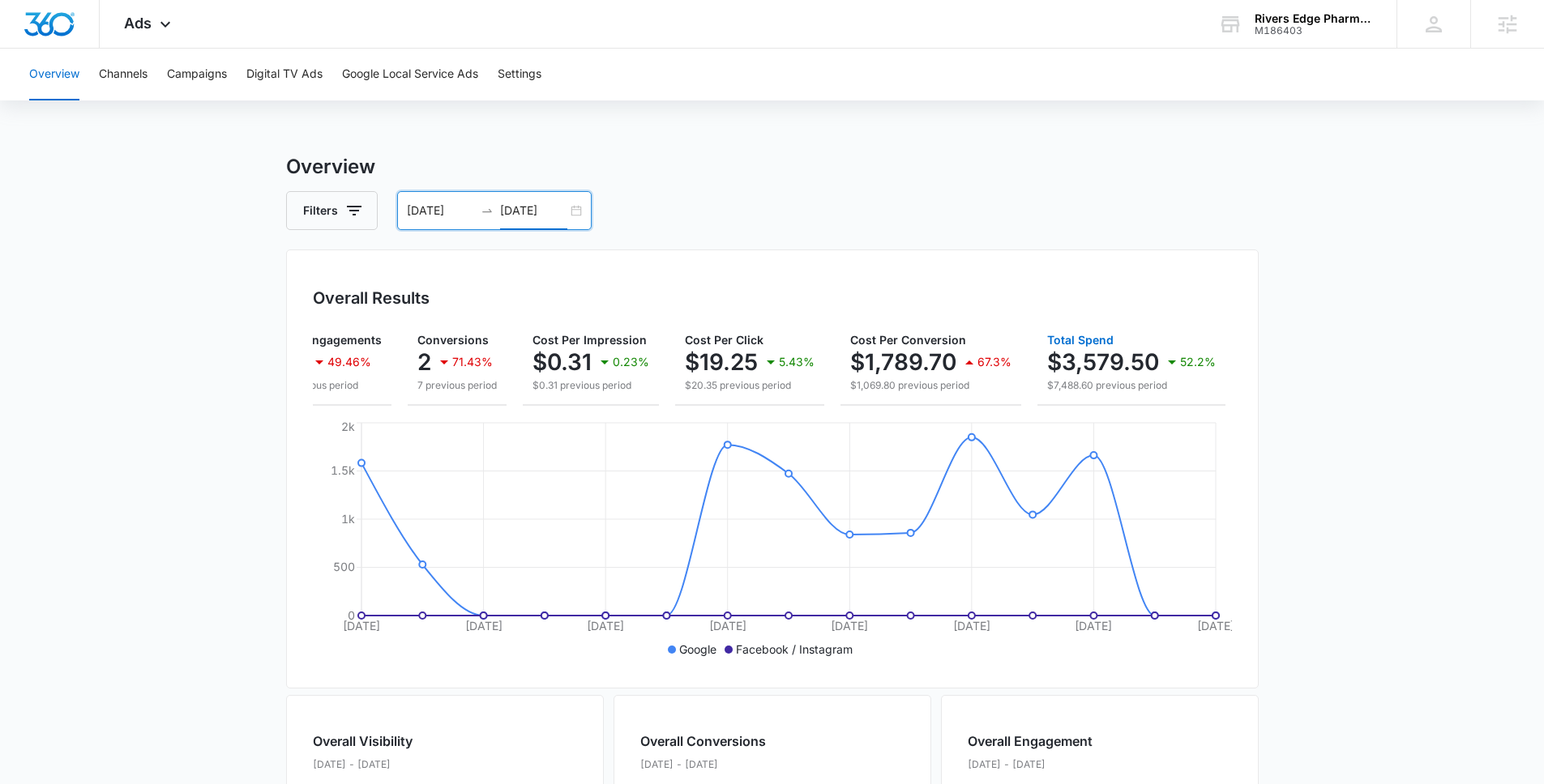
drag, startPoint x: 1090, startPoint y: 359, endPoint x: 1088, endPoint y: 368, distance: 9.2
click at [1090, 359] on p "$3,579.50" at bounding box center [1102, 362] width 112 height 26
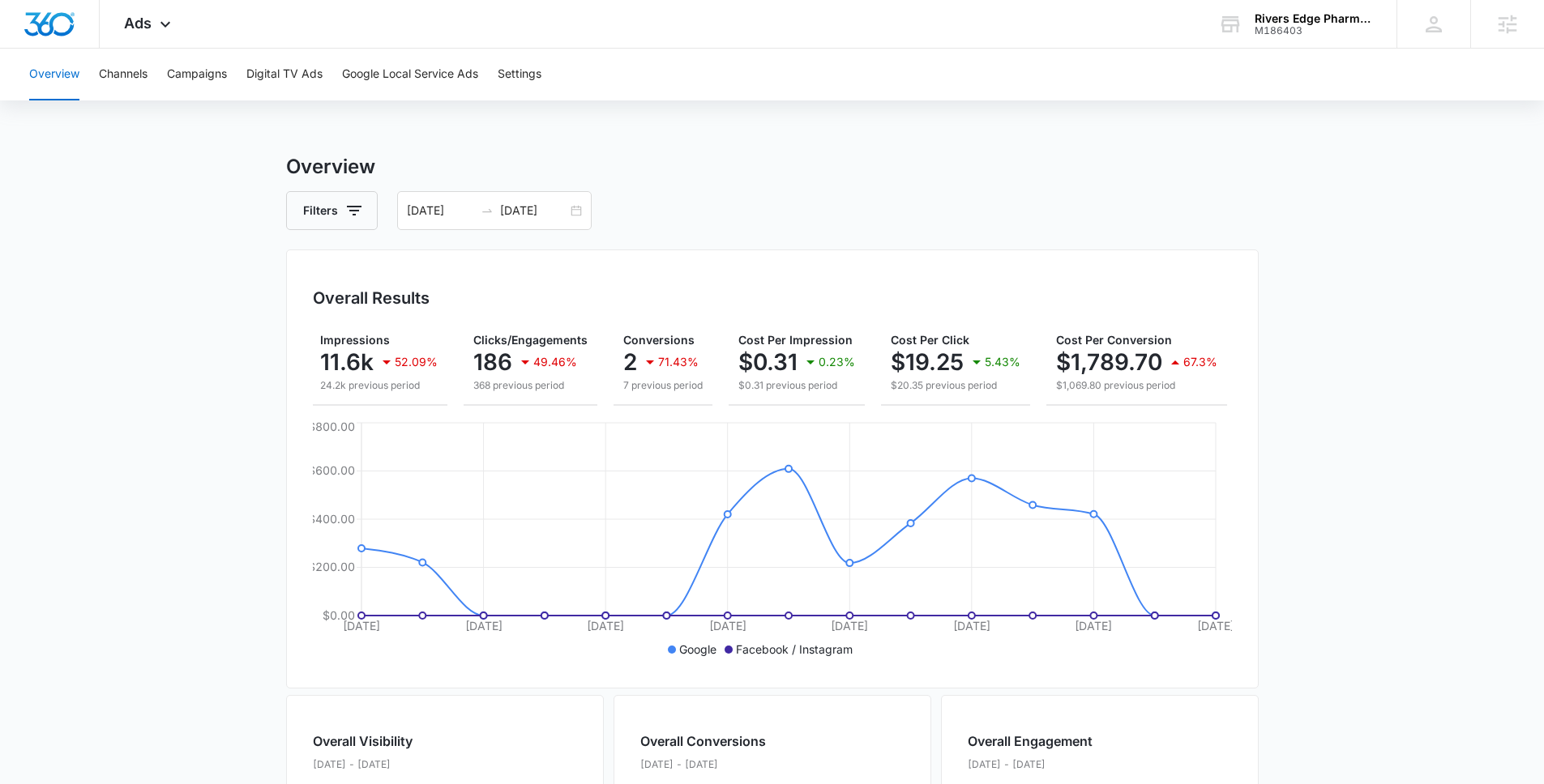
scroll to position [0, 0]
click at [529, 200] on div "09/19/2025 10/03/2025" at bounding box center [494, 210] width 195 height 39
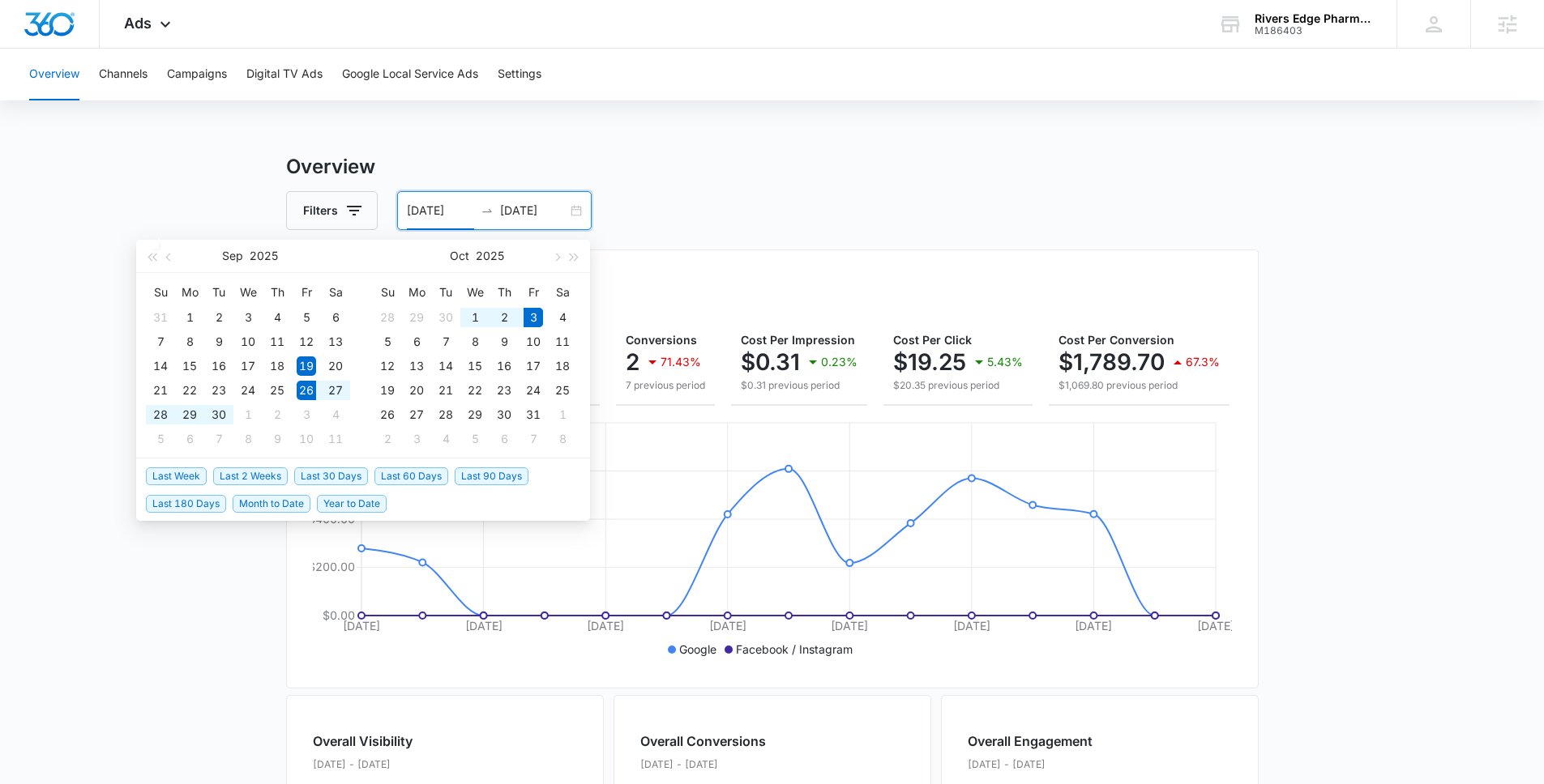
click at [172, 481] on span "Last Week" at bounding box center [176, 477] width 60 height 18
type input "09/26/2025"
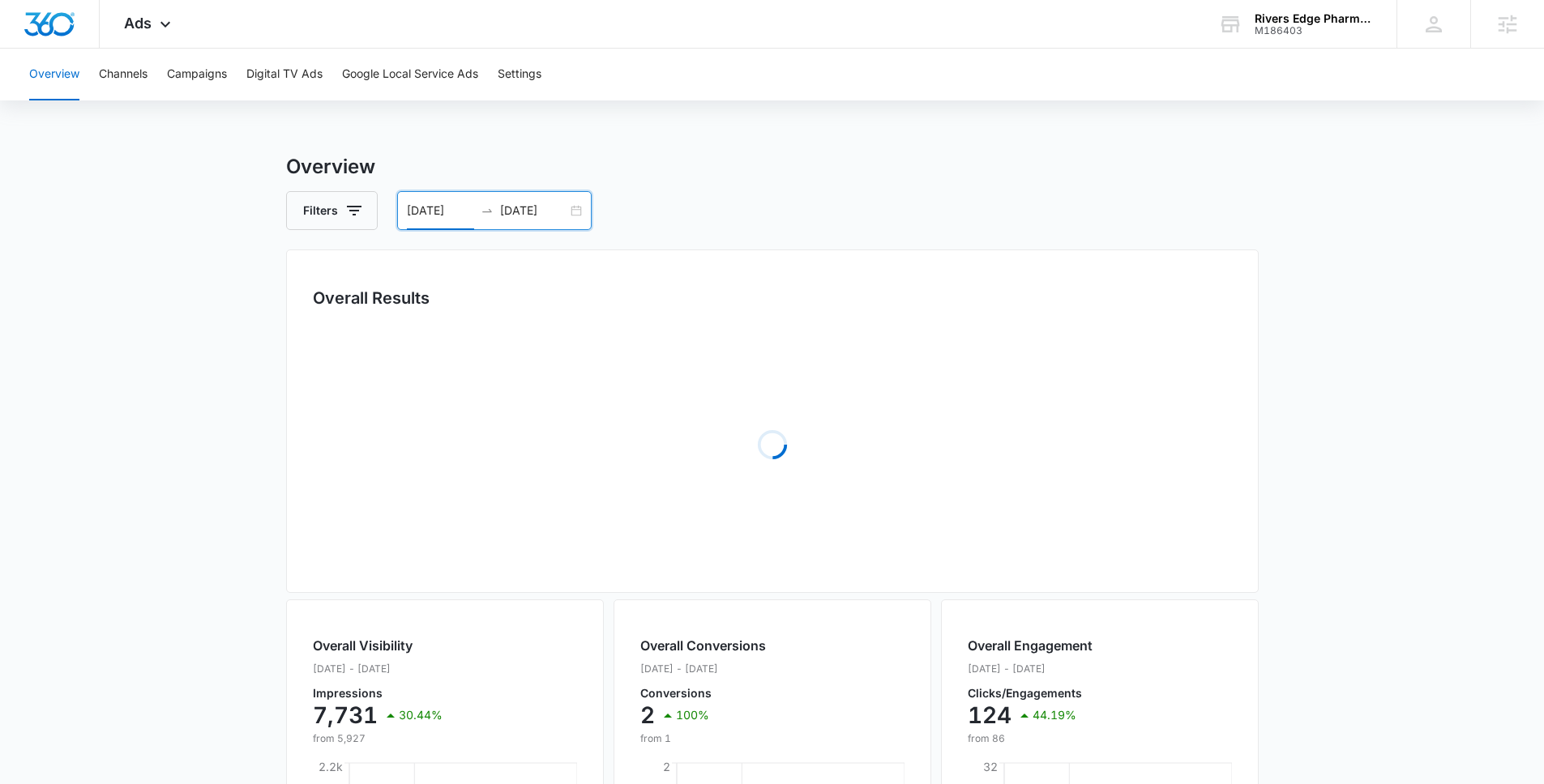
click at [1065, 296] on div "Overall Results" at bounding box center [772, 298] width 919 height 25
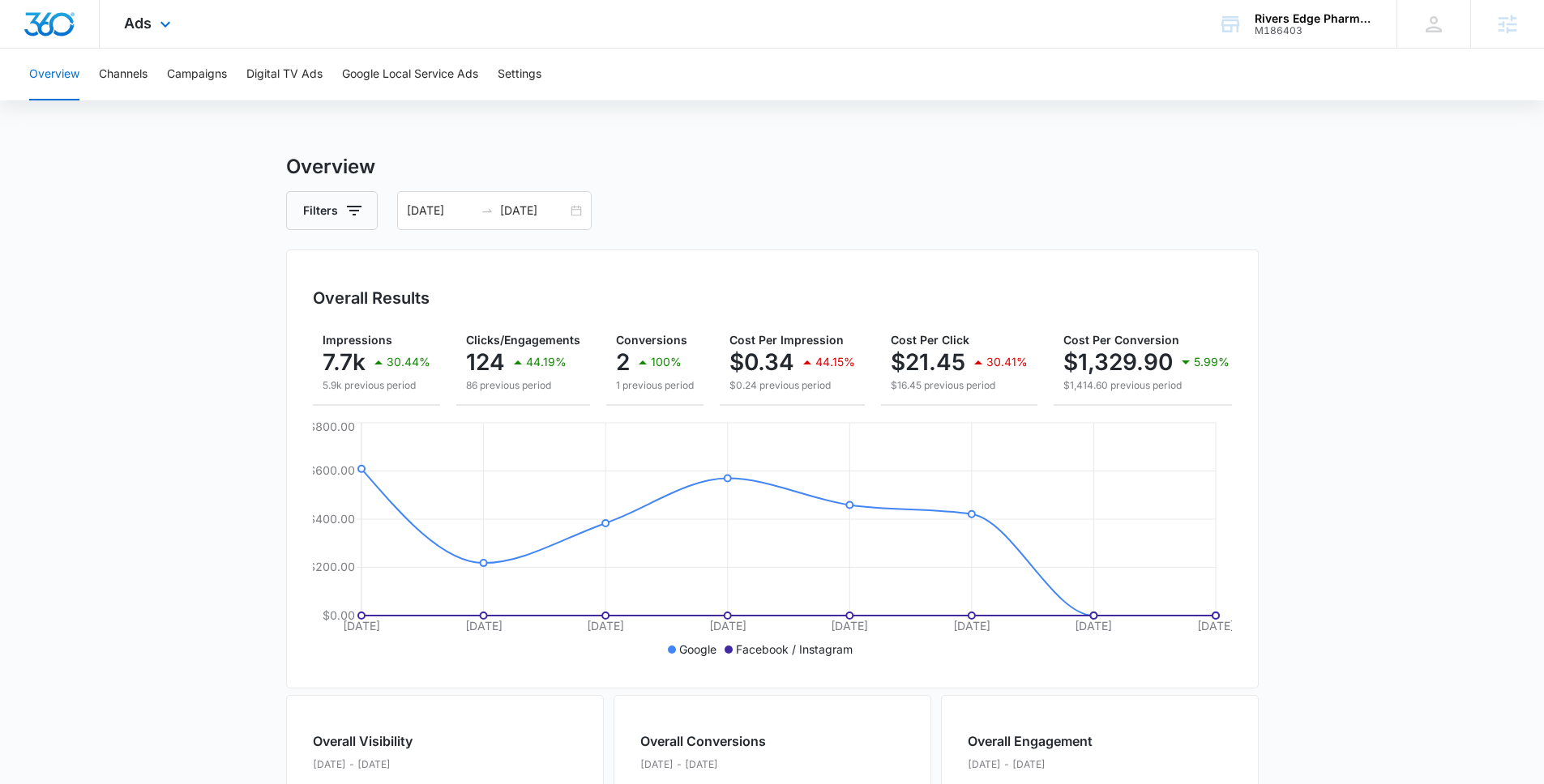
click at [153, 16] on div "Ads Apps Reputation Forms CRM Email Social Payments POS Content Ads Intelligenc…" at bounding box center [149, 24] width 100 height 48
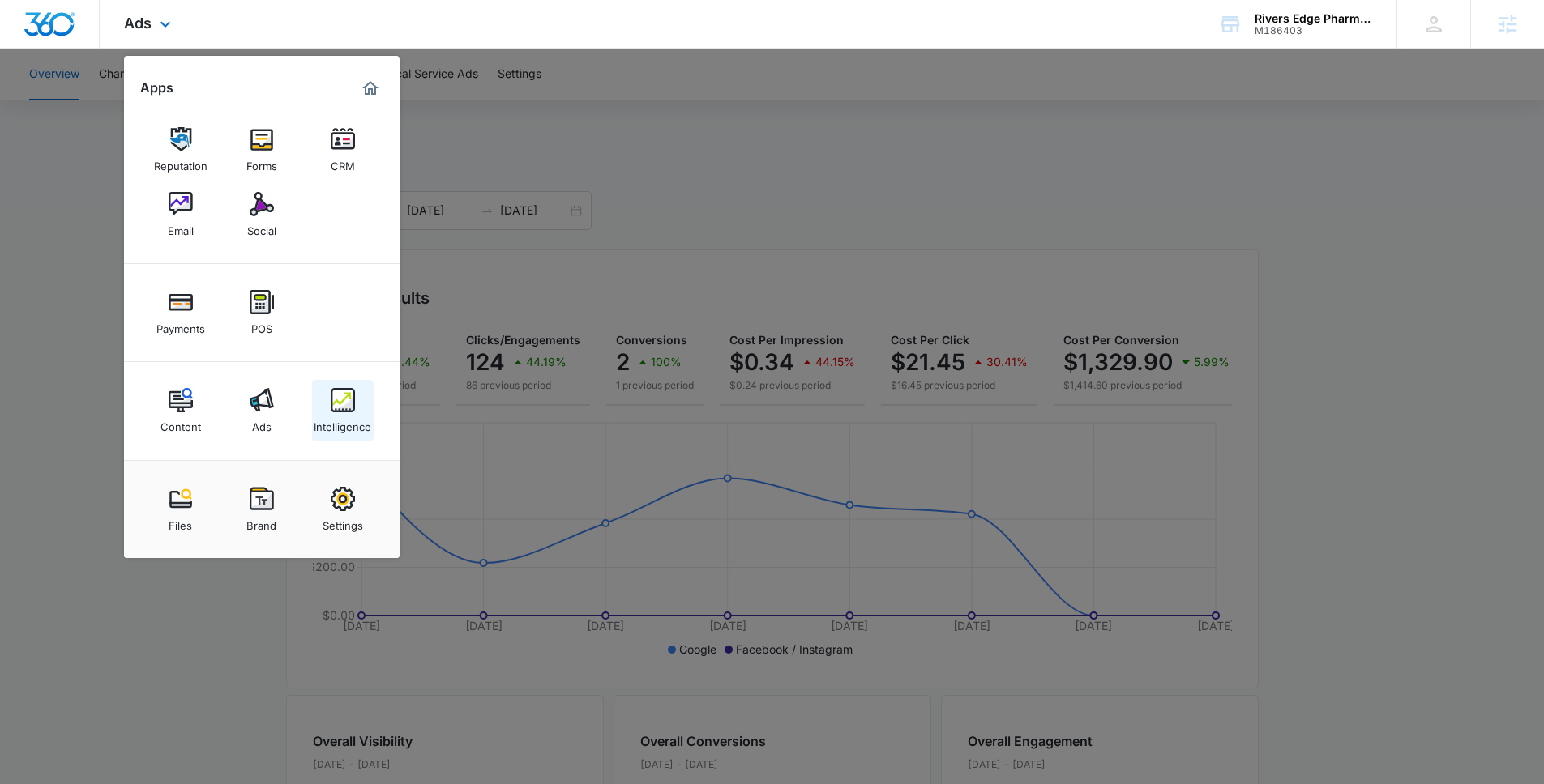
click at [341, 397] on img at bounding box center [343, 400] width 25 height 25
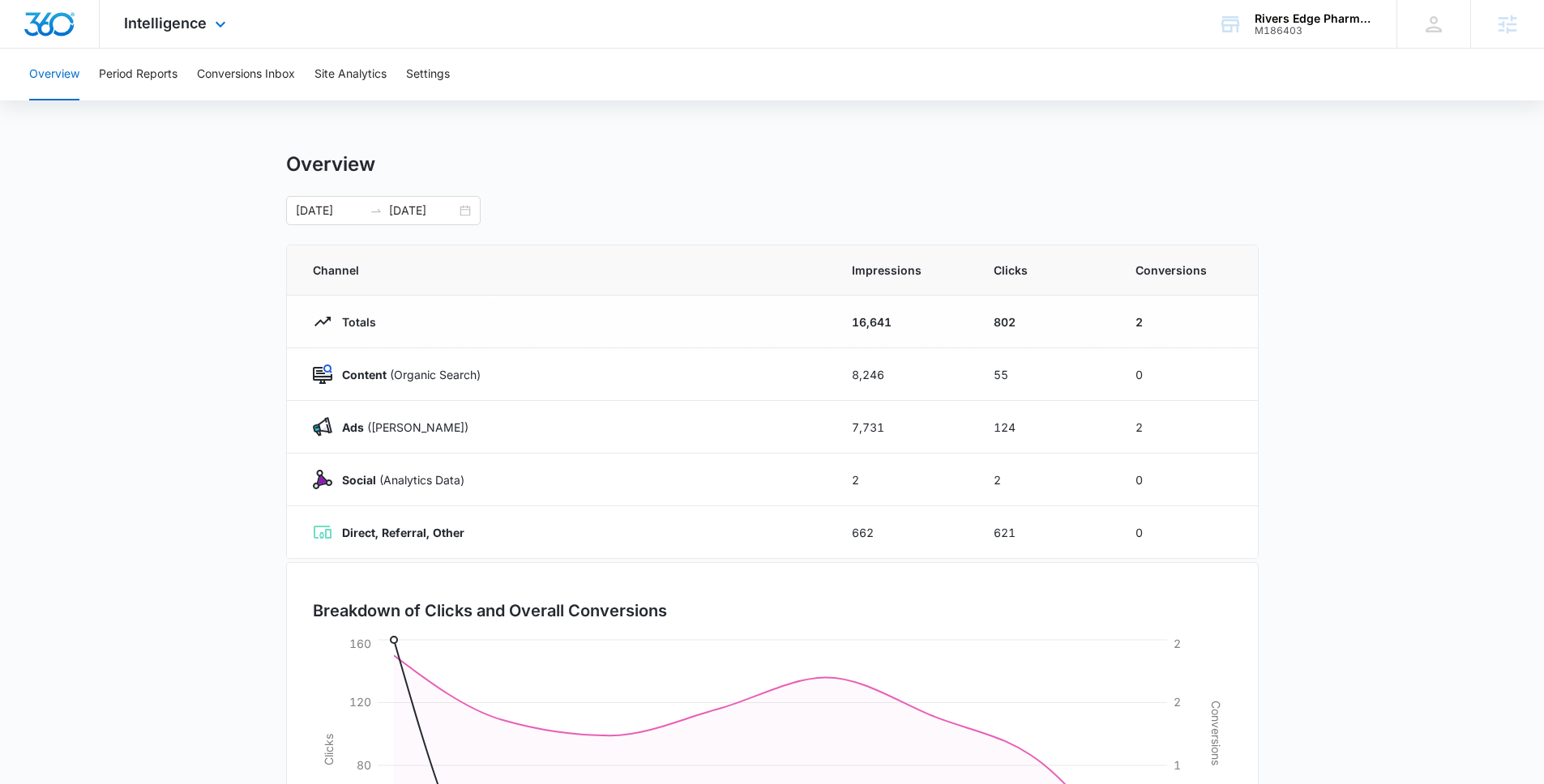
click at [207, 37] on div "Intelligence Apps Reputation Forms CRM Email Social Payments POS Content Ads In…" at bounding box center [176, 24] width 154 height 48
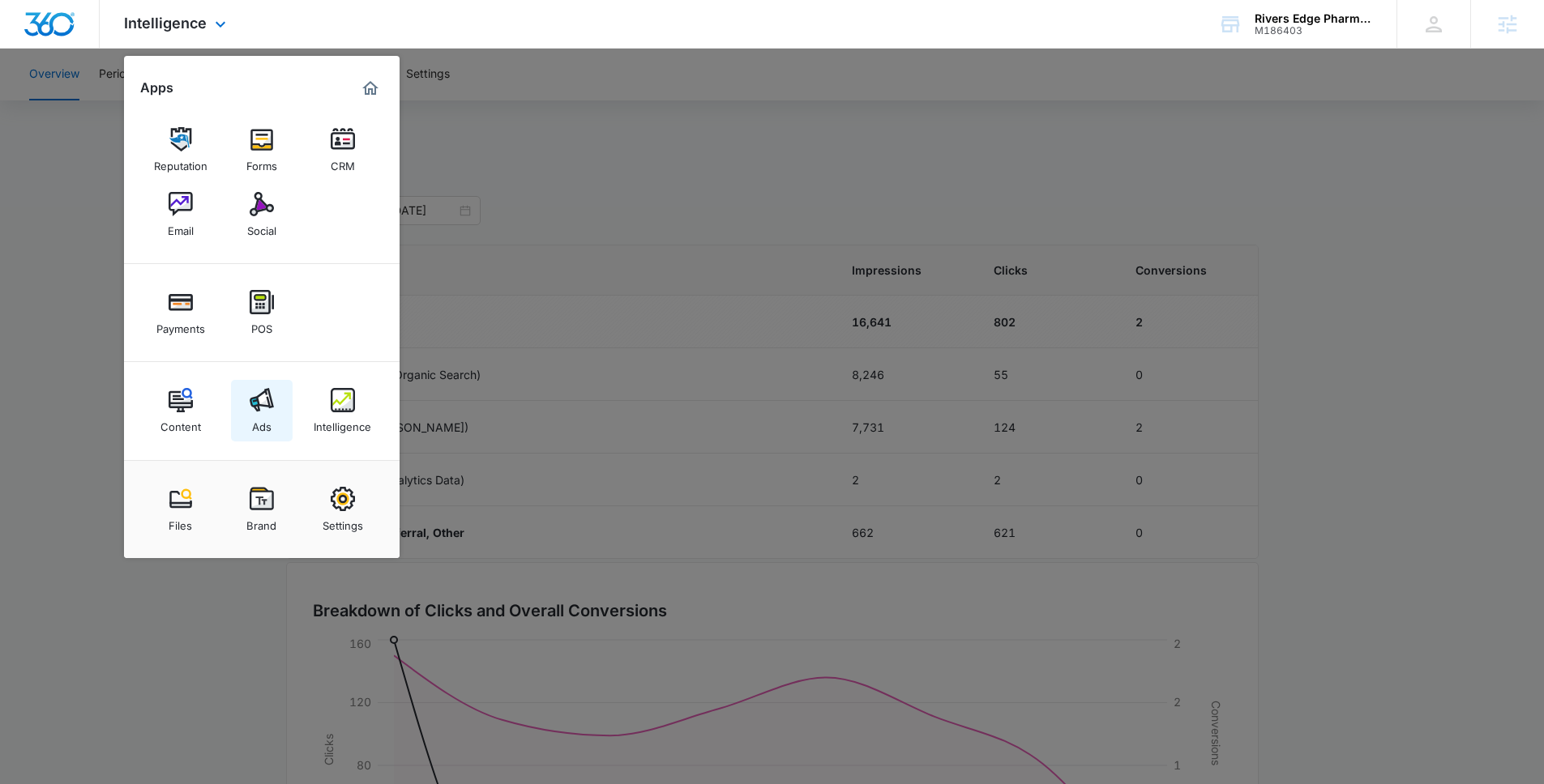
click at [265, 410] on img at bounding box center [261, 400] width 25 height 25
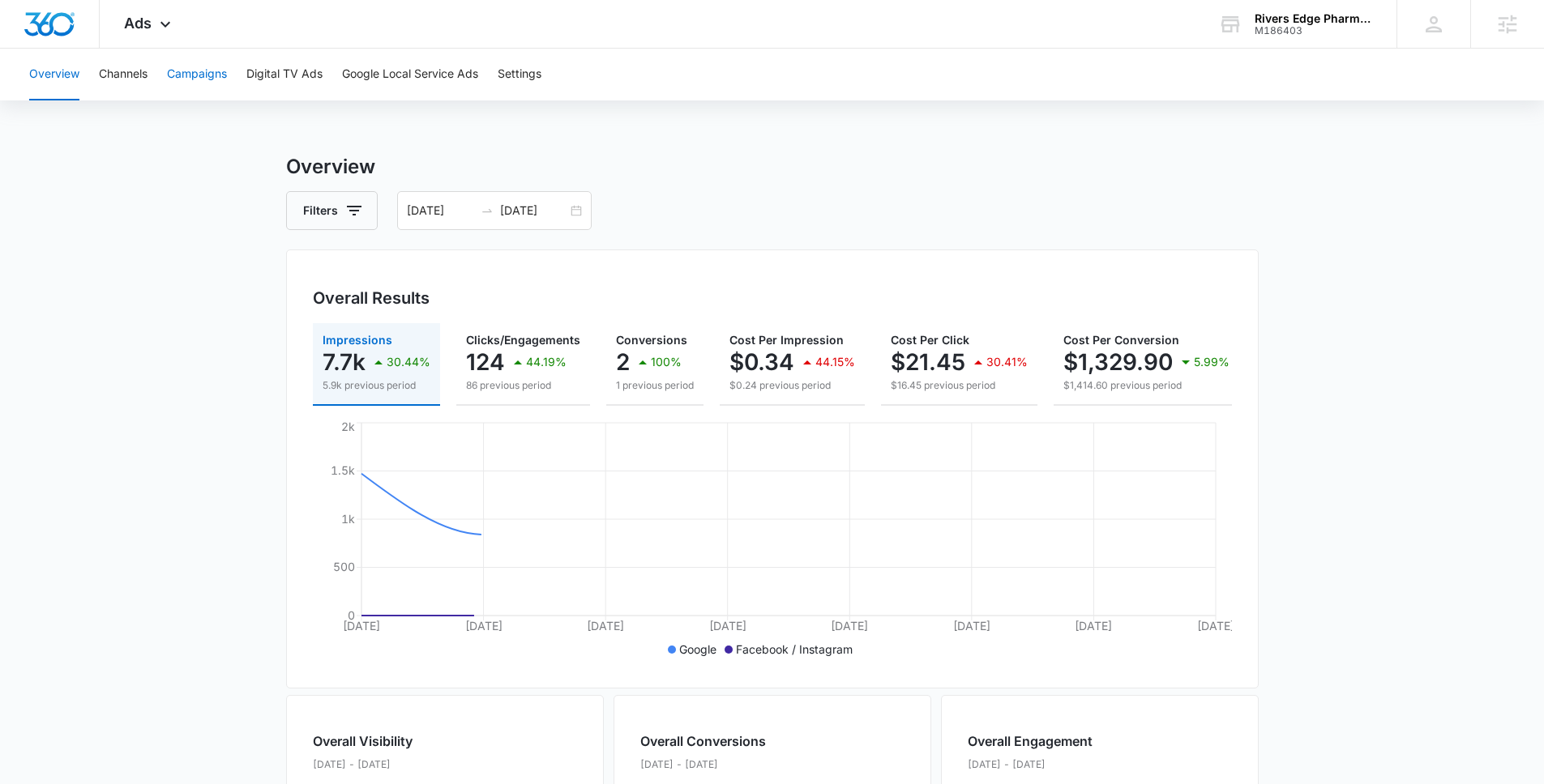
click at [196, 72] on button "Campaigns" at bounding box center [197, 74] width 60 height 52
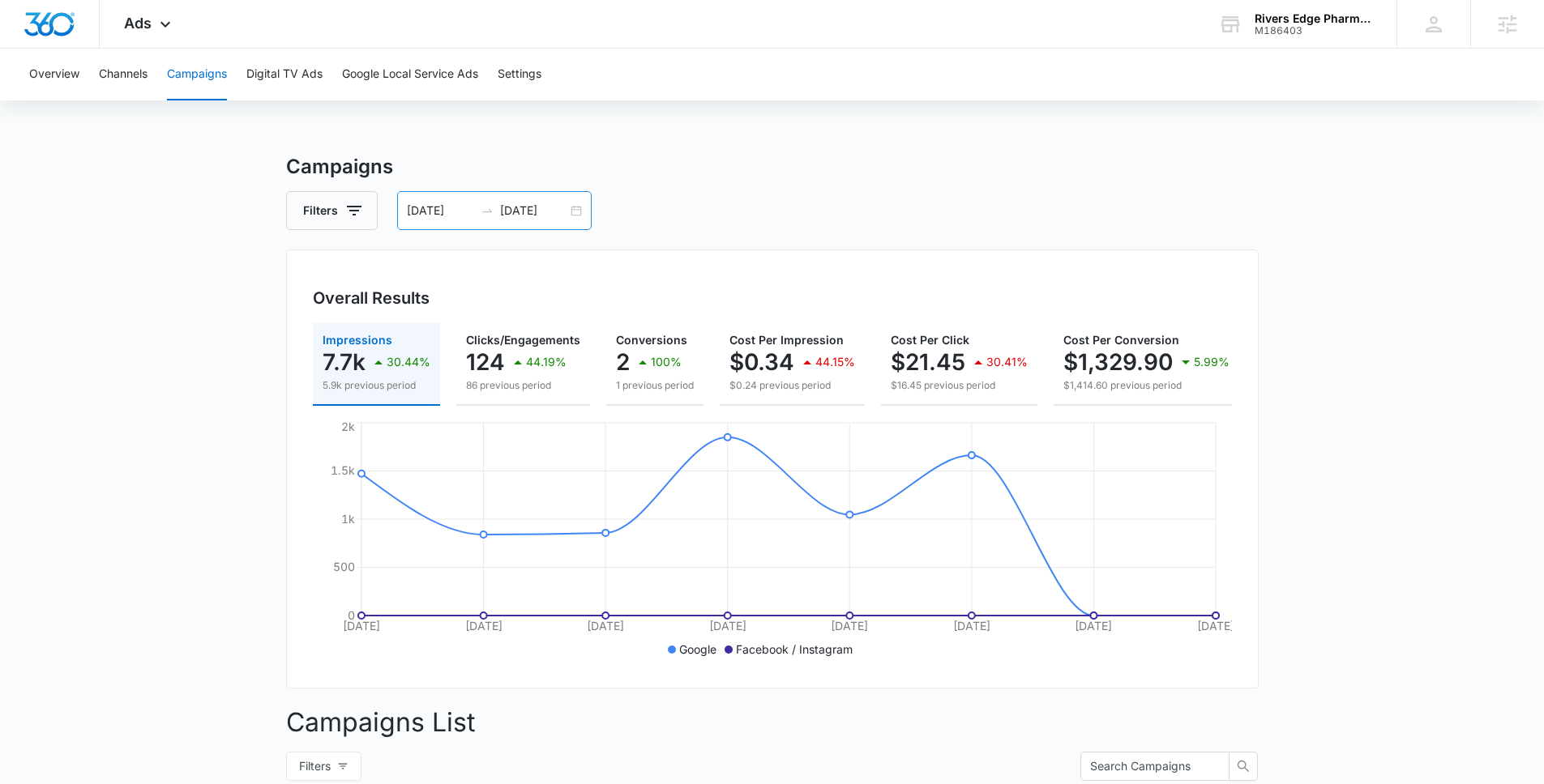
click at [564, 206] on input "[DATE]" at bounding box center [534, 211] width 68 height 18
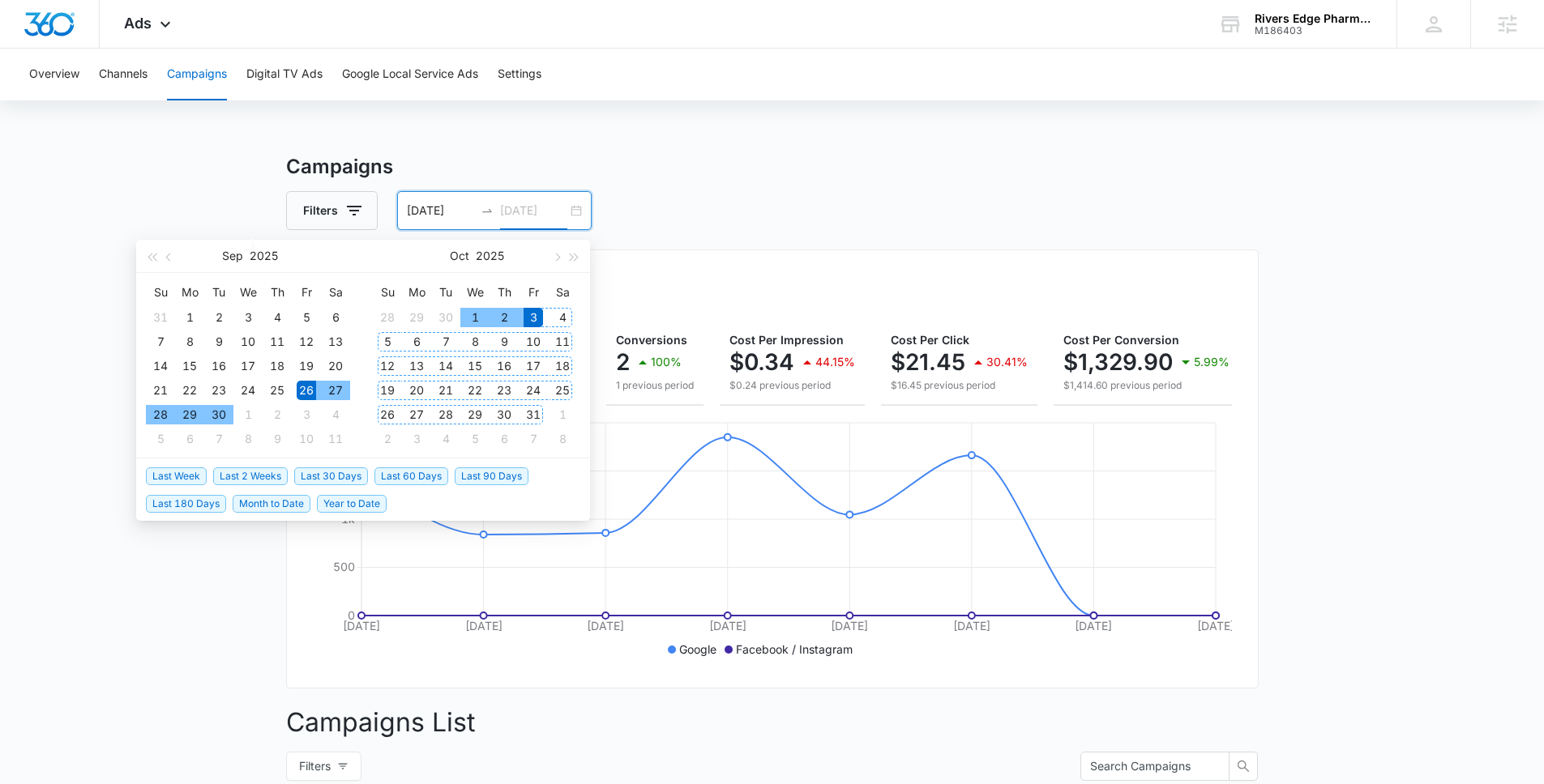
type input "[DATE]"
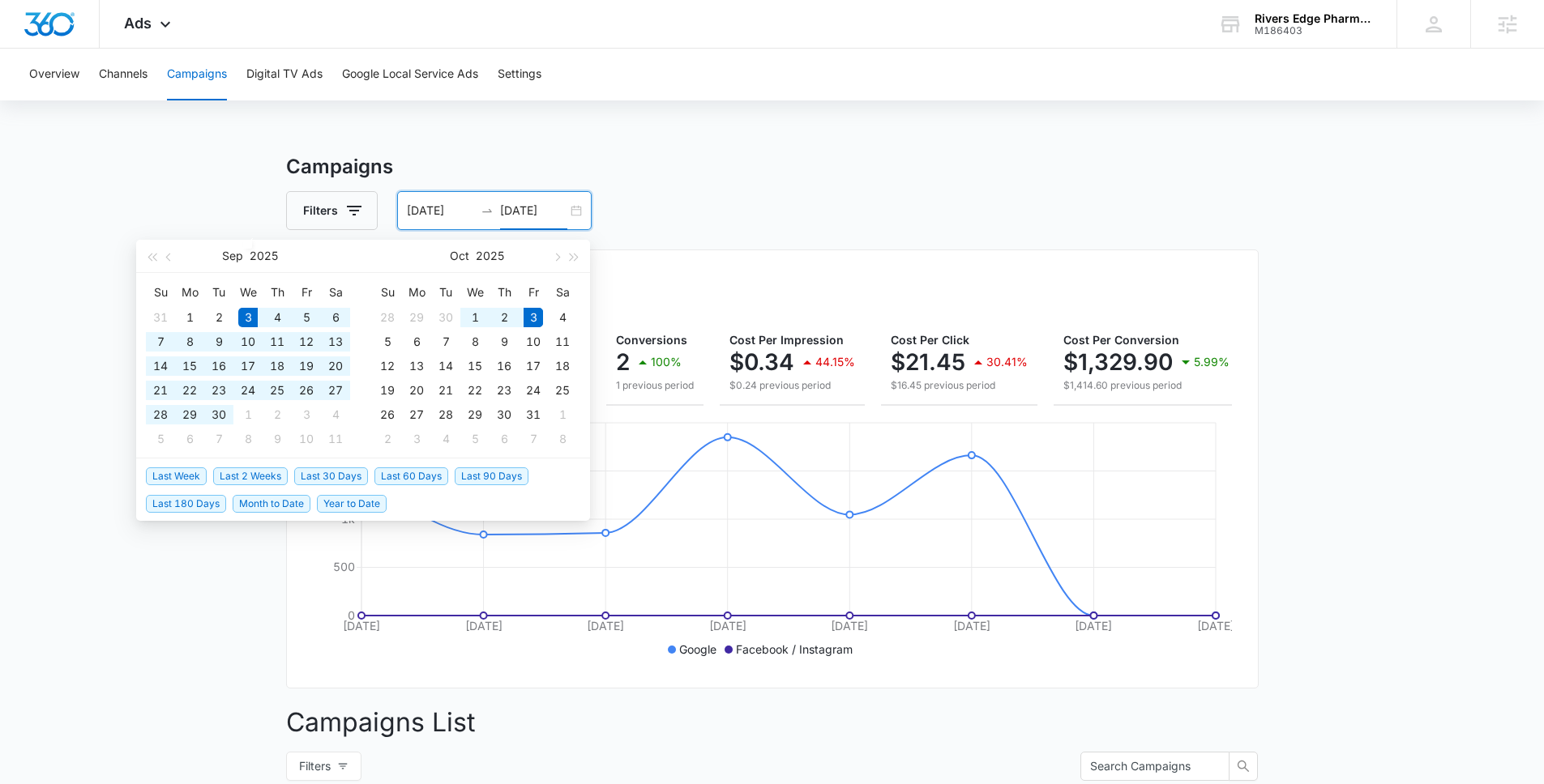
click at [357, 481] on span "Last 30 Days" at bounding box center [331, 477] width 74 height 18
type input "[DATE]"
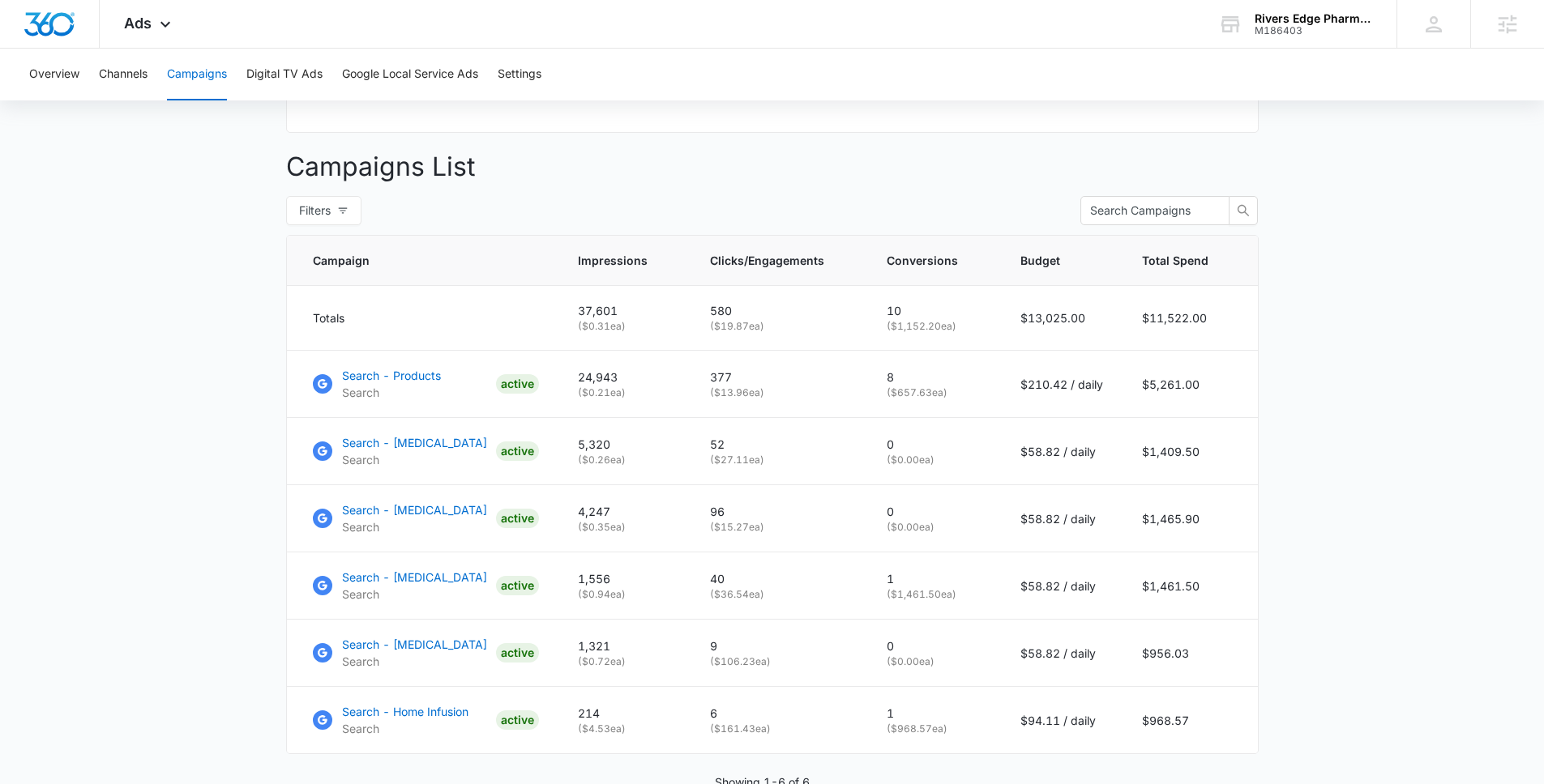
scroll to position [612, 0]
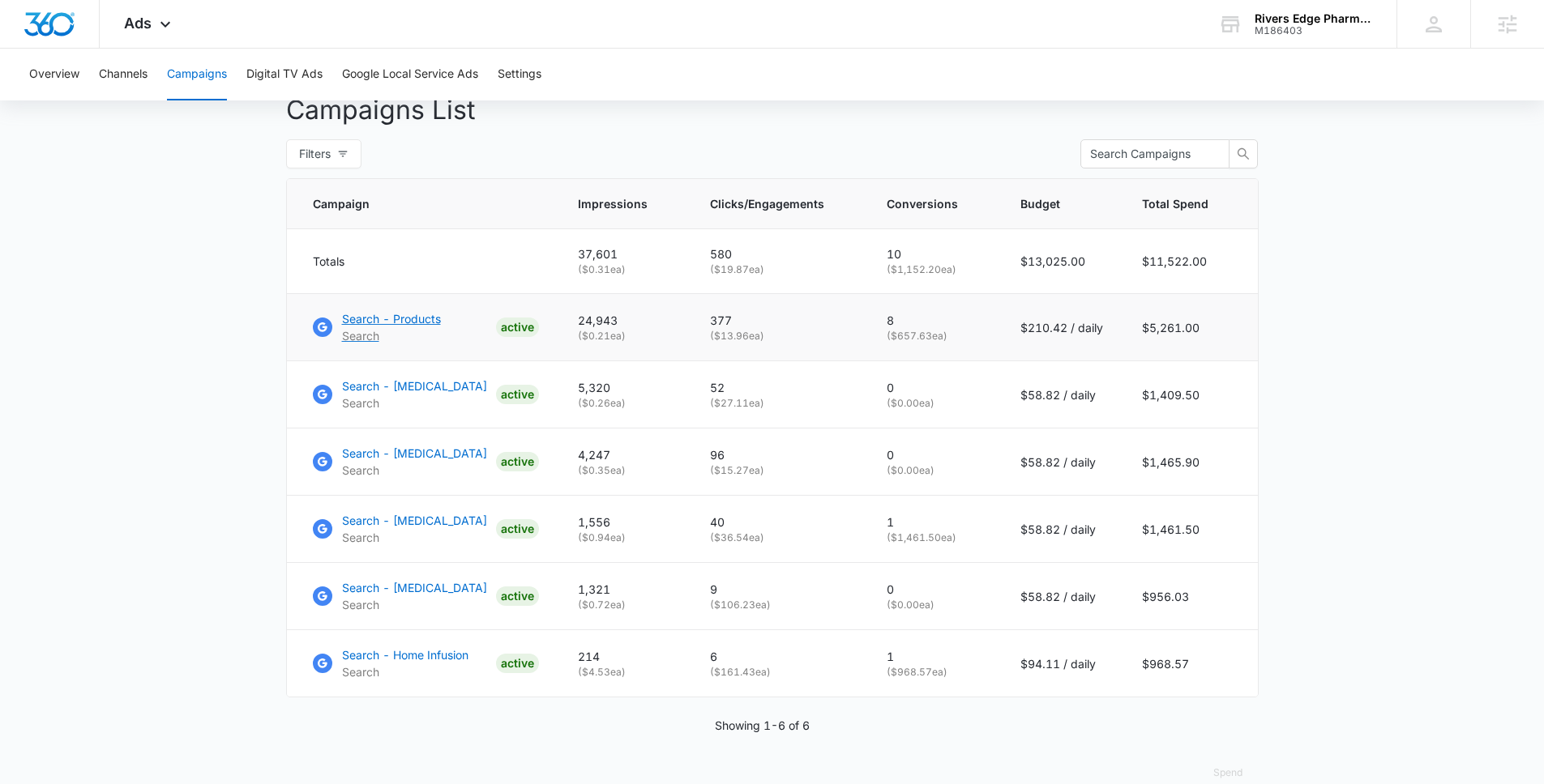
click at [410, 327] on p "Search - Products" at bounding box center [391, 319] width 99 height 17
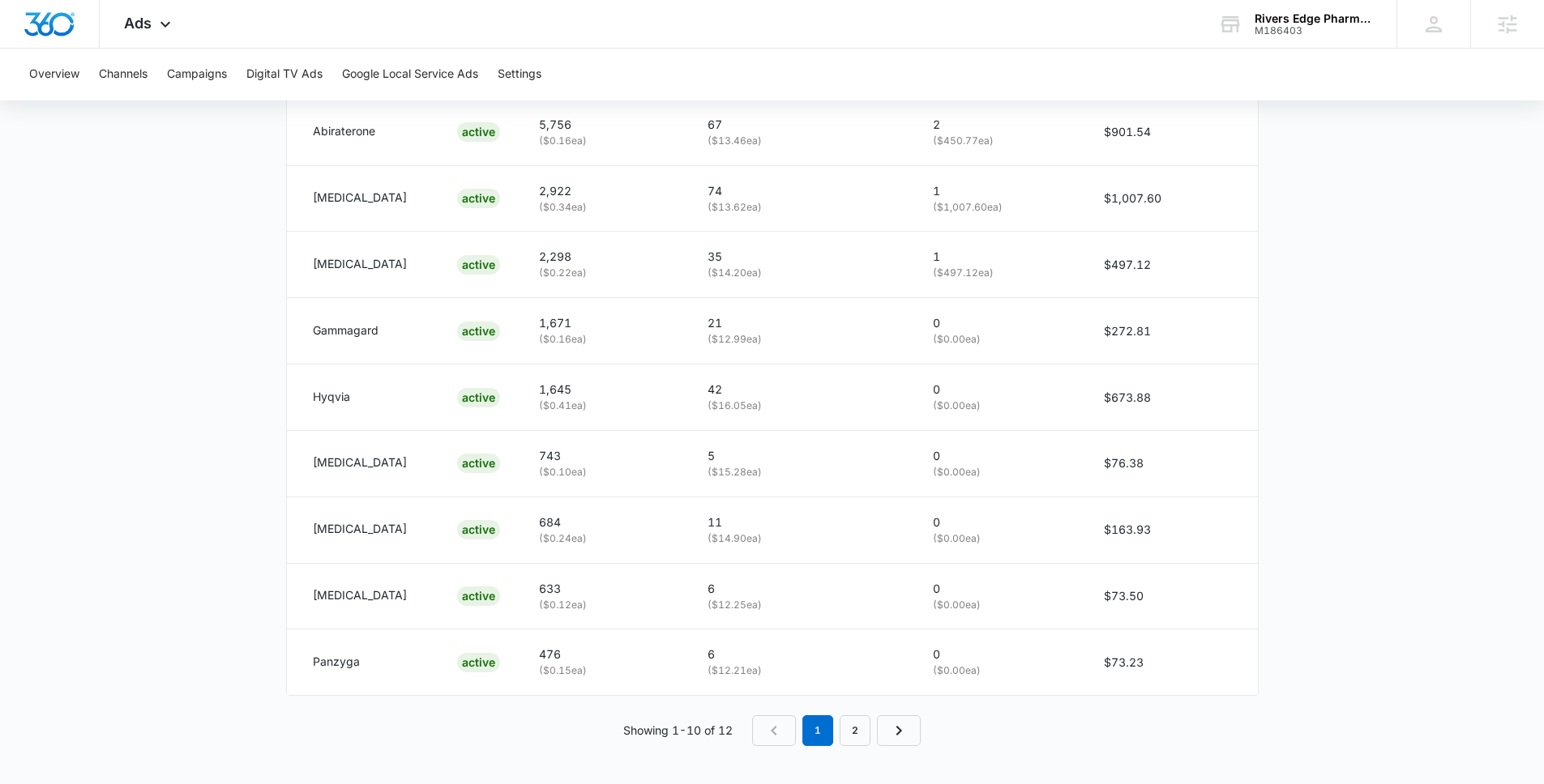
scroll to position [955, 0]
click at [844, 727] on link "2" at bounding box center [855, 730] width 31 height 31
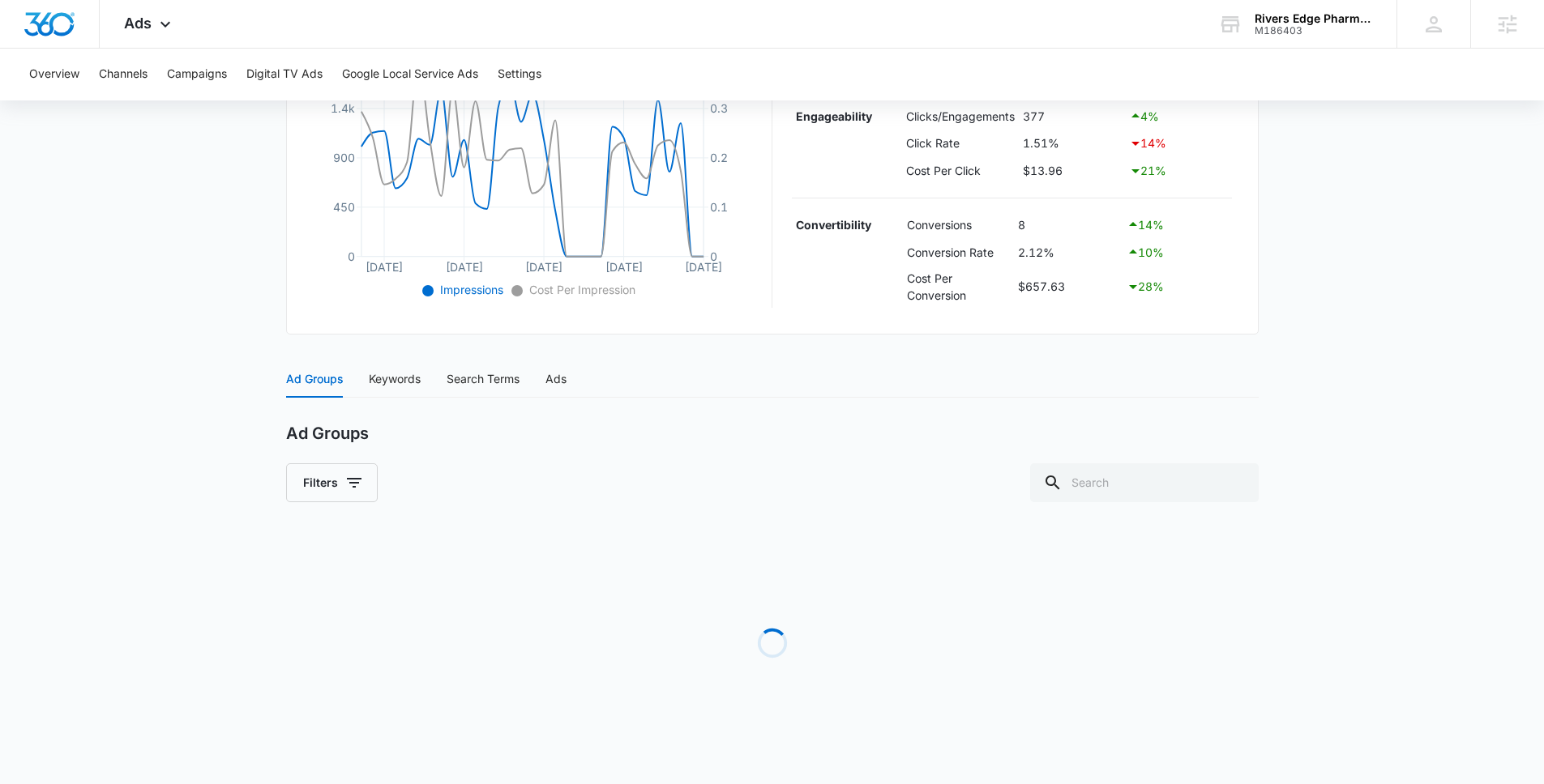
scroll to position [425, 0]
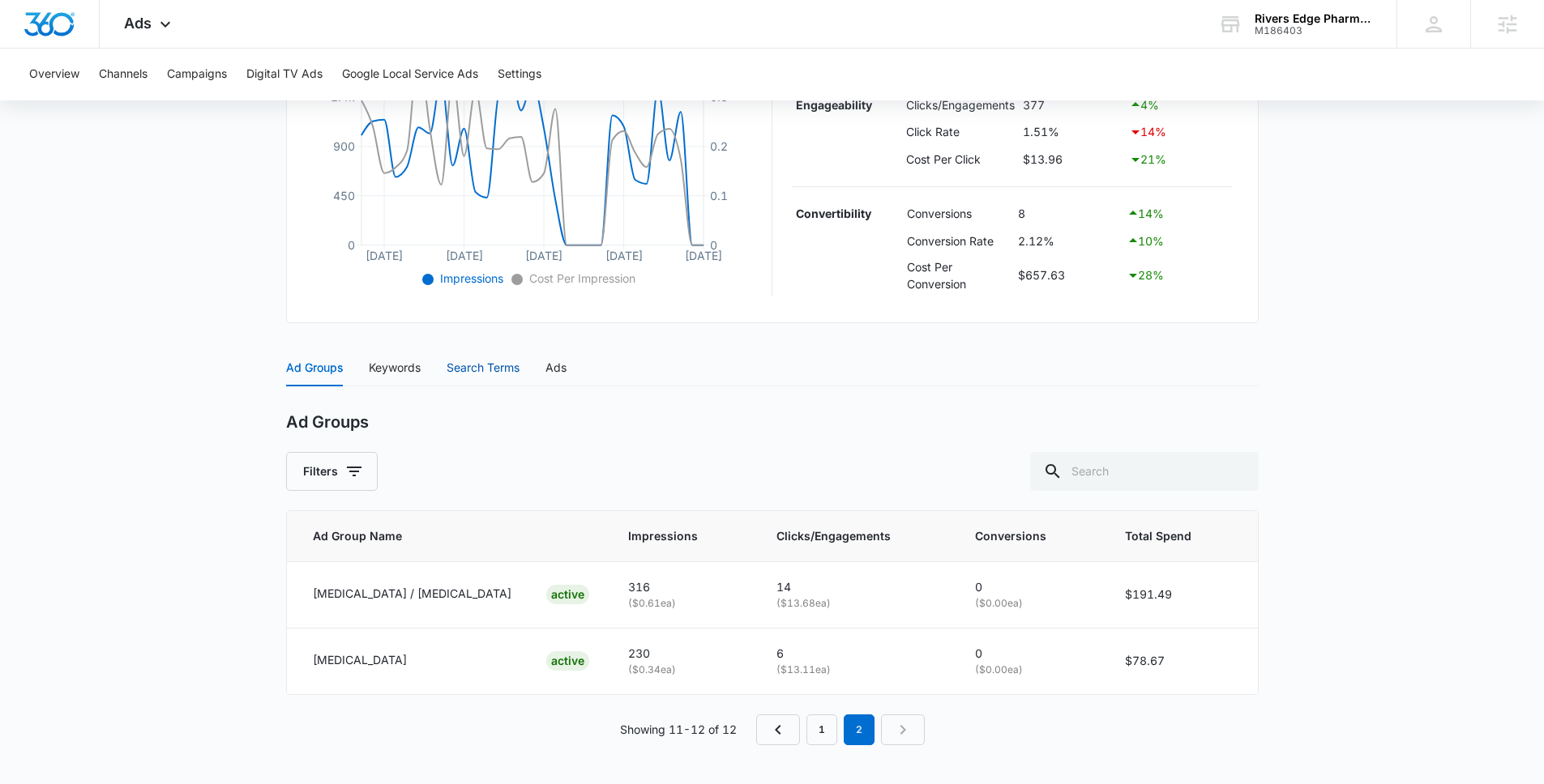
click at [447, 370] on div "Search Terms" at bounding box center [483, 368] width 73 height 18
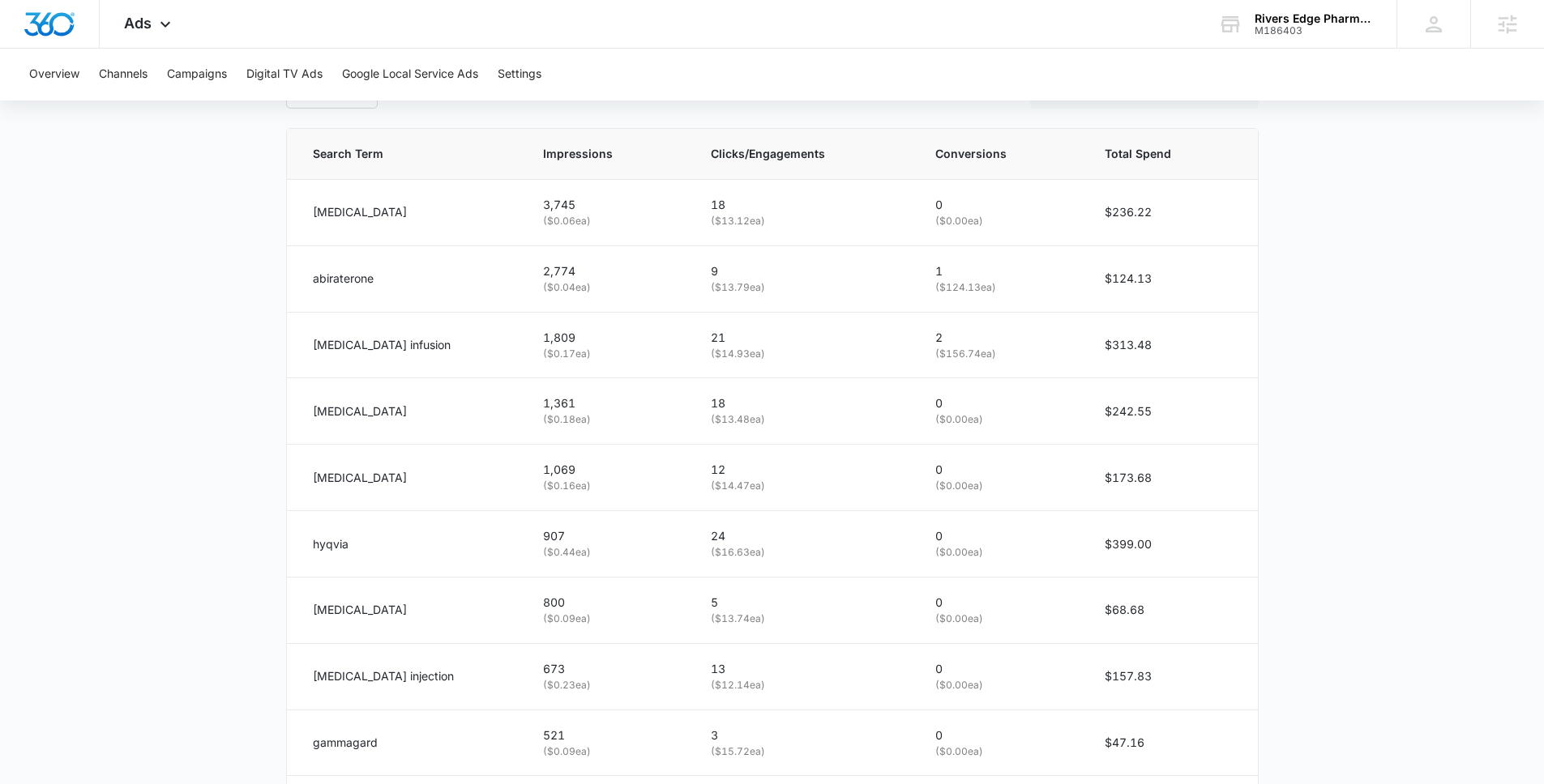
scroll to position [715, 0]
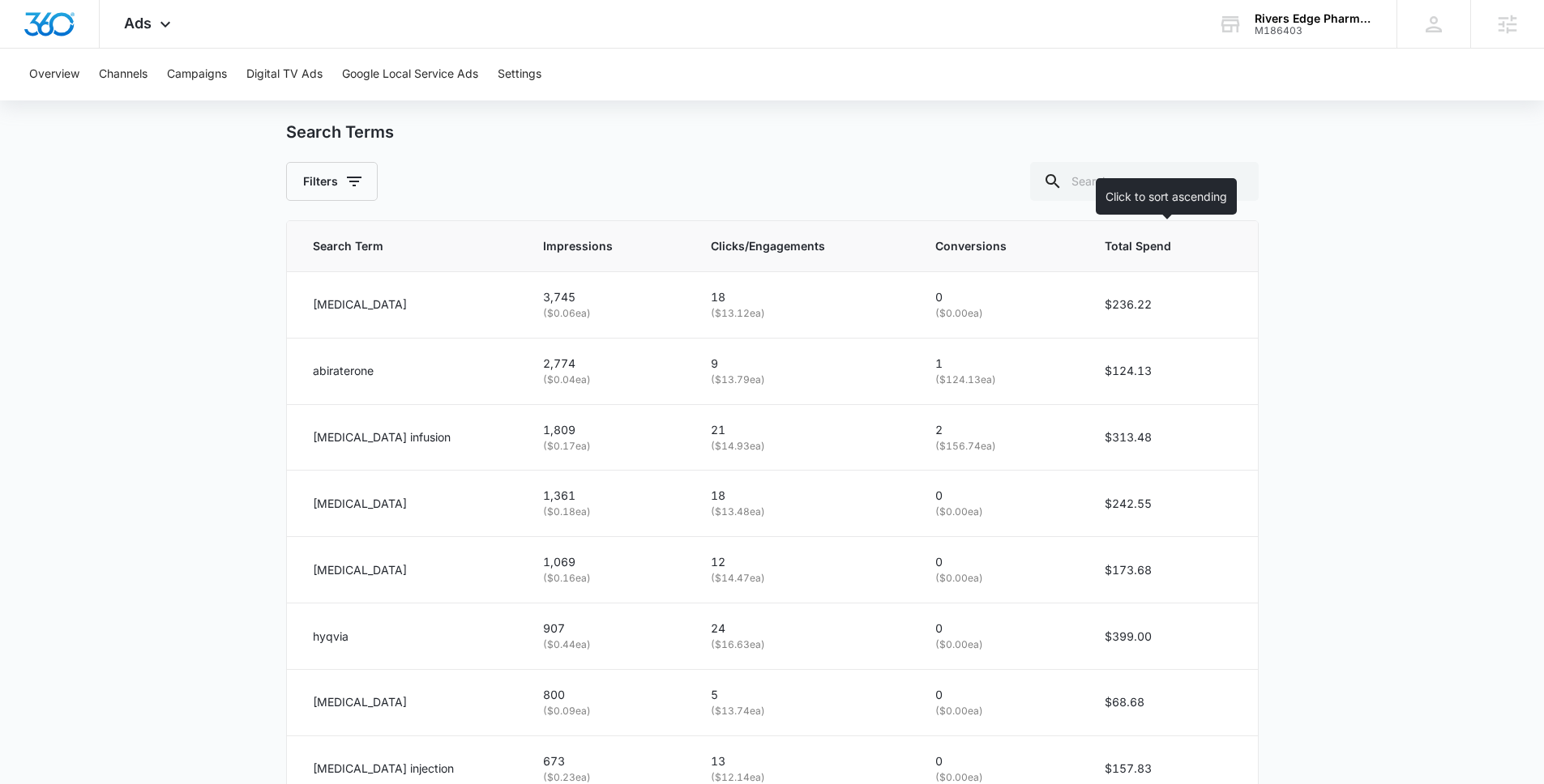
click at [1182, 270] on th "Total Spend" at bounding box center [1171, 247] width 172 height 51
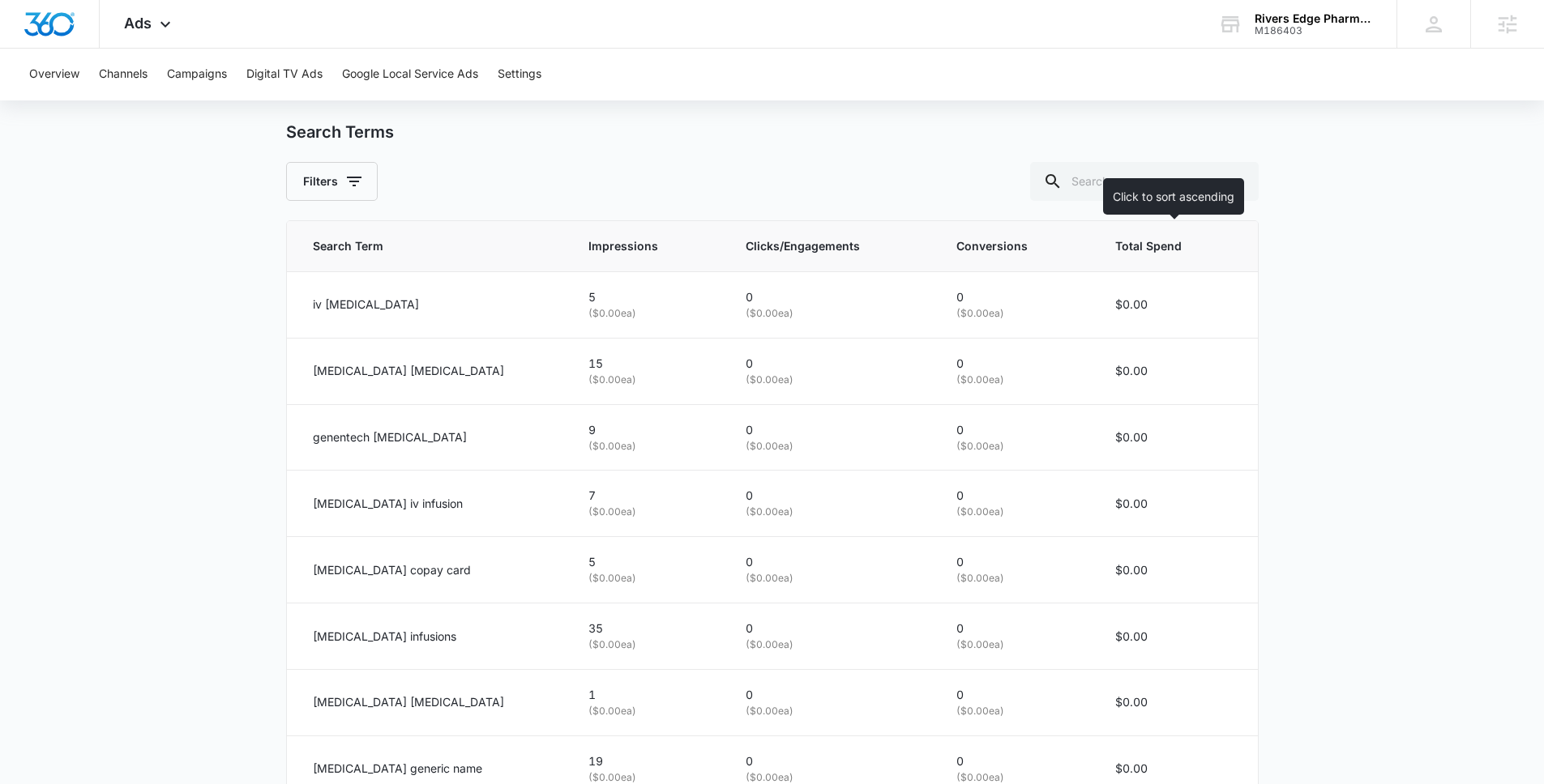
click at [1182, 255] on th "Total Spend" at bounding box center [1177, 247] width 161 height 51
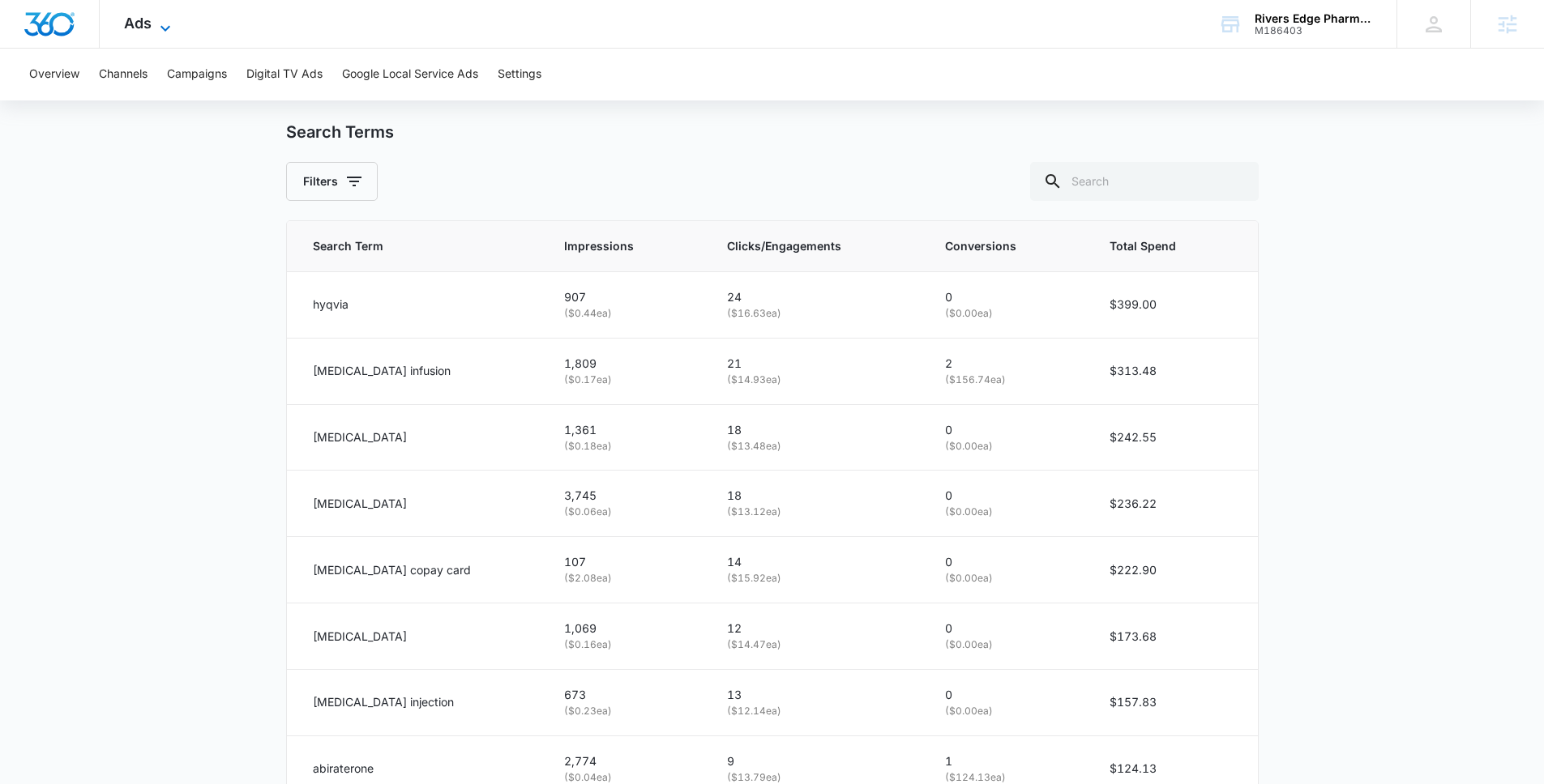
click at [171, 20] on icon at bounding box center [165, 27] width 19 height 19
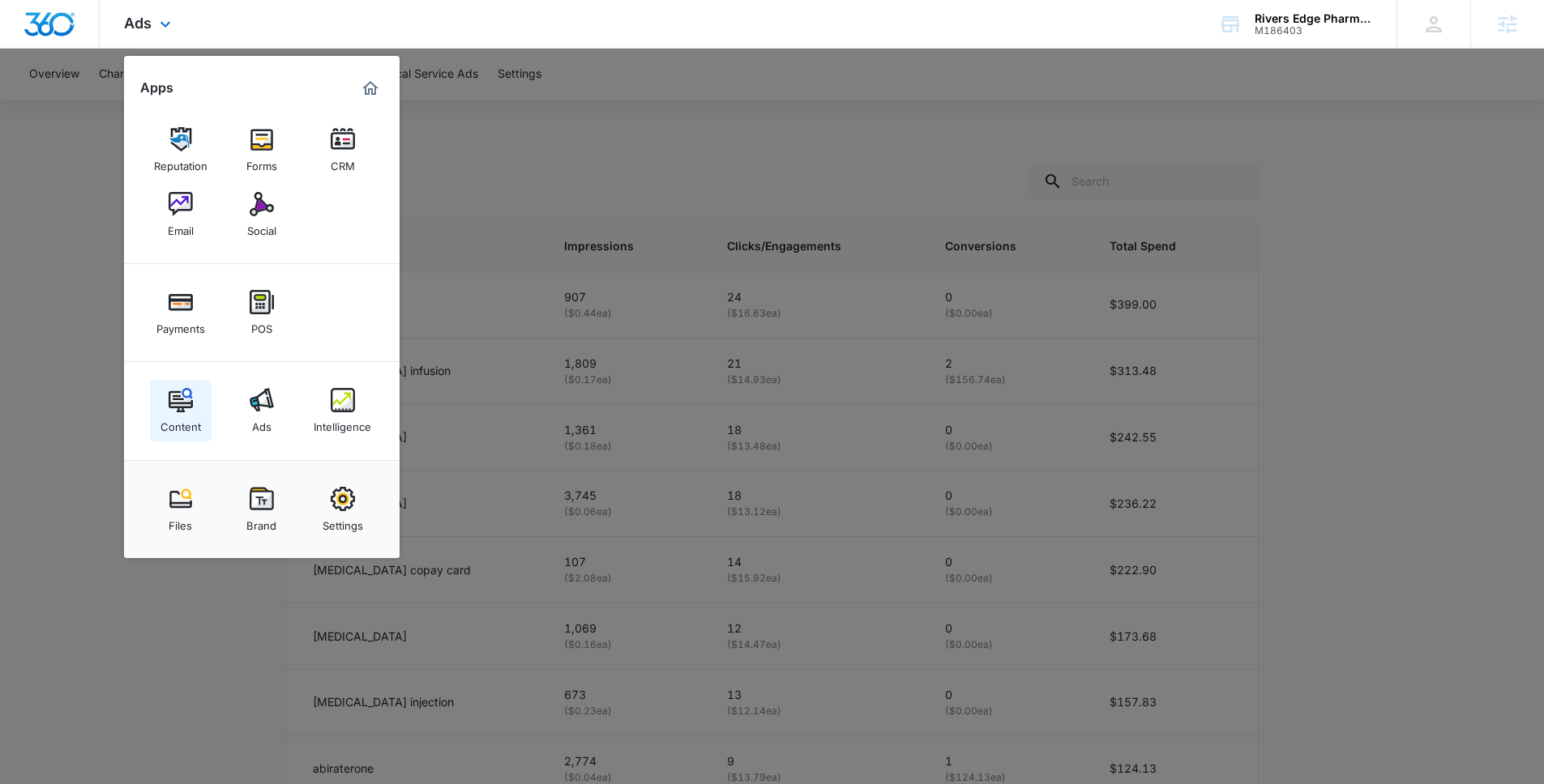
click at [198, 425] on div "Content" at bounding box center [181, 422] width 40 height 21
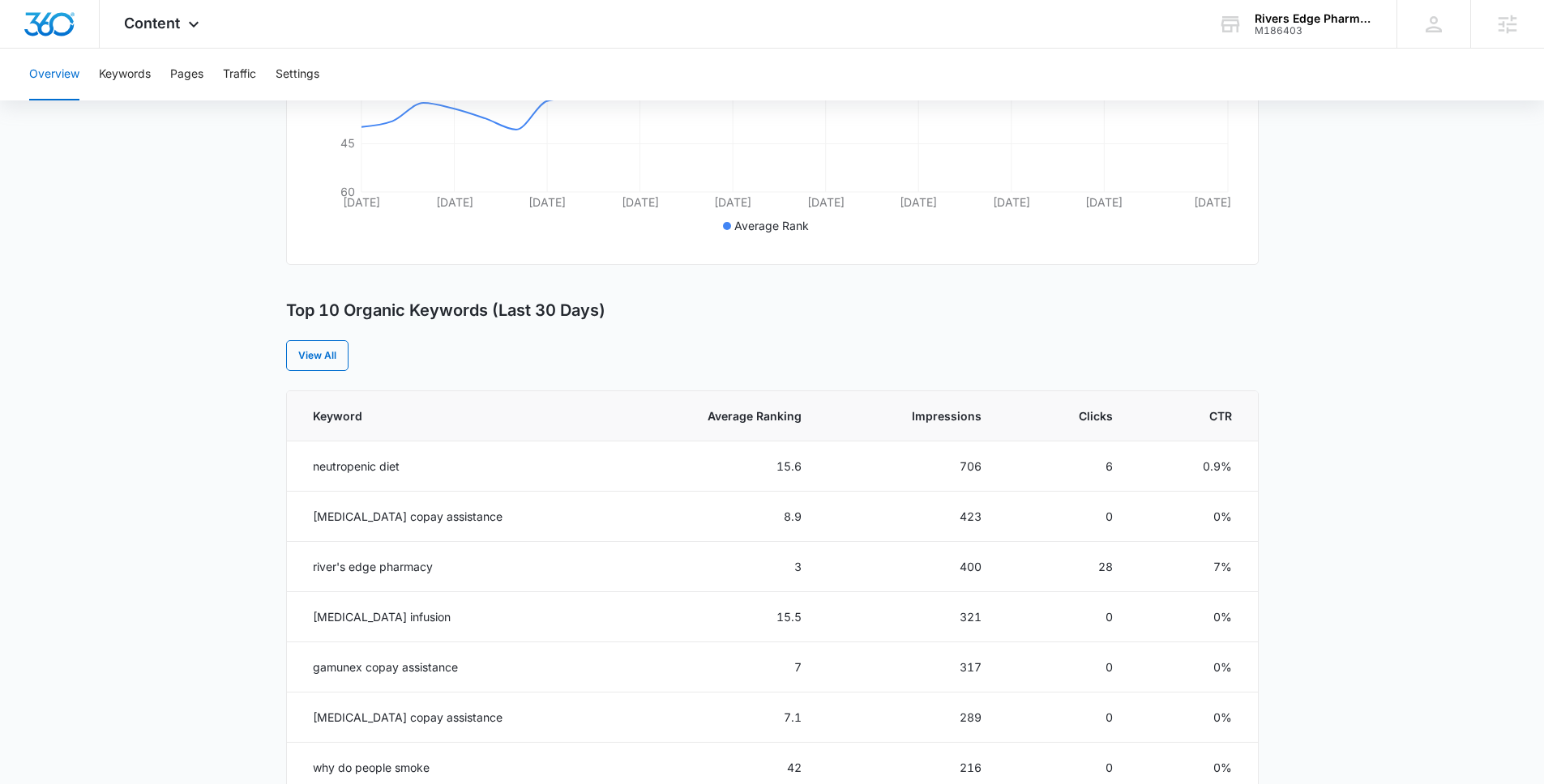
scroll to position [686, 0]
